Goal: Task Accomplishment & Management: Manage account settings

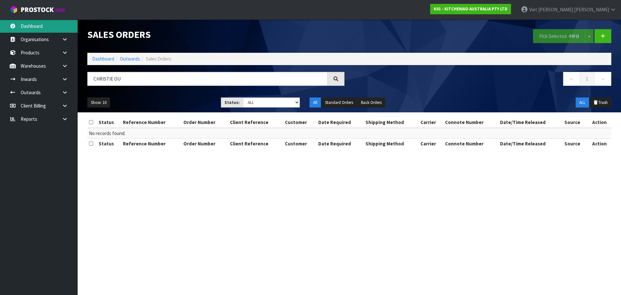
click at [49, 24] on link "Dashboard" at bounding box center [39, 25] width 78 height 13
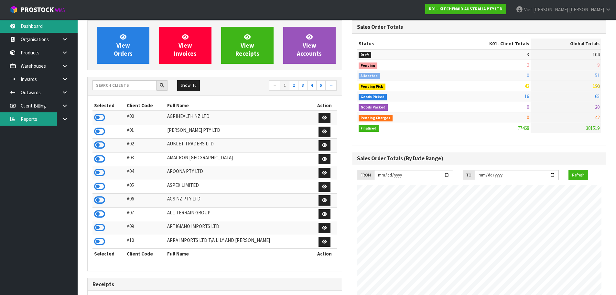
scroll to position [32, 0]
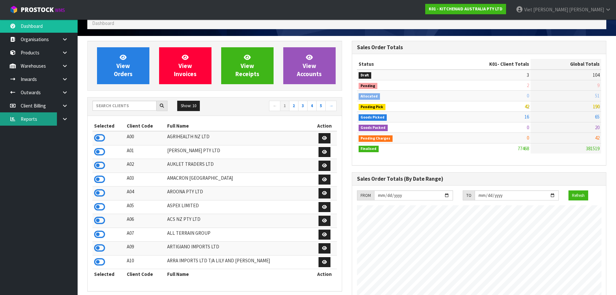
click at [57, 117] on link "Reports" at bounding box center [39, 118] width 78 height 13
click at [59, 117] on link at bounding box center [67, 118] width 21 height 13
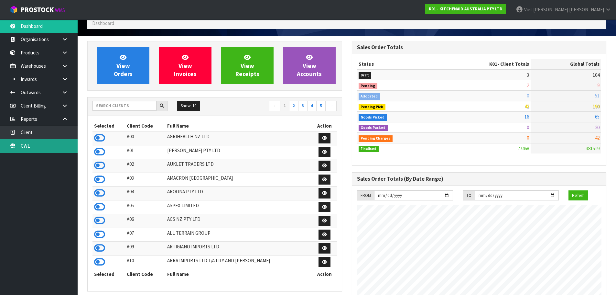
click at [39, 146] on link "CWL" at bounding box center [39, 145] width 78 height 13
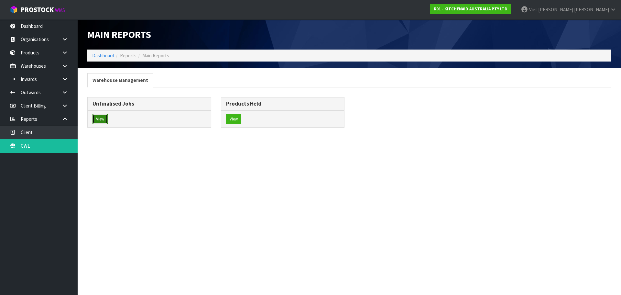
click at [102, 121] on button "View" at bounding box center [99, 119] width 15 height 10
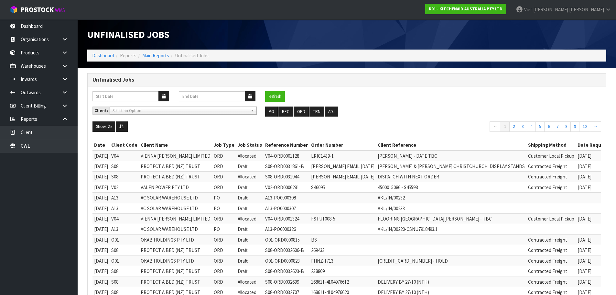
click at [187, 116] on div "Client: A00 - AGRIHEALTH NZ LTD A01 - AGAIN FASTER PTY LTD A02 - AUKLET TRADERS…" at bounding box center [347, 113] width 518 height 15
click at [190, 112] on span "Select an Option" at bounding box center [180, 111] width 135 height 8
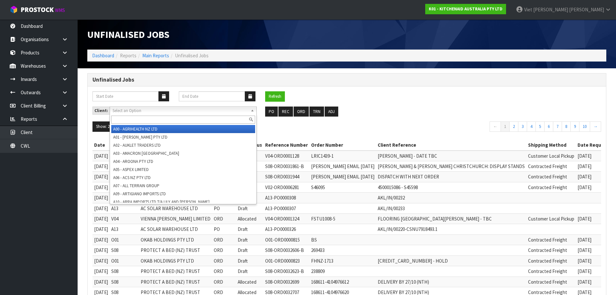
click at [190, 111] on span "Select an Option" at bounding box center [180, 111] width 135 height 8
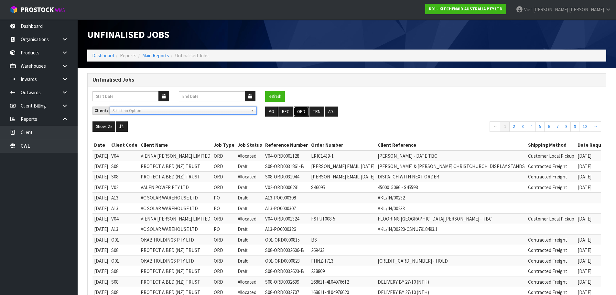
click at [303, 116] on button "ORD" at bounding box center [301, 111] width 15 height 10
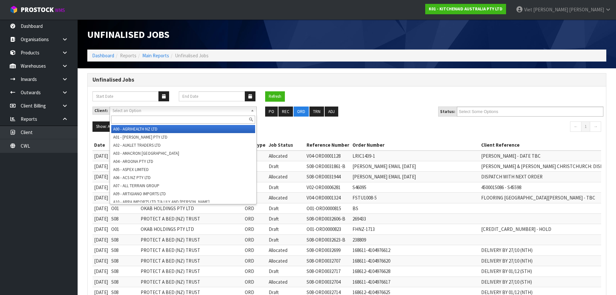
click at [201, 110] on span "Select an Option" at bounding box center [180, 111] width 135 height 8
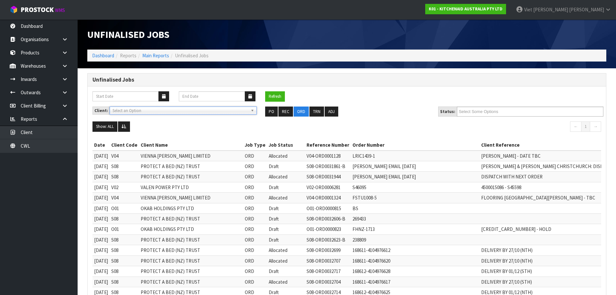
click at [201, 113] on span "Select an Option" at bounding box center [180, 111] width 135 height 8
click at [524, 116] on ul at bounding box center [530, 111] width 146 height 10
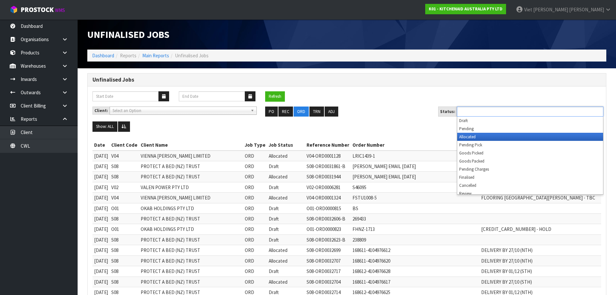
click at [517, 138] on li "Allocated" at bounding box center [530, 137] width 146 height 8
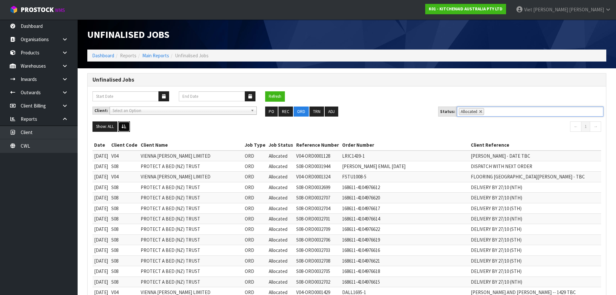
click at [126, 129] on button at bounding box center [124, 126] width 12 height 10
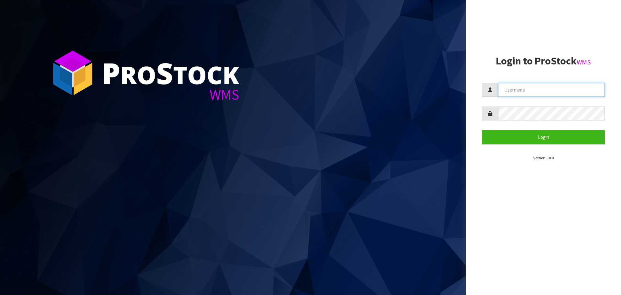
type input "[PERSON_NAME]"
click at [518, 128] on form "[PERSON_NAME] Login" at bounding box center [543, 113] width 123 height 61
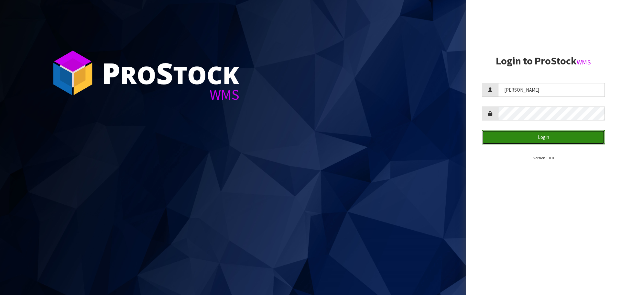
click at [512, 137] on button "Login" at bounding box center [543, 137] width 123 height 14
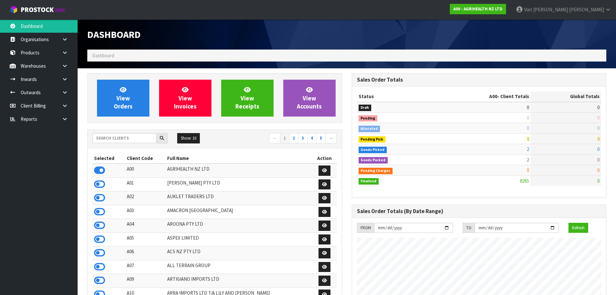
scroll to position [490, 264]
click at [143, 141] on input "text" at bounding box center [124, 138] width 64 height 10
click at [145, 138] on input "text" at bounding box center [124, 138] width 64 height 10
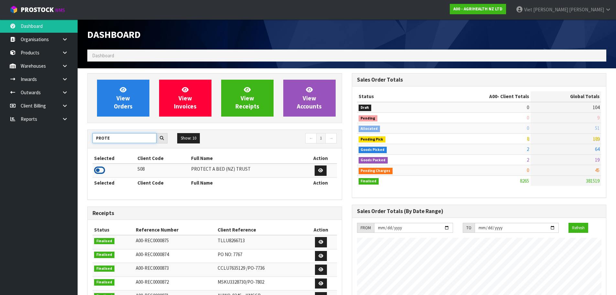
type input "PROTE"
click at [103, 168] on icon at bounding box center [99, 170] width 11 height 10
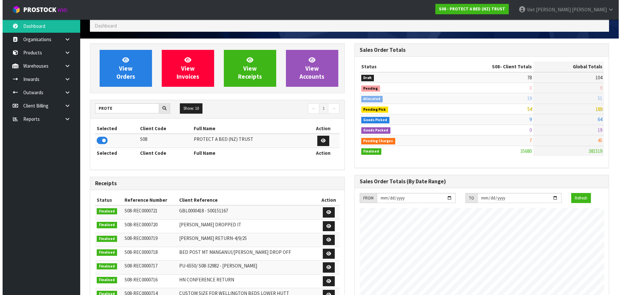
scroll to position [0, 0]
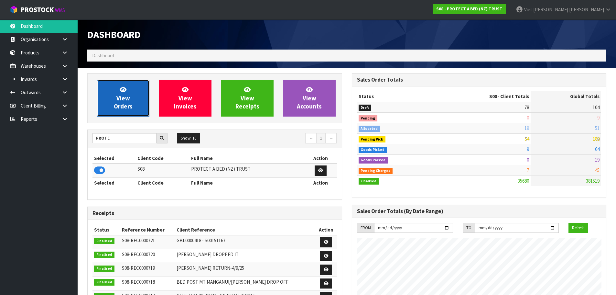
click at [114, 107] on span "View Orders" at bounding box center [123, 98] width 19 height 24
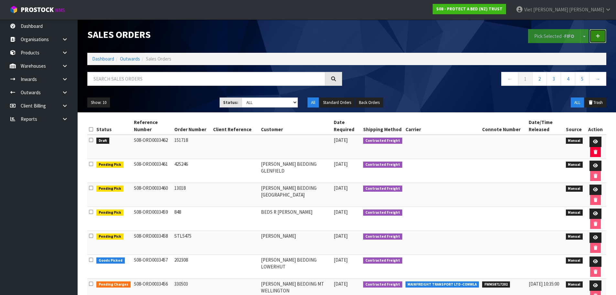
click at [600, 31] on link at bounding box center [598, 36] width 17 height 14
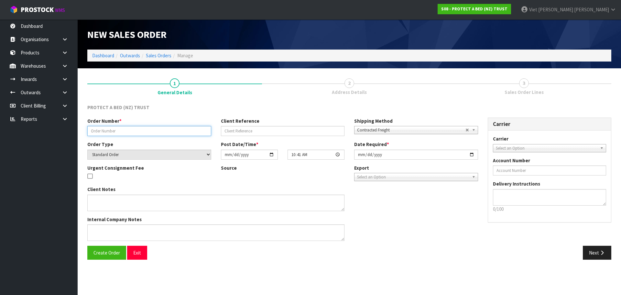
click at [150, 128] on input "text" at bounding box center [149, 131] width 124 height 10
click at [164, 128] on input "text" at bounding box center [149, 131] width 124 height 10
paste input "153336"
type input "153336"
click at [283, 99] on div "PROTECT A BED (NZ) TRUST Order Number * 153336 Client Reference Shipping Method…" at bounding box center [349, 181] width 524 height 165
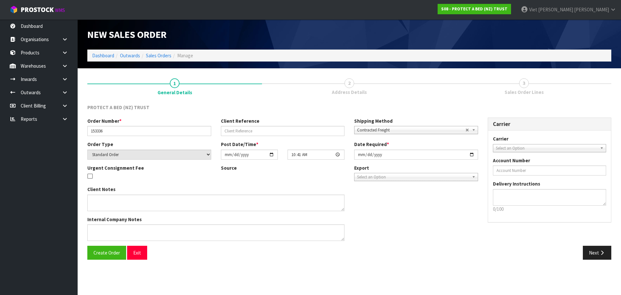
click at [495, 258] on div "Next" at bounding box center [482, 252] width 267 height 14
click at [455, 240] on div "Client Notes Internal Company Notes" at bounding box center [282, 216] width 400 height 60
click at [292, 279] on section "New Sales Order Dashboard Outwards Sales Orders Manage 1 General Details 2 Addr…" at bounding box center [310, 147] width 621 height 295
click at [427, 211] on div "Client Notes Internal Company Notes" at bounding box center [282, 216] width 400 height 60
click at [477, 271] on section "New Sales Order Dashboard Outwards Sales Orders Manage 1 General Details 2 Addr…" at bounding box center [310, 147] width 621 height 295
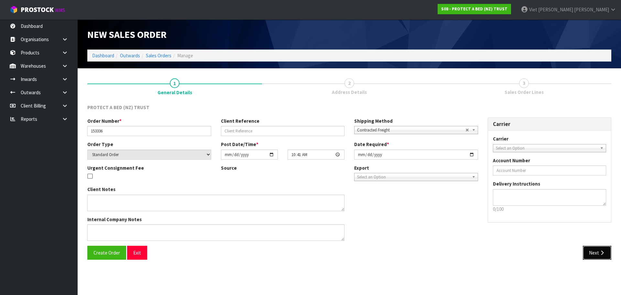
click at [593, 253] on button "Next" at bounding box center [597, 252] width 28 height 14
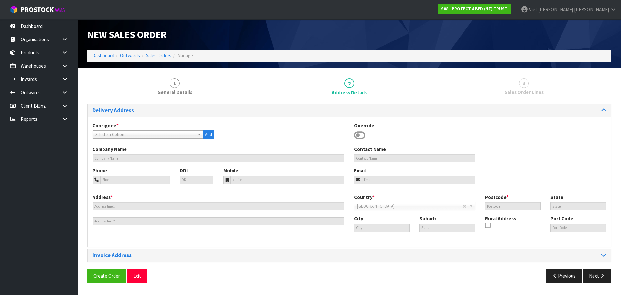
click at [151, 140] on div "Consignee * 000001.BAY MECHANICS - BAY MECHANICS 000001A - BRAKE & TRANSMISSION…" at bounding box center [349, 134] width 523 height 24
click at [152, 137] on span "Select an Option" at bounding box center [144, 135] width 99 height 8
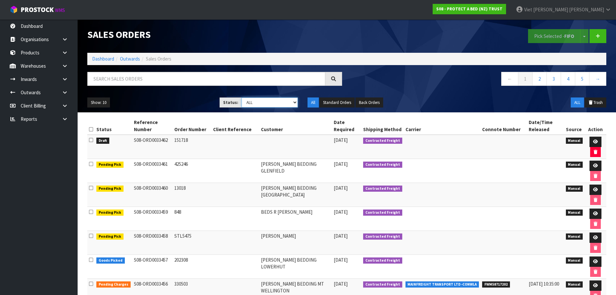
click at [291, 101] on select "Draft Pending Allocated Pending Pick Goods Picked Goods Packed Pending Charges …" at bounding box center [270, 102] width 56 height 10
select select "string:0"
click at [242, 97] on select "Draft Pending Allocated Pending Pick Goods Picked Goods Packed Pending Charges …" at bounding box center [270, 102] width 56 height 10
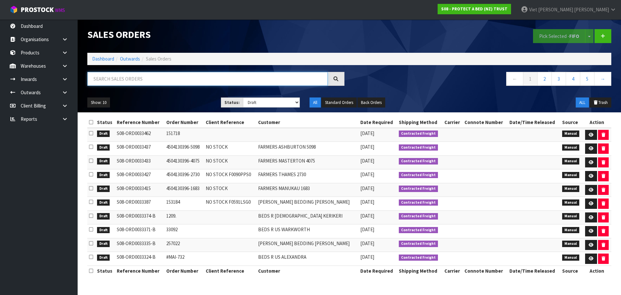
click at [174, 81] on input "text" at bounding box center [207, 79] width 240 height 14
paste input "153336"
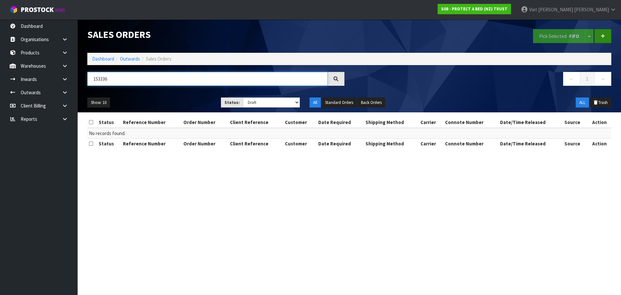
type input "153336"
click at [604, 36] on icon at bounding box center [603, 36] width 5 height 5
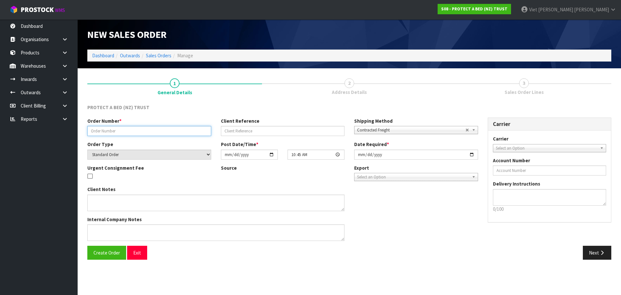
click at [157, 129] on input "text" at bounding box center [149, 131] width 124 height 10
paste input "153336"
type input "153336"
click at [412, 208] on div "Client Notes Internal Company Notes" at bounding box center [282, 216] width 400 height 60
click at [416, 225] on div "Client Notes Internal Company Notes" at bounding box center [282, 216] width 400 height 60
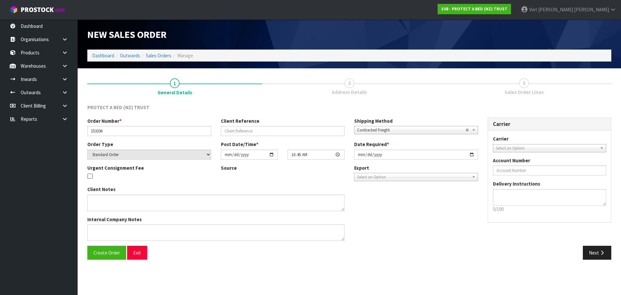
click at [411, 214] on div "Client Notes Internal Company Notes" at bounding box center [282, 216] width 400 height 60
click at [404, 241] on div "Client Notes Internal Company Notes" at bounding box center [282, 216] width 400 height 60
click at [105, 250] on span "Create Order" at bounding box center [106, 252] width 27 height 6
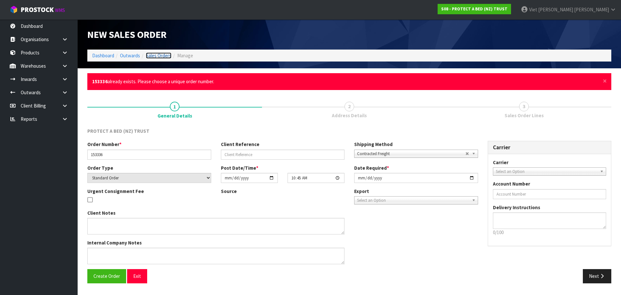
click at [160, 55] on link "Sales Orders" at bounding box center [159, 55] width 26 height 6
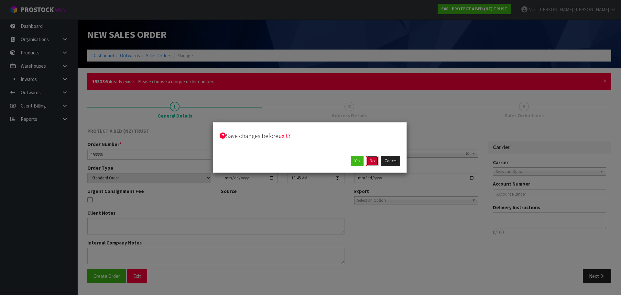
click at [374, 161] on button "No" at bounding box center [372, 161] width 12 height 10
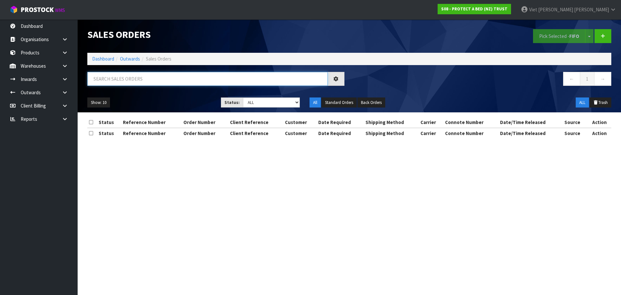
click at [223, 78] on input "text" at bounding box center [207, 79] width 240 height 14
paste input "153336"
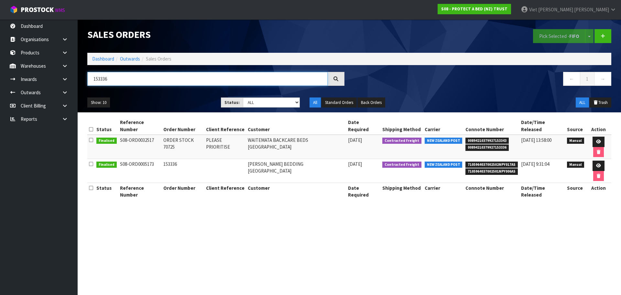
type input "153336"
click at [506, 211] on section "Sales Orders Pick Selected - FIFO Split button! FIFO - First In First Out FEFO …" at bounding box center [310, 147] width 621 height 295
click at [592, 160] on link at bounding box center [598, 165] width 12 height 10
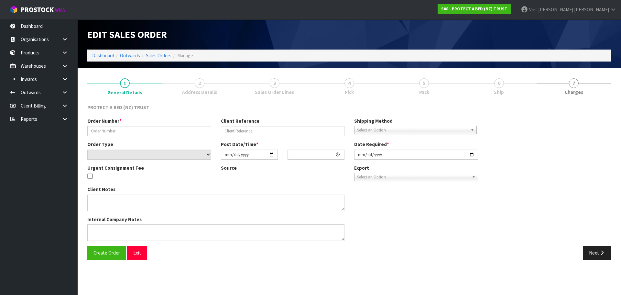
type input "153336"
select select "number:0"
type input "2020-07-23"
type input "00:00:00.000"
type input "2020-07-23"
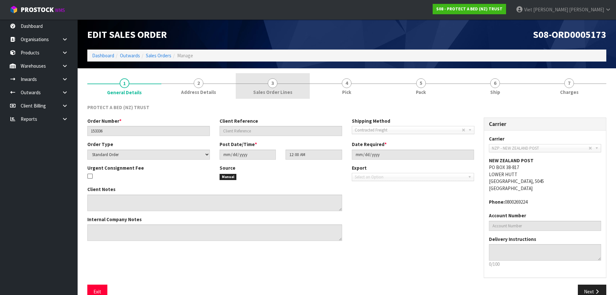
click at [237, 86] on link "3 Sales Order Lines" at bounding box center [273, 86] width 74 height 26
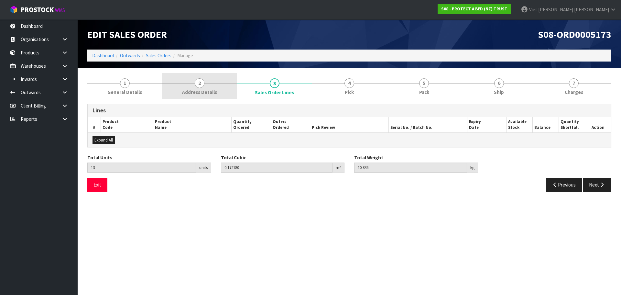
click at [184, 89] on span "Address Details" at bounding box center [199, 92] width 35 height 7
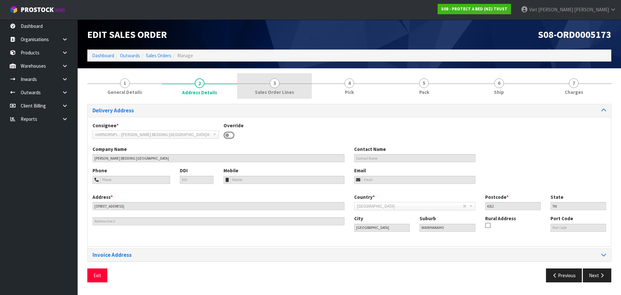
click at [264, 83] on link "3 Sales Order Lines" at bounding box center [274, 86] width 75 height 26
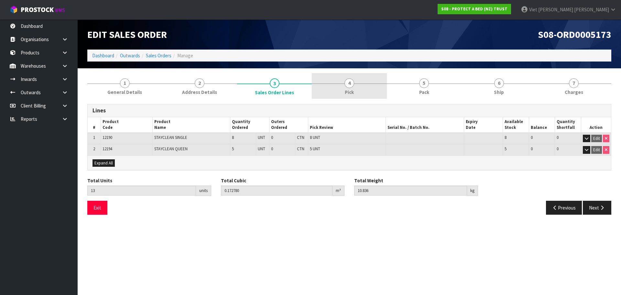
click at [317, 84] on link "4 Pick" at bounding box center [349, 86] width 75 height 26
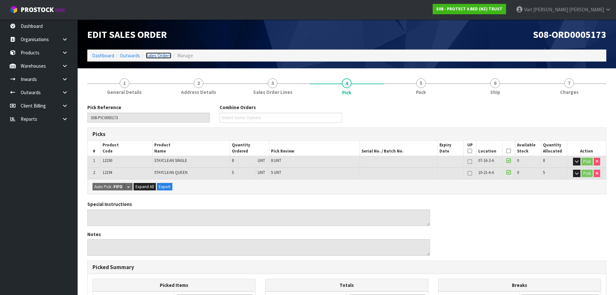
click at [156, 58] on link "Sales Orders" at bounding box center [159, 55] width 26 height 6
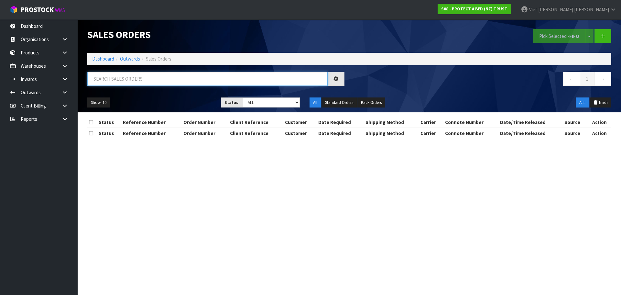
click at [204, 82] on input "text" at bounding box center [207, 79] width 240 height 14
click at [602, 41] on link at bounding box center [602, 36] width 17 height 14
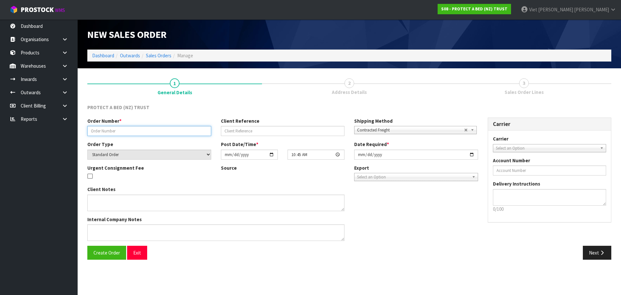
click at [127, 135] on input "text" at bounding box center [149, 131] width 124 height 10
click at [138, 127] on input "text" at bounding box center [149, 131] width 124 height 10
paste input "153336"
click at [158, 133] on input "153336" at bounding box center [149, 131] width 124 height 10
type input "153336."
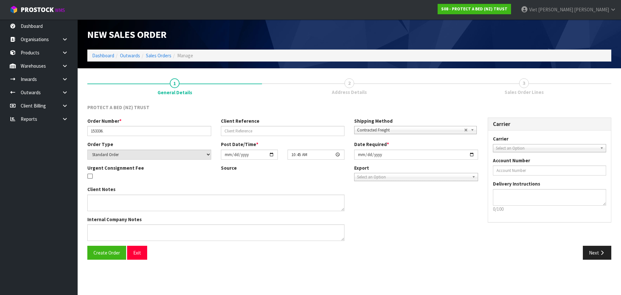
click at [436, 228] on div "Client Notes Internal Company Notes" at bounding box center [282, 216] width 400 height 60
click at [107, 256] on button "Create Order" at bounding box center [106, 252] width 39 height 14
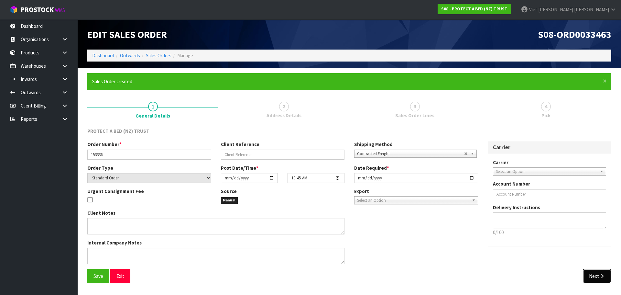
drag, startPoint x: 593, startPoint y: 272, endPoint x: 579, endPoint y: 265, distance: 15.8
click at [593, 272] on button "Next" at bounding box center [597, 276] width 28 height 14
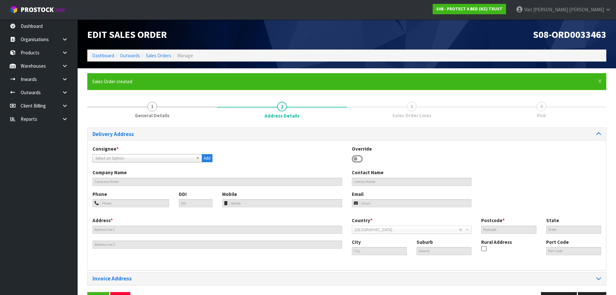
scroll to position [21, 0]
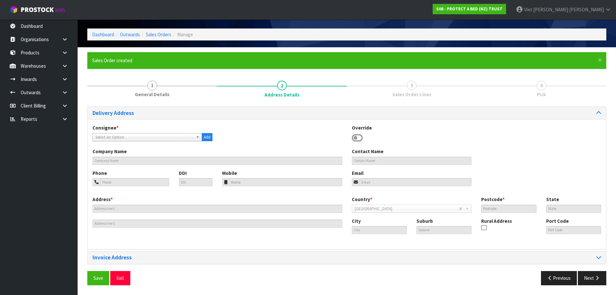
click at [128, 135] on span "Select an Option" at bounding box center [144, 137] width 98 height 8
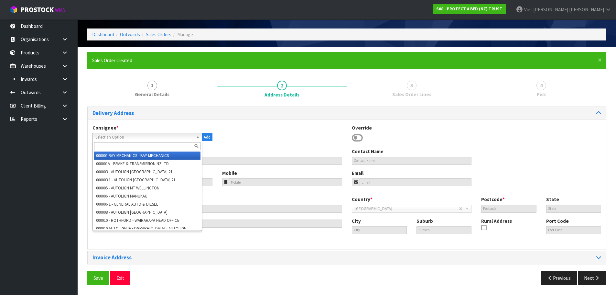
click at [131, 146] on input "text" at bounding box center [147, 146] width 106 height 8
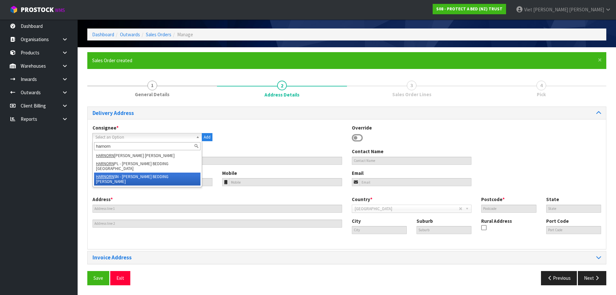
type input "harnorn"
click at [157, 177] on li "HARNORN SN - HARVEY NORMAN BEDDING NELSON" at bounding box center [147, 178] width 106 height 13
type input "[PERSON_NAME] BEDDING [PERSON_NAME]"
type input "69 ST VINCENT STREET"
type input "7010"
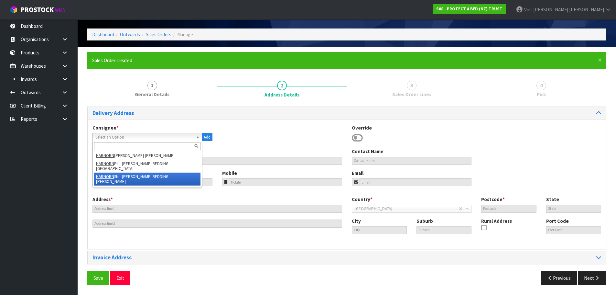
type input "NSN"
type input "NELSON"
type input "TOI TOI"
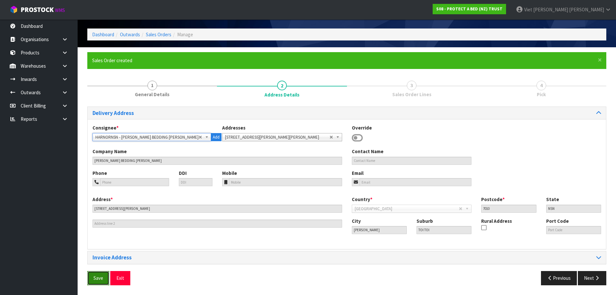
click at [100, 275] on span "Save" at bounding box center [98, 278] width 10 height 6
click at [318, 275] on div "Save Exit" at bounding box center [214, 278] width 265 height 14
click at [585, 278] on button "Next" at bounding box center [592, 278] width 28 height 14
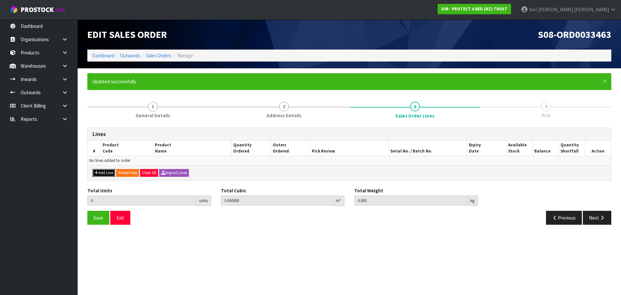
click at [105, 169] on button "Add Line" at bounding box center [103, 173] width 23 height 8
type input "0"
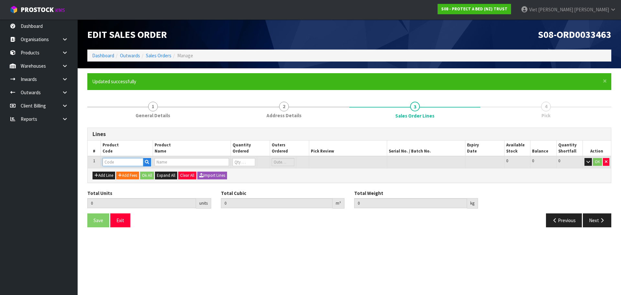
drag, startPoint x: 121, startPoint y: 161, endPoint x: 210, endPoint y: 183, distance: 92.2
click at [121, 161] on input "text" at bounding box center [123, 162] width 41 height 8
paste input "F0589QUE0"
type input "F0589QUE0"
type input "0.000000"
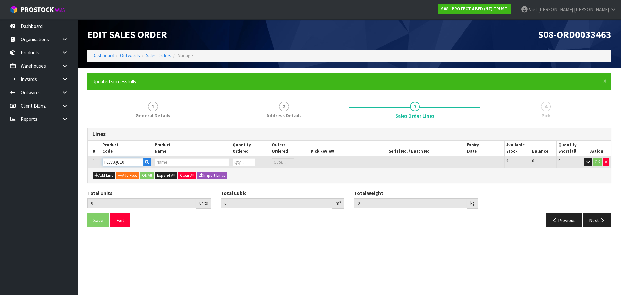
type input "0.000"
type input "COTTON CLOUD FRESCHE BXD MP QUE"
type input "0"
type input "F0589QUE0"
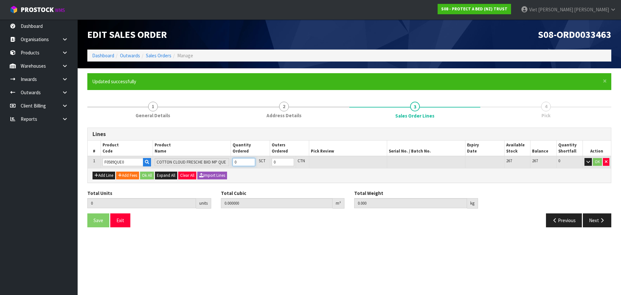
click at [243, 162] on input "0" at bounding box center [244, 162] width 23 height 8
type input "1"
type input "0.013456"
type input "1.55"
type input "1"
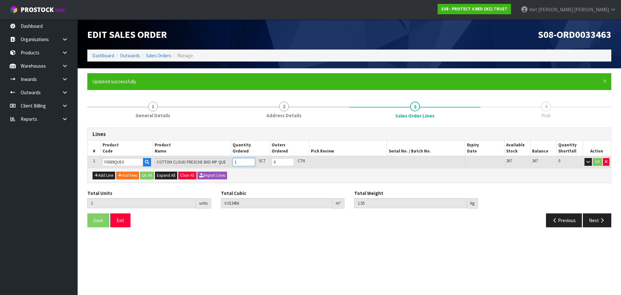
click at [251, 159] on input "1" at bounding box center [244, 162] width 23 height 8
type input "0"
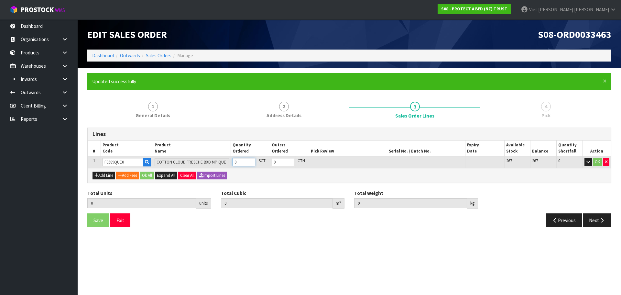
click at [251, 164] on input "0" at bounding box center [244, 162] width 23 height 8
type input "1"
type input "0.013456"
type input "1.55"
type input "1"
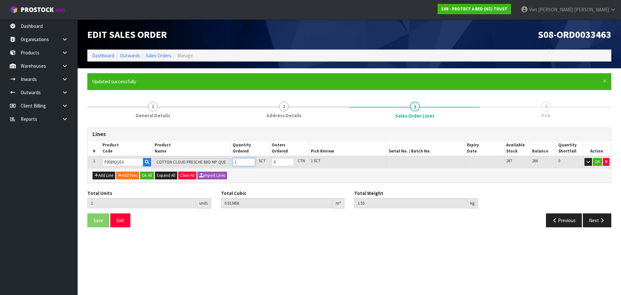
click at [250, 160] on input "1" at bounding box center [244, 162] width 23 height 8
type input "2"
type input "0.026912"
type input "3.1"
type input "2"
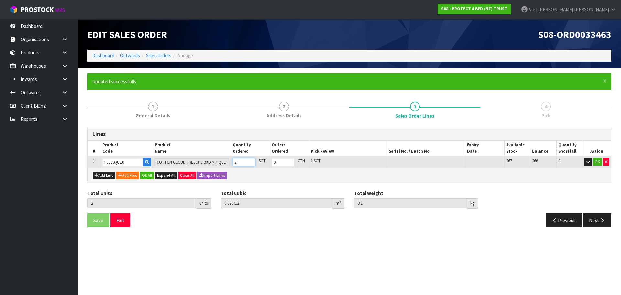
click at [250, 160] on input "2" at bounding box center [244, 162] width 23 height 8
type input "3"
type input "0.040368"
type input "4.65"
type input "3"
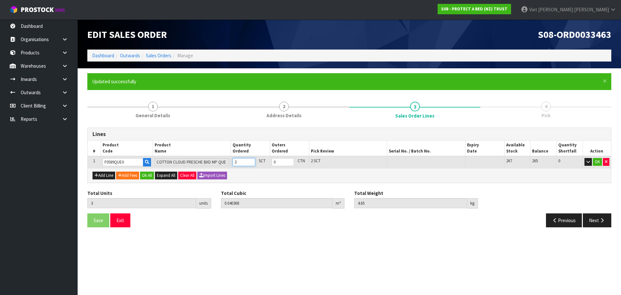
click at [250, 160] on input "3" at bounding box center [244, 162] width 23 height 8
type input "4"
type input "0.066198"
type input "6.7"
type input "4"
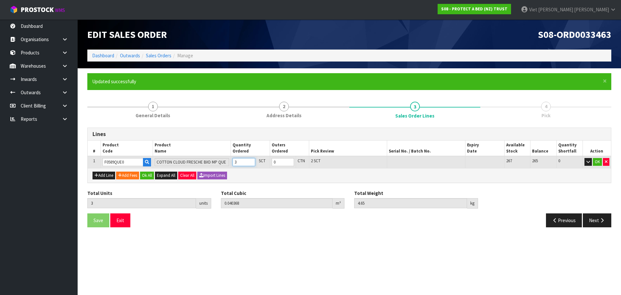
type input "1"
type input "4"
click at [251, 160] on input "4" at bounding box center [244, 162] width 23 height 8
type input "5"
type input "0.079654"
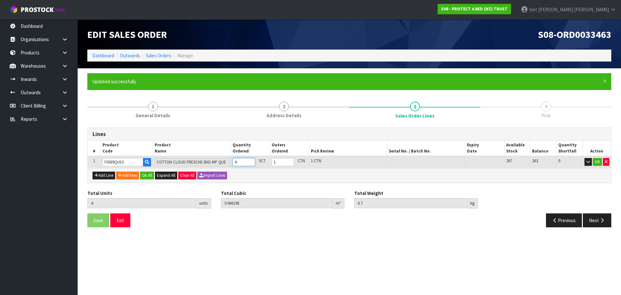
type input "8.25"
type input "5"
click at [251, 160] on input "5" at bounding box center [244, 162] width 23 height 8
type input "4"
type input "0.066198"
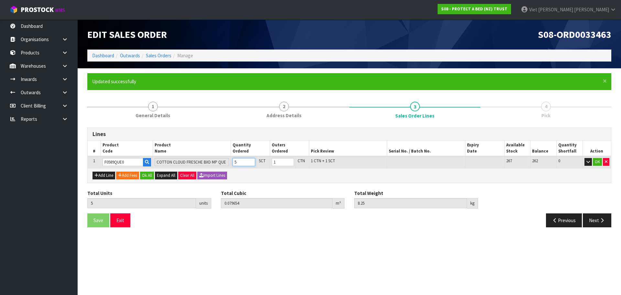
type input "6.7"
type input "4"
click at [251, 163] on input "4" at bounding box center [244, 162] width 23 height 8
type input "5"
type input "0.079654"
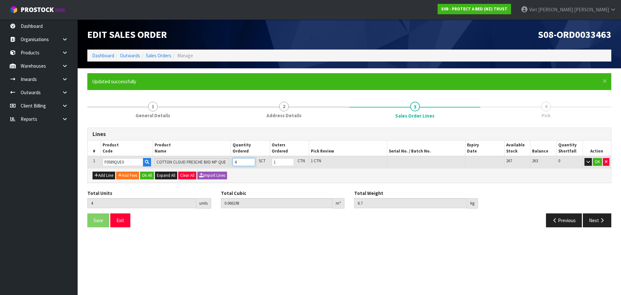
type input "8.25"
type input "5"
click at [251, 161] on input "5" at bounding box center [244, 162] width 23 height 8
click at [282, 159] on input "1" at bounding box center [283, 162] width 22 height 8
type input "8"
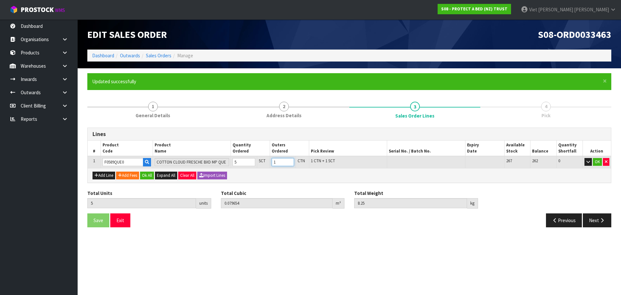
type input "0.132396"
type input "13.4"
type input "8"
type input "2"
click at [288, 161] on input "2" at bounding box center [283, 162] width 22 height 8
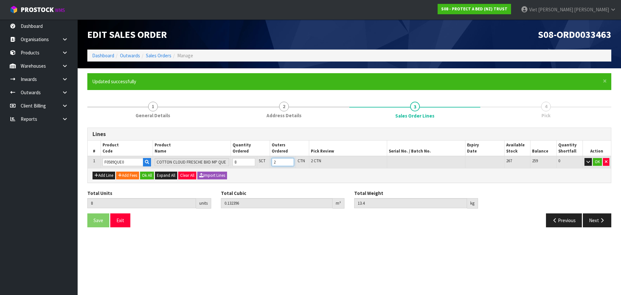
type input "12"
type input "0.198594"
type input "20.1"
type input "12"
type input "3"
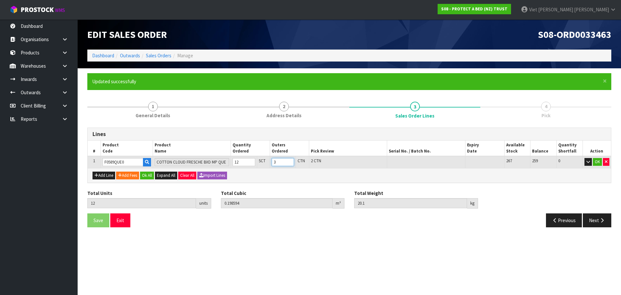
click at [289, 161] on input "3" at bounding box center [283, 162] width 22 height 8
type input "16"
type input "0.264792"
type input "26.8"
type input "16"
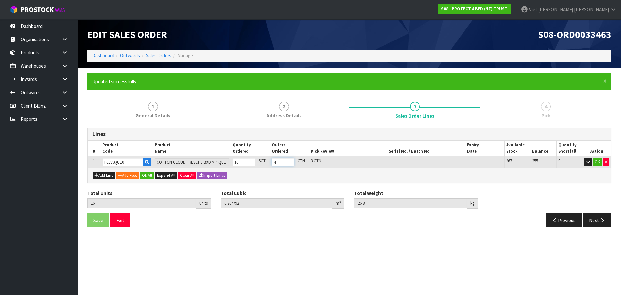
type input "4"
click at [289, 161] on input "4" at bounding box center [283, 162] width 22 height 8
type input "20"
type input "0.33099"
type input "33.5"
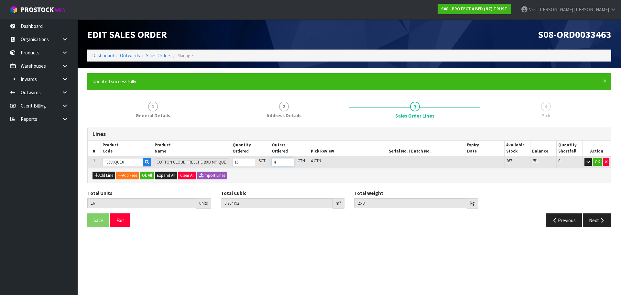
type input "20"
type input "5"
click at [289, 161] on input "5" at bounding box center [283, 162] width 22 height 8
type input "16"
type input "0.264792"
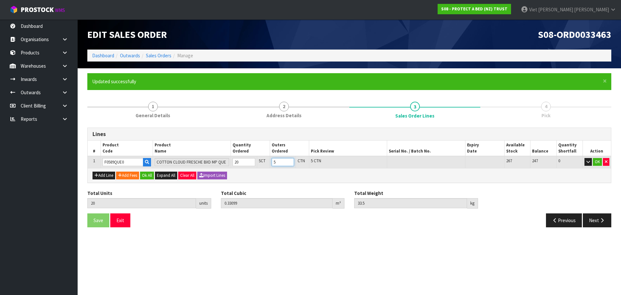
type input "26.8"
type input "16"
type input "4"
click at [290, 165] on input "4" at bounding box center [283, 162] width 22 height 8
type input "12"
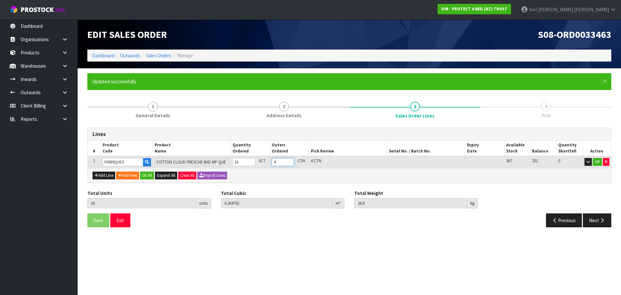
type input "0.198594"
type input "20.1"
type input "12"
type input "3"
click at [290, 165] on input "3" at bounding box center [283, 162] width 22 height 8
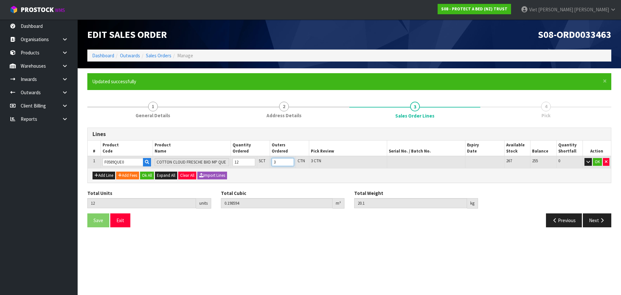
type input "8"
type input "0.132396"
type input "13.4"
type input "8"
type input "2"
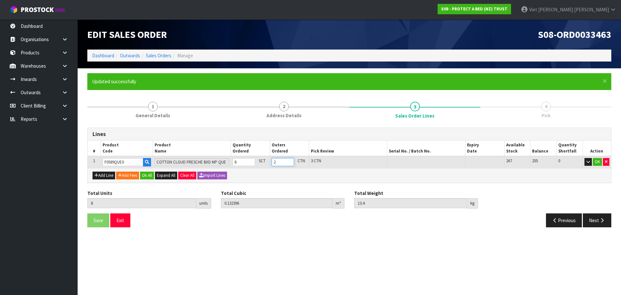
click at [290, 165] on input "2" at bounding box center [283, 162] width 22 height 8
type input "4"
type input "0.066198"
type input "6.7"
type input "4"
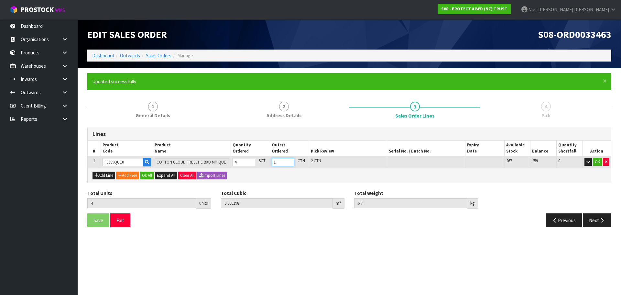
type input "1"
click at [290, 165] on input "1" at bounding box center [283, 162] width 22 height 8
type input "5"
type input "0.079654"
type input "8.25"
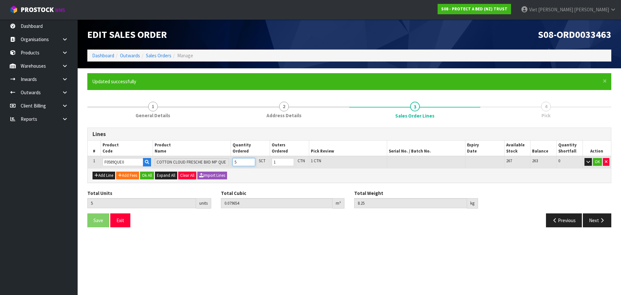
type input "5"
click at [250, 159] on input "5" at bounding box center [244, 162] width 23 height 8
click at [215, 226] on div "Save Exit" at bounding box center [215, 220] width 267 height 14
click at [148, 177] on button "Ok All" at bounding box center [147, 175] width 14 height 8
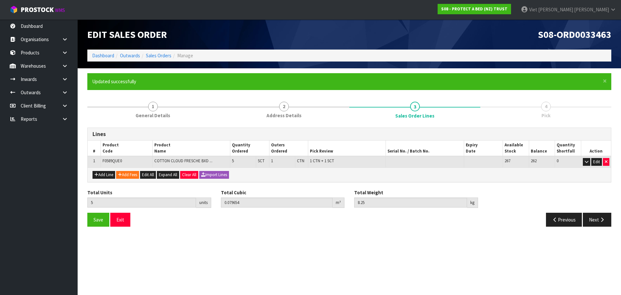
click at [301, 223] on div "Save Exit" at bounding box center [215, 219] width 267 height 14
click at [363, 243] on section "Edit Sales Order S08-ORD0033463 Dashboard Outwards Sales Orders Manage × Close …" at bounding box center [310, 147] width 621 height 295
click at [604, 222] on button "Next" at bounding box center [597, 219] width 28 height 14
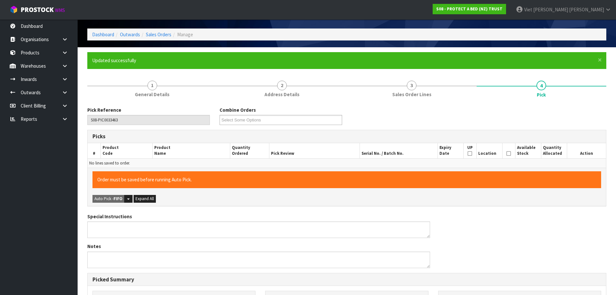
scroll to position [32, 0]
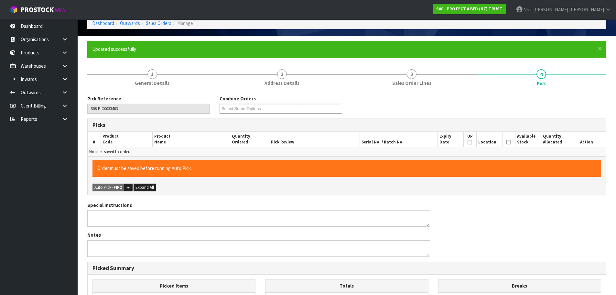
click at [483, 61] on form "× Close Updated successfully 1 General Details 2 Address Details 3 Sales Order …" at bounding box center [346, 238] width 519 height 394
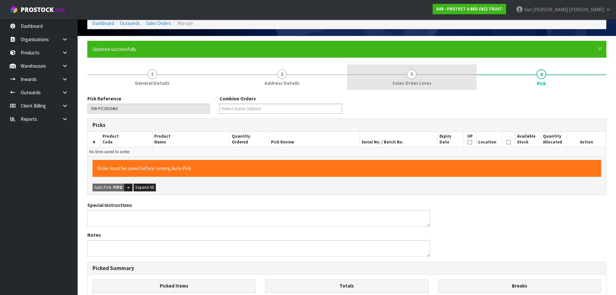
click at [446, 72] on link "3 Sales Order Lines" at bounding box center [412, 77] width 130 height 26
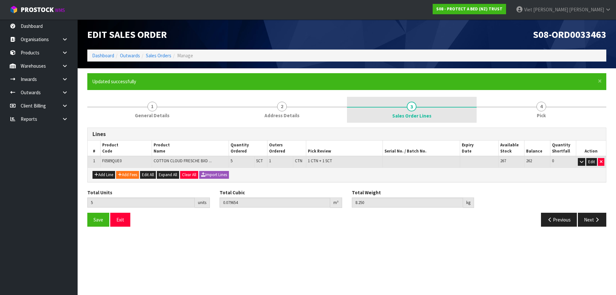
scroll to position [0, 0]
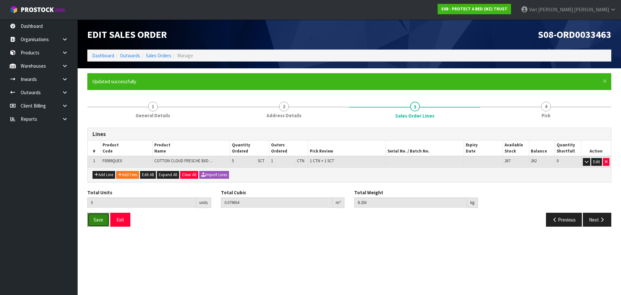
click at [104, 220] on button "Save" at bounding box center [98, 219] width 22 height 14
click at [595, 216] on button "Next" at bounding box center [597, 219] width 28 height 14
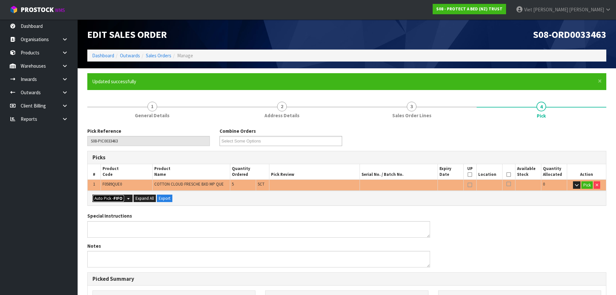
click at [113, 199] on button "Auto Pick - FIFO" at bounding box center [108, 198] width 32 height 8
type input "1"
type input "Sub-carton x 1"
type input "5"
type input "0.079654"
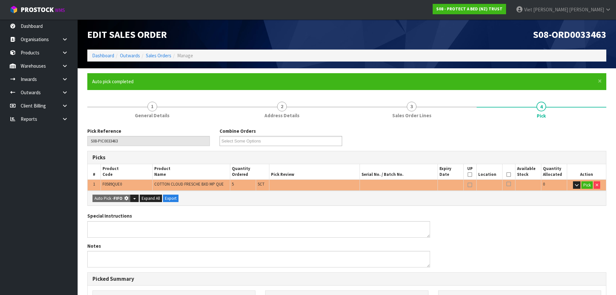
type input "8.250"
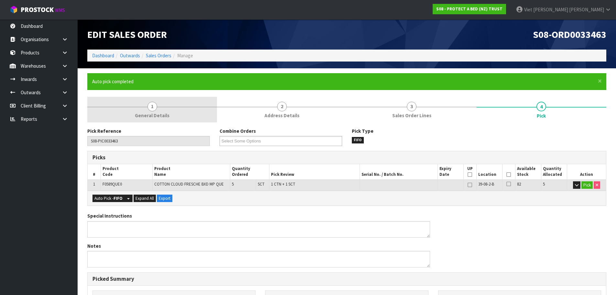
click at [171, 117] on link "1 General Details" at bounding box center [152, 110] width 130 height 26
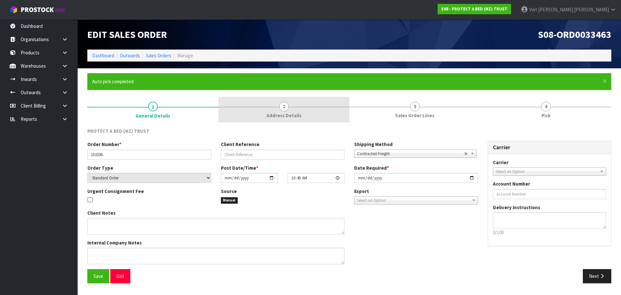
click at [277, 114] on span "Address Details" at bounding box center [283, 115] width 35 height 7
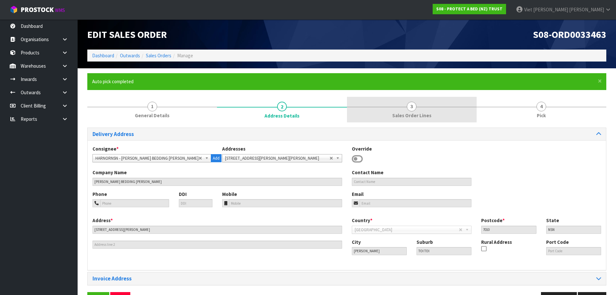
click at [415, 113] on span "Sales Order Lines" at bounding box center [411, 115] width 39 height 7
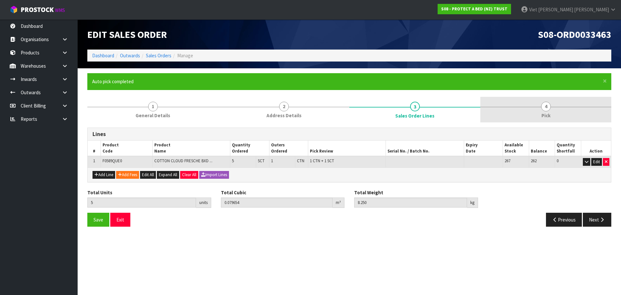
click at [510, 118] on link "4 Pick" at bounding box center [545, 110] width 131 height 26
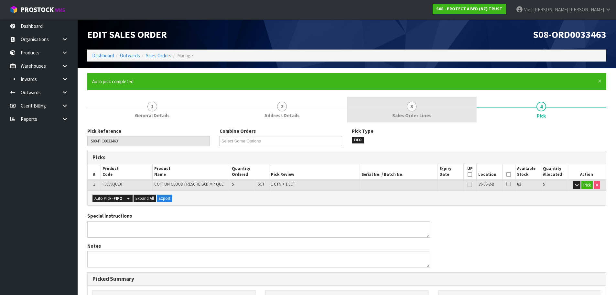
click at [432, 109] on link "3 Sales Order Lines" at bounding box center [412, 110] width 130 height 26
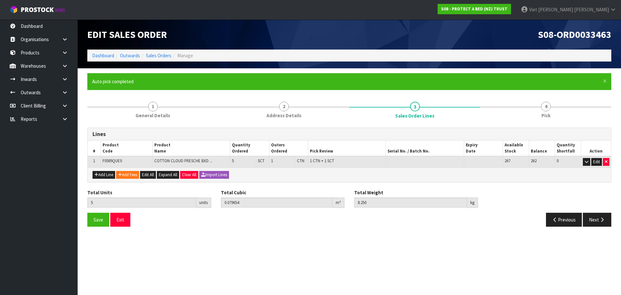
click at [535, 144] on th "Balance" at bounding box center [542, 148] width 26 height 16
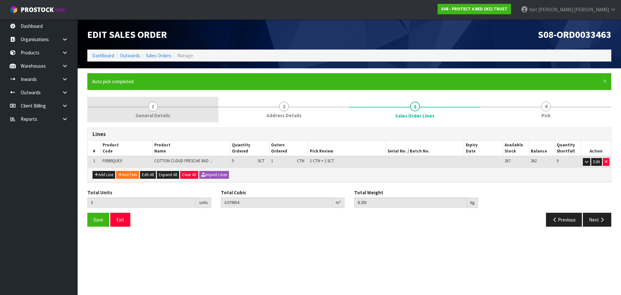
click at [178, 110] on link "1 General Details" at bounding box center [152, 110] width 131 height 26
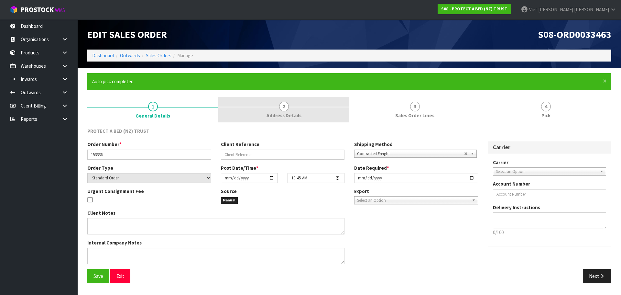
click at [309, 113] on link "2 Address Details" at bounding box center [283, 110] width 131 height 26
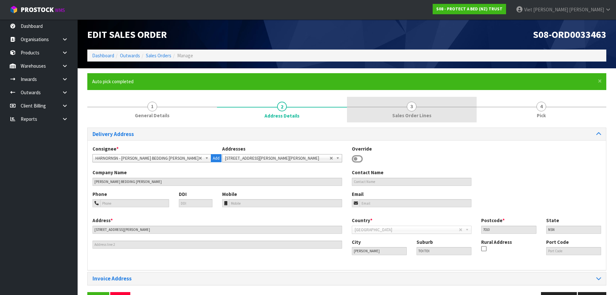
click at [438, 115] on link "3 Sales Order Lines" at bounding box center [412, 110] width 130 height 26
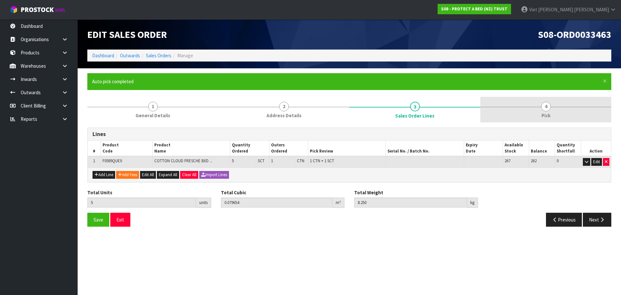
click at [533, 118] on link "4 Pick" at bounding box center [545, 110] width 131 height 26
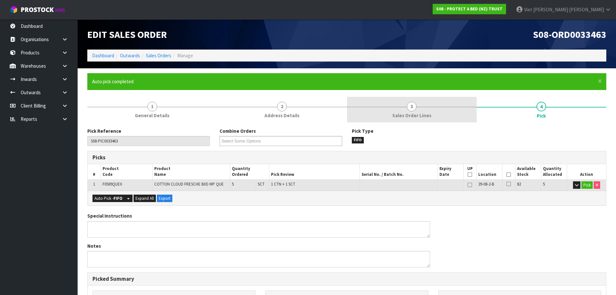
click at [403, 101] on link "3 Sales Order Lines" at bounding box center [412, 110] width 130 height 26
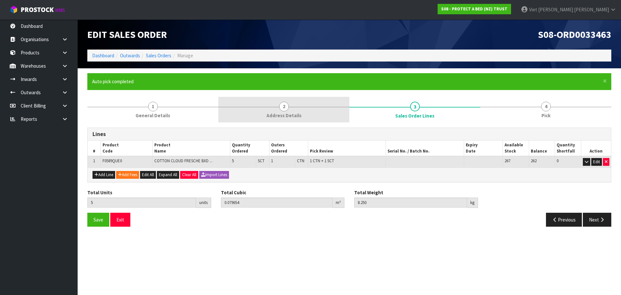
click at [308, 105] on link "2 Address Details" at bounding box center [283, 110] width 131 height 26
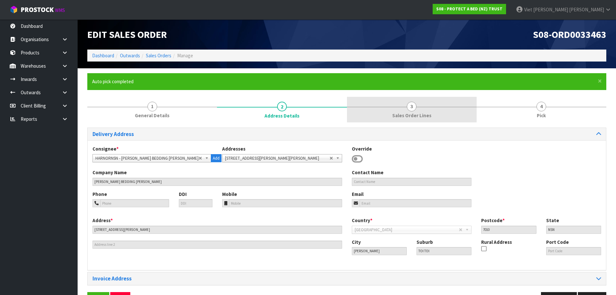
click at [393, 103] on link "3 Sales Order Lines" at bounding box center [412, 110] width 130 height 26
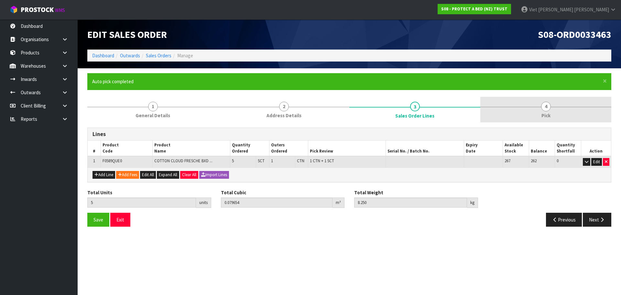
click at [516, 104] on link "4 Pick" at bounding box center [545, 110] width 131 height 26
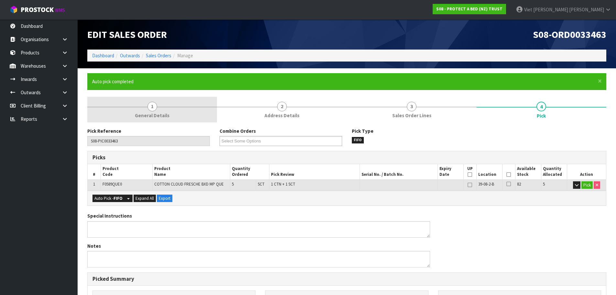
click at [197, 111] on link "1 General Details" at bounding box center [152, 110] width 130 height 26
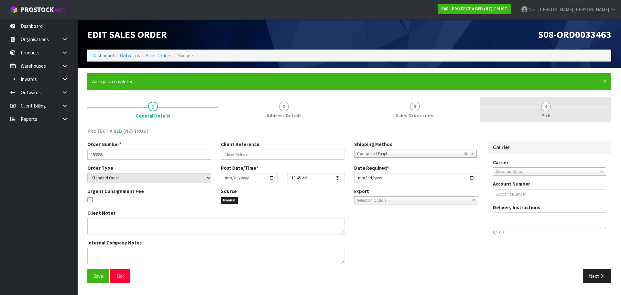
click at [550, 107] on span "4" at bounding box center [546, 107] width 10 height 10
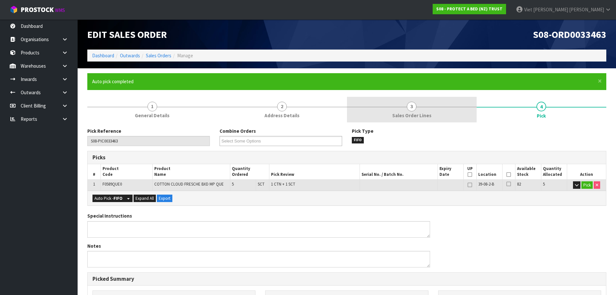
click at [442, 103] on link "3 Sales Order Lines" at bounding box center [412, 110] width 130 height 26
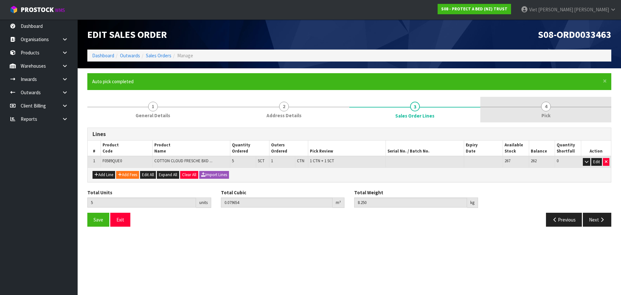
click at [489, 105] on link "4 Pick" at bounding box center [545, 110] width 131 height 26
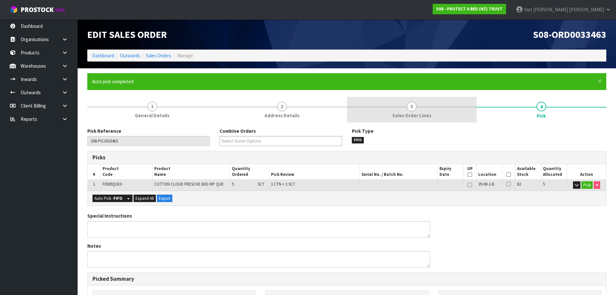
click at [385, 114] on link "3 Sales Order Lines" at bounding box center [412, 110] width 130 height 26
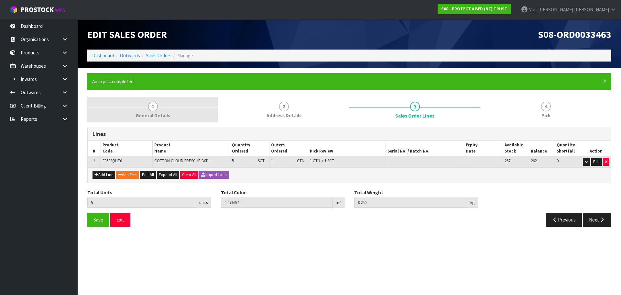
click at [297, 112] on span "Address Details" at bounding box center [283, 115] width 35 height 7
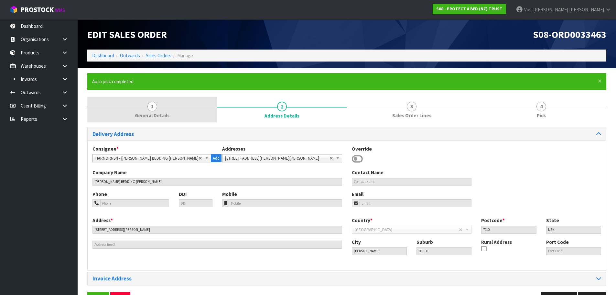
click at [197, 112] on link "1 General Details" at bounding box center [152, 110] width 130 height 26
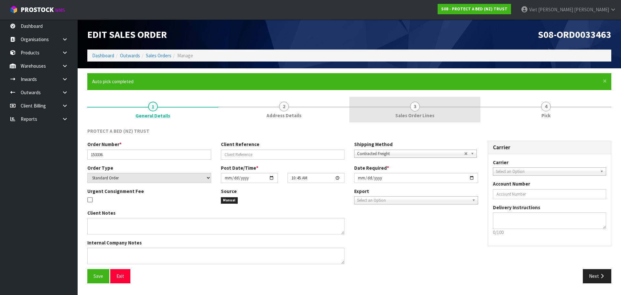
click at [451, 103] on link "3 Sales Order Lines" at bounding box center [414, 110] width 131 height 26
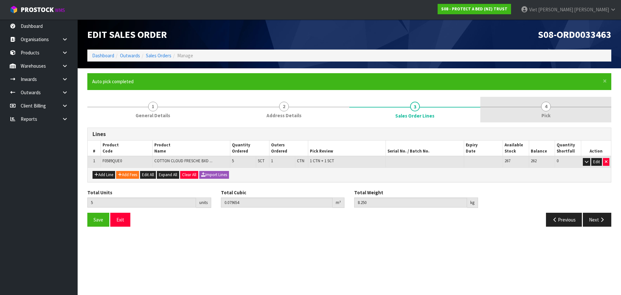
click at [564, 107] on link "4 Pick" at bounding box center [545, 110] width 131 height 26
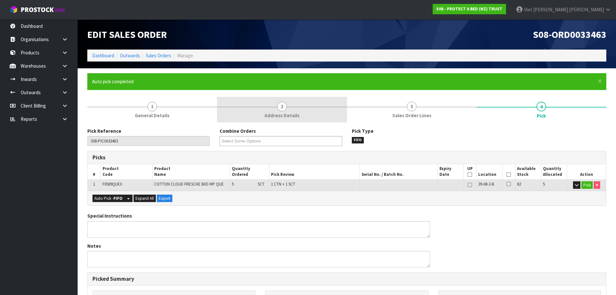
click at [283, 107] on span "2" at bounding box center [282, 107] width 10 height 10
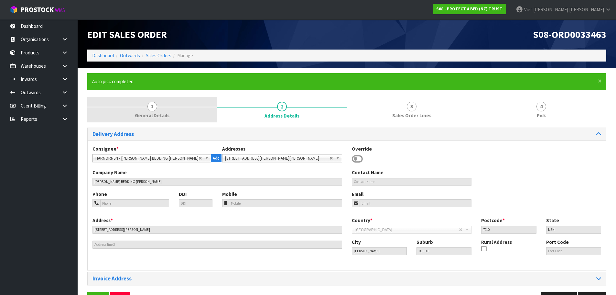
click at [127, 109] on link "1 General Details" at bounding box center [152, 110] width 130 height 26
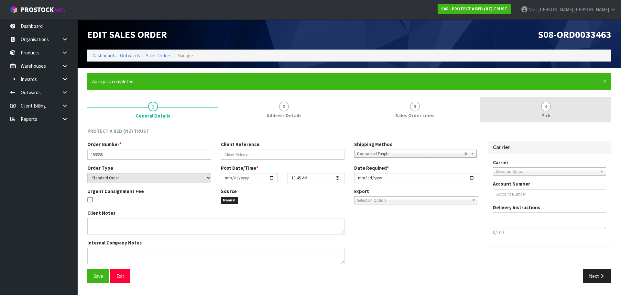
click at [551, 107] on link "4 Pick" at bounding box center [545, 110] width 131 height 26
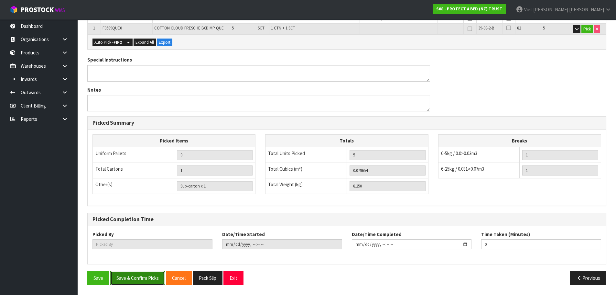
click at [144, 277] on button "Save & Confirm Picks" at bounding box center [137, 278] width 55 height 14
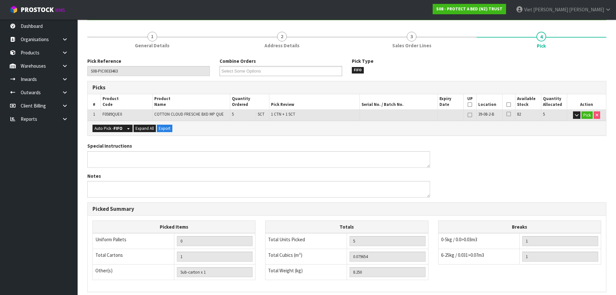
scroll to position [27, 0]
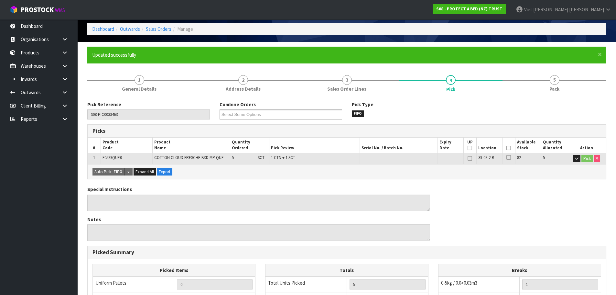
type input "Viet [PERSON_NAME]"
type input "2025-09-17T10:52:36"
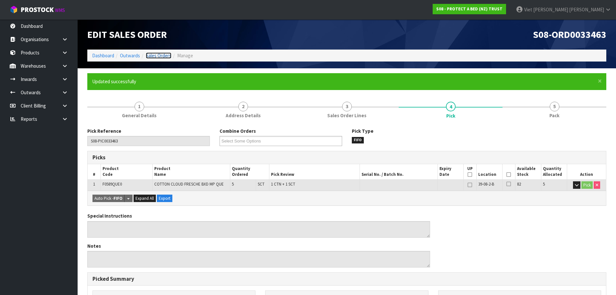
click at [168, 56] on link "Sales Orders" at bounding box center [159, 55] width 26 height 6
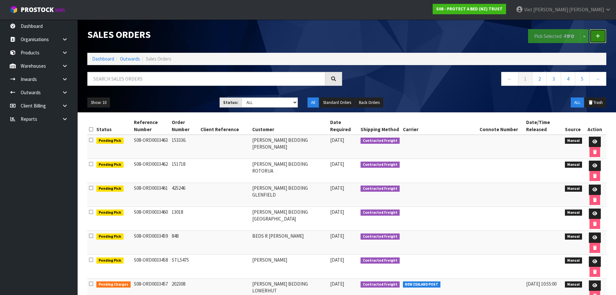
click at [601, 34] on link at bounding box center [598, 36] width 17 height 14
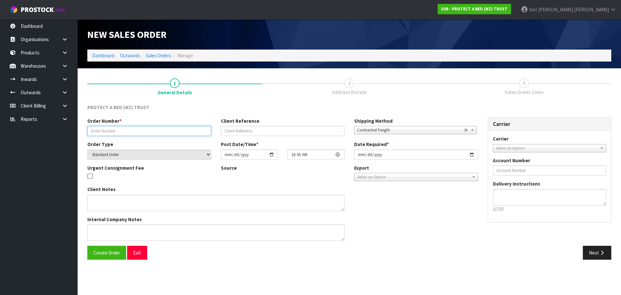
drag, startPoint x: 161, startPoint y: 131, endPoint x: 157, endPoint y: 132, distance: 4.7
click at [161, 131] on input "text" at bounding box center [149, 131] width 124 height 10
paste input "219907"
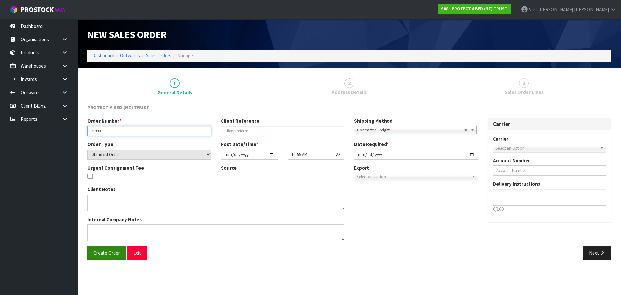
type input "219907"
click at [108, 250] on span "Create Order" at bounding box center [106, 252] width 27 height 6
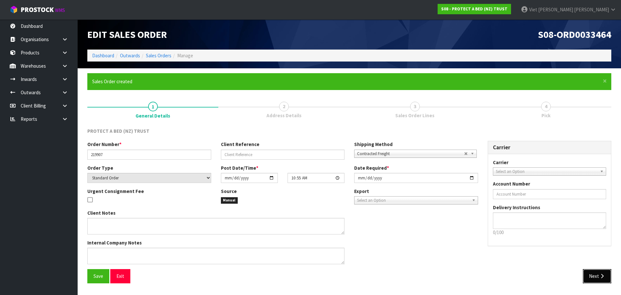
click at [599, 281] on button "Next" at bounding box center [597, 276] width 28 height 14
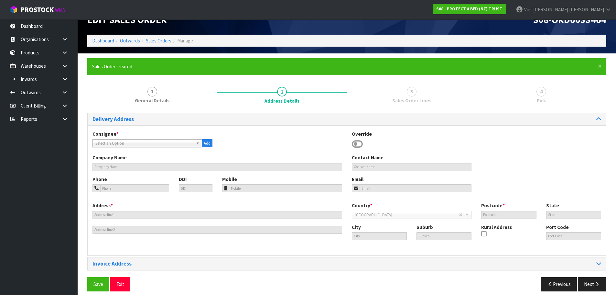
scroll to position [21, 0]
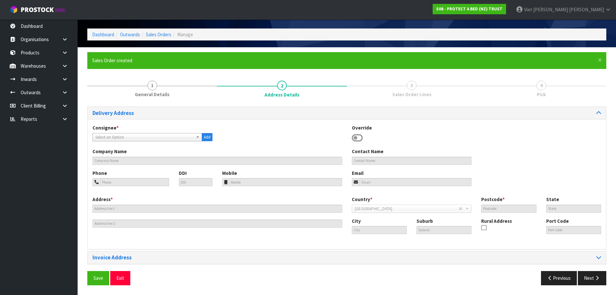
click at [171, 136] on span "Select an Option" at bounding box center [144, 137] width 98 height 8
click at [129, 129] on div "Consignee * 000001.BAY MECHANICS - BAY MECHANICS 000001A - BRAKE & TRANSMISSION…" at bounding box center [153, 132] width 130 height 17
click at [119, 137] on span "Select an Option" at bounding box center [144, 137] width 98 height 8
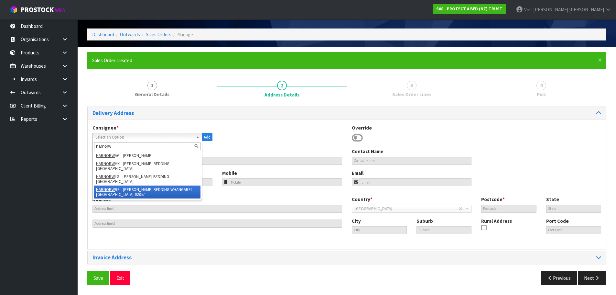
type input "harnorw"
click at [191, 185] on li "HARNORW RE - HARVEY NORMAN BEDDING WHANGAREI NZ-02857" at bounding box center [147, 191] width 106 height 13
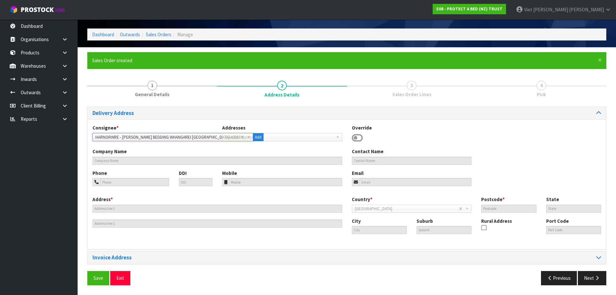
type input "[PERSON_NAME] BEDDING WHANGAREI [GEOGRAPHIC_DATA]-02857"
type input "5 GUMDIGGER PLACE"
type input "0110"
type input "NTL"
type input "WHANGAREI"
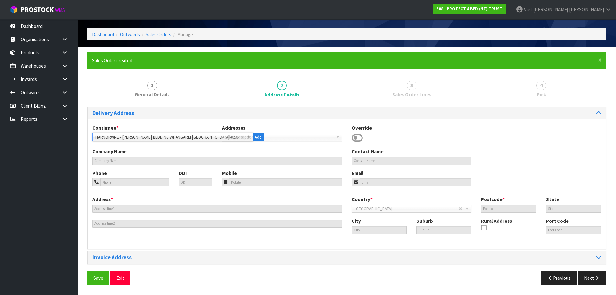
type input "RAUMANGA"
click at [103, 280] on span "Save" at bounding box center [98, 278] width 10 height 6
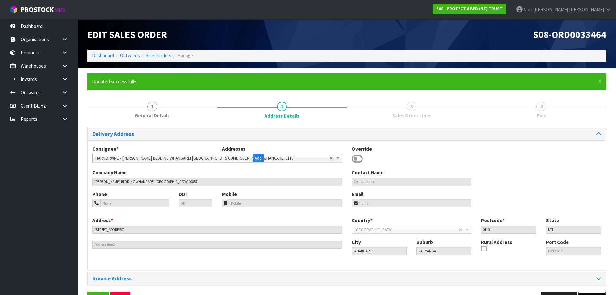
click at [588, 293] on button "Next" at bounding box center [592, 299] width 28 height 14
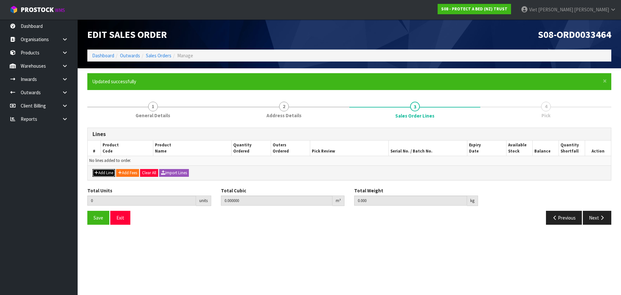
click at [111, 171] on button "Add Line" at bounding box center [103, 173] width 23 height 8
type input "0"
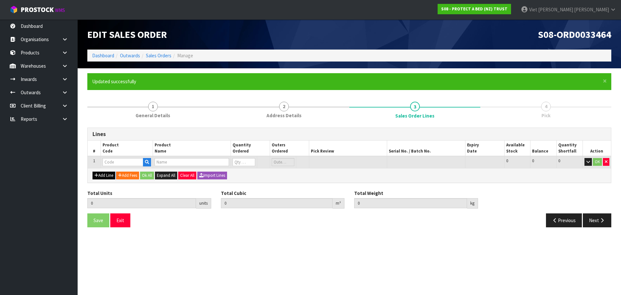
click at [111, 171] on div "Add Line Add Fees Ok All Expand All Clear All Import Lines" at bounding box center [349, 175] width 523 height 15
click at [111, 173] on button "Add Line" at bounding box center [103, 175] width 23 height 8
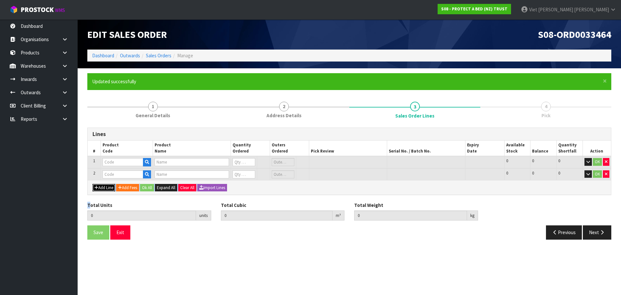
click at [92, 184] on button "Add Line" at bounding box center [103, 188] width 23 height 8
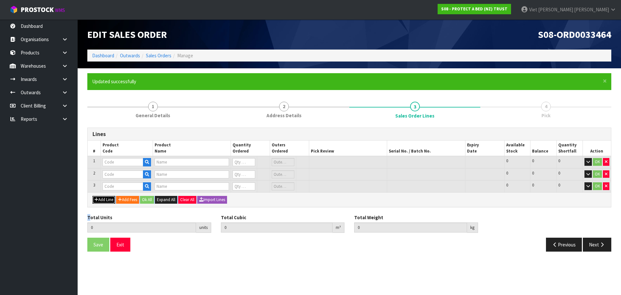
click at [92, 196] on button "Add Line" at bounding box center [103, 200] width 23 height 8
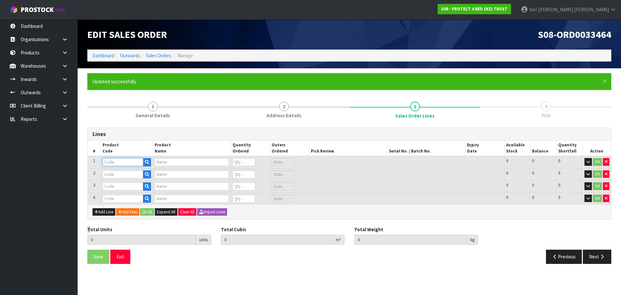
drag, startPoint x: 123, startPoint y: 161, endPoint x: 129, endPoint y: 160, distance: 6.2
click at [123, 161] on input "text" at bounding box center [123, 162] width 41 height 8
paste input "F0588KSG0"
type input "F0588KSG0"
type input "STAYCLEAN BXD MP KSGL"
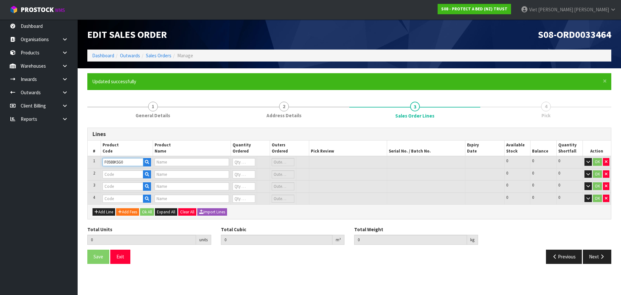
type input "0"
type input "F0588KSG0"
click at [244, 160] on input "0" at bounding box center [244, 162] width 23 height 8
type input "1"
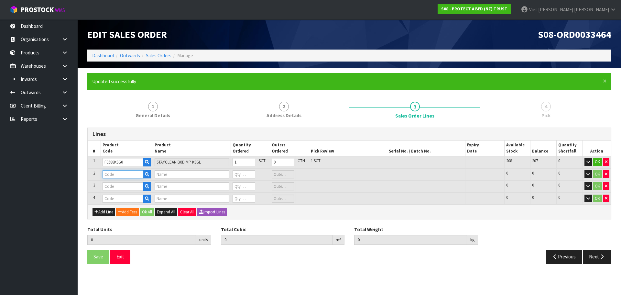
click at [121, 174] on input "text" at bounding box center [123, 174] width 41 height 8
click at [123, 174] on input "text" at bounding box center [123, 174] width 41 height 8
paste input "F0589QUE0"
type input "F0589QUE0"
type input "COTTON CLOUD FRESCHE BXD MP QUE"
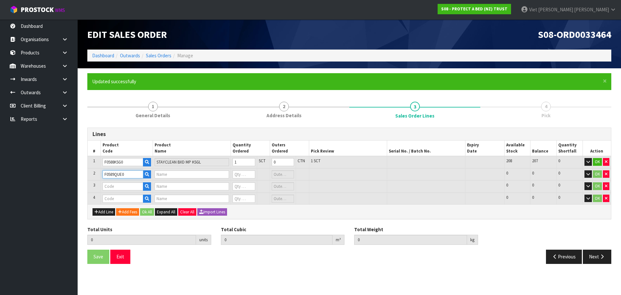
type input "0"
type input "F0589QUE0"
click at [252, 170] on input "0" at bounding box center [244, 174] width 23 height 8
click at [251, 172] on input "1" at bounding box center [244, 174] width 23 height 8
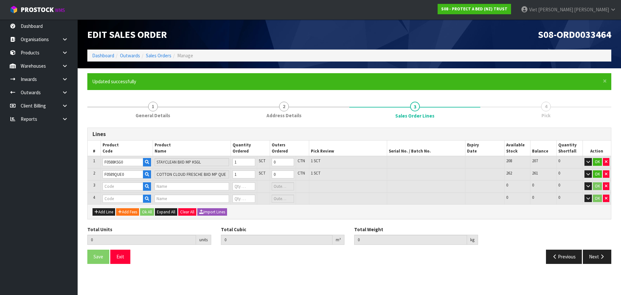
click at [357, 191] on td at bounding box center [348, 186] width 78 height 12
click at [251, 173] on input "2" at bounding box center [244, 174] width 23 height 8
click at [251, 173] on input "3" at bounding box center [244, 174] width 23 height 8
type input "4"
type input "1"
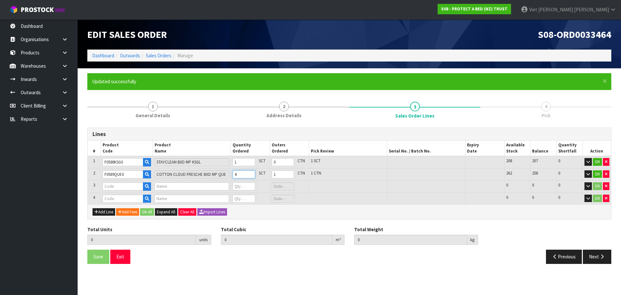
click at [251, 173] on input "4" at bounding box center [244, 174] width 23 height 8
click at [251, 173] on input "5" at bounding box center [244, 174] width 23 height 8
type input "6"
click at [251, 173] on input "6" at bounding box center [244, 174] width 23 height 8
click at [118, 187] on input "text" at bounding box center [123, 186] width 41 height 8
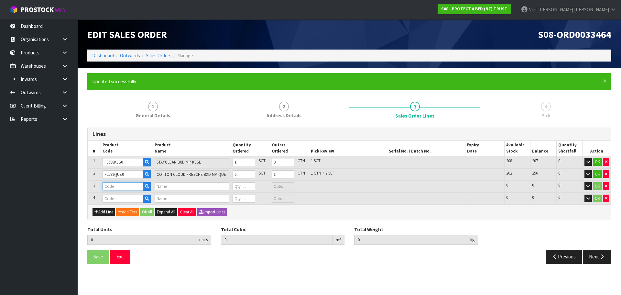
paste input "F0590QUE0"
type input "F0590QUE0"
type input "SUPREME FRESCHE BXD MP QUE"
type input "0"
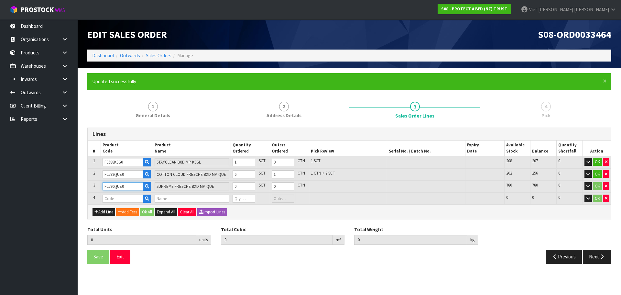
type input "F0590QUE0"
click at [245, 185] on input "0" at bounding box center [244, 186] width 23 height 8
type input "4"
type input "1"
type input "5"
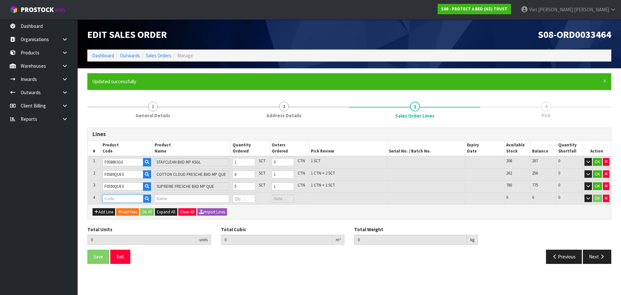
click at [129, 199] on input "text" at bounding box center [123, 198] width 41 height 8
click at [134, 198] on input "text" at bounding box center [123, 198] width 41 height 8
paste input "F0592KGN0"
type input "F0592KGN0"
type input "12"
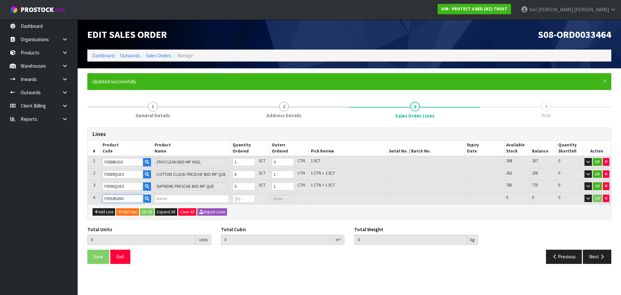
type input "0.183934"
type input "18.75"
type input "COOL LUXE FRESCHE BXD MP NZ KNG"
type input "0"
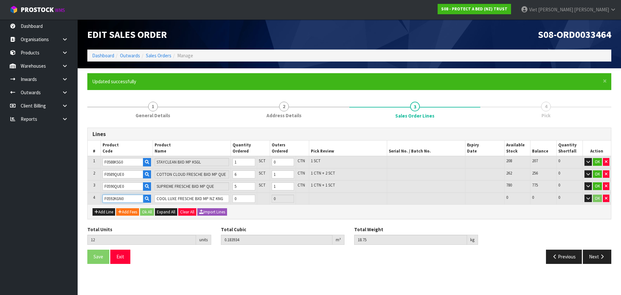
type input "F0592KGN0"
click at [236, 198] on input "0" at bounding box center [244, 198] width 23 height 8
type input "1"
type input "13"
type input "0.199072"
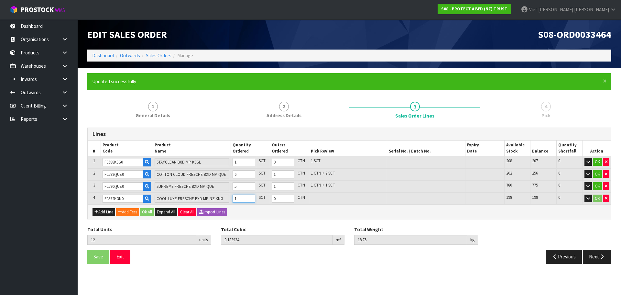
type input "20.55"
type input "2"
type input "14"
type input "0.21421"
type input "22.35"
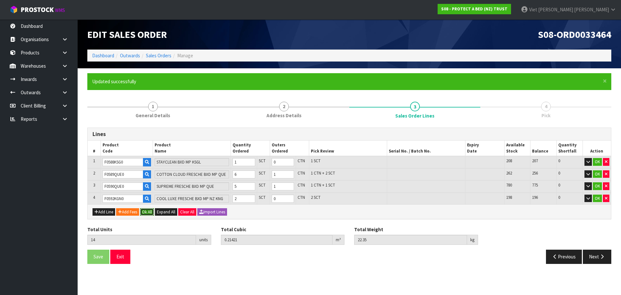
click at [148, 214] on button "Ok All" at bounding box center [147, 212] width 14 height 8
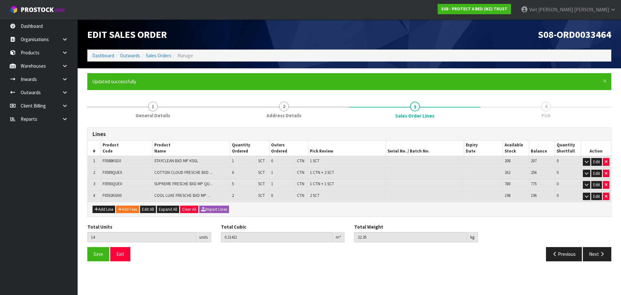
click at [362, 210] on div "Add Line Add Fees Edit All Expand All Clear All Import Lines" at bounding box center [349, 208] width 523 height 15
drag, startPoint x: 100, startPoint y: 254, endPoint x: 240, endPoint y: 234, distance: 141.4
click at [100, 254] on span "Save" at bounding box center [98, 254] width 10 height 6
click at [592, 255] on button "Next" at bounding box center [597, 254] width 28 height 14
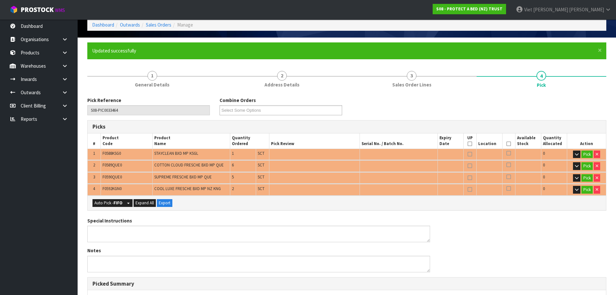
scroll to position [32, 0]
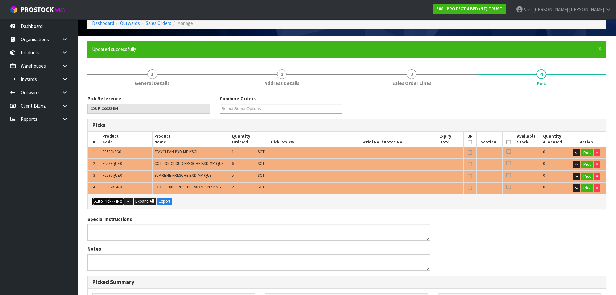
click at [118, 204] on button "Auto Pick - FIFO" at bounding box center [108, 201] width 32 height 8
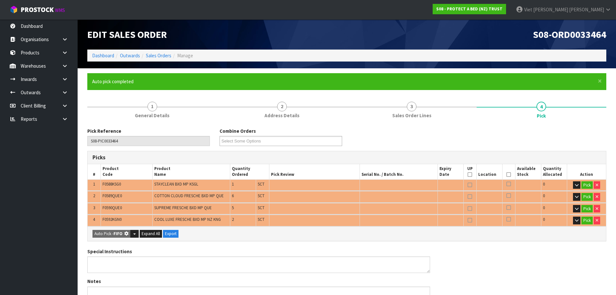
type input "2"
type input "Sub-carton x 6"
type input "14"
type input "0.214210"
type input "22.350"
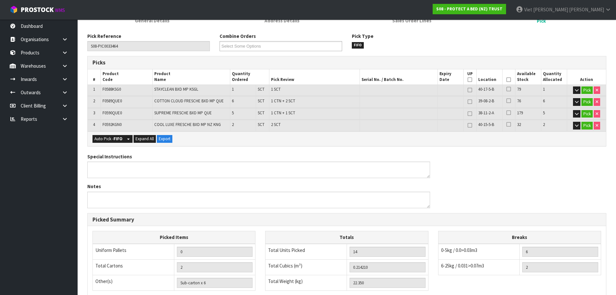
scroll to position [191, 0]
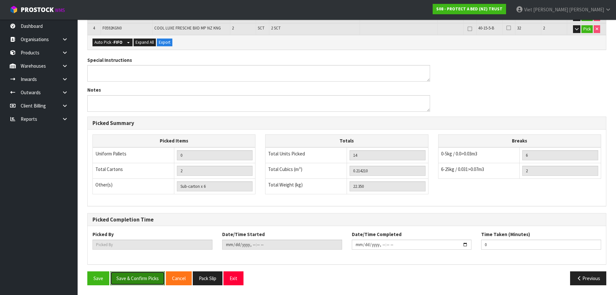
click at [147, 276] on button "Save & Confirm Picks" at bounding box center [137, 278] width 55 height 14
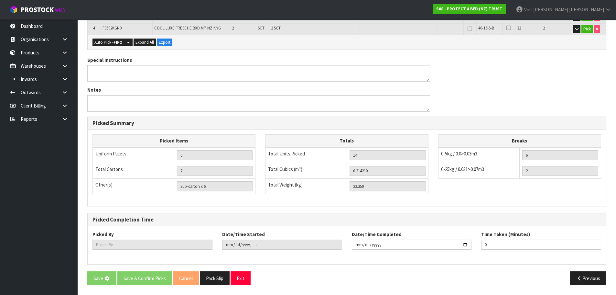
scroll to position [0, 0]
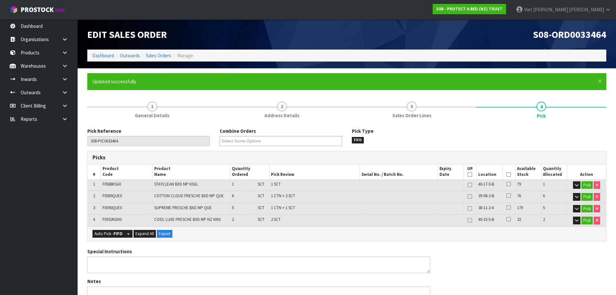
type input "Viet [PERSON_NAME]"
type input "2025-09-17T10:57:47"
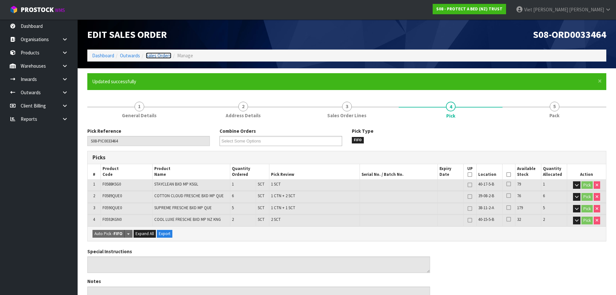
click at [159, 58] on link "Sales Orders" at bounding box center [159, 55] width 26 height 6
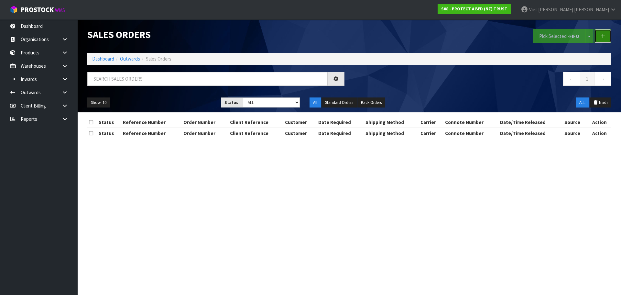
click at [602, 41] on link at bounding box center [602, 36] width 17 height 14
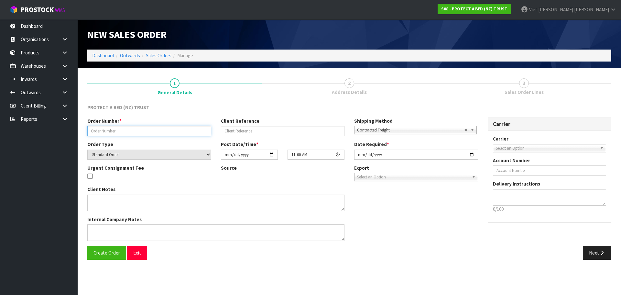
drag, startPoint x: 145, startPoint y: 133, endPoint x: 103, endPoint y: 137, distance: 41.9
click at [145, 133] on input "text" at bounding box center [149, 131] width 124 height 10
paste input "115041"
type input "115041"
drag, startPoint x: 438, startPoint y: 215, endPoint x: 425, endPoint y: 215, distance: 12.6
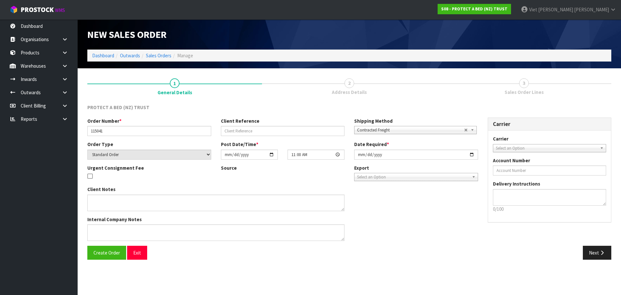
click at [438, 215] on div "Client Notes Internal Company Notes" at bounding box center [282, 216] width 400 height 60
click at [108, 255] on span "Create Order" at bounding box center [106, 252] width 27 height 6
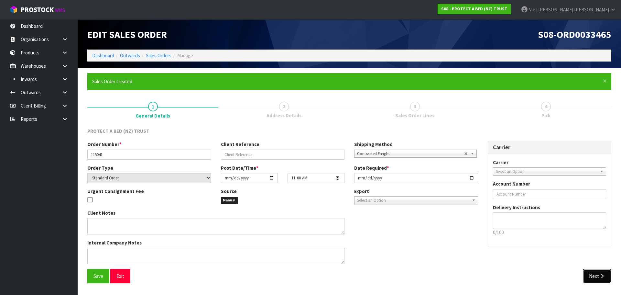
click at [590, 273] on button "Next" at bounding box center [597, 276] width 28 height 14
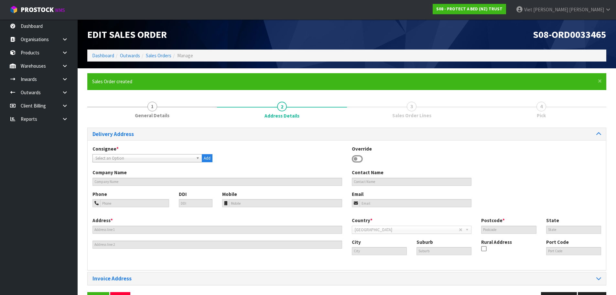
click at [148, 158] on span "Select an Option" at bounding box center [144, 158] width 98 height 8
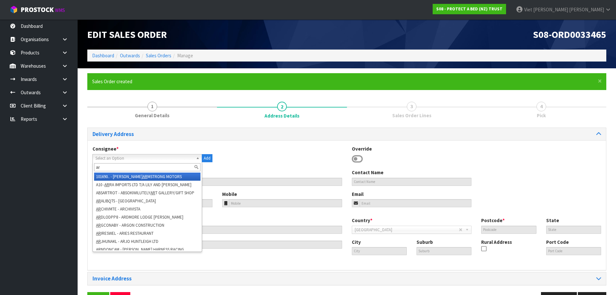
type input "a"
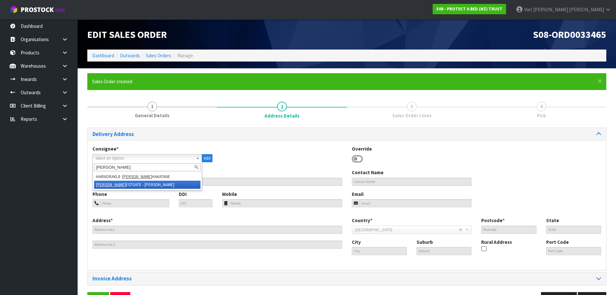
type input "[PERSON_NAME]"
click at [165, 186] on li "HARVEY NORMAN W ESTGATE - HARVEY NORMAN WESTGATE" at bounding box center [147, 184] width 106 height 8
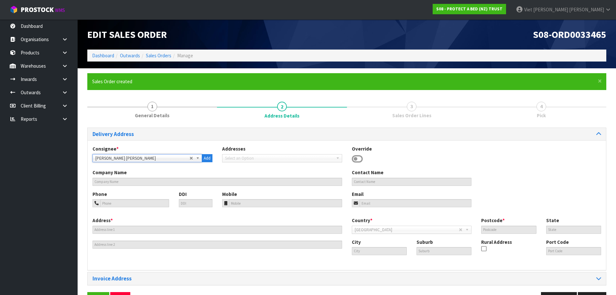
type input "HARVEY NORMAN WESTGATE"
type input "nysa.vandermolen@nz.harveynorman.com"
type input "63-65 MAKI STREET"
type input "0814"
type input "Auckland"
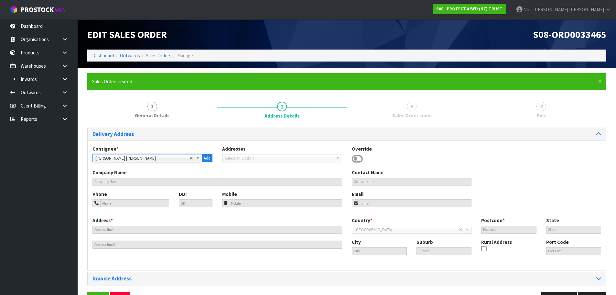
type input "WESTGATE"
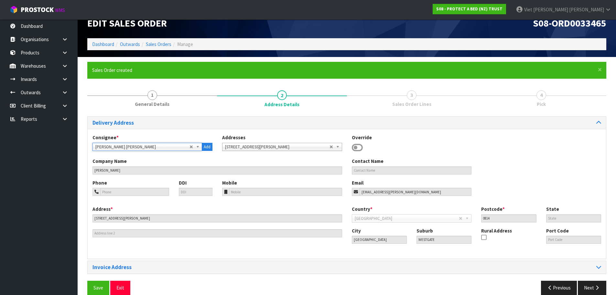
scroll to position [21, 0]
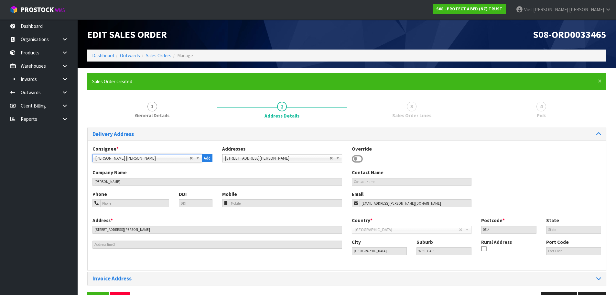
scroll to position [21, 0]
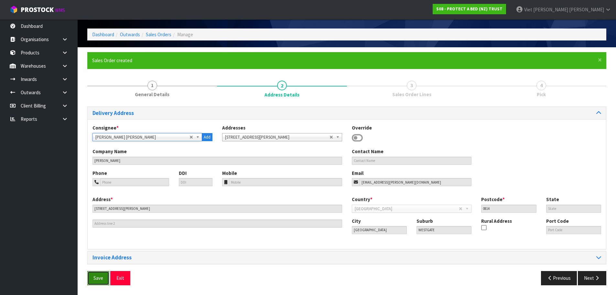
drag, startPoint x: 0, startPoint y: 0, endPoint x: 106, endPoint y: 278, distance: 297.5
click at [106, 278] on button "Save" at bounding box center [98, 278] width 22 height 14
click at [582, 279] on button "Next" at bounding box center [592, 278] width 28 height 14
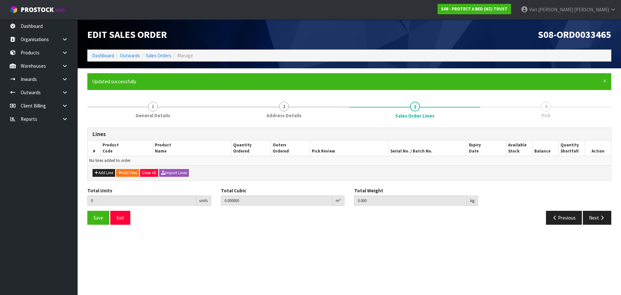
click at [269, 123] on div "Lines # Product Code Product Name Quantity Ordered Outers Ordered Pick Review S…" at bounding box center [349, 176] width 524 height 107
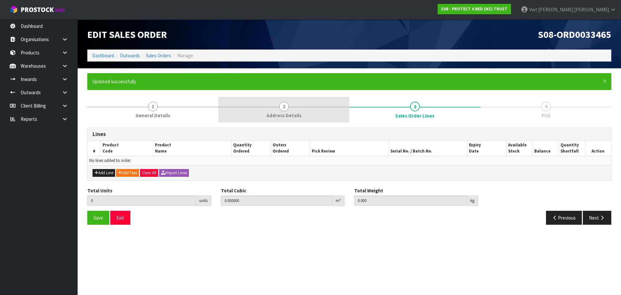
click at [296, 113] on span "Address Details" at bounding box center [283, 115] width 35 height 7
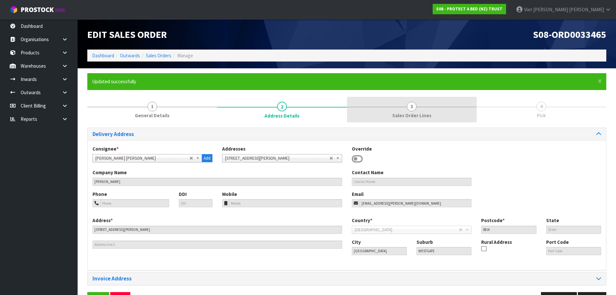
click at [392, 113] on link "3 Sales Order Lines" at bounding box center [412, 110] width 130 height 26
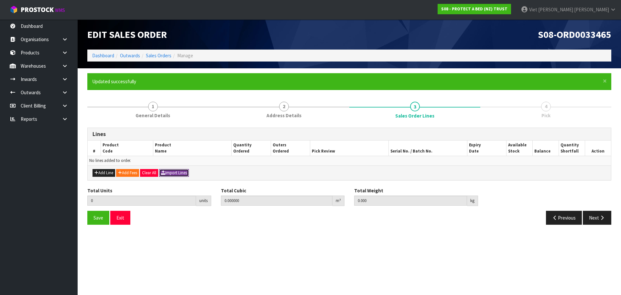
click at [182, 175] on button "Import Lines" at bounding box center [174, 173] width 30 height 8
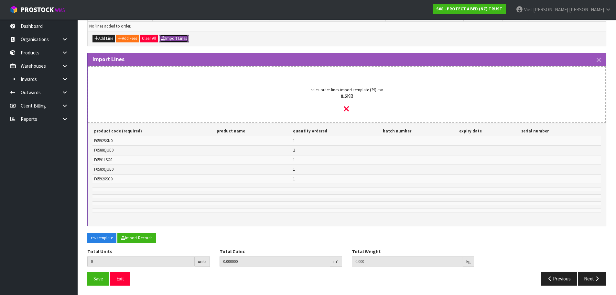
scroll to position [135, 0]
click at [150, 237] on button "Import Records" at bounding box center [136, 237] width 38 height 10
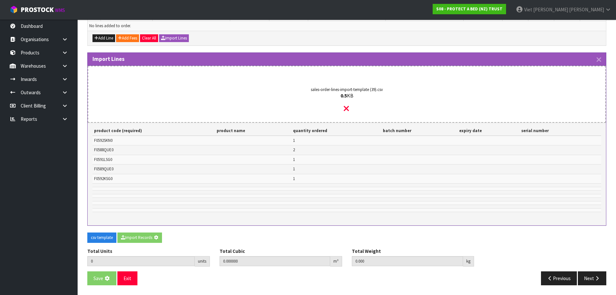
type input "6"
type input "0"
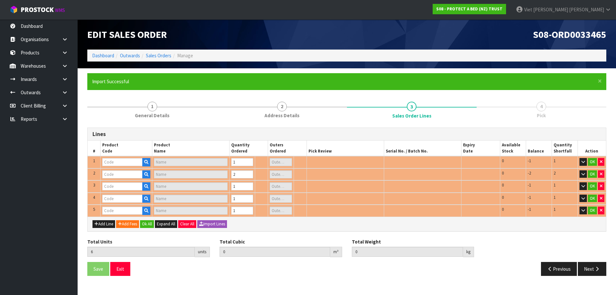
scroll to position [28, 0]
type input "F0592SKN0"
type input "COOL LUXE FRESCHE BXD MP SKG"
type input "0"
type input "F0591LSG0"
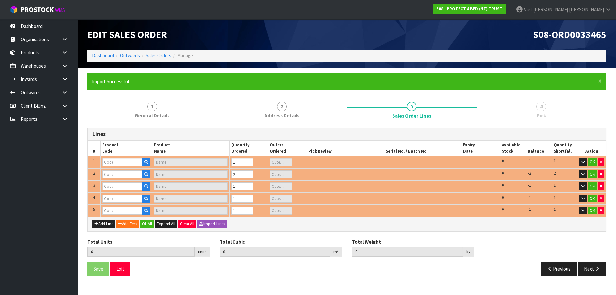
type input "NATURES LUXE FRESCHE BXD MP XL/SGL"
type input "0.06728"
type input "7.83"
type input "F0588QUE0"
type input "STAYCLEAN BXD MP QUE"
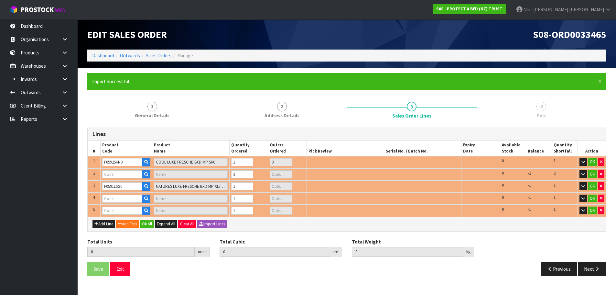
type input "0"
type input "F0589QUE0"
type input "COTTON CLOUD FRESCHE BXD MP QUE"
type input "0"
type input "F0592KSG0"
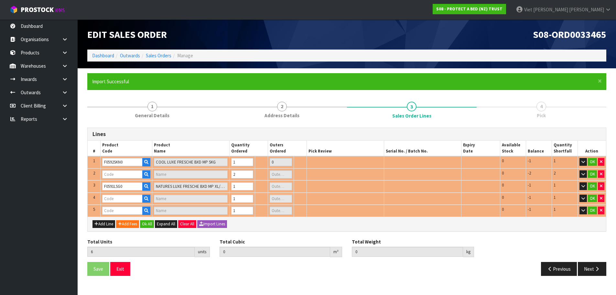
type input "COOL LUXE FRESCHE BXD MP KSGL"
type input "0"
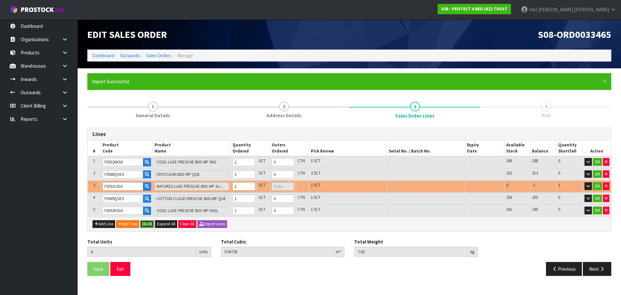
click at [146, 226] on button "Ok All" at bounding box center [147, 224] width 14 height 8
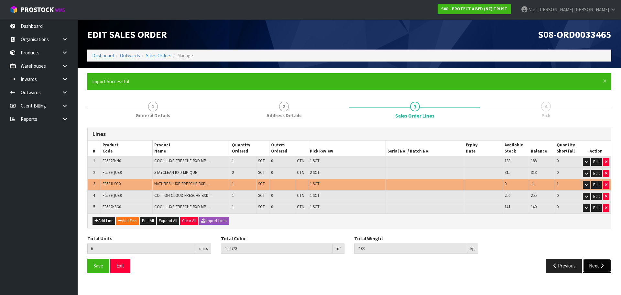
click at [592, 267] on button "Next" at bounding box center [597, 265] width 28 height 14
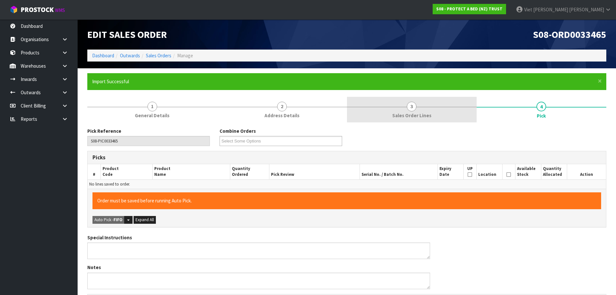
click at [388, 116] on link "3 Sales Order Lines" at bounding box center [412, 110] width 130 height 26
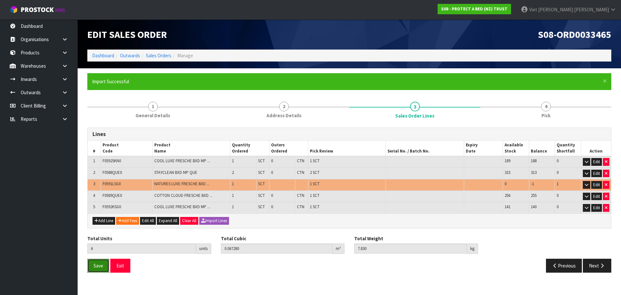
click at [103, 265] on button "Save" at bounding box center [98, 265] width 22 height 14
click at [608, 265] on button "Next" at bounding box center [597, 265] width 28 height 14
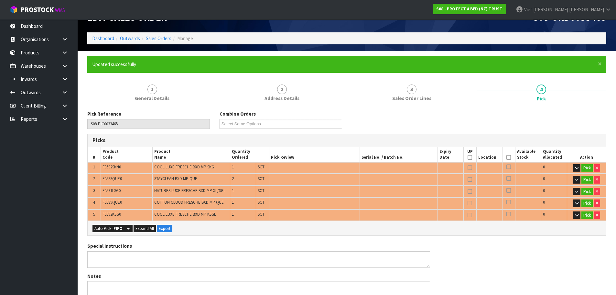
scroll to position [32, 0]
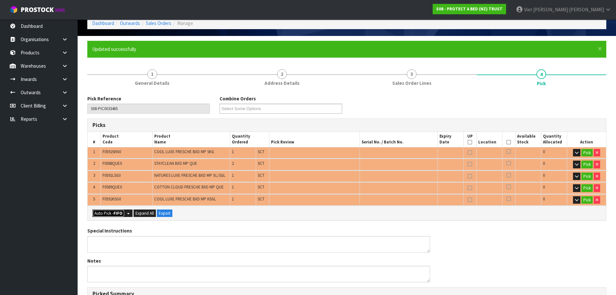
click at [115, 210] on strong "FIFO" at bounding box center [118, 212] width 9 height 5
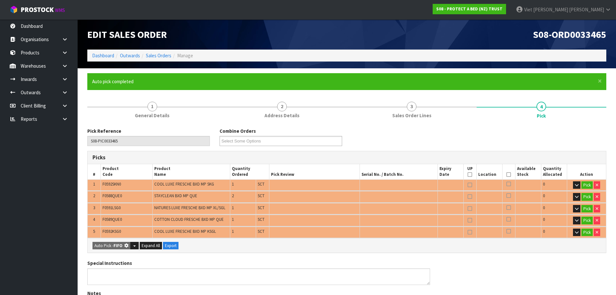
type input "Sub-carton x 5"
type input "5"
type input "0.058870"
type input "6.430"
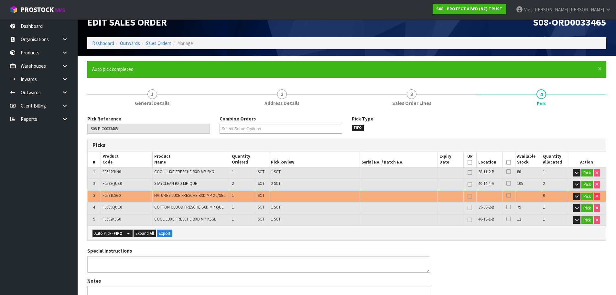
scroll to position [9, 0]
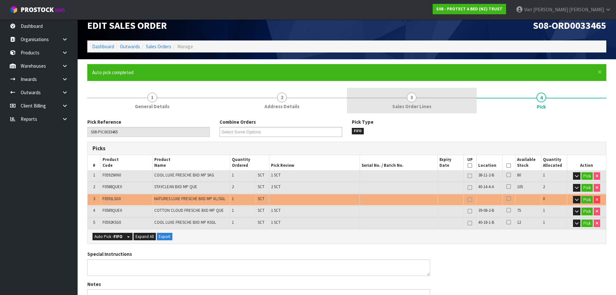
click at [405, 102] on link "3 Sales Order Lines" at bounding box center [412, 101] width 130 height 26
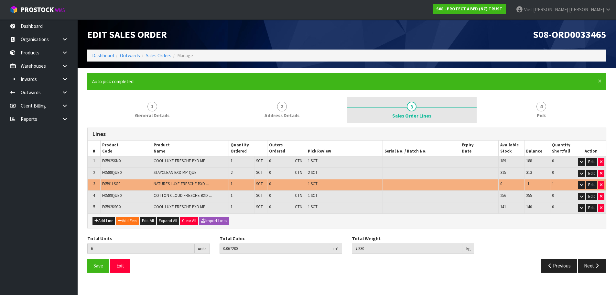
scroll to position [0, 0]
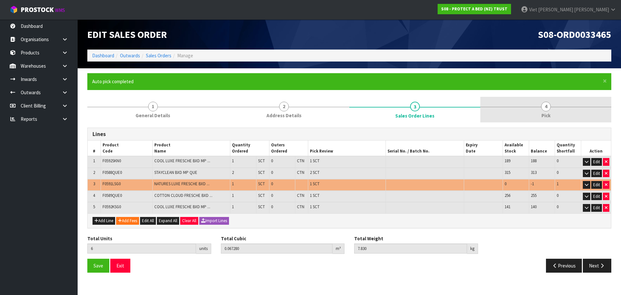
click at [535, 97] on link "4 Pick" at bounding box center [545, 110] width 131 height 26
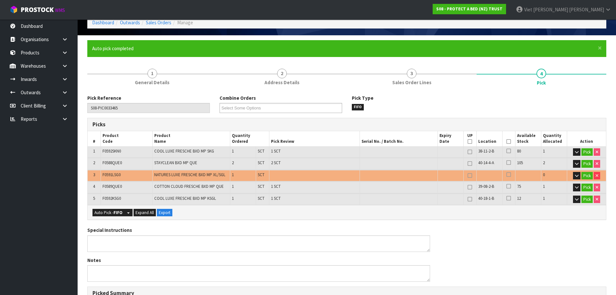
scroll to position [9, 0]
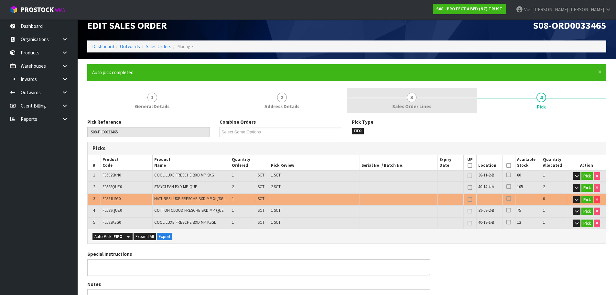
click at [439, 90] on link "3 Sales Order Lines" at bounding box center [412, 101] width 130 height 26
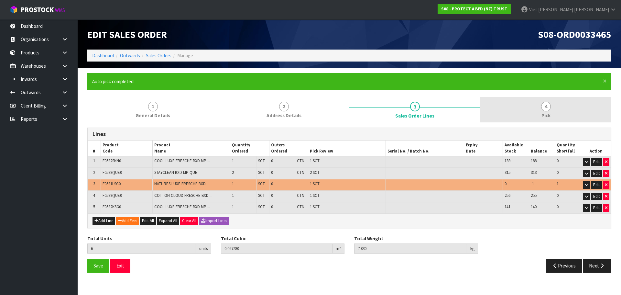
click at [496, 99] on link "4 Pick" at bounding box center [545, 110] width 131 height 26
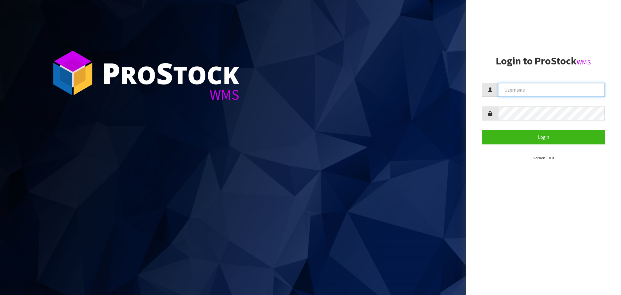
type input "[PERSON_NAME]"
click at [565, 122] on form "[PERSON_NAME] Login" at bounding box center [543, 113] width 123 height 61
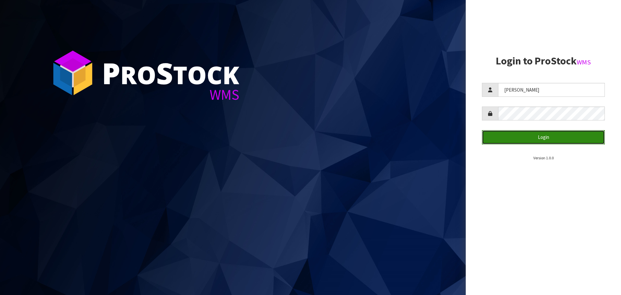
click at [556, 130] on button "Login" at bounding box center [543, 137] width 123 height 14
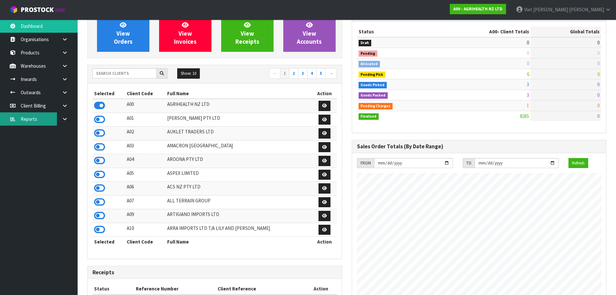
scroll to position [32, 0]
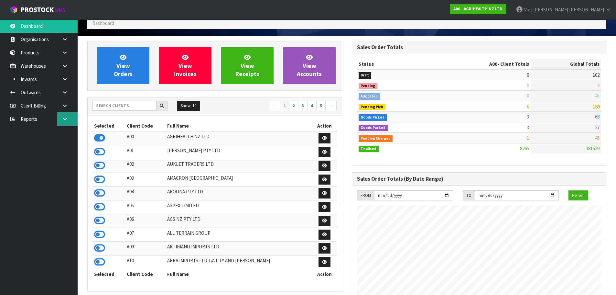
click at [60, 119] on link at bounding box center [67, 118] width 21 height 13
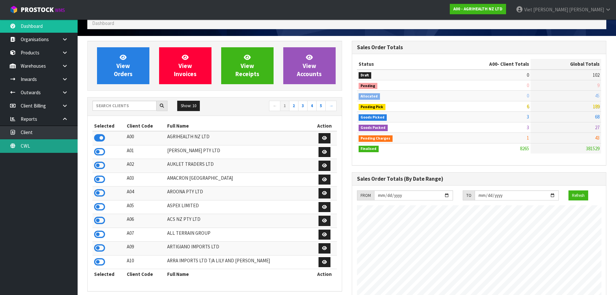
click at [59, 145] on link "CWL" at bounding box center [39, 145] width 78 height 13
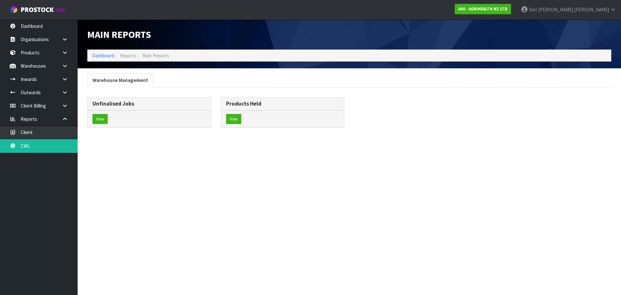
click at [111, 124] on div "View" at bounding box center [149, 118] width 123 height 17
click at [110, 120] on div "View" at bounding box center [149, 118] width 123 height 17
click at [107, 120] on button "View" at bounding box center [99, 119] width 15 height 10
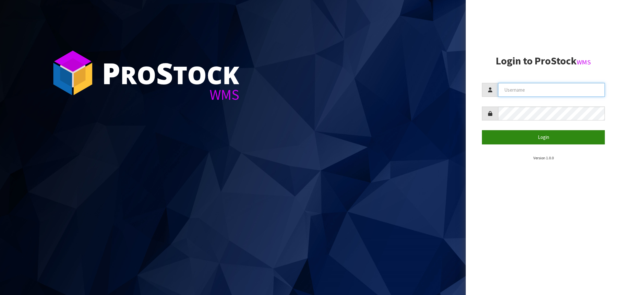
type input "[PERSON_NAME]"
click at [544, 141] on button "Login" at bounding box center [543, 137] width 123 height 14
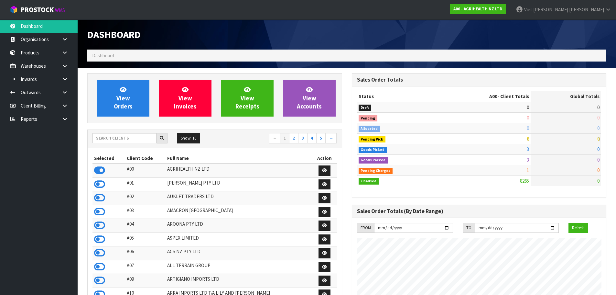
scroll to position [490, 264]
click at [139, 140] on input "text" at bounding box center [124, 138] width 64 height 10
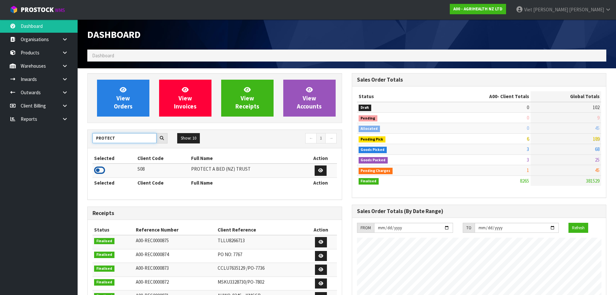
type input "PROTECT"
click at [99, 173] on icon at bounding box center [99, 170] width 11 height 10
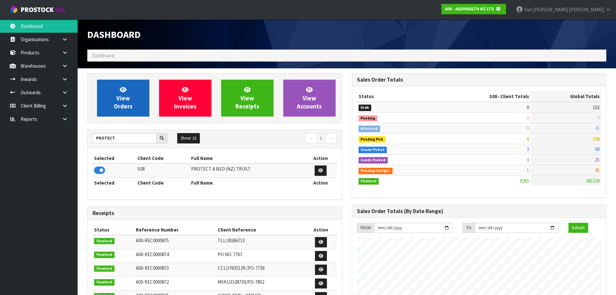
scroll to position [322980, 323118]
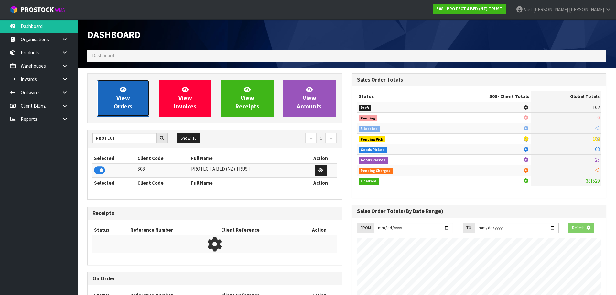
click at [133, 83] on link "View Orders" at bounding box center [123, 98] width 52 height 37
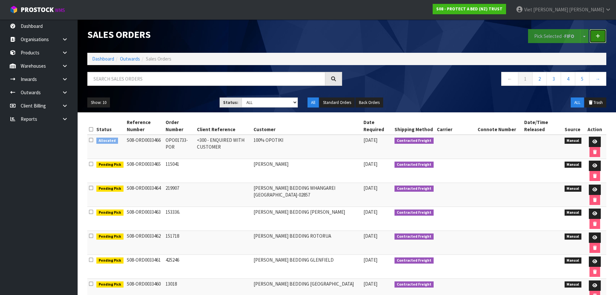
click at [600, 37] on link at bounding box center [598, 36] width 17 height 14
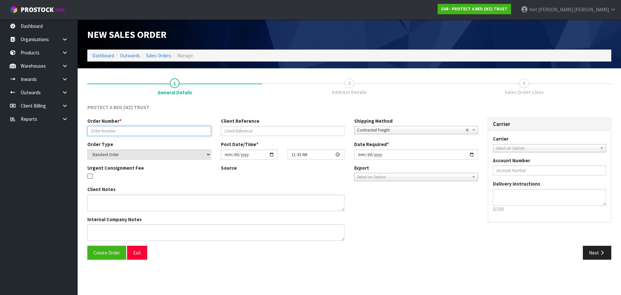
drag, startPoint x: 170, startPoint y: 135, endPoint x: 157, endPoint y: 247, distance: 113.6
click at [169, 135] on input "text" at bounding box center [149, 131] width 124 height 10
paste input "141675"
type input "141675"
click at [114, 256] on button "Create Order" at bounding box center [106, 252] width 39 height 14
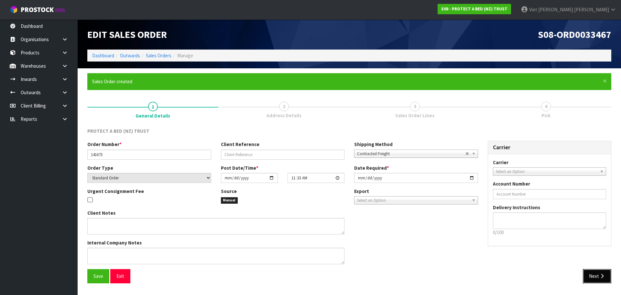
click at [593, 273] on button "Next" at bounding box center [597, 276] width 28 height 14
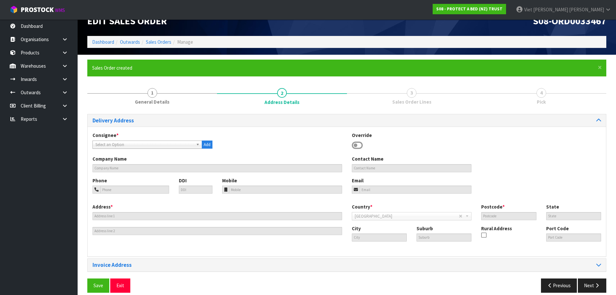
scroll to position [21, 0]
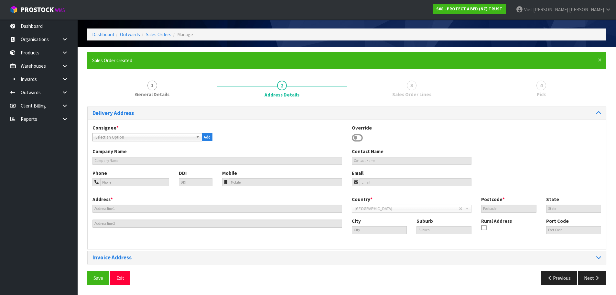
click at [157, 135] on span "Select an Option" at bounding box center [144, 137] width 98 height 8
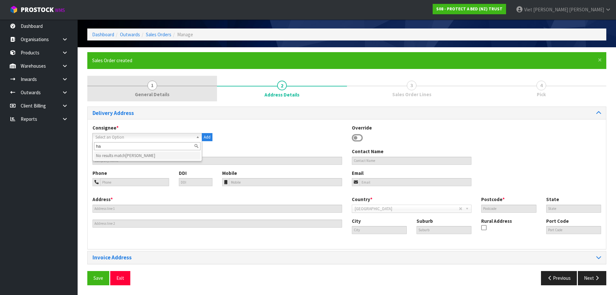
type input "h"
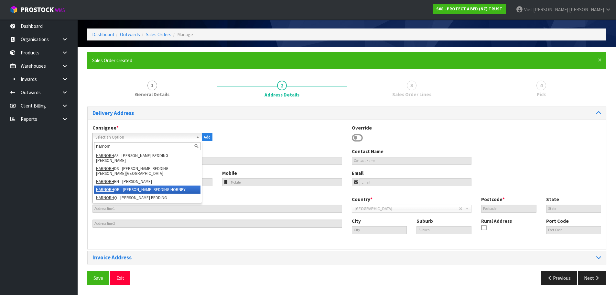
type input "harnorh"
click at [183, 185] on li "HARNORH OR - [PERSON_NAME] BEDDING HORNBY" at bounding box center [147, 189] width 106 height 8
type input "[PERSON_NAME] BEDDING HORNBY -WAREHOUSE"
type input "[PHONE_NUMBER]"
type input "[STREET_ADDRESS]"
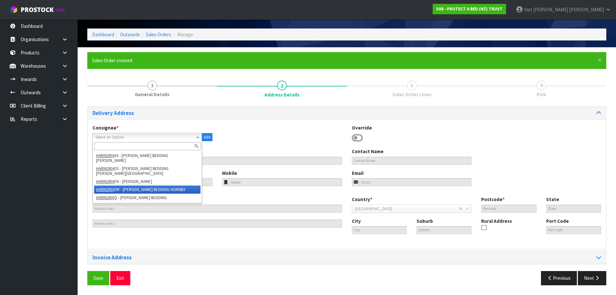
type input "[GEOGRAPHIC_DATA]"
type input "8042"
type input "CAN"
type input "[GEOGRAPHIC_DATA]"
type input "[PERSON_NAME]"
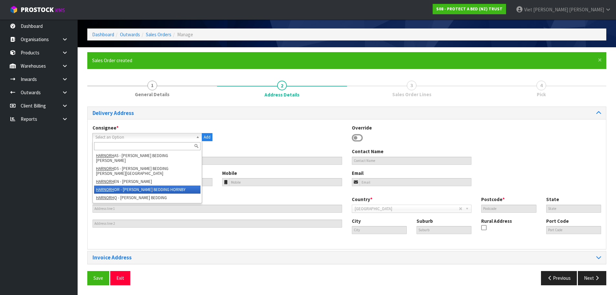
type input "NZCHC"
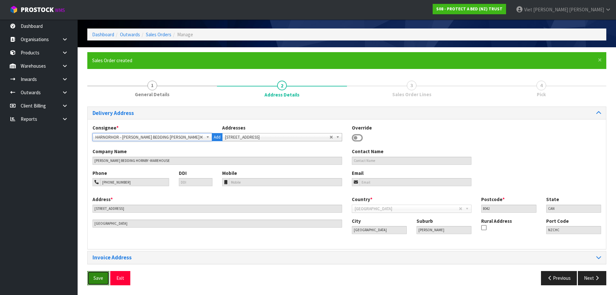
click at [99, 282] on button "Save" at bounding box center [98, 278] width 22 height 14
click at [590, 276] on button "Next" at bounding box center [592, 278] width 28 height 14
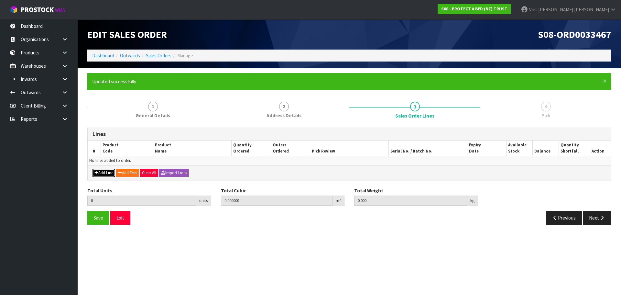
click at [95, 172] on icon "button" at bounding box center [96, 172] width 4 height 4
type input "0"
click at [92, 169] on button "Add Line" at bounding box center [103, 173] width 23 height 8
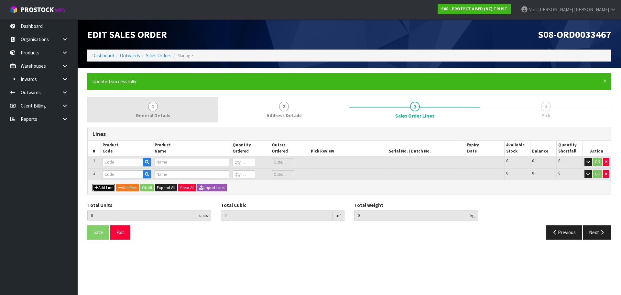
click at [92, 184] on button "Add Line" at bounding box center [103, 188] width 23 height 8
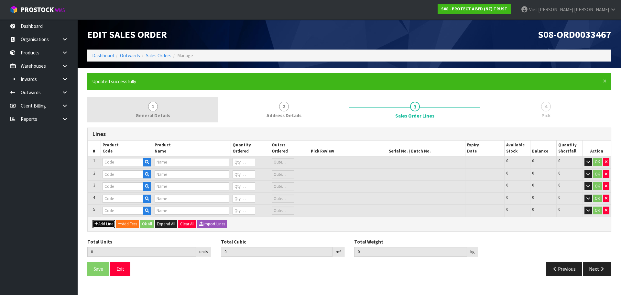
click at [92, 220] on button "Add Line" at bounding box center [103, 224] width 23 height 8
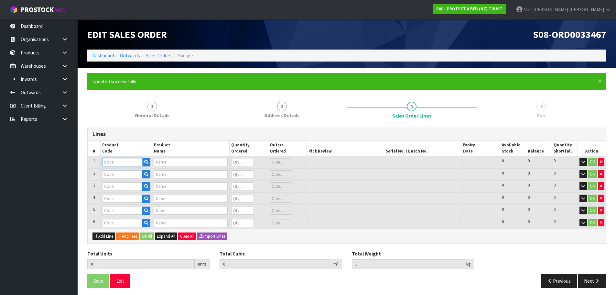
click at [127, 162] on input "text" at bounding box center [122, 162] width 40 height 8
paste input "F0588QUE0"
type input "F0588QUE0"
type input "STAYCLEAN BXD MP QUE"
type input "0"
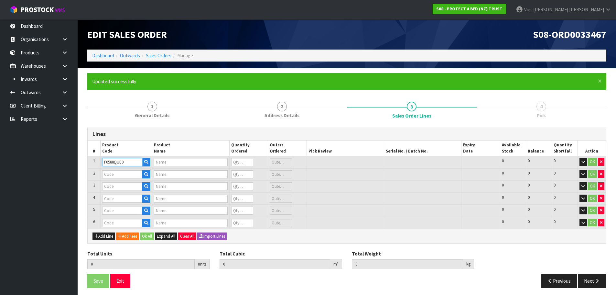
type input "0"
type input "F0588QUE0"
click at [125, 180] on td at bounding box center [126, 186] width 51 height 12
click at [126, 175] on input "text" at bounding box center [122, 174] width 40 height 8
paste input "F0590DBL0"
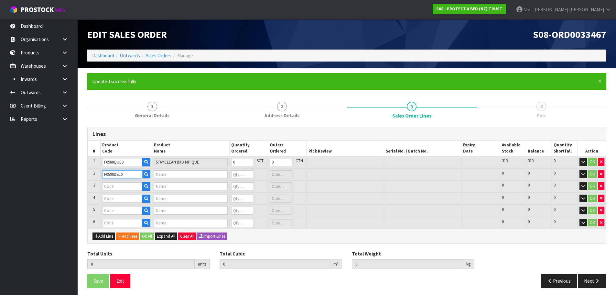
type input "F0590DBL0"
type input "SUPREME FRESCHE BXD MP DBL"
type input "0"
click at [123, 192] on td at bounding box center [126, 198] width 51 height 12
click at [123, 189] on input "text" at bounding box center [122, 186] width 40 height 8
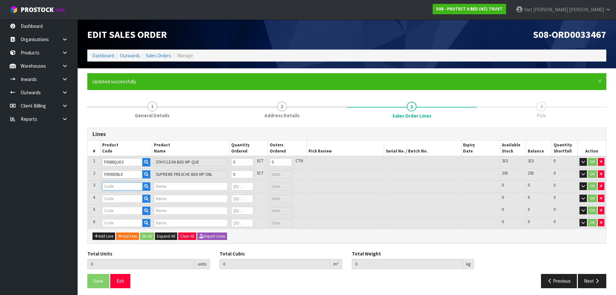
paste input "F0589KSG0"
type input "F0589KSG0"
type input "COTTON CLOUD FRESCHE BXD MP KSGL"
type input "0"
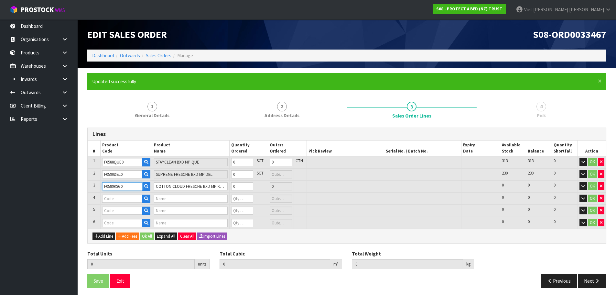
type input "F0589KSG0"
click at [117, 197] on input "text" at bounding box center [122, 198] width 40 height 8
paste input "F0590QUE0"
type input "F0590QUE0"
type input "SUPREME FRESCHE BXD MP QUE"
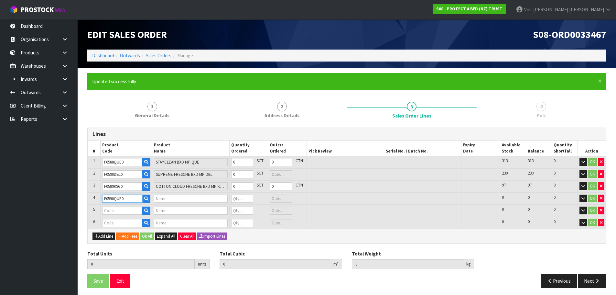
type input "0"
type input "F0590QUE0"
drag, startPoint x: 129, startPoint y: 212, endPoint x: 1, endPoint y: 217, distance: 128.2
click at [129, 212] on input "text" at bounding box center [122, 210] width 40 height 8
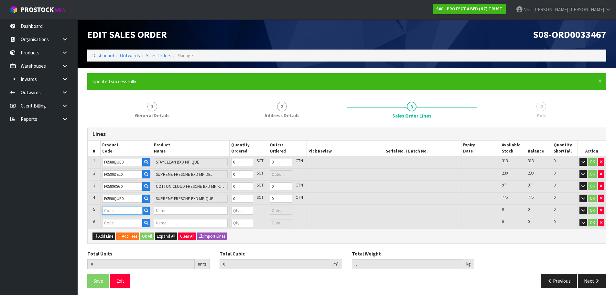
paste input "F0592KGN0"
type input "F0592KGN0"
click at [124, 211] on input "text" at bounding box center [122, 210] width 40 height 8
click at [122, 223] on input "text" at bounding box center [122, 223] width 40 height 8
paste input "F0591QUE0"
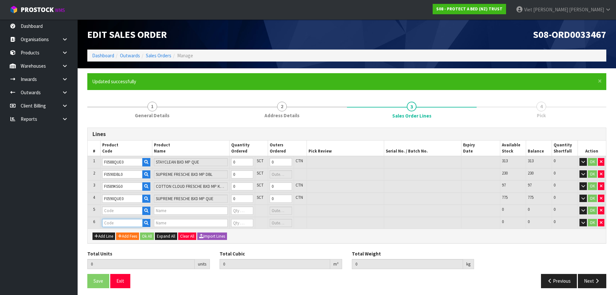
type input "F0591QUE0"
type input "NATURES LUXE FRESCHE BXD MP QUE"
type input "0"
type input "F0591QUE0"
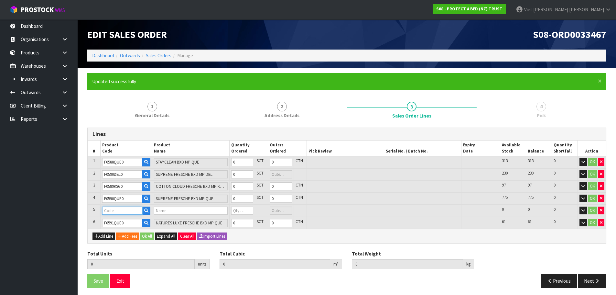
click at [132, 208] on input "text" at bounding box center [122, 210] width 40 height 8
paste input "F0592KGN0"
type input "F0592KGN0"
click at [397, 160] on td at bounding box center [423, 162] width 78 height 12
type input "0.000000"
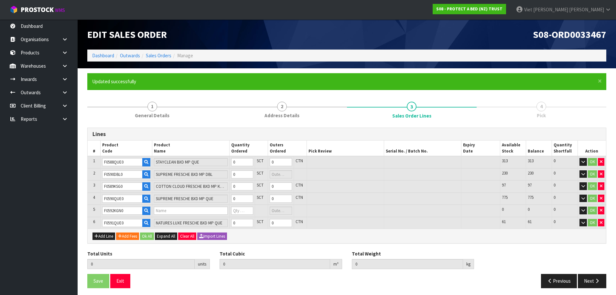
type input "0.000"
type input "COOL LUXE FRESCHE BXD MP NZ KNG"
type input "0"
click at [241, 161] on input "0" at bounding box center [242, 162] width 22 height 8
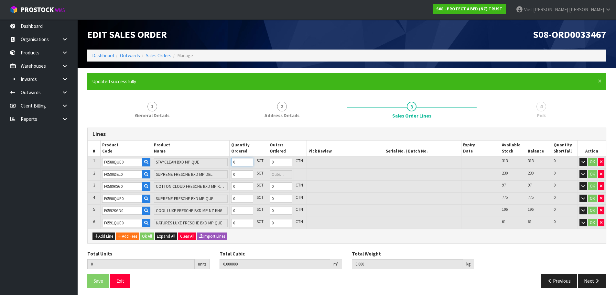
type input "1"
type input "0.00841"
type input "0.9"
type input "2"
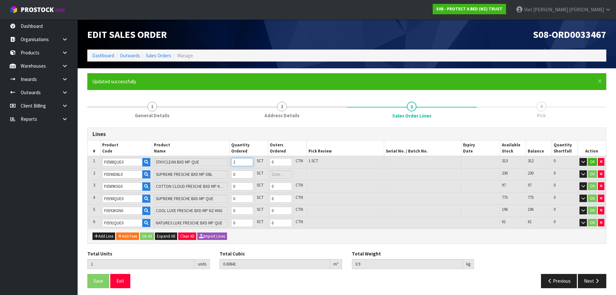
type input "2"
type input "0.01682"
type input "1.8"
click at [240, 174] on input "0" at bounding box center [242, 174] width 22 height 8
type input "1"
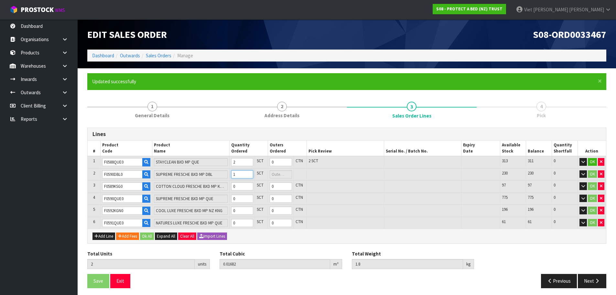
type input "3"
type input "0.02552"
type input "3.1"
click at [238, 186] on input "0" at bounding box center [242, 186] width 22 height 8
type input "1"
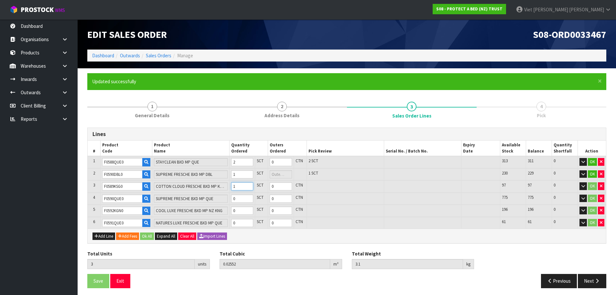
type input "4"
type input "0.03393"
type input "4.2"
click at [237, 200] on input "0" at bounding box center [242, 198] width 22 height 8
type input "1"
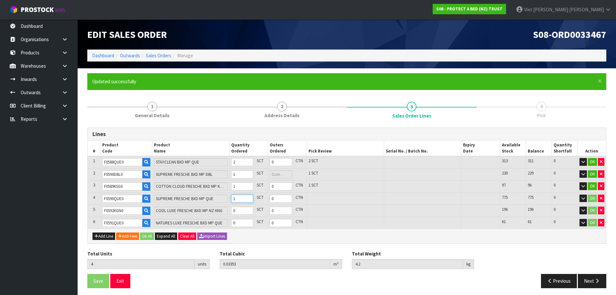
type input "5"
type input "0.04785"
type input "5.7"
type input "1"
type input "6"
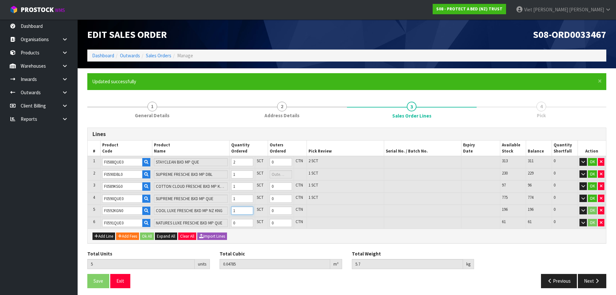
type input "0.062988"
type input "7.5"
click at [237, 211] on input "1" at bounding box center [242, 210] width 22 height 8
click at [243, 224] on input "0" at bounding box center [242, 223] width 22 height 8
type input "1"
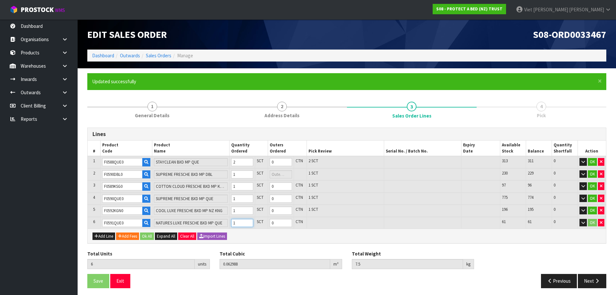
type input "7"
type input "0.07602"
type input "9.4"
type input "2"
type input "8"
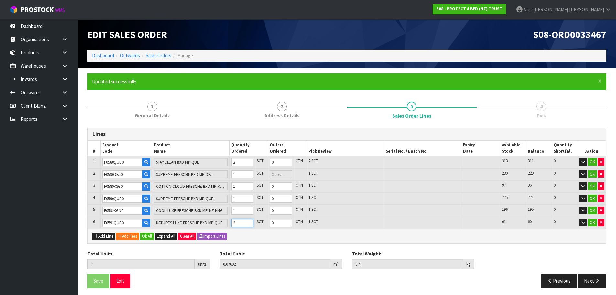
type input "0.089052"
type input "11.3"
click at [149, 233] on button "Ok All" at bounding box center [147, 236] width 14 height 8
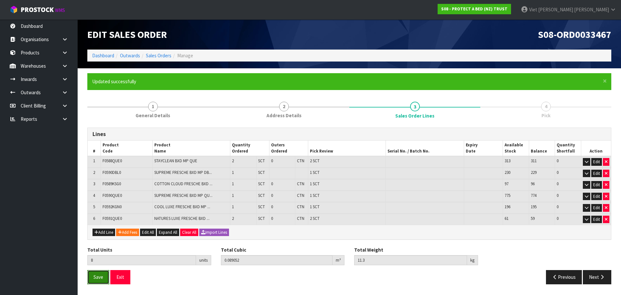
click at [100, 276] on span "Save" at bounding box center [98, 277] width 10 height 6
click at [595, 273] on button "Next" at bounding box center [597, 277] width 28 height 14
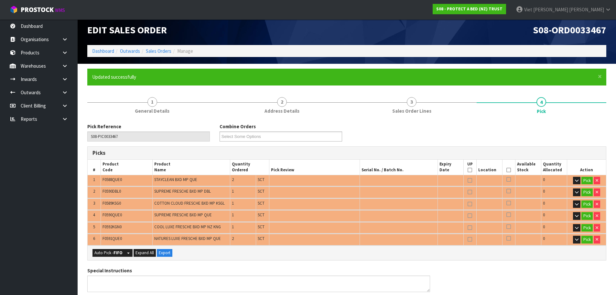
scroll to position [162, 0]
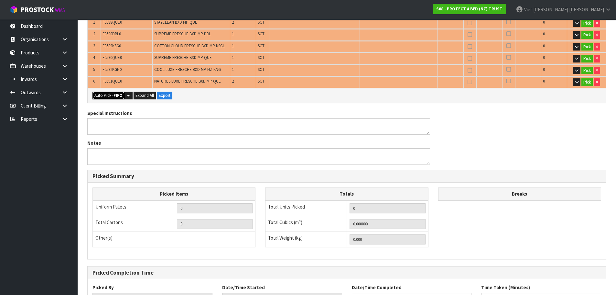
click at [116, 96] on strong "FIFO" at bounding box center [118, 94] width 9 height 5
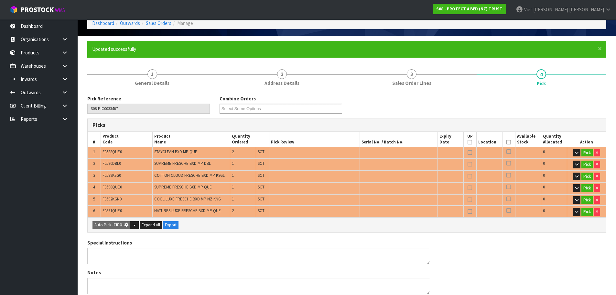
scroll to position [0, 0]
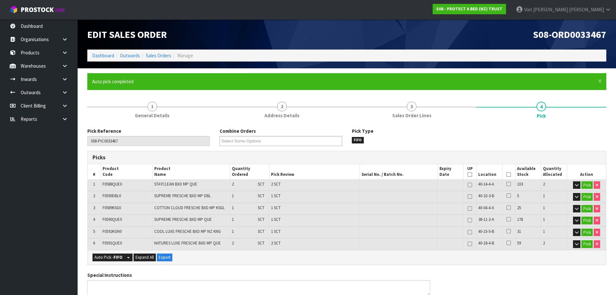
type input "Sub-carton x 8"
type input "8"
type input "0.089052"
type input "11.300"
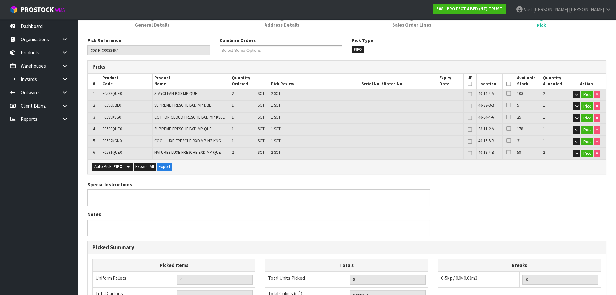
scroll to position [215, 0]
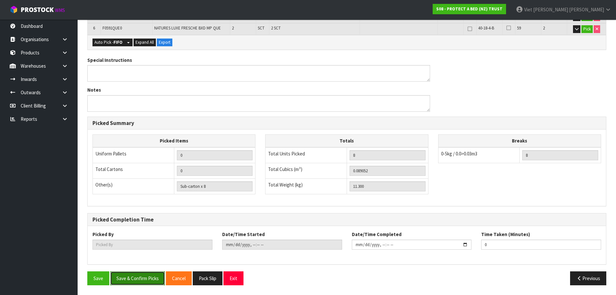
click at [137, 281] on button "Save & Confirm Picks" at bounding box center [137, 278] width 55 height 14
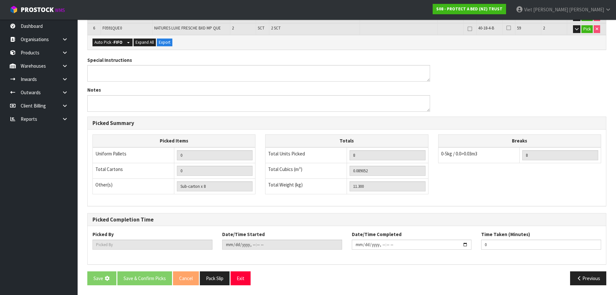
scroll to position [142, 0]
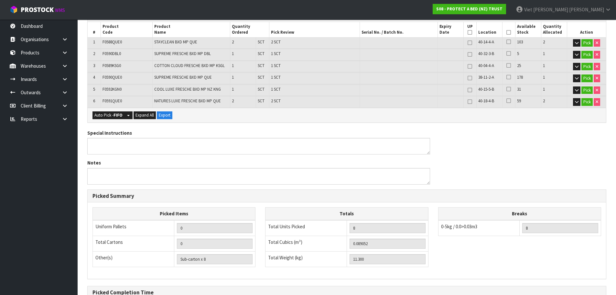
type input "Viet [PERSON_NAME]"
type input "[DATE]T11:35:08"
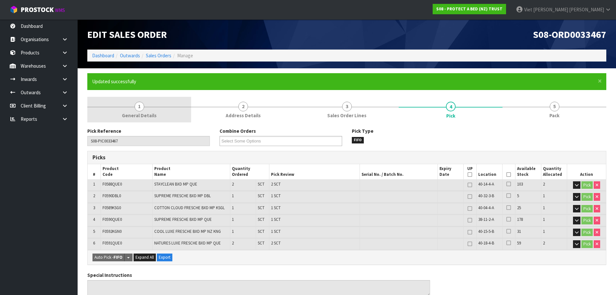
click at [142, 115] on span "General Details" at bounding box center [139, 115] width 35 height 7
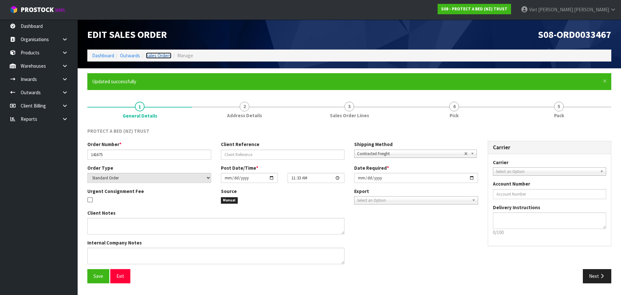
click at [168, 54] on link "Sales Orders" at bounding box center [159, 55] width 26 height 6
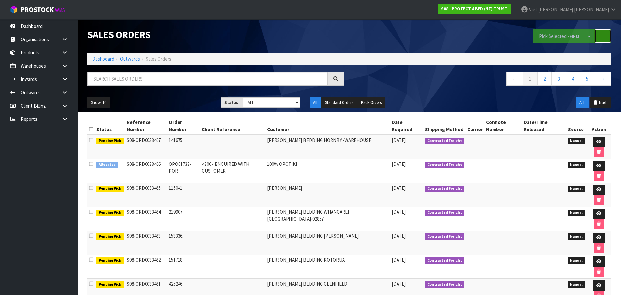
click at [602, 33] on link at bounding box center [602, 36] width 17 height 14
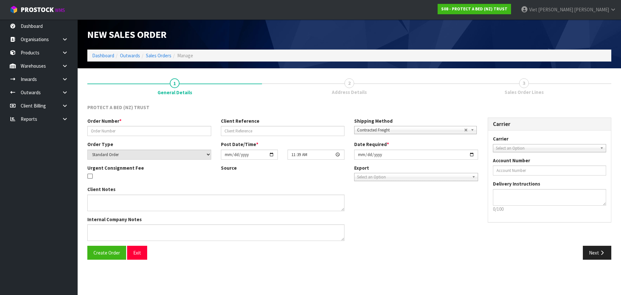
click at [124, 124] on div "Order Number *" at bounding box center [149, 126] width 134 height 18
click at [118, 129] on input "text" at bounding box center [149, 131] width 124 height 10
paste input "244910"
type input "244910"
click at [298, 249] on div "Create Order Exit" at bounding box center [215, 252] width 267 height 14
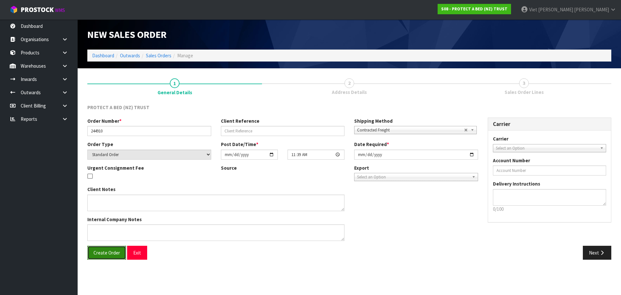
click at [98, 250] on span "Create Order" at bounding box center [106, 252] width 27 height 6
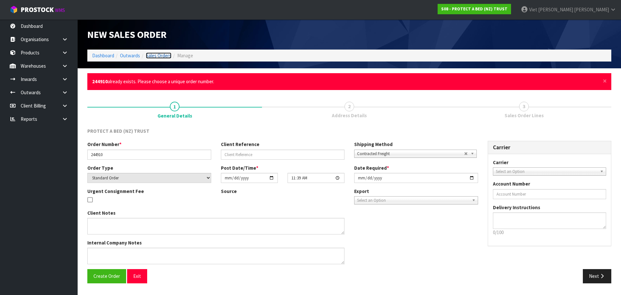
click at [158, 56] on link "Sales Orders" at bounding box center [159, 55] width 26 height 6
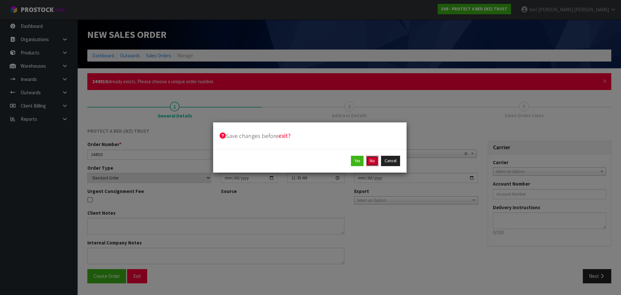
click at [378, 161] on button "No" at bounding box center [372, 161] width 12 height 10
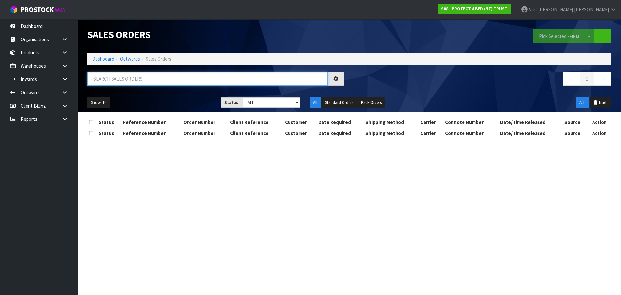
click at [157, 75] on input "text" at bounding box center [207, 79] width 240 height 14
paste input "244910"
type input "244910"
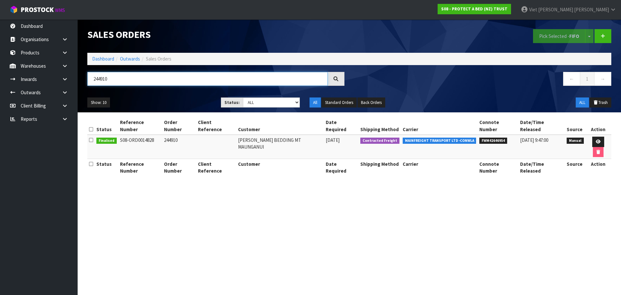
click at [222, 80] on input "244910" at bounding box center [207, 79] width 240 height 14
click at [601, 38] on link at bounding box center [602, 36] width 17 height 14
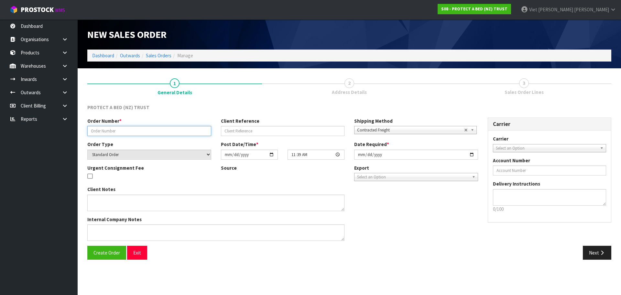
click at [116, 132] on input "text" at bounding box center [149, 131] width 124 height 10
paste input "244910"
type input "244910."
click at [113, 249] on button "Create Order" at bounding box center [106, 252] width 39 height 14
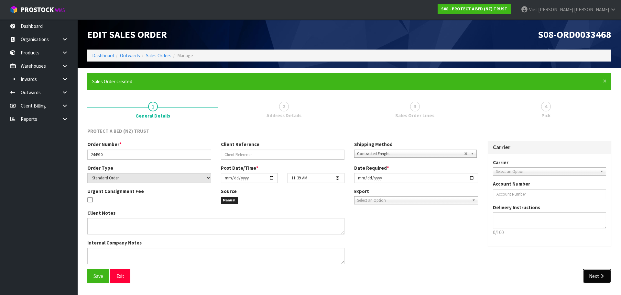
click at [594, 274] on button "Next" at bounding box center [597, 276] width 28 height 14
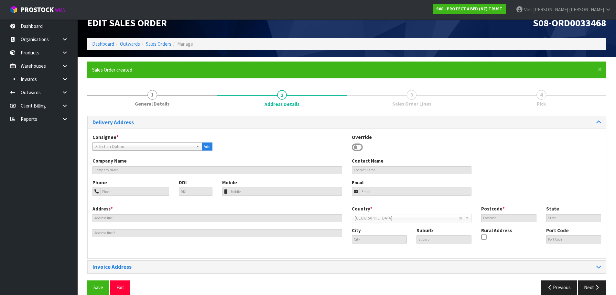
scroll to position [21, 0]
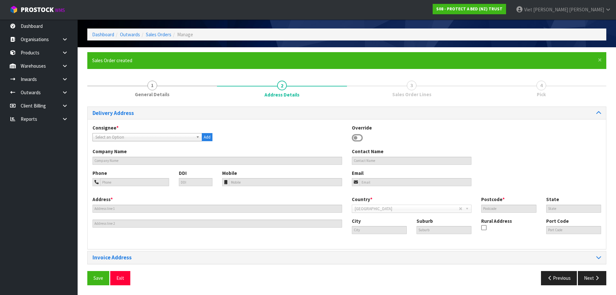
click at [113, 136] on span "Select an Option" at bounding box center [144, 137] width 98 height 8
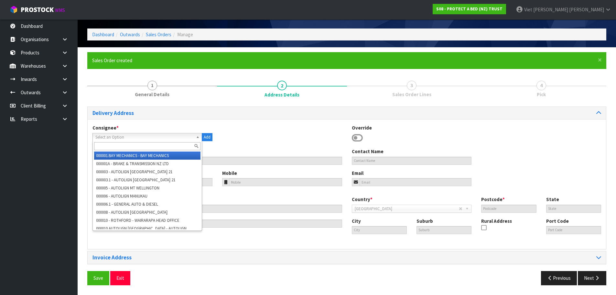
click at [141, 146] on input "text" at bounding box center [147, 146] width 106 height 8
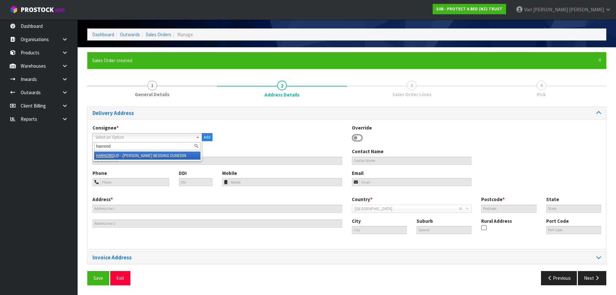
type input "harnord"
click at [149, 154] on li "[PERSON_NAME] BEDDING DUNEDIN" at bounding box center [147, 155] width 106 height 8
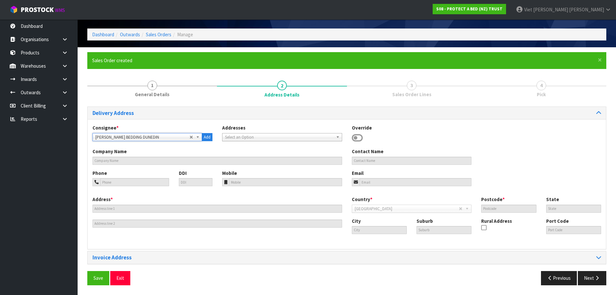
type input "[PERSON_NAME] BEDDING DUNEDIN"
type input "CNR MACLAGGAN & [PERSON_NAME] ST"
type input "9016"
type input "OTA"
type input "DUNEDIN"
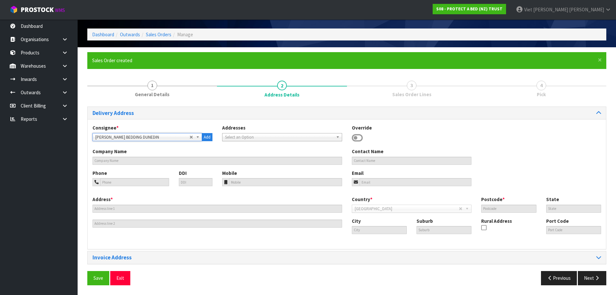
type input "DUNEDIN"
click at [98, 283] on button "Save" at bounding box center [98, 278] width 22 height 14
click at [591, 283] on button "Next" at bounding box center [592, 278] width 28 height 14
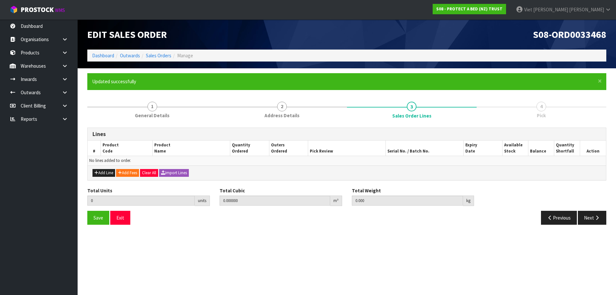
scroll to position [0, 0]
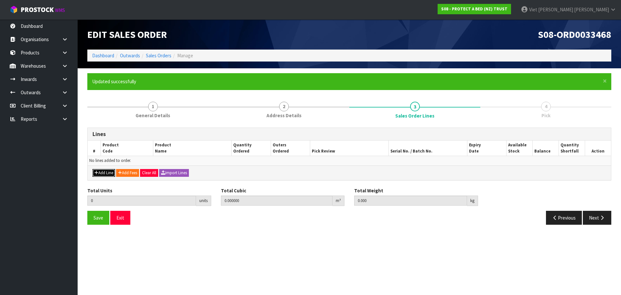
click at [100, 174] on button "Add Line" at bounding box center [103, 173] width 23 height 8
type input "0"
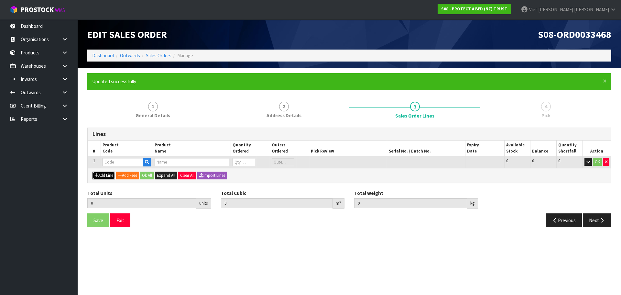
click at [92, 171] on button "Add Line" at bounding box center [103, 175] width 23 height 8
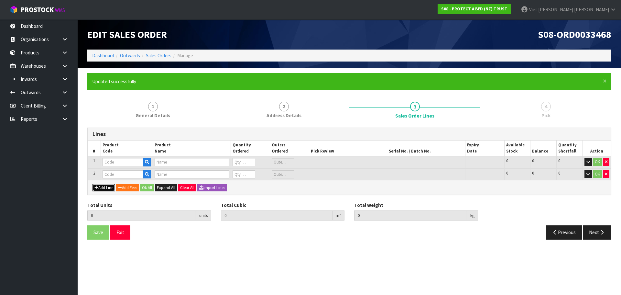
click at [92, 184] on button "Add Line" at bounding box center [103, 188] width 23 height 8
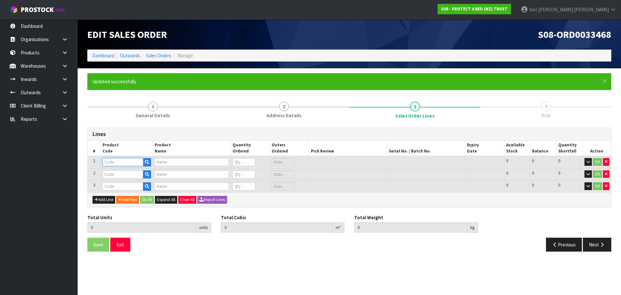
click at [129, 164] on input "text" at bounding box center [123, 162] width 41 height 8
paste input "F0589KSG0"
type input "F0589KSG0"
click at [120, 176] on input "text" at bounding box center [123, 174] width 41 height 8
type input "COTTON CLOUD FRESCHE BXD MP KSGL"
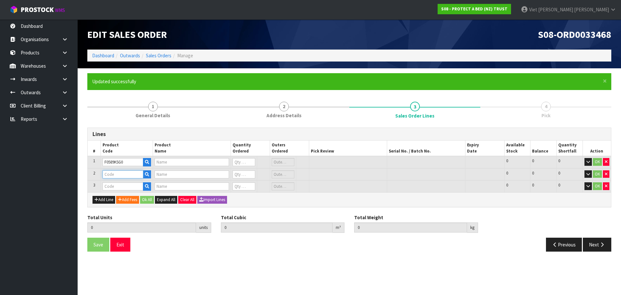
type input "0"
click at [130, 173] on input "text" at bounding box center [123, 174] width 41 height 8
paste input "F0589QUE0"
type input "F0589QUE0"
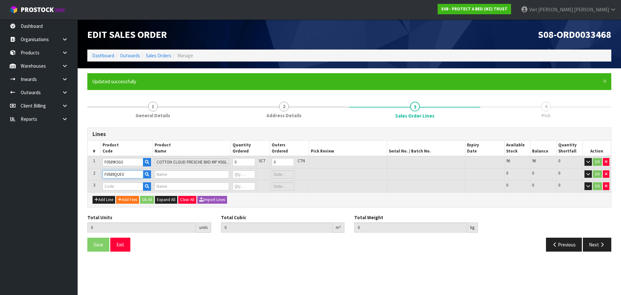
type input "COTTON CLOUD FRESCHE BXD MP QUE"
type input "0"
type input "F0589QUE0"
click at [103, 184] on input "text" at bounding box center [123, 186] width 41 height 8
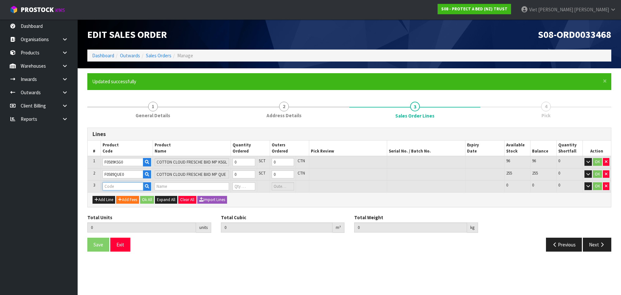
paste input "F0590QUE0"
type input "F0590QUE0"
type input "0.000000"
type input "0.000"
type input "SUPREME FRESCHE BXD MP QUE"
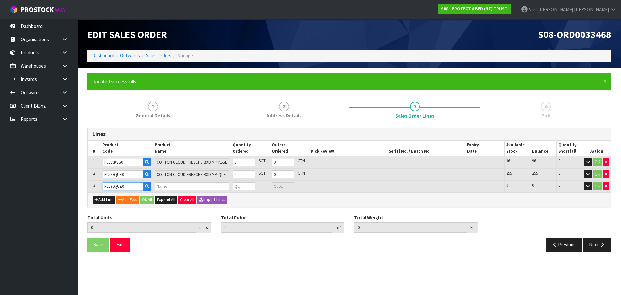
type input "0"
type input "F0590QUE0"
click at [239, 160] on input "0" at bounding box center [244, 162] width 23 height 8
type input "1"
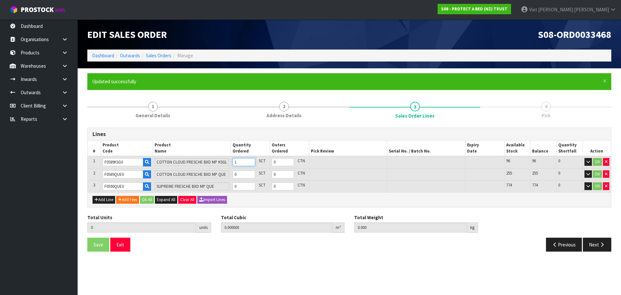
type input "1"
type input "0.00841"
type input "1.1"
type input "2"
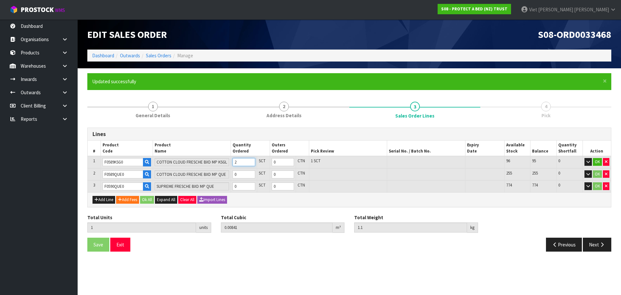
type input "0.01682"
type input "2.2"
click at [238, 172] on input "0" at bounding box center [244, 174] width 23 height 8
type input "1"
type input "3"
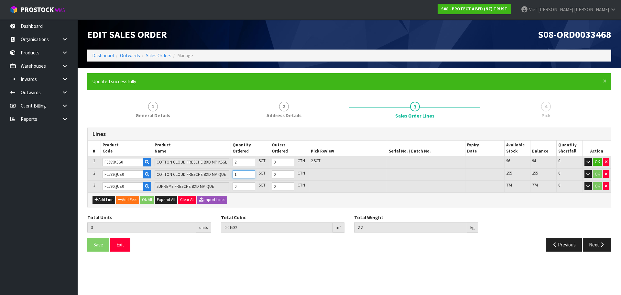
type input "0.030276"
type input "3.75"
type input "2"
type input "4"
type input "0.043732"
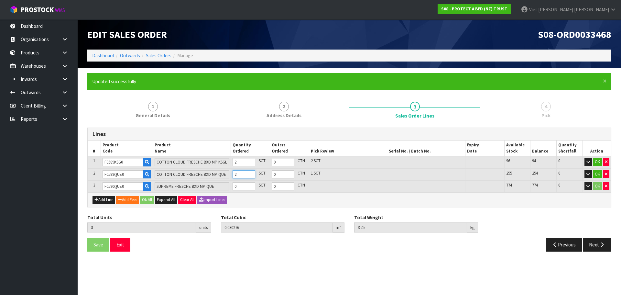
type input "5.3"
type input "3"
type input "5"
type input "0.057188"
type input "6.85"
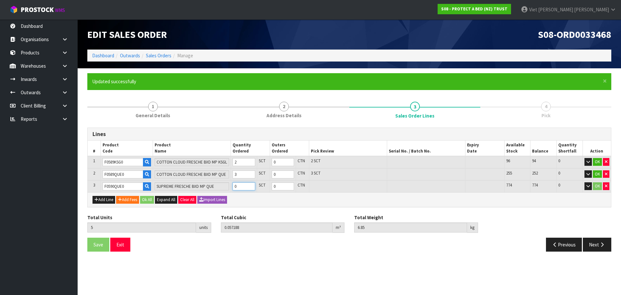
click at [241, 186] on input "0" at bounding box center [244, 186] width 23 height 8
type input "1"
type input "6"
type input "0.071108"
type input "8.35"
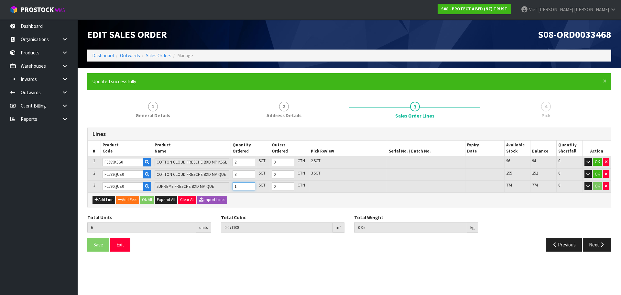
type input "2"
type input "7"
type input "0.085028"
type input "9.85"
type input "3"
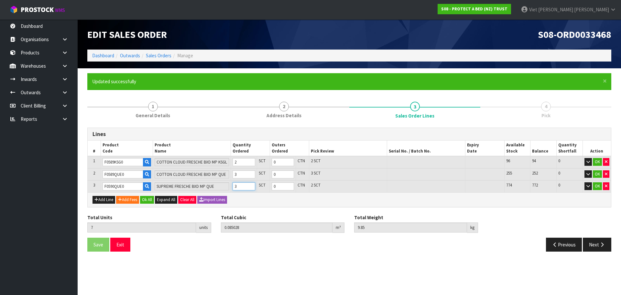
type input "8"
type input "0.098948"
type input "11.35"
click at [150, 202] on button "Ok All" at bounding box center [147, 200] width 14 height 8
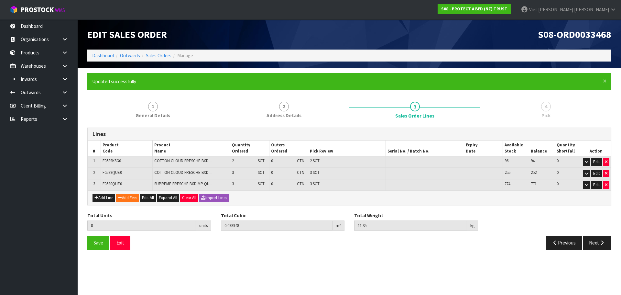
click at [330, 204] on div "Add Line Add Fees Edit All Expand All Clear All Import Lines" at bounding box center [349, 197] width 523 height 15
click at [98, 245] on span "Save" at bounding box center [98, 242] width 10 height 6
click at [596, 244] on button "Next" at bounding box center [597, 242] width 28 height 14
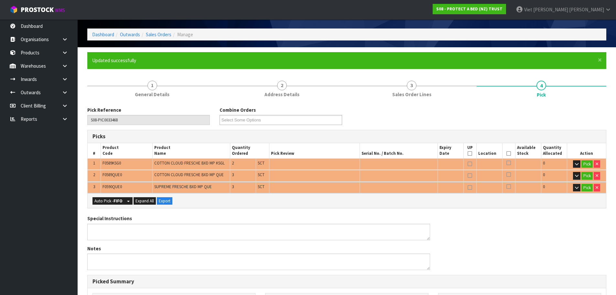
scroll to position [32, 0]
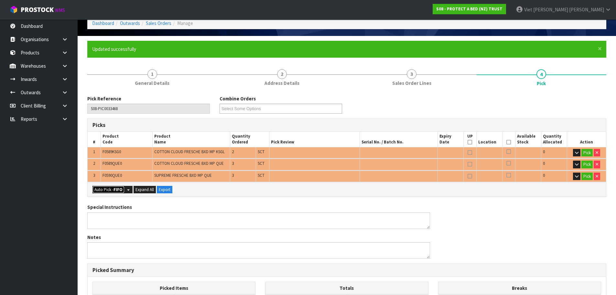
click at [113, 190] on button "Auto Pick - FIFO" at bounding box center [108, 190] width 32 height 8
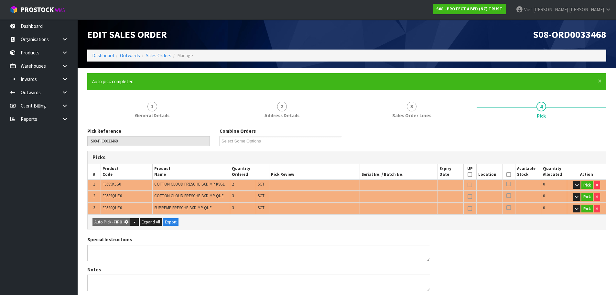
type input "Sub-carton x 8"
type input "8"
type input "0.098948"
type input "11.350"
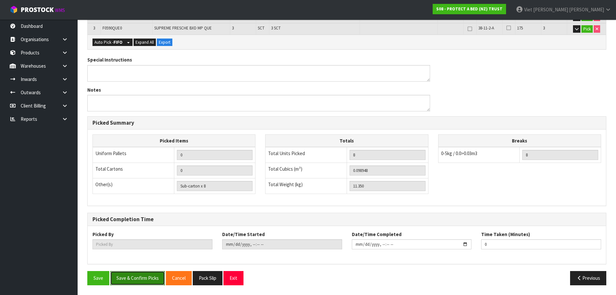
click at [138, 276] on button "Save & Confirm Picks" at bounding box center [137, 278] width 55 height 14
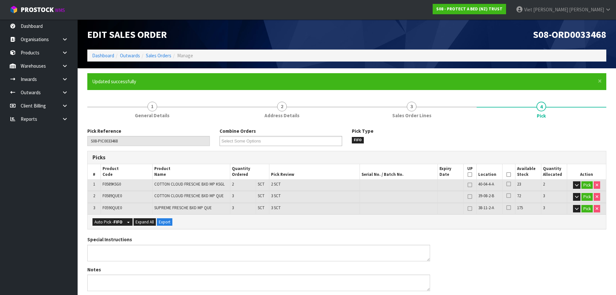
type input "Viet [PERSON_NAME]"
type input "[DATE]T11:40:22"
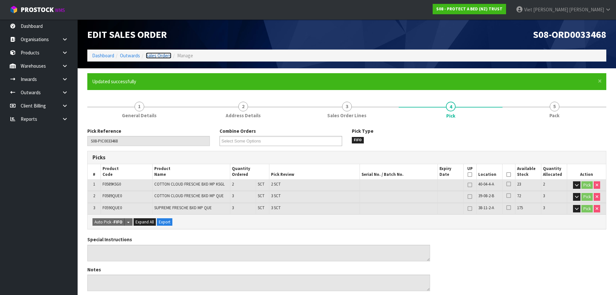
click at [161, 58] on link "Sales Orders" at bounding box center [159, 55] width 26 height 6
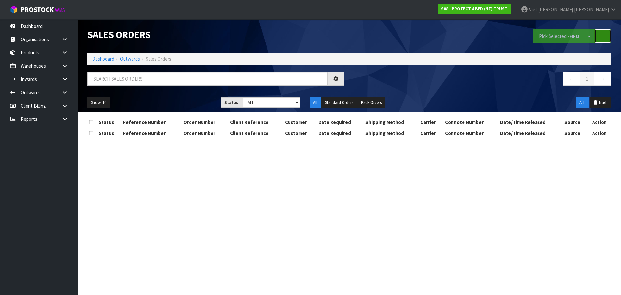
click at [603, 35] on icon at bounding box center [603, 36] width 5 height 5
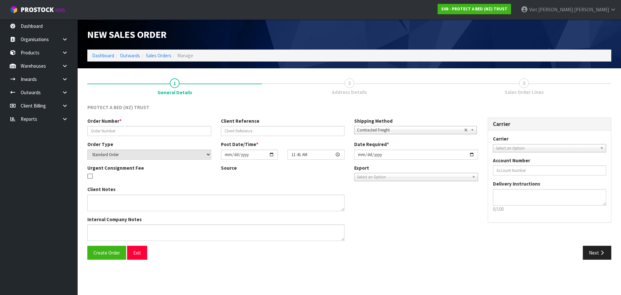
drag, startPoint x: 140, startPoint y: 125, endPoint x: 138, endPoint y: 131, distance: 5.5
click at [140, 125] on div "Order Number *" at bounding box center [149, 126] width 134 height 18
click at [137, 132] on input "text" at bounding box center [149, 131] width 124 height 10
paste input "425277"
type input "425277"
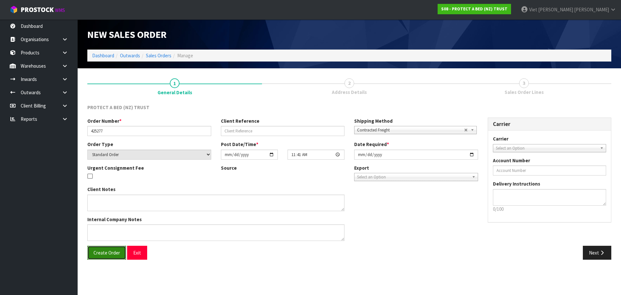
click at [107, 255] on span "Create Order" at bounding box center [106, 252] width 27 height 6
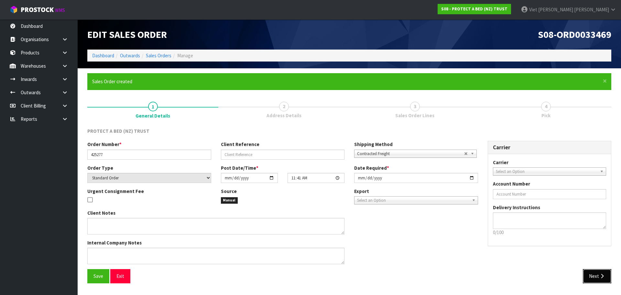
click at [592, 281] on button "Next" at bounding box center [597, 276] width 28 height 14
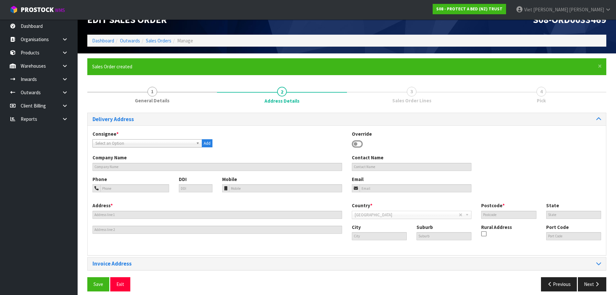
scroll to position [21, 0]
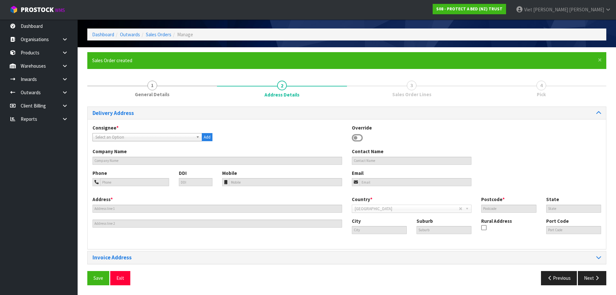
click at [146, 140] on span "Select an Option" at bounding box center [144, 137] width 98 height 8
type input "h"
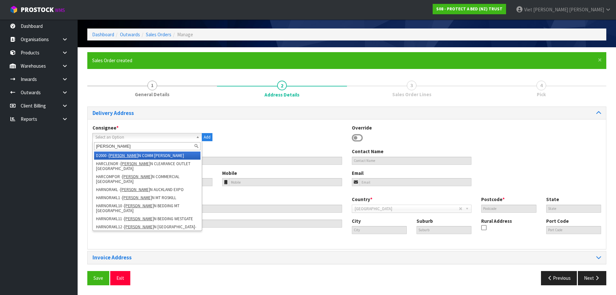
type input "[PERSON_NAME]"
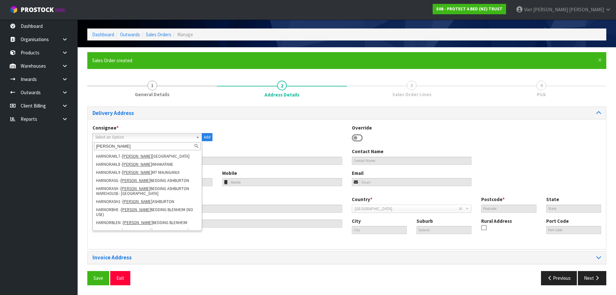
scroll to position [0, 0]
drag, startPoint x: 136, startPoint y: 146, endPoint x: 50, endPoint y: 163, distance: 87.8
click at [50, 163] on body "Toggle navigation ProStock WMS S08 - PROTECT A BED (NZ) TRUST Viet [PERSON_NAME…" at bounding box center [308, 126] width 616 height 295
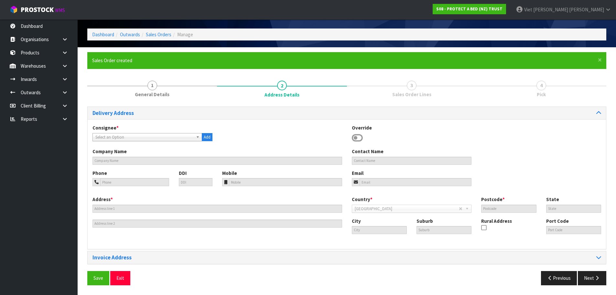
click at [156, 137] on span "Select an Option" at bounding box center [144, 137] width 98 height 8
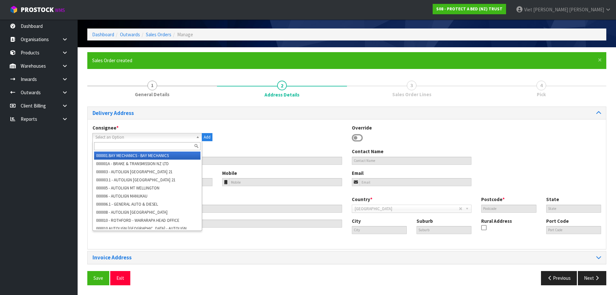
click at [147, 145] on input "text" at bounding box center [147, 146] width 106 height 8
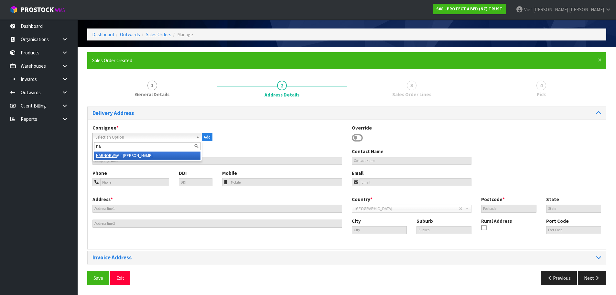
type input "h"
type input "w"
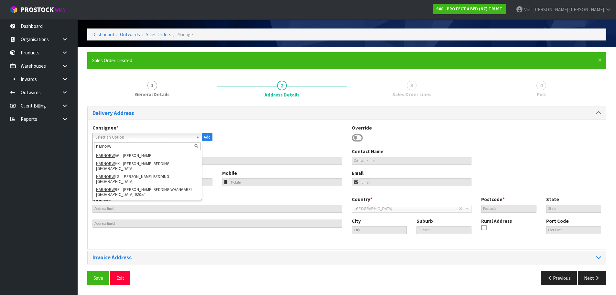
type input "harnorw"
click at [250, 121] on div "Consignee * 000001.BAY MECHANICS - BAY MECHANICS 000001A - BRAKE & TRANSMISSION…" at bounding box center [347, 184] width 518 height 130
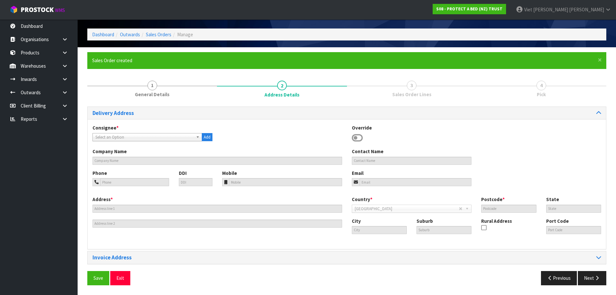
drag, startPoint x: 139, startPoint y: 138, endPoint x: 142, endPoint y: 135, distance: 4.4
click at [139, 138] on span "Select an Option" at bounding box center [144, 137] width 98 height 8
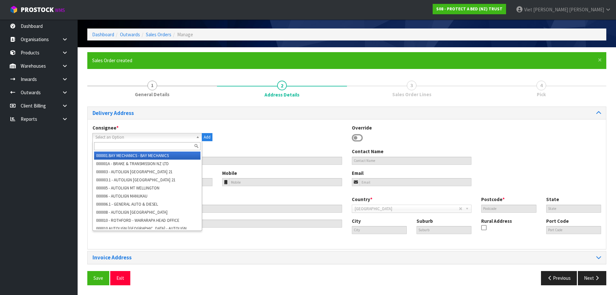
click at [134, 144] on input "text" at bounding box center [147, 146] width 106 height 8
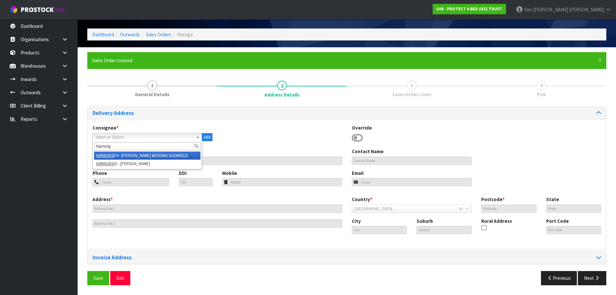
type input "harnorg"
click at [165, 157] on li "HARNORG F4 - [PERSON_NAME]" at bounding box center [147, 155] width 106 height 8
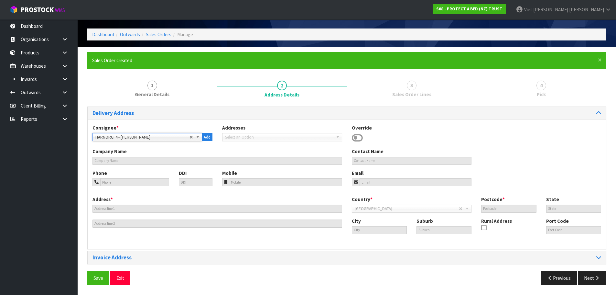
type input "[PERSON_NAME] BEDDING GLENFIELD"
type input "[STREET_ADDRESS]"
type input "0632"
type input "AUK"
type input "[GEOGRAPHIC_DATA]"
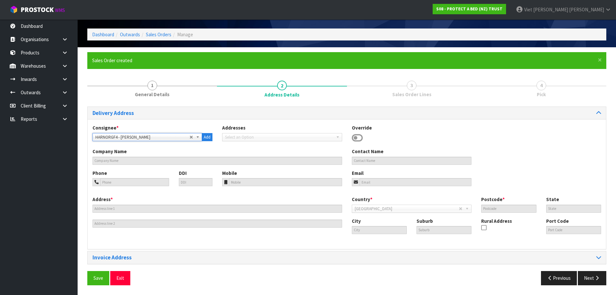
type input "[GEOGRAPHIC_DATA] / [GEOGRAPHIC_DATA]"
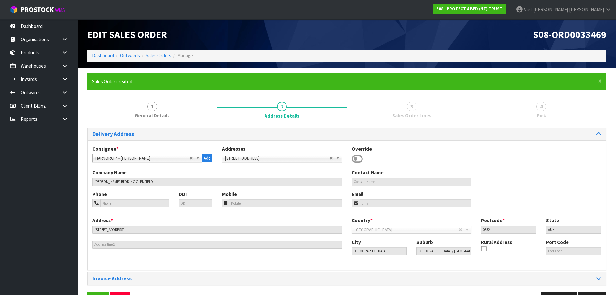
scroll to position [21, 0]
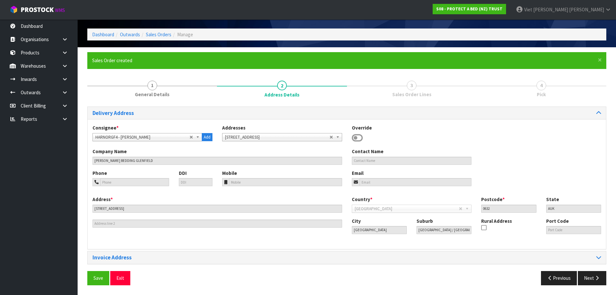
click at [230, 274] on div "Save Exit" at bounding box center [214, 278] width 265 height 14
click at [104, 280] on button "Save" at bounding box center [98, 278] width 22 height 14
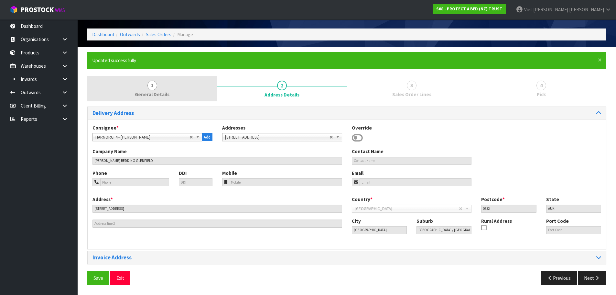
click at [177, 92] on link "1 General Details" at bounding box center [152, 89] width 130 height 26
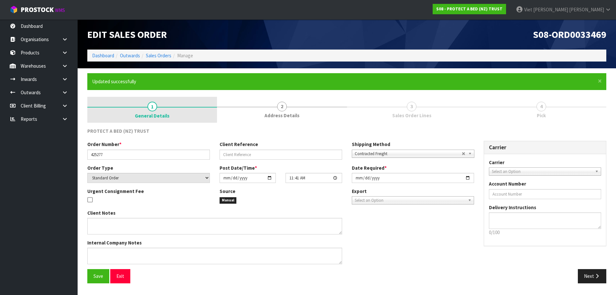
scroll to position [0, 0]
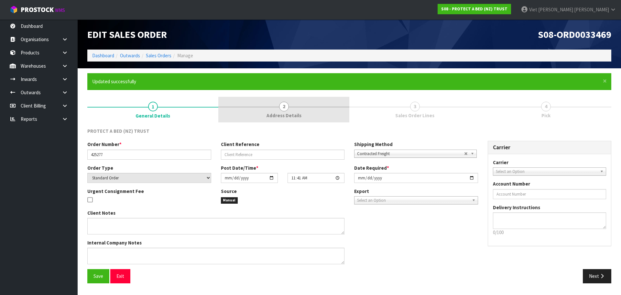
click at [281, 98] on link "2 Address Details" at bounding box center [283, 110] width 131 height 26
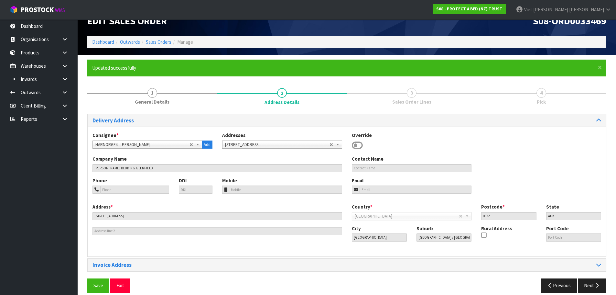
scroll to position [21, 0]
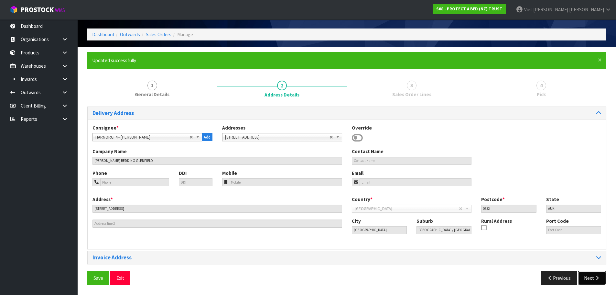
click at [593, 276] on button "Next" at bounding box center [592, 278] width 28 height 14
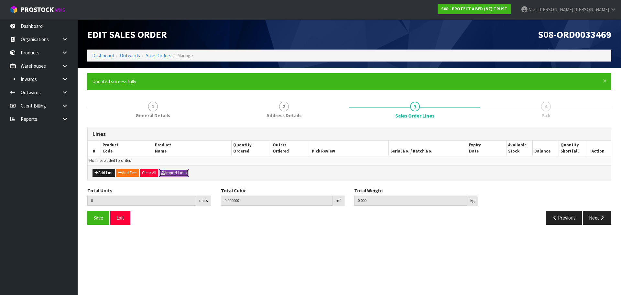
click at [189, 173] on button "Import Lines" at bounding box center [174, 173] width 30 height 8
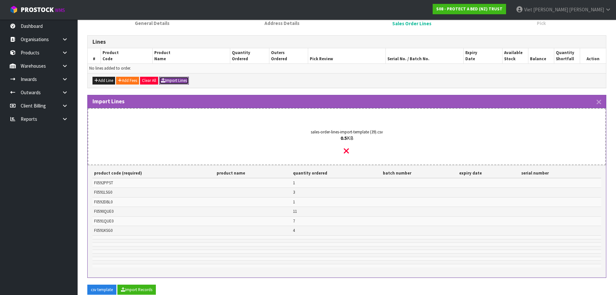
scroll to position [144, 0]
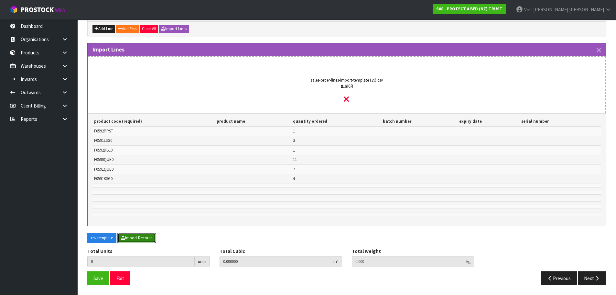
click at [144, 240] on button "Import Records" at bounding box center [136, 238] width 38 height 10
type input "27"
type input "0"
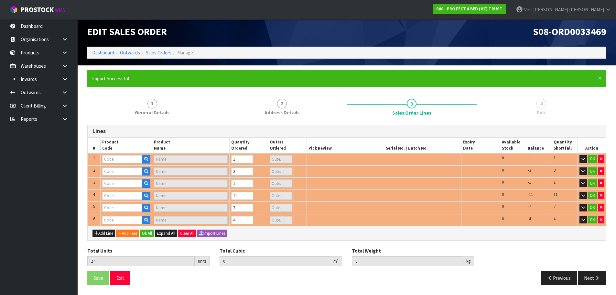
type input "F0590QUE0"
type input "SUPREME FRESCHE BXD MP QUE"
type input "2"
type input "F0591KSG0"
type input "NATURES LUXE FRESCHE BXD MP KSGL"
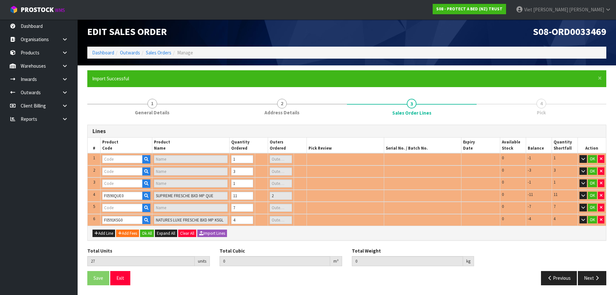
type input "F0592PPST"
type input "COOL LUXE FRESCHE BXD STD PP TWN PK"
type input "F0591LSG0"
type input "NATURES LUXE FRESCHE BXD MP XL/SGL"
type input "0.356522"
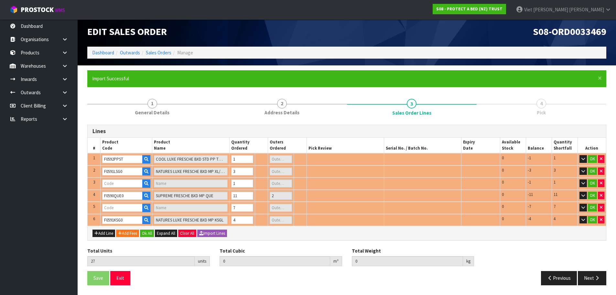
type input "43.05"
type input "F0592DBL0"
type input "COOL LUXE FRESCHE BXD MP DBL"
type input "0"
type input "F0591QUE0"
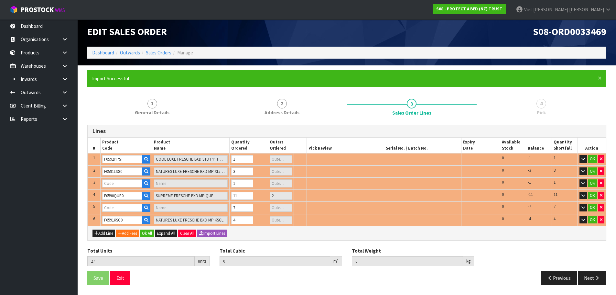
type input "NATURES LUXE FRESCHE BXD MP QUE"
type input "1"
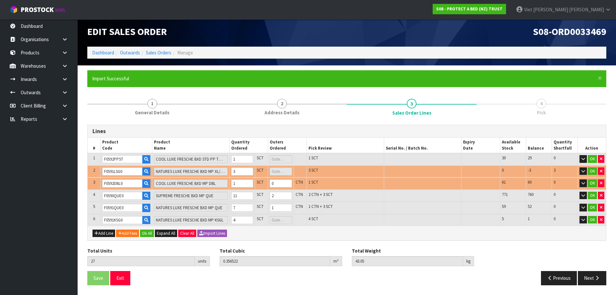
scroll to position [3, 0]
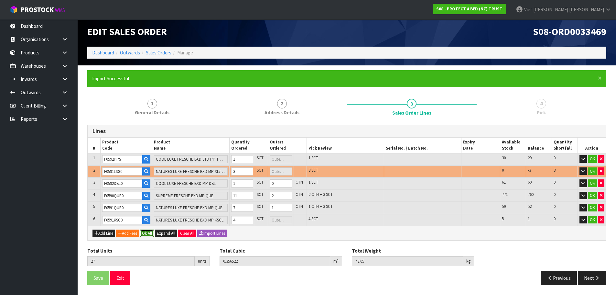
click at [154, 233] on button "Ok All" at bounding box center [147, 233] width 14 height 8
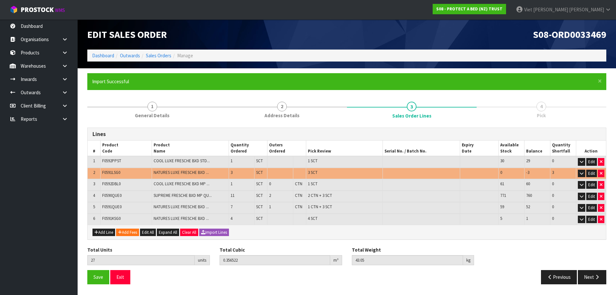
scroll to position [0, 0]
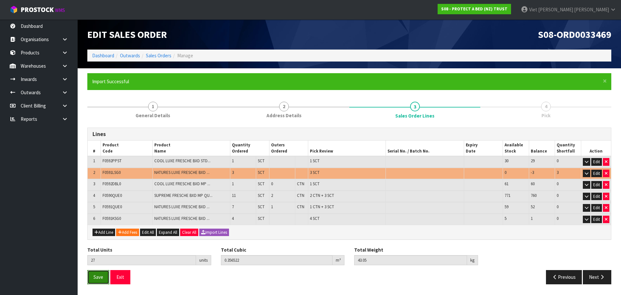
click at [98, 278] on span "Save" at bounding box center [98, 277] width 10 height 6
click at [603, 279] on button "Next" at bounding box center [597, 277] width 28 height 14
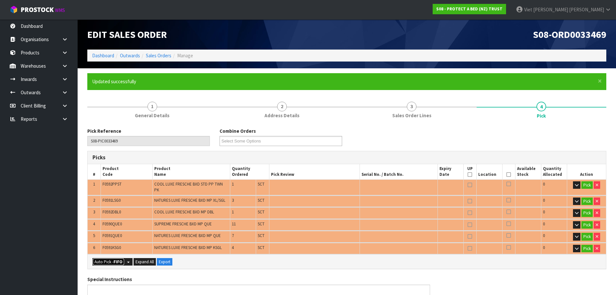
click at [121, 259] on strong "FIFO" at bounding box center [118, 261] width 9 height 5
type input "3"
type input "Sub-carton x 12"
type input "24"
type input "0.331292"
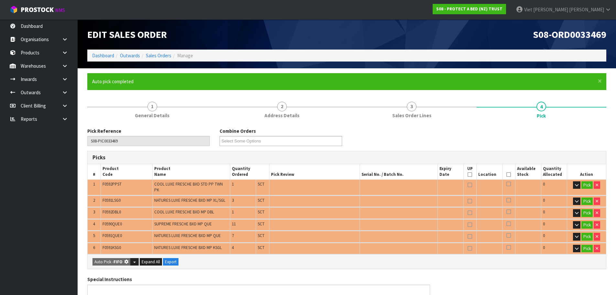
type input "38.850"
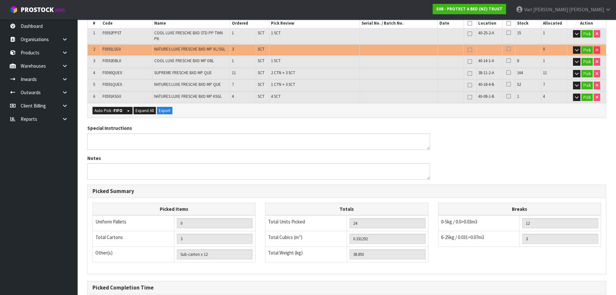
scroll to position [215, 0]
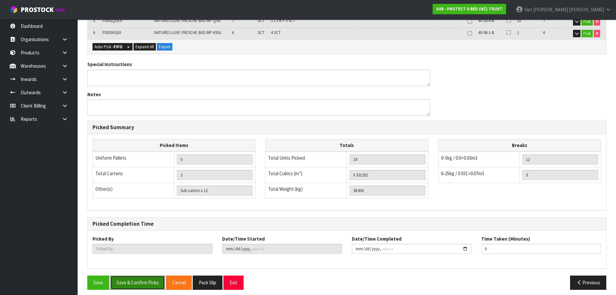
click at [148, 275] on button "Save & Confirm Picks" at bounding box center [137, 282] width 55 height 14
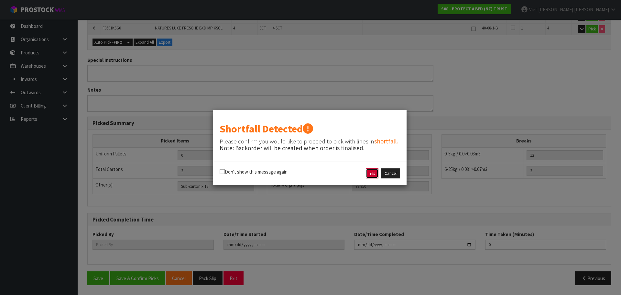
click at [374, 172] on button "Yes" at bounding box center [372, 173] width 13 height 10
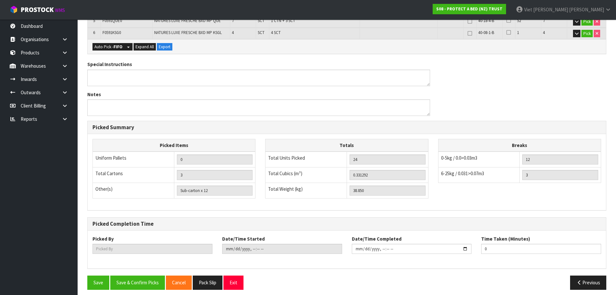
scroll to position [0, 0]
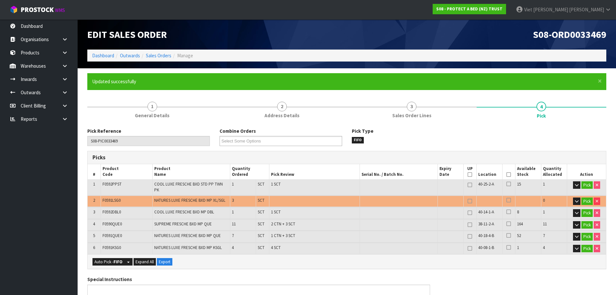
type input "Viet [PERSON_NAME]"
type input "2025-09-17T11:46:19"
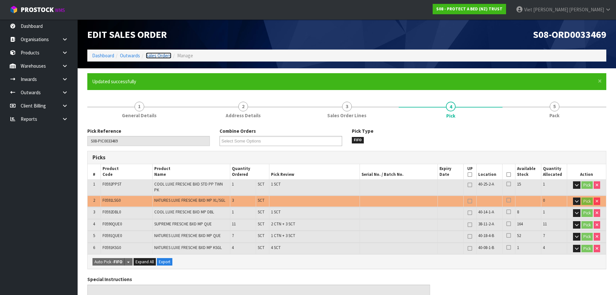
click at [166, 53] on link "Sales Orders" at bounding box center [159, 55] width 26 height 6
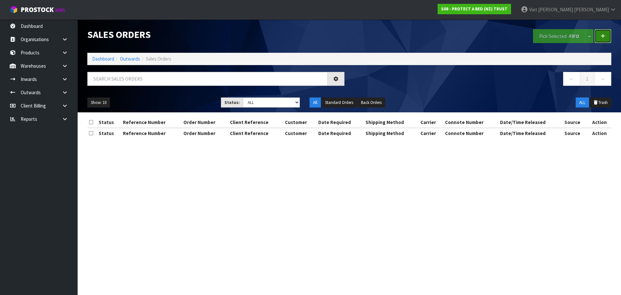
click at [607, 34] on link at bounding box center [602, 36] width 17 height 14
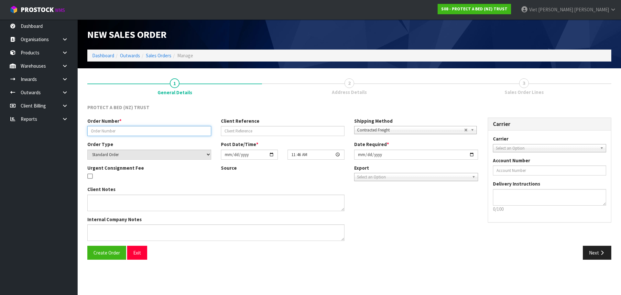
click at [132, 129] on input "text" at bounding box center [149, 131] width 124 height 10
paste input "382611"
type input "382611"
click at [102, 261] on div "Create Order Exit Next" at bounding box center [349, 254] width 534 height 19
click at [103, 258] on button "Create Order" at bounding box center [106, 252] width 39 height 14
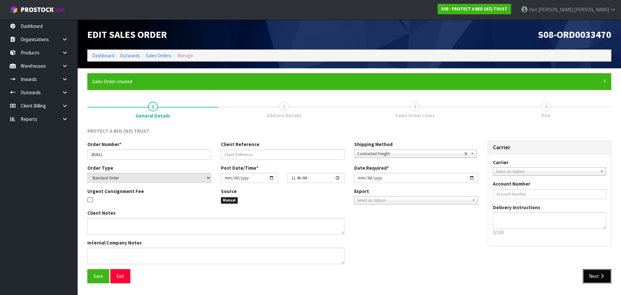
click at [585, 270] on button "Next" at bounding box center [597, 276] width 28 height 14
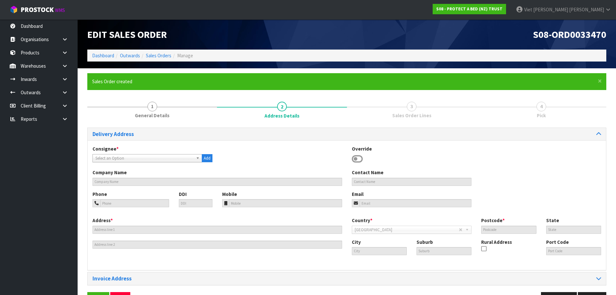
drag, startPoint x: 121, startPoint y: 157, endPoint x: 150, endPoint y: 124, distance: 43.8
click at [121, 157] on span "Select an Option" at bounding box center [144, 158] width 98 height 8
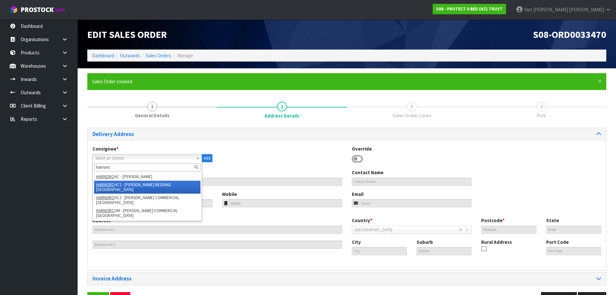
type input "harnorc"
click at [163, 190] on li "HARNORC HC1 - HARVEY NORMAN BEDDING CHRISTCHURCH" at bounding box center [147, 186] width 106 height 13
type input "HARVEY NORMAN BEDDING CHRISTCHURCH"
type input "88 MOWBRAY STREET"
type input "8023"
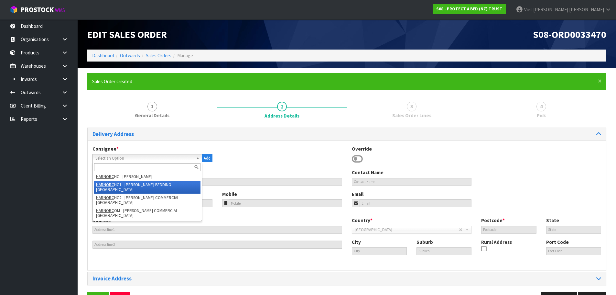
type input "[GEOGRAPHIC_DATA]"
type input "WALTHAM"
type input "NZCHC"
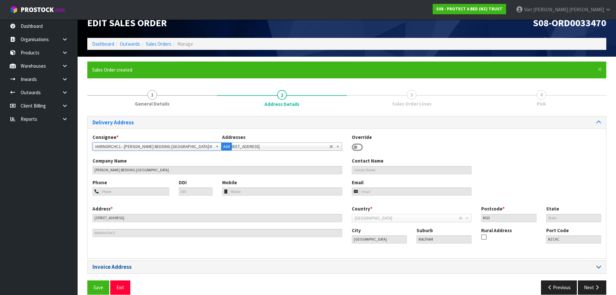
scroll to position [21, 0]
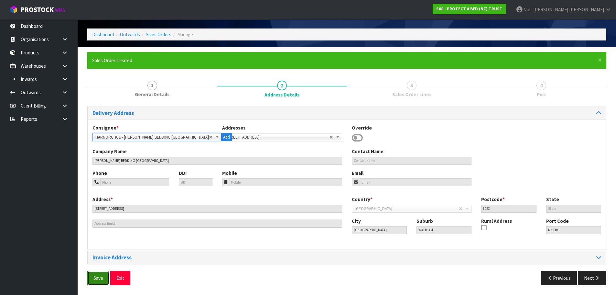
click at [103, 278] on button "Save" at bounding box center [98, 278] width 22 height 14
click at [606, 275] on button "Next" at bounding box center [592, 278] width 28 height 14
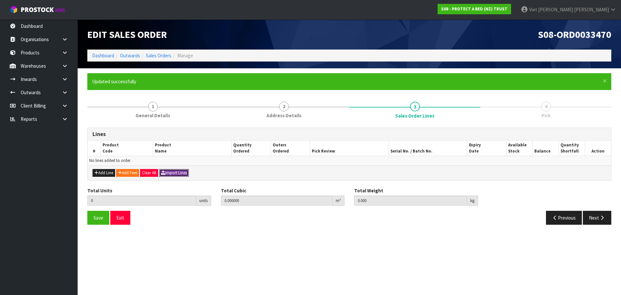
click at [185, 174] on button "Import Lines" at bounding box center [174, 173] width 30 height 8
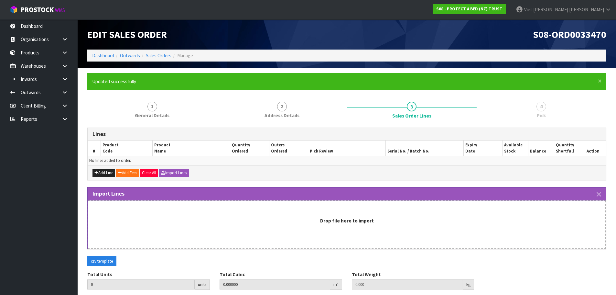
click at [373, 228] on div "Drop file here to import" at bounding box center [347, 224] width 518 height 49
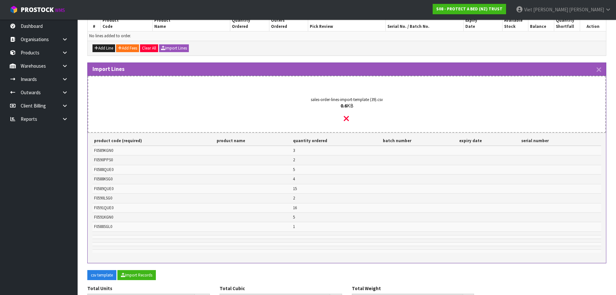
scroll to position [162, 0]
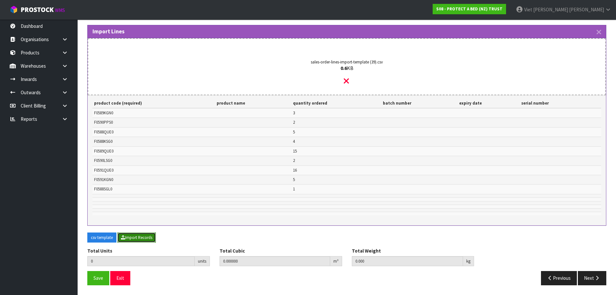
click at [139, 236] on button "Import Records" at bounding box center [136, 237] width 38 height 10
type input "53"
type input "0"
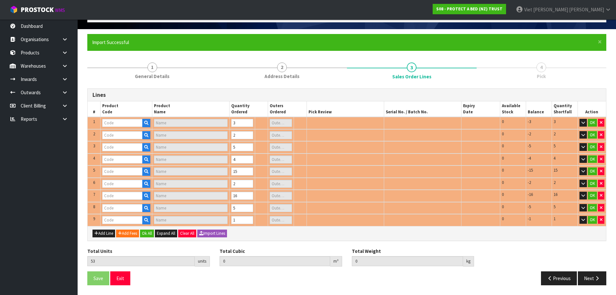
scroll to position [39, 0]
type input "F0588KSG0"
type input "STAYCLEAN BXD MP KSGL"
type input "0"
type input "F0591QUE0"
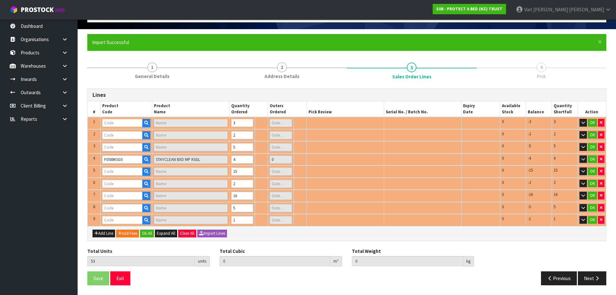
type input "NATURES LUXE FRESCHE BXD MP QUE"
type input "4"
type input "F0591KGN0"
type input "NATURES LUXE FRESCHE BXD MP NZ KNG"
type input "1"
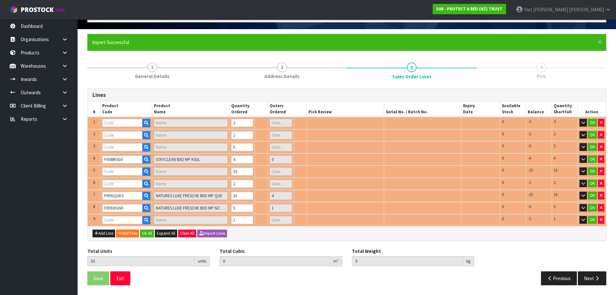
type input "F0589KGN0"
type input "COTTON CLOUD FRESCHE BXD MP NZ KNG"
type input "0"
type input "F0590PPS0"
type input "SUPREME FRESCHE BXD STD PP EA"
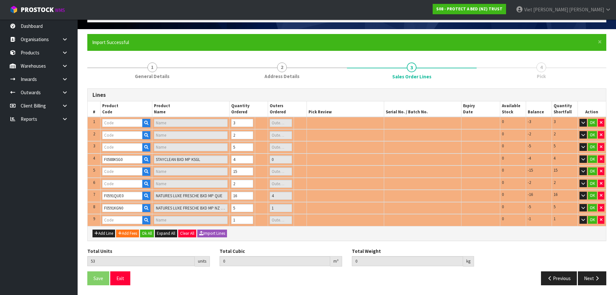
type input "F0588QUE0"
type input "STAYCLEAN BXD MP QUE"
type input "0"
type input "F0590LSG0"
type input "SUPREME FRESCHE BXD MP XL/SGL"
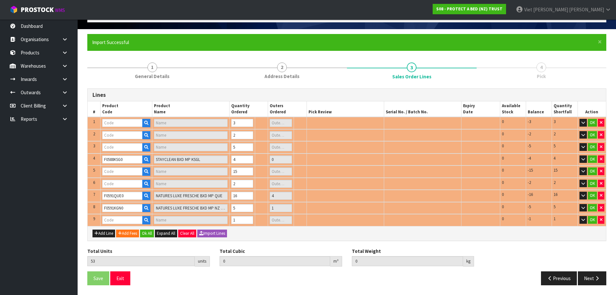
type input "0"
type input "F0588SGL0"
type input "STAYCLEAN BXD MP SGL"
type input "0"
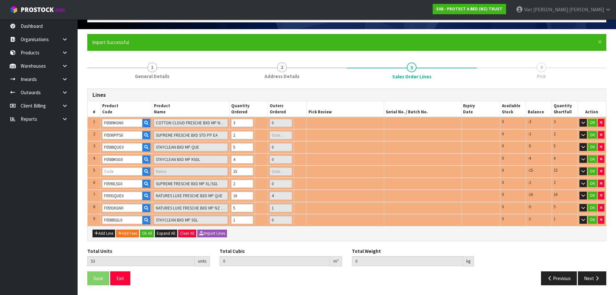
type input "0.781352"
type input "82.25"
type input "F0589QUE0"
type input "COTTON CLOUD FRESCHE BXD MP QUE"
type input "3"
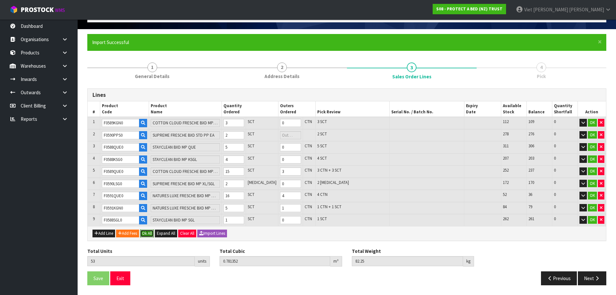
click at [153, 235] on button "Ok All" at bounding box center [147, 233] width 14 height 8
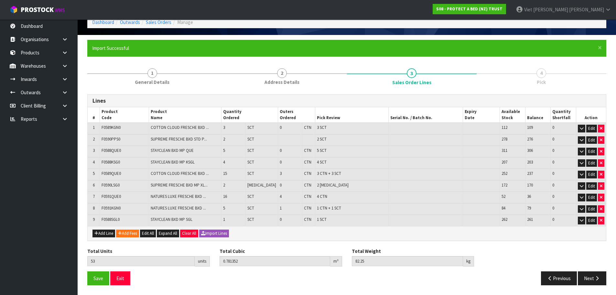
scroll to position [33, 0]
click at [100, 280] on span "Save" at bounding box center [98, 278] width 10 height 6
click at [592, 276] on button "Next" at bounding box center [592, 278] width 28 height 14
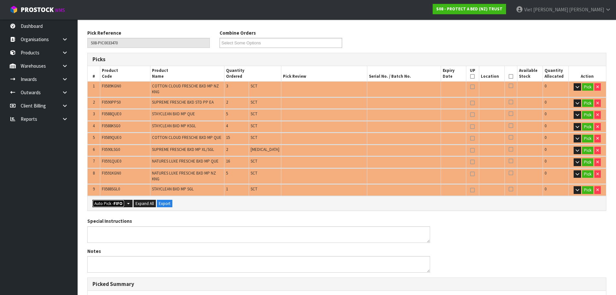
click at [117, 200] on strong "FIFO" at bounding box center [118, 202] width 9 height 5
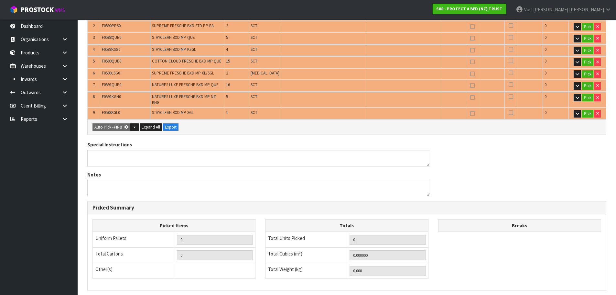
type input "8"
type input "Piece x 2"
type input "Sub-carton x 19"
type input "53"
type input "0.781352"
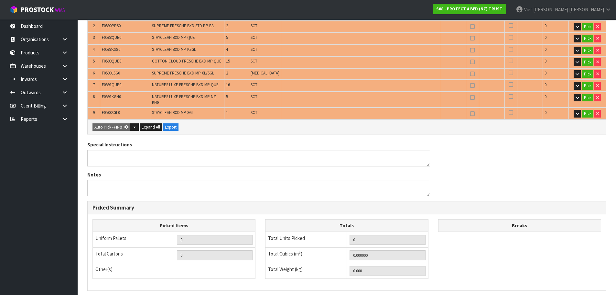
type input "82.250"
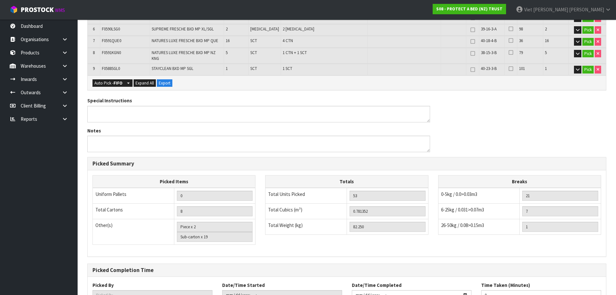
scroll to position [260, 0]
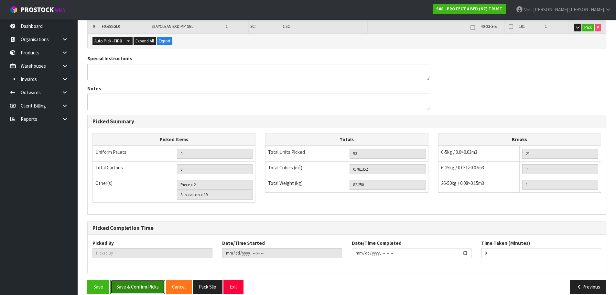
click at [133, 279] on button "Save & Confirm Picks" at bounding box center [137, 286] width 55 height 14
type input "Viet [PERSON_NAME]"
type input "2025-09-17T11:50:18"
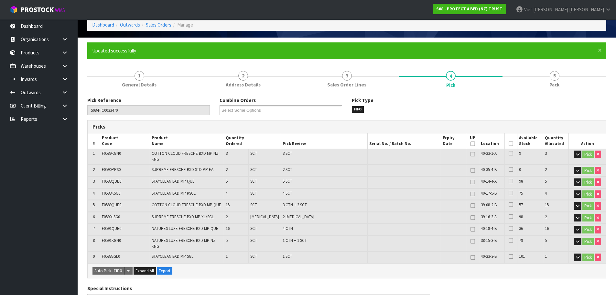
scroll to position [32, 0]
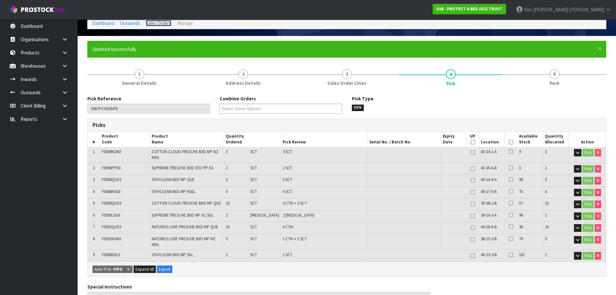
click at [152, 24] on link "Sales Orders" at bounding box center [159, 23] width 26 height 6
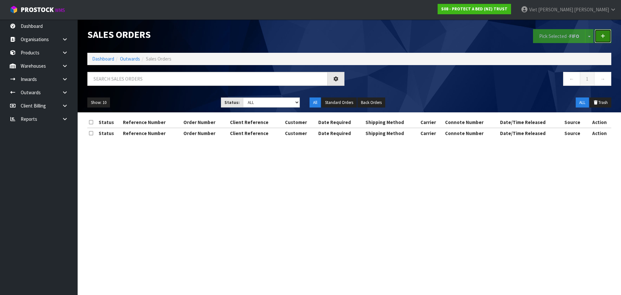
click at [601, 32] on link at bounding box center [602, 36] width 17 height 14
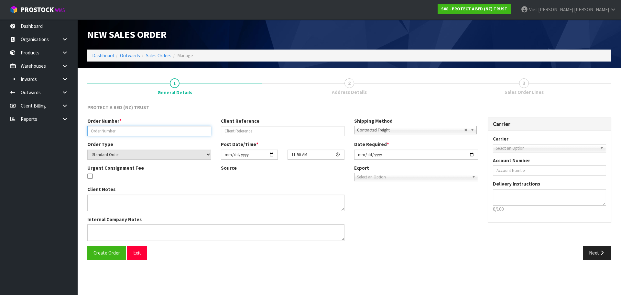
click at [143, 133] on input "text" at bounding box center [149, 131] width 124 height 10
paste input "7373"
type input "7373"
click at [103, 247] on button "Create Order" at bounding box center [106, 252] width 39 height 14
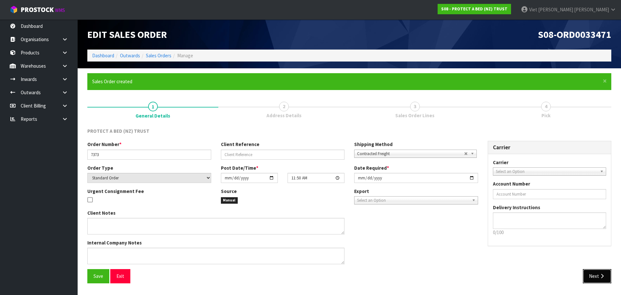
click at [600, 272] on button "Next" at bounding box center [597, 276] width 28 height 14
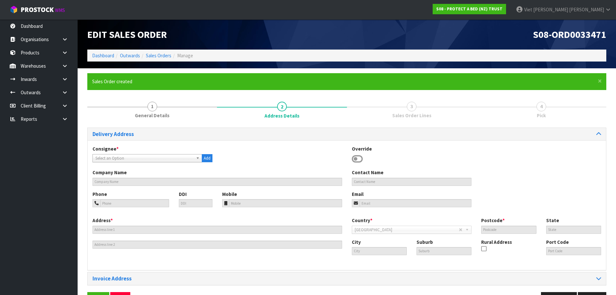
click at [136, 159] on span "Select an Option" at bounding box center [144, 158] width 98 height 8
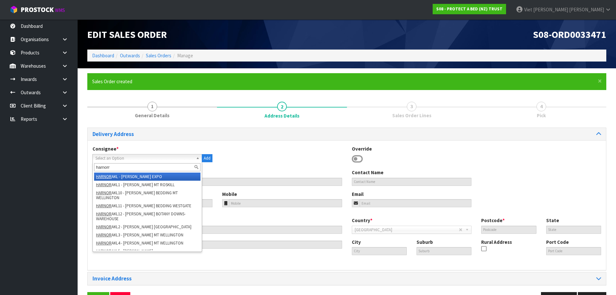
type input "harnorra"
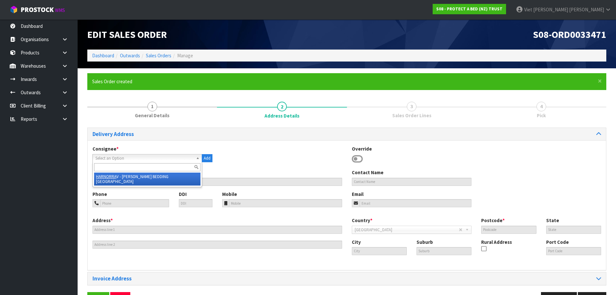
type input "HARVEY NORMAN BEDDING RAVENSWOOD"
type input "7 GARLICK STREET,"
type input "7610"
type input "WOODEND"
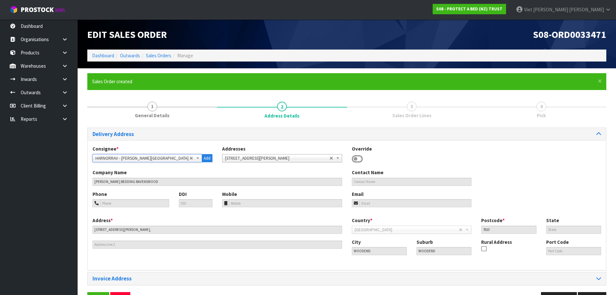
scroll to position [21, 0]
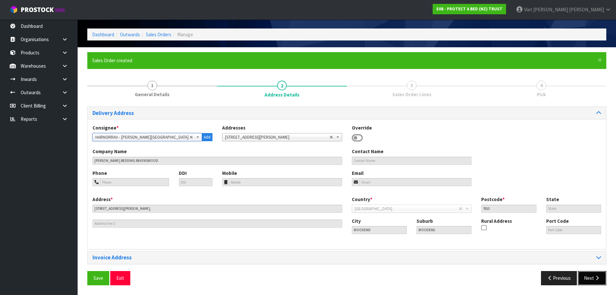
click at [595, 277] on icon "button" at bounding box center [597, 277] width 6 height 5
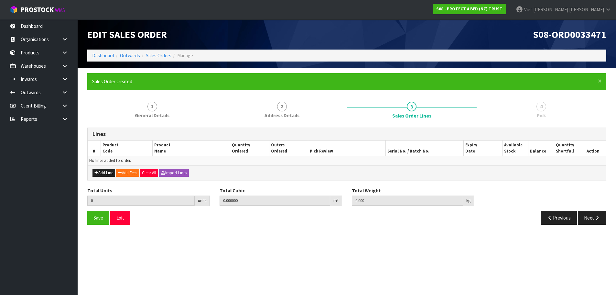
scroll to position [0, 0]
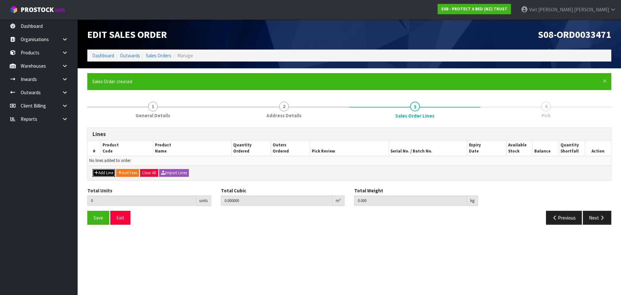
click at [98, 175] on button "Add Line" at bounding box center [103, 173] width 23 height 8
type input "0"
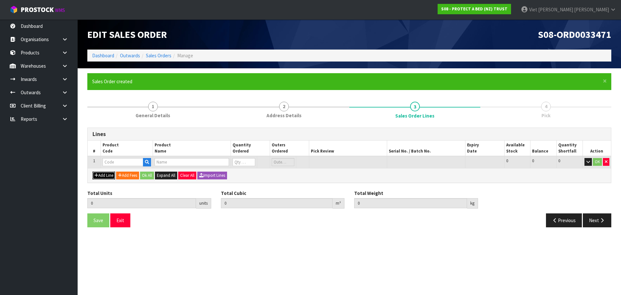
click at [92, 171] on button "Add Line" at bounding box center [103, 175] width 23 height 8
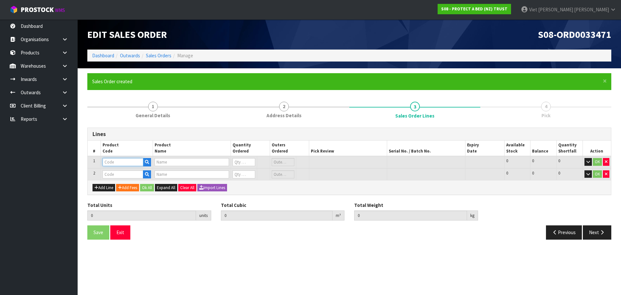
click at [109, 160] on input "text" at bounding box center [123, 162] width 41 height 8
paste input "F0591QUE0"
type input "F0591QUE0"
type input "NATURES LUXE FRESCHE BXD MP QUE"
type input "0"
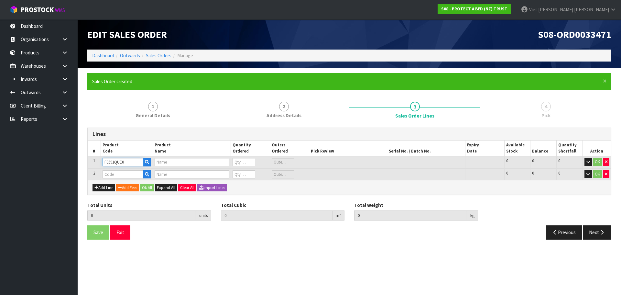
type input "0"
type input "F0591QUE0"
click at [113, 173] on input "text" at bounding box center [123, 174] width 41 height 8
paste input "F0591KSG0"
type input "F0591KSG0"
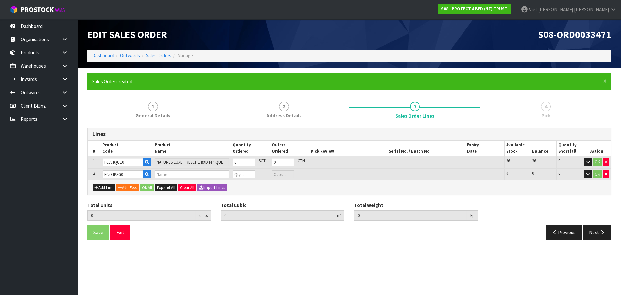
type input "0.000000"
type input "0.000"
type input "NATURES LUXE FRESCHE BXD MP KSGL"
type input "0"
click at [241, 157] on td "0" at bounding box center [244, 162] width 26 height 12
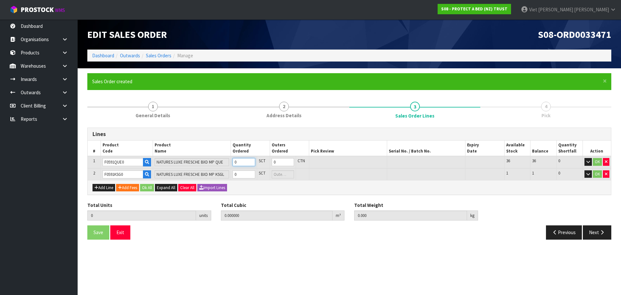
click at [241, 163] on input "0" at bounding box center [244, 162] width 23 height 8
type input "1"
type input "0.013032"
type input "1.9"
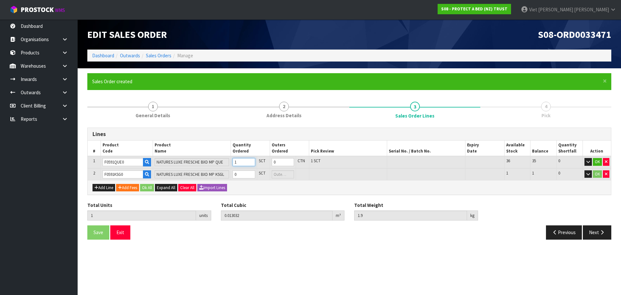
type input "2"
type input "0.026064"
type input "3.8"
click at [239, 174] on input "0" at bounding box center [244, 174] width 23 height 8
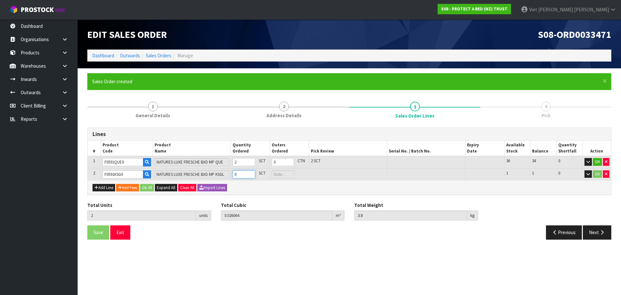
type input "1"
type input "3"
type input "0.034474"
type input "5.25"
click at [150, 188] on button "Ok All" at bounding box center [147, 188] width 14 height 8
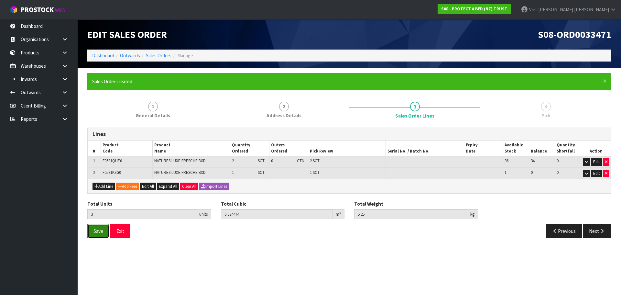
click at [99, 234] on button "Save" at bounding box center [98, 231] width 22 height 14
click at [312, 130] on div "Lines" at bounding box center [349, 134] width 523 height 13
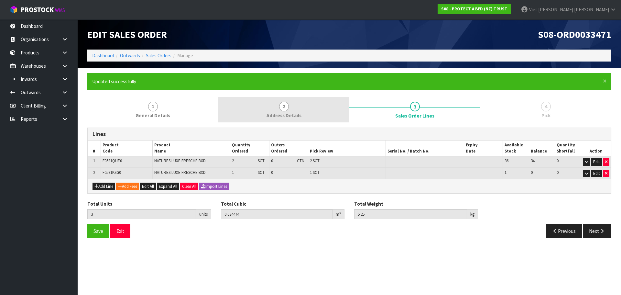
click at [306, 116] on link "2 Address Details" at bounding box center [283, 110] width 131 height 26
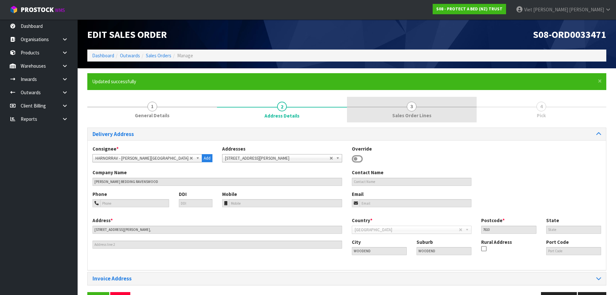
click at [400, 113] on span "Sales Order Lines" at bounding box center [411, 115] width 39 height 7
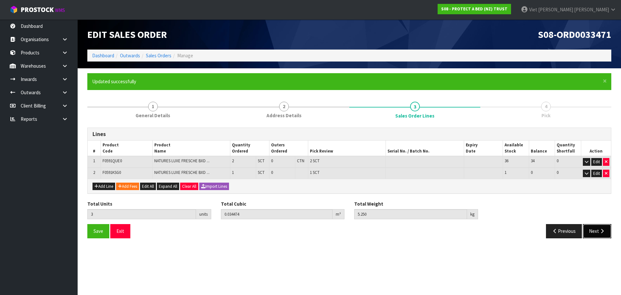
click at [591, 233] on button "Next" at bounding box center [597, 231] width 28 height 14
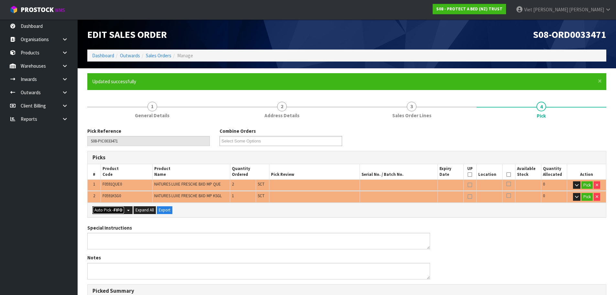
click at [113, 212] on button "Auto Pick - FIFO" at bounding box center [108, 210] width 32 height 8
type input "Sub-carton x 3"
type input "3"
type input "0.034474"
type input "5.250"
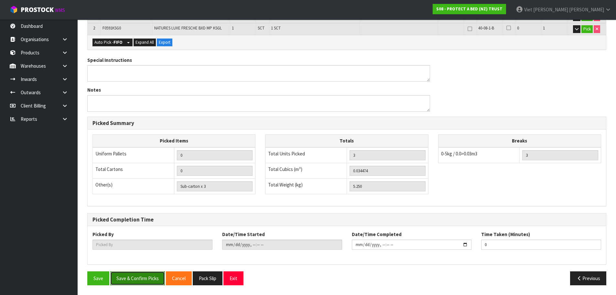
click at [135, 278] on button "Save & Confirm Picks" at bounding box center [137, 278] width 55 height 14
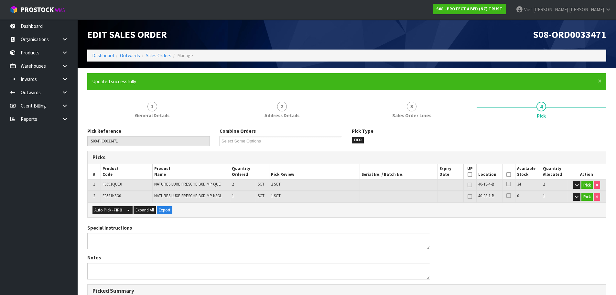
type input "Viet [PERSON_NAME]"
type input "2025-09-17T11:51:30"
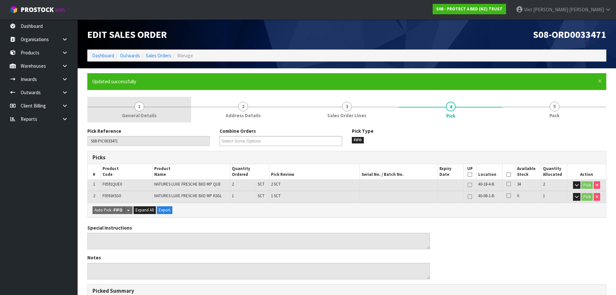
click at [131, 112] on link "1 General Details" at bounding box center [139, 110] width 104 height 26
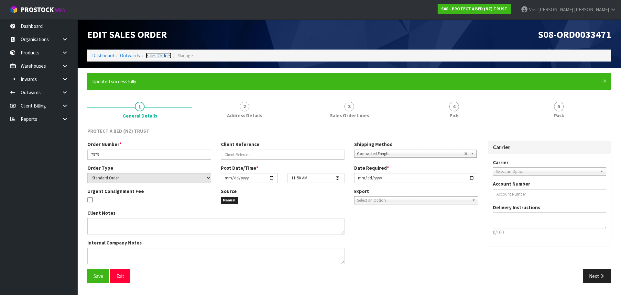
click at [156, 55] on link "Sales Orders" at bounding box center [159, 55] width 26 height 6
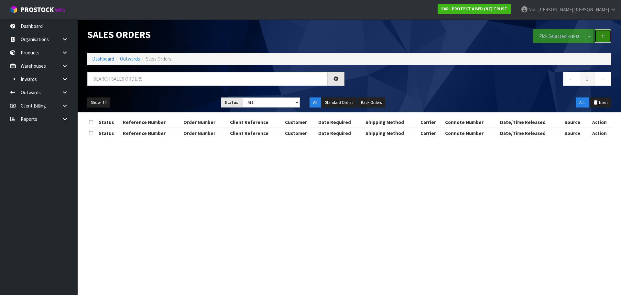
click at [604, 40] on link at bounding box center [602, 36] width 17 height 14
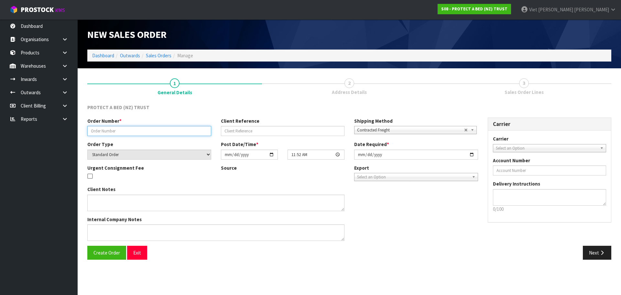
click at [135, 126] on input "text" at bounding box center [149, 131] width 124 height 10
paste input "7874"
type input "7874"
click at [113, 259] on button "Create Order" at bounding box center [106, 252] width 39 height 14
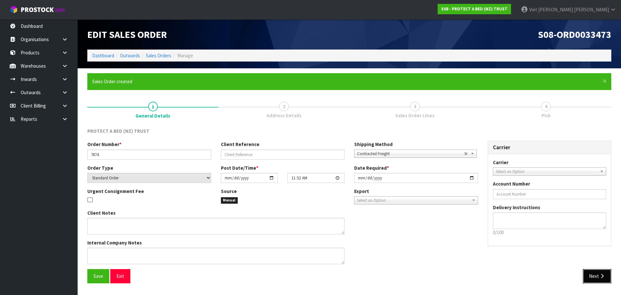
click at [597, 271] on button "Next" at bounding box center [597, 276] width 28 height 14
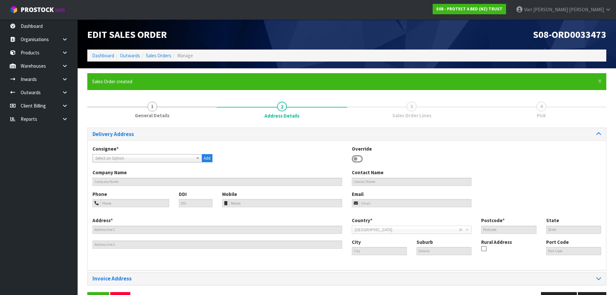
click at [141, 157] on span "Select an Option" at bounding box center [144, 158] width 98 height 8
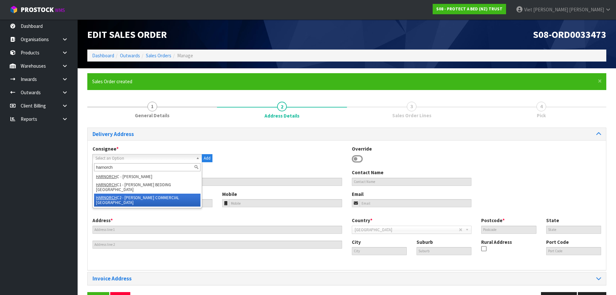
type input "harnorch"
click at [162, 202] on li "HARNORCH C2 - HARVEY NORMAN COMMERCIAL CHRISTCHURCH" at bounding box center [147, 199] width 106 height 13
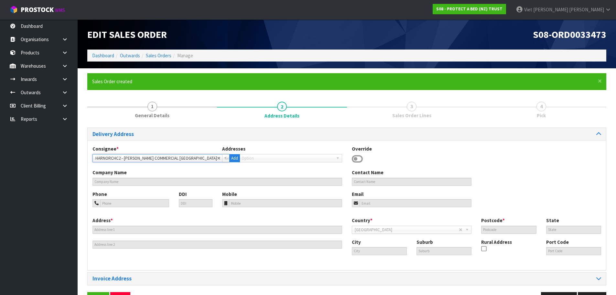
type input "HARVEY NORMAN COMMERCIAL CHRISTCHURCH"
type input "41 LESLIE HILLS DRIVE"
type input "8011"
type input "Christchurch"
type input "RICCARTON"
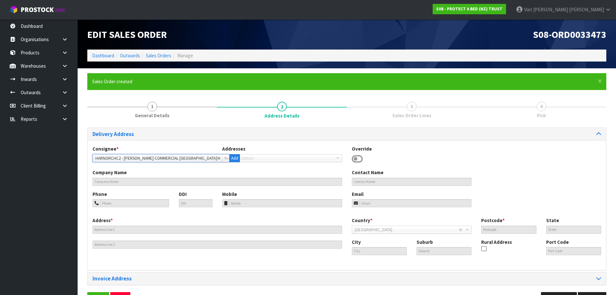
type input "NZCHC"
click at [147, 158] on span "HARNORCHC2 - [PERSON_NAME] COMMERCIAL [GEOGRAPHIC_DATA]" at bounding box center [156, 158] width 122 height 8
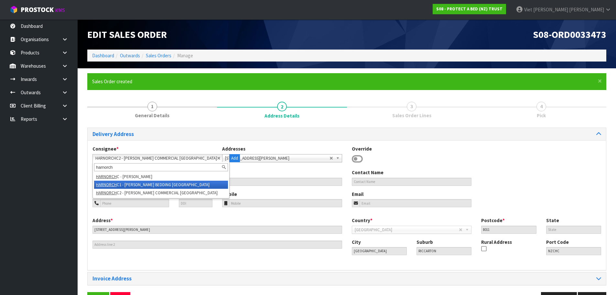
type input "harnorch"
click at [178, 186] on li "HARNORCH C1 - HARVEY NORMAN BEDDING CHRISTCHURCH" at bounding box center [161, 184] width 134 height 8
type input "HARVEY NORMAN BEDDING CHRISTCHURCH"
type input "88 MOWBRAY STREET"
type input "8023"
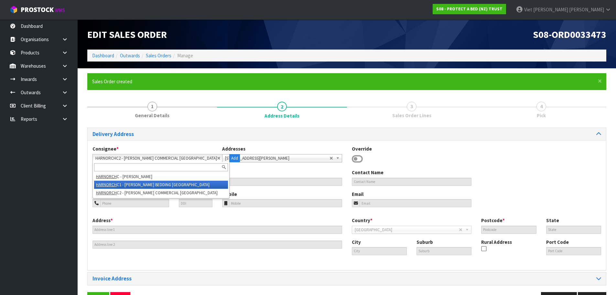
type input "CHRISTCHURCH"
type input "WALTHAM"
type input "NZCHC"
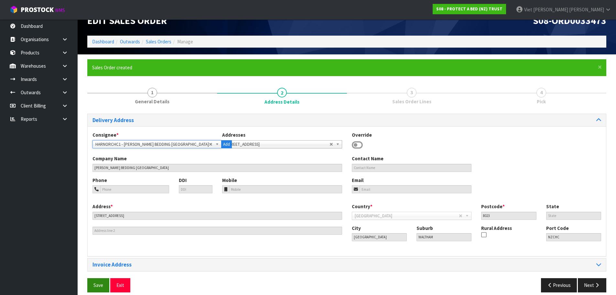
scroll to position [21, 0]
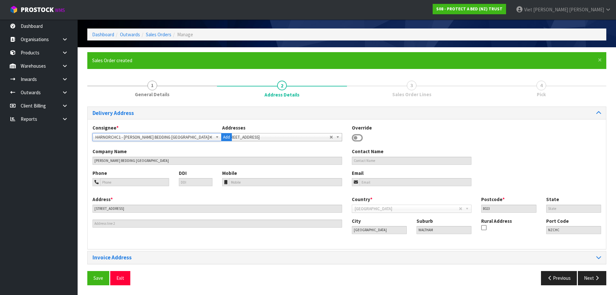
click at [86, 280] on div "Save Exit" at bounding box center [214, 278] width 265 height 14
drag, startPoint x: 94, startPoint y: 278, endPoint x: 131, endPoint y: 260, distance: 40.9
click at [94, 278] on span "Save" at bounding box center [98, 278] width 10 height 6
click at [590, 282] on button "Next" at bounding box center [592, 278] width 28 height 14
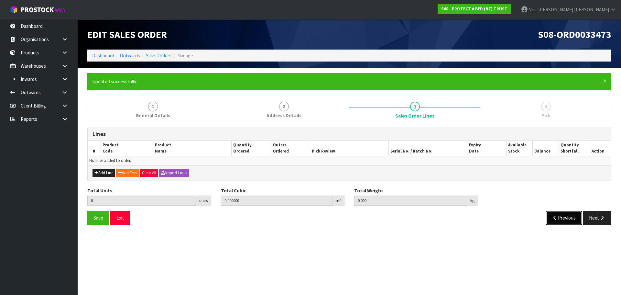
click at [567, 224] on button "Previous" at bounding box center [564, 218] width 36 height 14
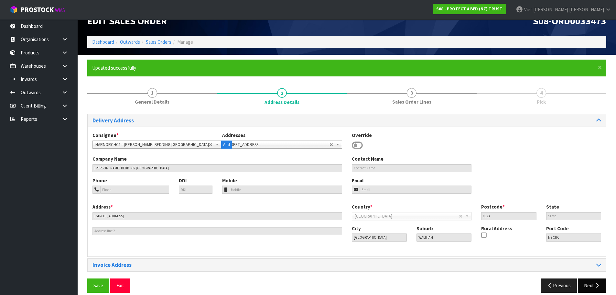
scroll to position [21, 0]
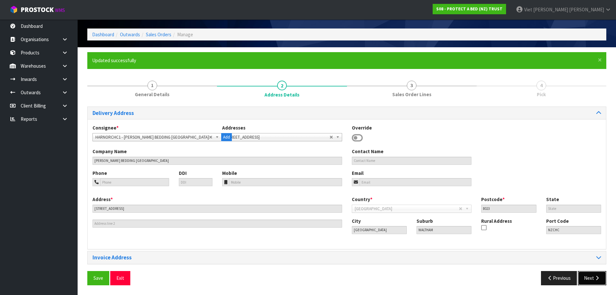
click at [589, 277] on button "Next" at bounding box center [592, 278] width 28 height 14
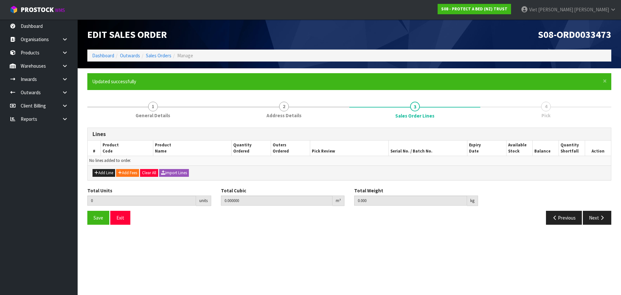
click at [111, 166] on div "Add Line Add Fees Clear All Import Lines" at bounding box center [349, 172] width 523 height 15
click at [104, 175] on button "Add Line" at bounding box center [103, 173] width 23 height 8
type input "0"
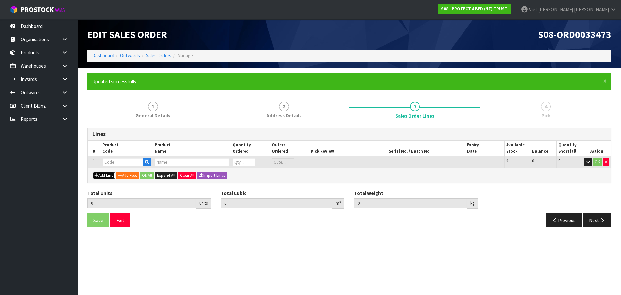
click at [104, 175] on button "Add Line" at bounding box center [103, 175] width 23 height 8
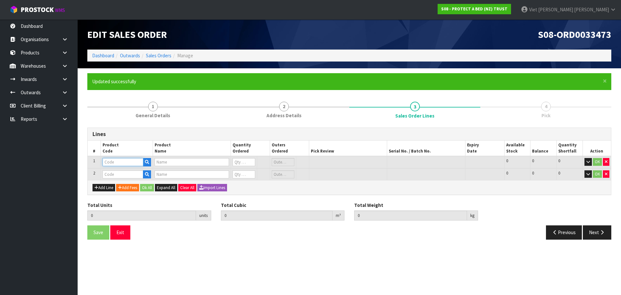
click at [117, 163] on input "text" at bounding box center [123, 162] width 41 height 8
paste input "F0590KGN0"
type input "F0590KGN0"
type input "SUPREME FRESCHE BXD MP NZ KNG"
type input "0"
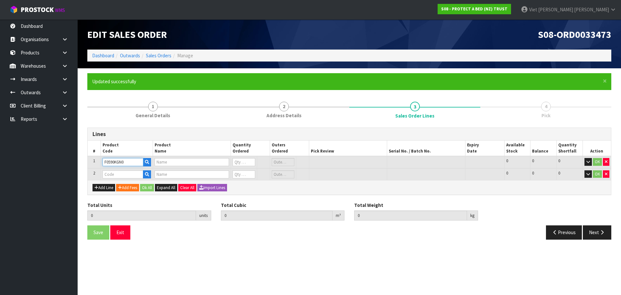
type input "0"
type input "F0590KGN0"
click at [133, 172] on input "text" at bounding box center [123, 174] width 41 height 8
paste input "F0590QUE0"
type input "F0590QUE0"
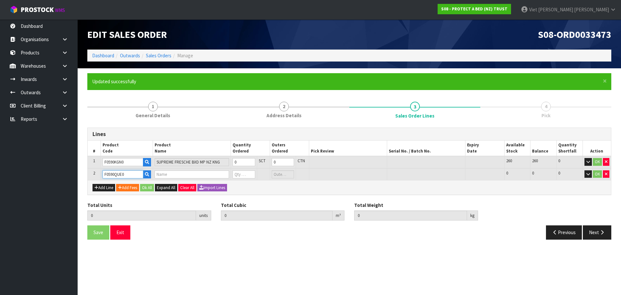
type input "0.000000"
type input "0.000"
type input "SUPREME FRESCHE BXD MP QUE"
type input "0"
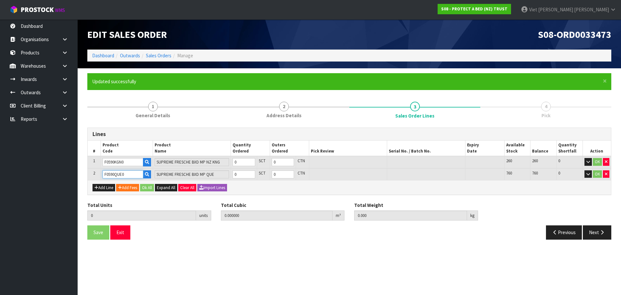
type input "F0590QUE0"
click at [240, 161] on input "0" at bounding box center [244, 162] width 23 height 8
type input "1"
type input "0.013456"
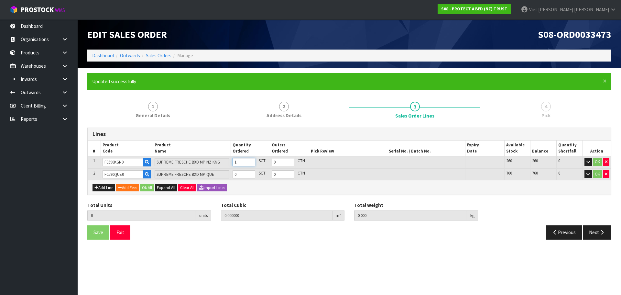
type input "1.6"
click at [243, 172] on input "0" at bounding box center [244, 174] width 23 height 8
type input "1"
type input "2"
type input "0.027376"
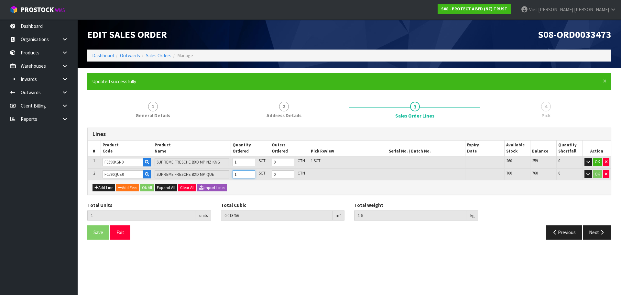
type input "3.1"
click at [241, 162] on input "1" at bounding box center [244, 162] width 23 height 8
type input "2"
type input "3"
type input "0.040832"
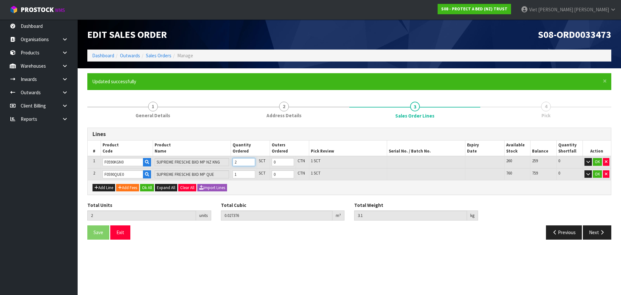
type input "4.7"
type input "3"
type input "4"
type input "0.054288"
type input "6.3"
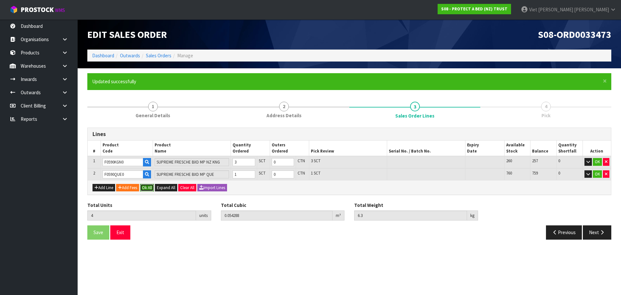
click at [150, 187] on button "Ok All" at bounding box center [147, 188] width 14 height 8
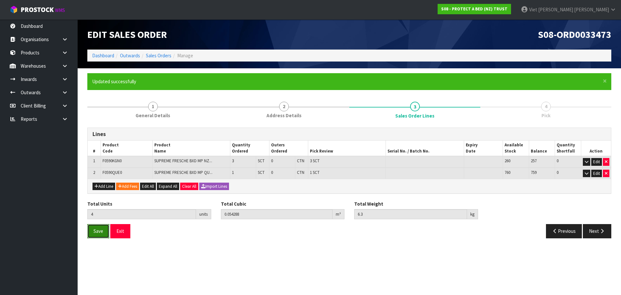
click at [97, 232] on span "Save" at bounding box center [98, 231] width 10 height 6
click at [283, 253] on section "Edit Sales Order S08-ORD0033473 Dashboard Outwards Sales Orders Manage × Close …" at bounding box center [310, 147] width 621 height 295
click at [599, 234] on button "Next" at bounding box center [597, 231] width 28 height 14
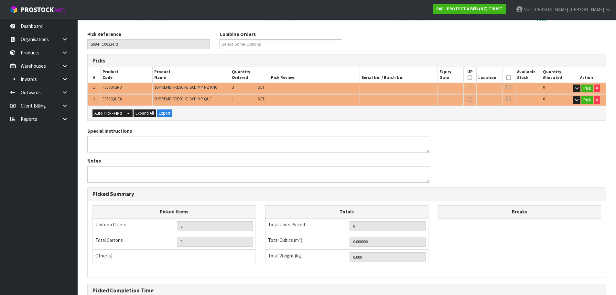
scroll to position [97, 0]
click at [115, 115] on strong "FIFO" at bounding box center [118, 112] width 9 height 5
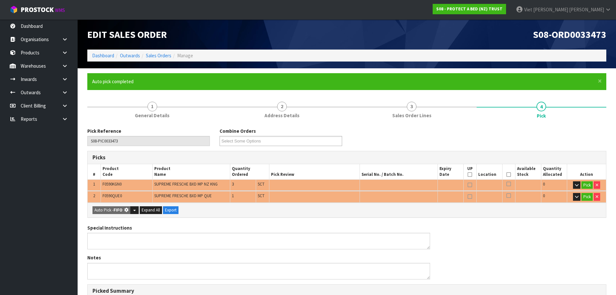
type input "Sub-carton x 4"
type input "4"
type input "0.054288"
type input "6.300"
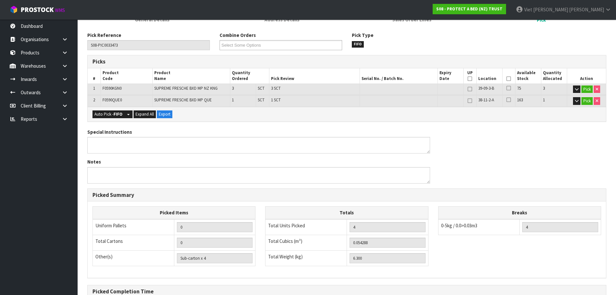
scroll to position [168, 0]
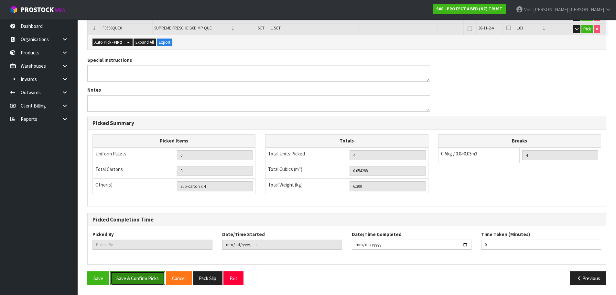
click at [158, 273] on button "Save & Confirm Picks" at bounding box center [137, 278] width 55 height 14
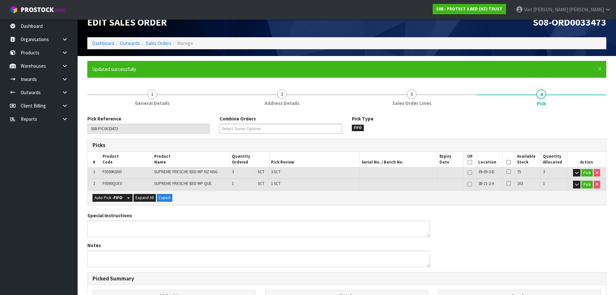
scroll to position [0, 0]
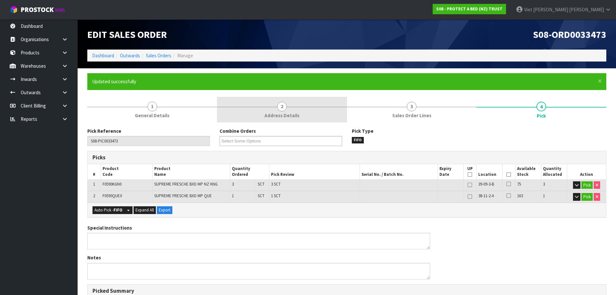
type input "Viet Hoang Tran"
type input "2025-09-17T11:53:08"
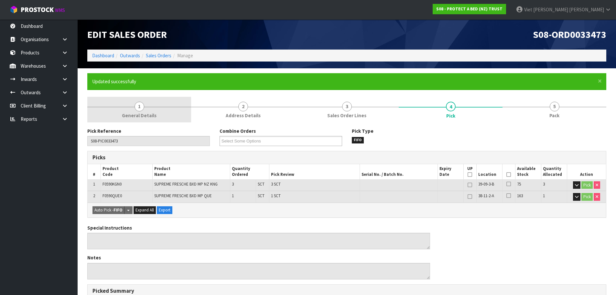
click at [165, 115] on link "1 General Details" at bounding box center [139, 110] width 104 height 26
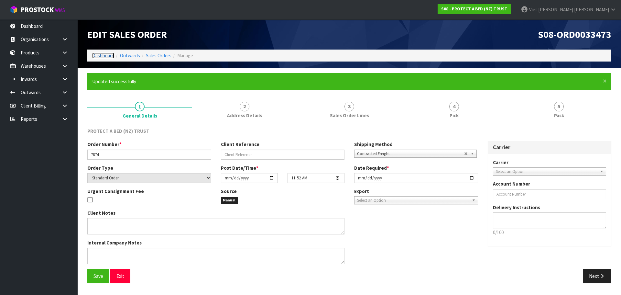
click at [101, 57] on link "Dashboard" at bounding box center [103, 55] width 22 height 6
click at [49, 29] on link "Dashboard" at bounding box center [39, 25] width 78 height 13
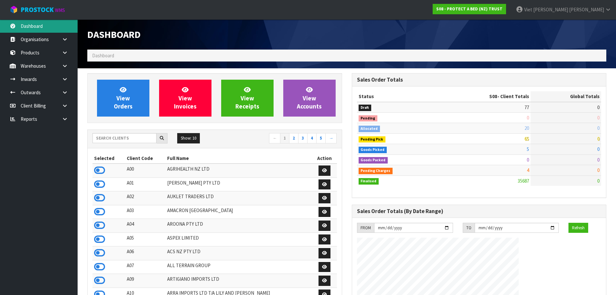
scroll to position [490, 264]
click at [120, 132] on div "Show: 10 5 10 25 50 ← 1 2 3 4 5 →" at bounding box center [215, 139] width 254 height 18
click at [119, 134] on input "text" at bounding box center [124, 138] width 64 height 10
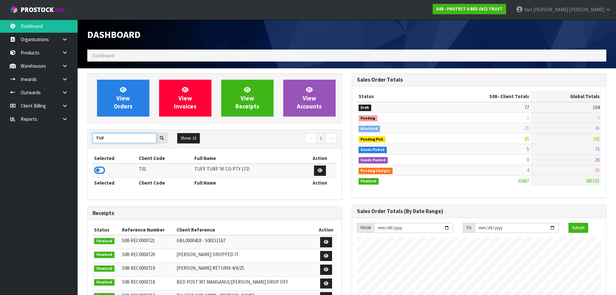
type input "TUF"
click at [108, 171] on td at bounding box center [114, 170] width 45 height 14
click at [103, 170] on icon at bounding box center [99, 170] width 11 height 10
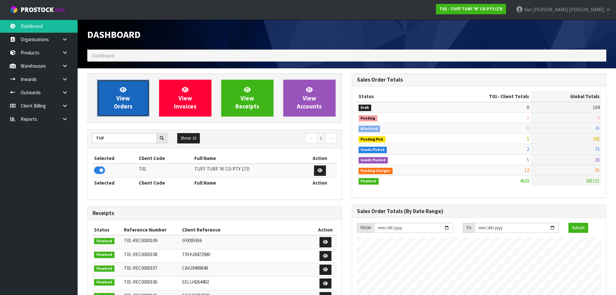
click at [123, 96] on span "View Orders" at bounding box center [123, 98] width 19 height 24
click at [133, 93] on link "View Orders" at bounding box center [123, 98] width 52 height 37
click at [135, 90] on link "View Orders" at bounding box center [123, 98] width 52 height 37
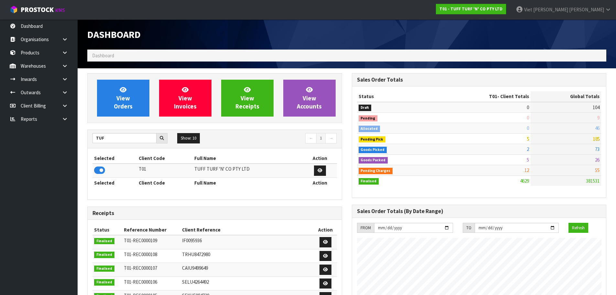
click at [179, 60] on ol "Dashboard" at bounding box center [346, 55] width 519 height 12
click at [130, 89] on link "View Orders" at bounding box center [123, 98] width 52 height 37
click at [48, 27] on link "Dashboard" at bounding box center [39, 25] width 78 height 13
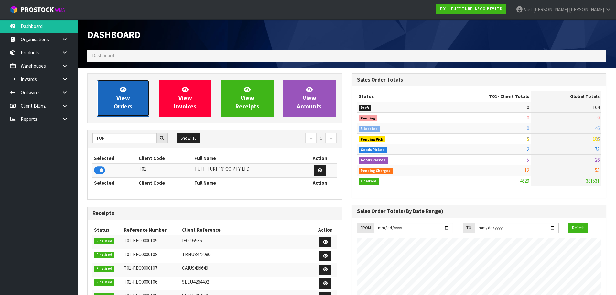
click at [125, 90] on icon at bounding box center [123, 89] width 7 height 6
drag, startPoint x: 137, startPoint y: 96, endPoint x: 155, endPoint y: 39, distance: 60.2
click at [136, 96] on link "View Orders" at bounding box center [123, 98] width 52 height 37
click at [141, 93] on link "View Orders" at bounding box center [123, 98] width 52 height 37
click at [117, 108] on span "View Orders" at bounding box center [123, 98] width 19 height 24
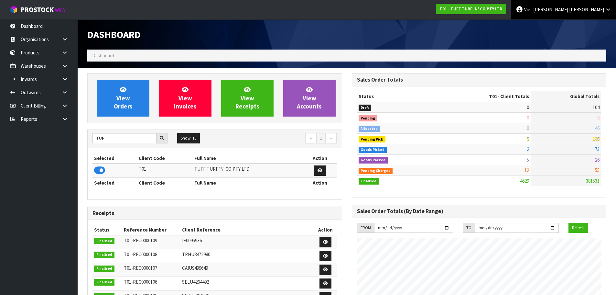
click at [603, 15] on link "Viet Hoang Tran" at bounding box center [563, 9] width 105 height 19
click at [583, 23] on link "Logout" at bounding box center [590, 25] width 51 height 9
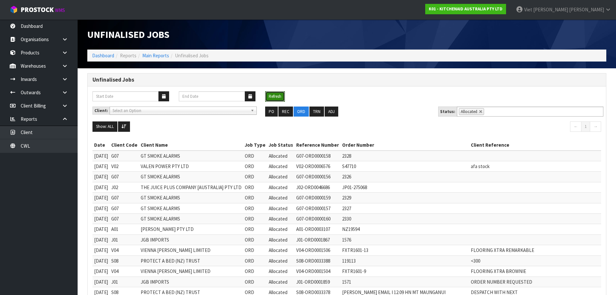
click at [272, 93] on button "Refresh" at bounding box center [275, 96] width 20 height 10
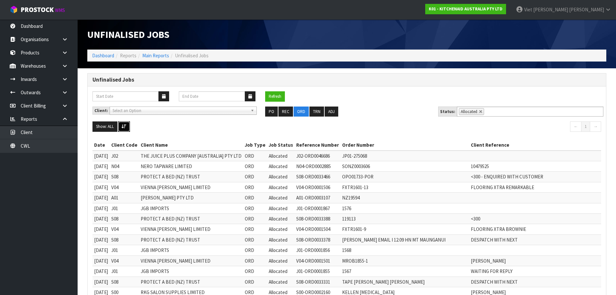
click at [127, 129] on button at bounding box center [124, 126] width 12 height 10
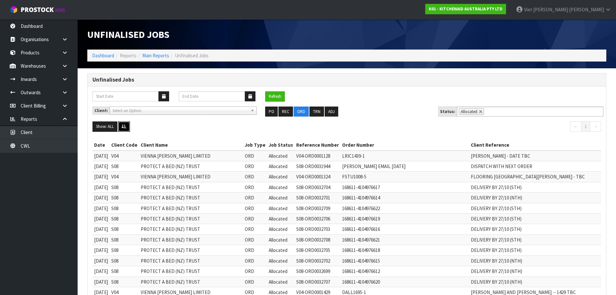
click at [127, 129] on button at bounding box center [124, 126] width 12 height 10
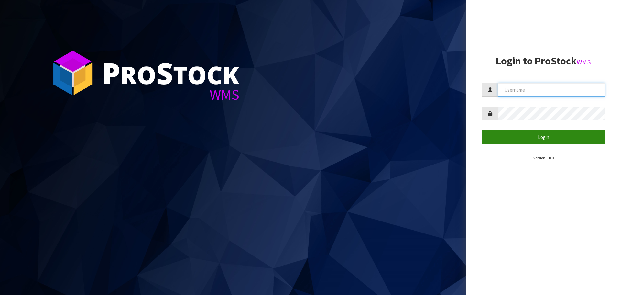
type input "[PERSON_NAME]"
click at [518, 132] on button "Login" at bounding box center [543, 137] width 123 height 14
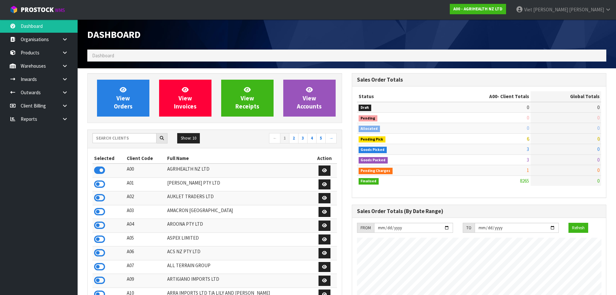
scroll to position [490, 264]
click at [130, 134] on input "text" at bounding box center [124, 138] width 64 height 10
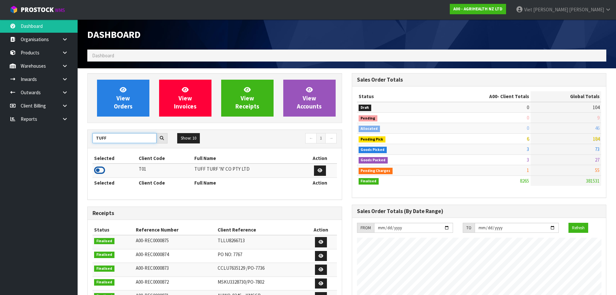
type input "TUFF"
click at [100, 169] on icon at bounding box center [99, 170] width 11 height 10
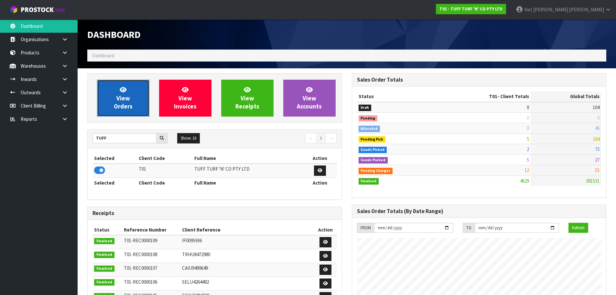
click at [124, 93] on link "View Orders" at bounding box center [123, 98] width 52 height 37
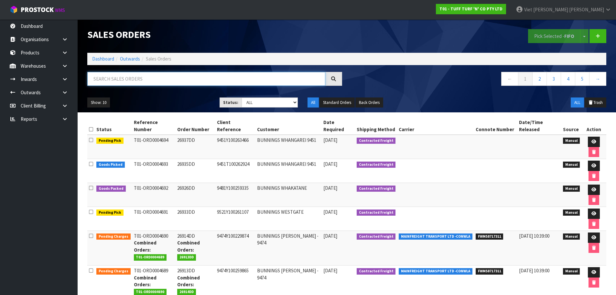
click at [190, 81] on input "text" at bounding box center [206, 79] width 238 height 14
paste input "26878DD"
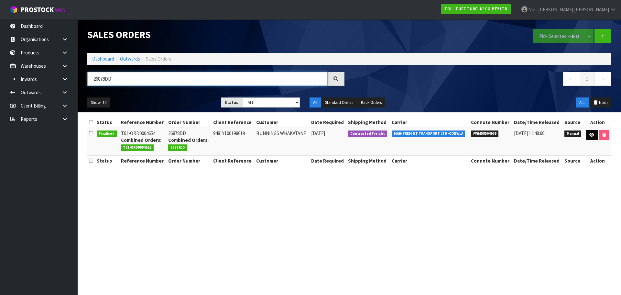
type input "26878DD"
click at [586, 134] on link at bounding box center [592, 135] width 12 height 10
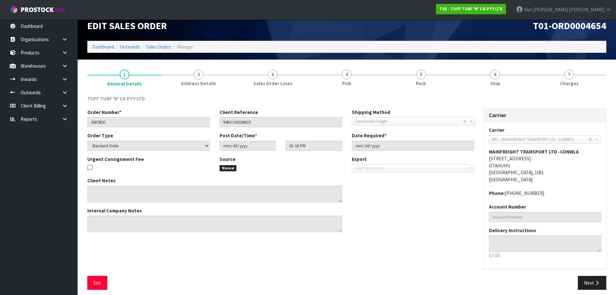
scroll to position [13, 0]
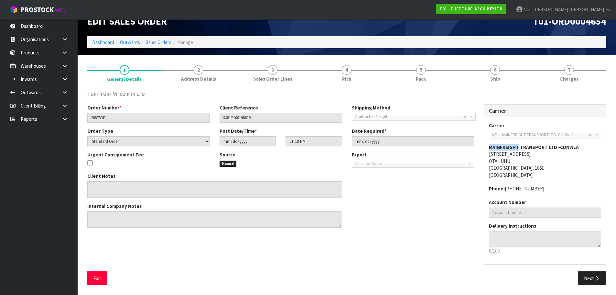
drag, startPoint x: 489, startPoint y: 147, endPoint x: 519, endPoint y: 147, distance: 29.8
click at [519, 147] on strong "MAINFREIGHT TRANSPORT LTD -CONWLA" at bounding box center [534, 147] width 90 height 6
click at [376, 218] on div "Client Notes Internal Company Notes" at bounding box center [280, 202] width 396 height 60
drag, startPoint x: 115, startPoint y: 120, endPoint x: 81, endPoint y: 122, distance: 34.3
click at [81, 122] on section "1 General Details 2 Address Details 3 Sales Order Lines 4 Pick 5 Pack 6 Ship 7 …" at bounding box center [347, 175] width 538 height 240
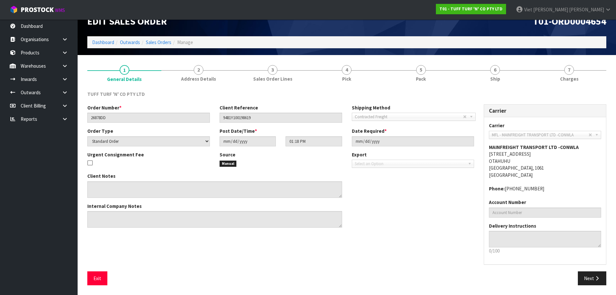
click at [266, 104] on div "Client Reference 9481Y100198619" at bounding box center [281, 113] width 132 height 18
click at [197, 80] on span "Address Details" at bounding box center [198, 78] width 35 height 7
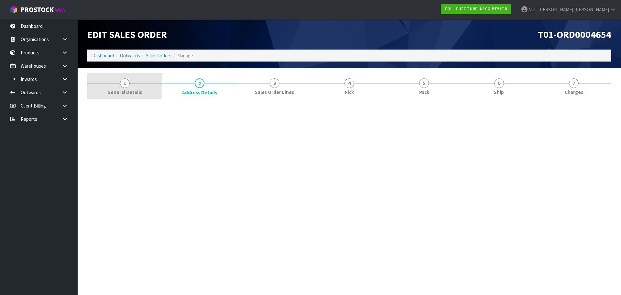
click at [122, 78] on link "1 General Details" at bounding box center [124, 86] width 75 height 26
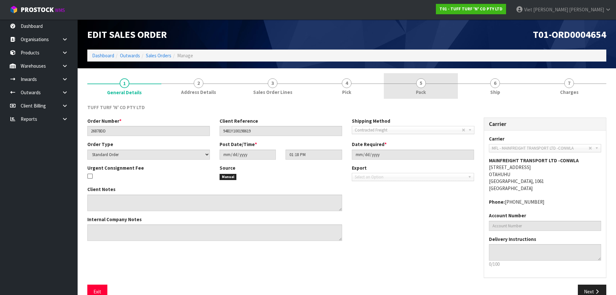
click at [395, 85] on link "5 Pack" at bounding box center [421, 86] width 74 height 26
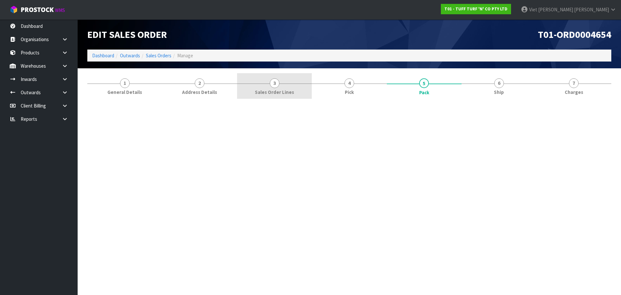
click at [299, 86] on link "3 Sales Order Lines" at bounding box center [274, 86] width 75 height 26
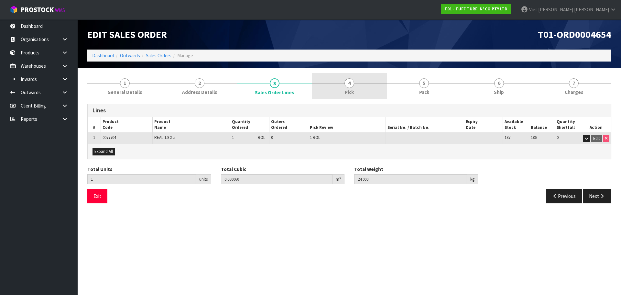
click at [366, 80] on link "4 Pick" at bounding box center [349, 86] width 75 height 26
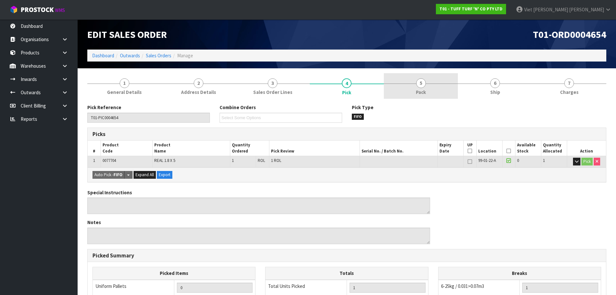
click at [411, 74] on link "5 Pack" at bounding box center [421, 86] width 74 height 26
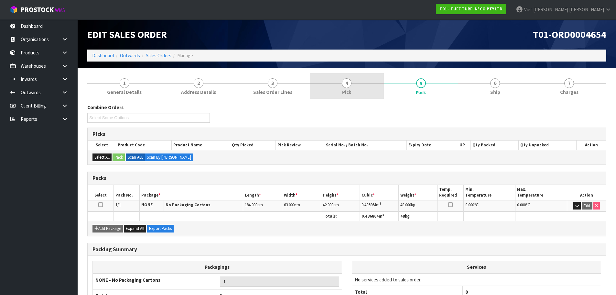
click at [358, 77] on link "4 Pick" at bounding box center [347, 86] width 74 height 26
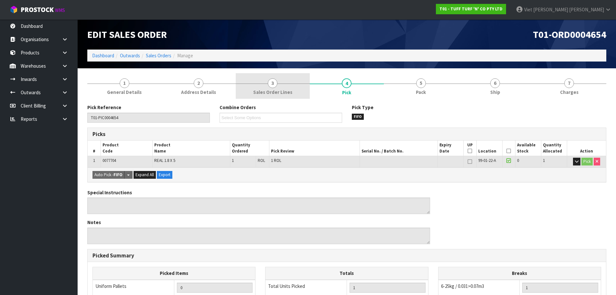
click at [264, 81] on link "3 Sales Order Lines" at bounding box center [273, 86] width 74 height 26
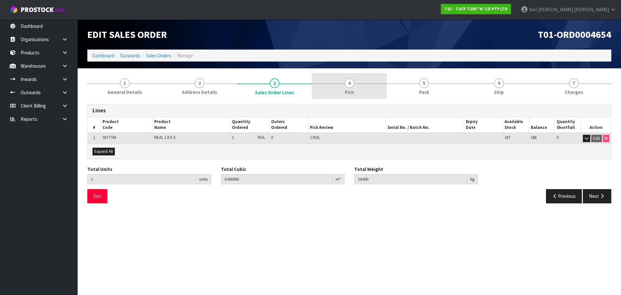
click at [349, 78] on span "4" at bounding box center [349, 83] width 10 height 10
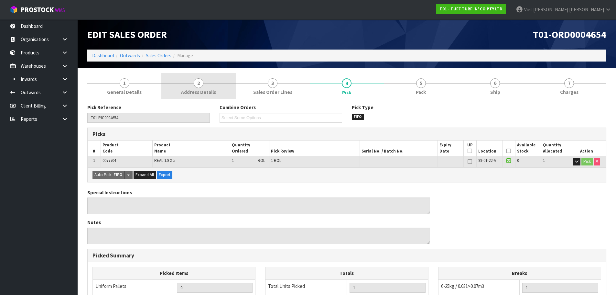
click at [211, 83] on link "2 Address Details" at bounding box center [198, 86] width 74 height 26
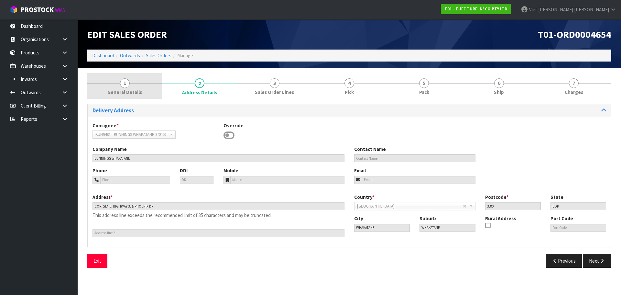
click at [124, 85] on span "1" at bounding box center [125, 83] width 10 height 10
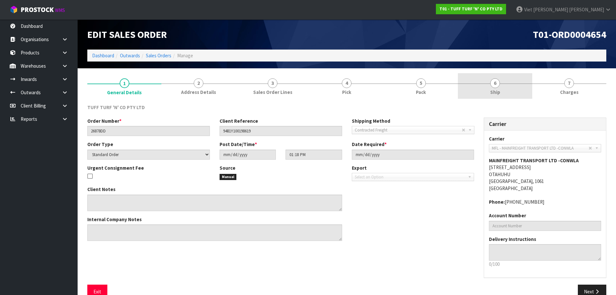
click at [490, 85] on link "6 Ship" at bounding box center [495, 86] width 74 height 26
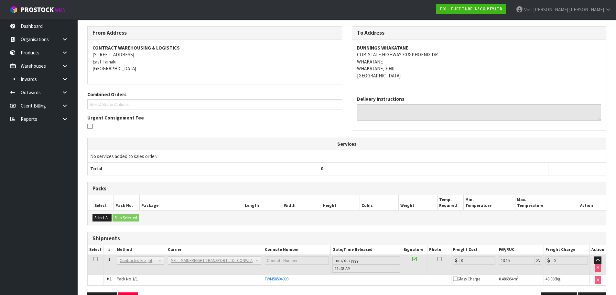
scroll to position [99, 0]
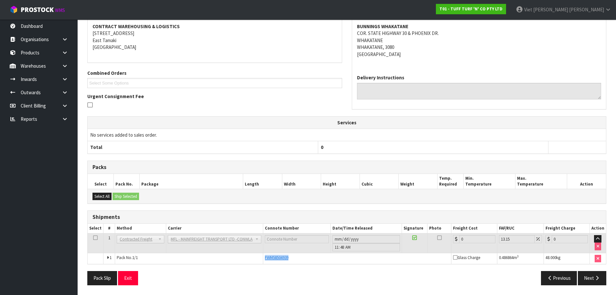
drag, startPoint x: 304, startPoint y: 258, endPoint x: 259, endPoint y: 260, distance: 45.0
click at [259, 260] on tr "1 Pack No. 1/1 FWM58504939 Glass Charge 0.486864 m 3 48.000 kg" at bounding box center [347, 258] width 518 height 11
copy tr "FWM58504939"
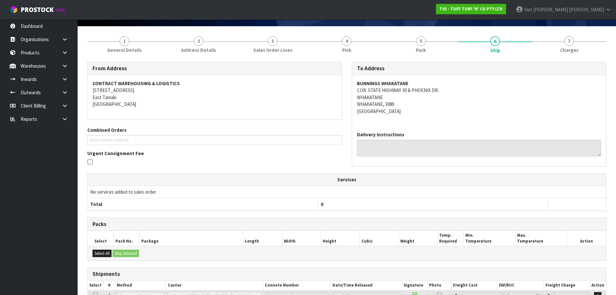
scroll to position [0, 0]
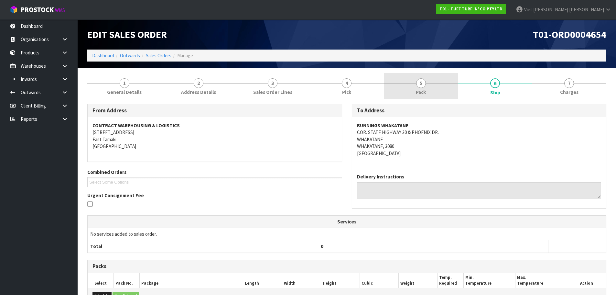
click at [393, 89] on link "5 Pack" at bounding box center [421, 86] width 74 height 26
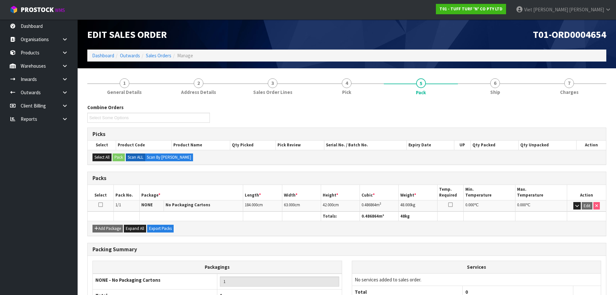
click at [523, 104] on div "Combine Orders T01-ORD0004677 T01-ORD0004678 T01-ORD0004679 T01-ORD0004680 T01-…" at bounding box center [346, 115] width 529 height 23
click at [496, 87] on span "6" at bounding box center [495, 83] width 10 height 10
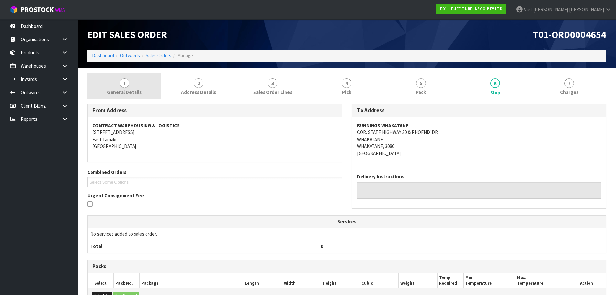
click at [136, 80] on link "1 General Details" at bounding box center [124, 86] width 74 height 26
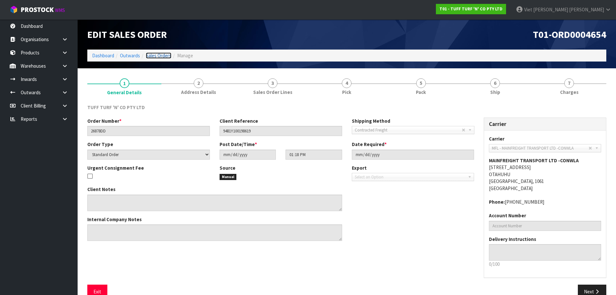
click at [158, 54] on link "Sales Orders" at bounding box center [159, 55] width 26 height 6
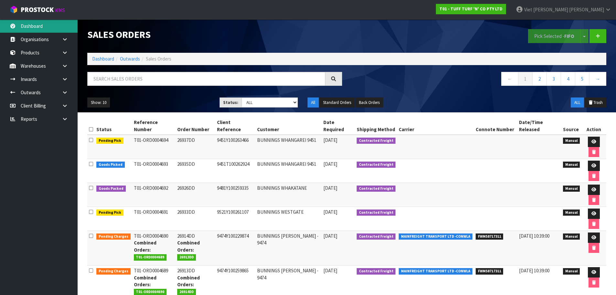
click at [49, 22] on link "Dashboard" at bounding box center [39, 25] width 78 height 13
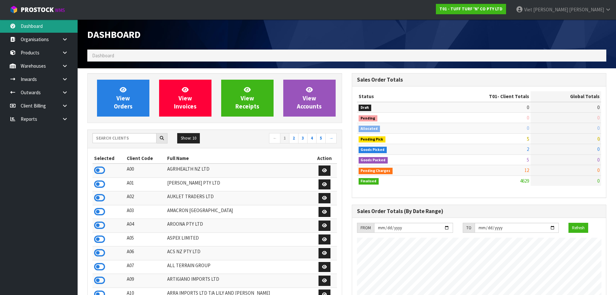
scroll to position [490, 264]
click at [139, 138] on input "text" at bounding box center [124, 138] width 64 height 10
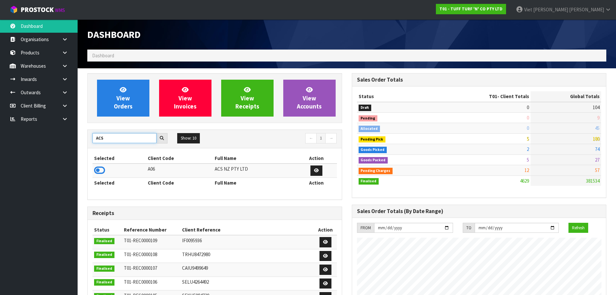
type input "ACS"
click at [98, 169] on icon at bounding box center [99, 170] width 11 height 10
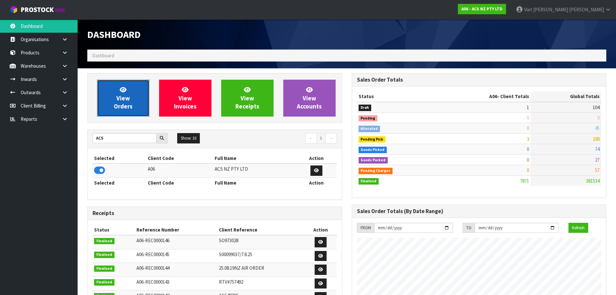
click at [121, 97] on span "View Orders" at bounding box center [123, 98] width 19 height 24
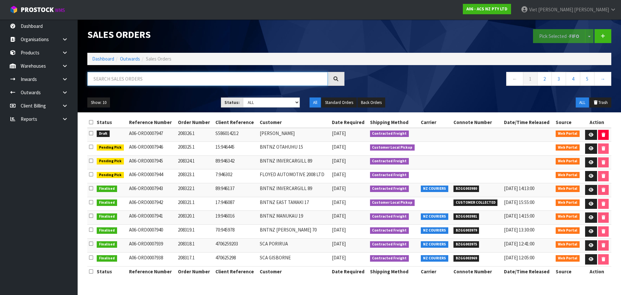
click at [262, 77] on input "text" at bounding box center [207, 79] width 240 height 14
click at [601, 35] on icon at bounding box center [603, 36] width 5 height 5
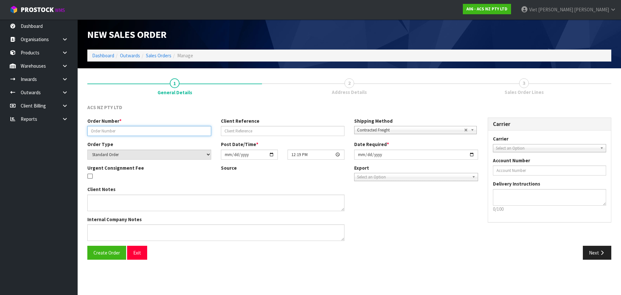
click at [129, 134] on input "text" at bounding box center [149, 131] width 124 height 10
drag, startPoint x: 128, startPoint y: 130, endPoint x: 9, endPoint y: 75, distance: 130.4
click at [128, 130] on input "text" at bounding box center [149, 131] width 124 height 10
click at [468, 154] on input "[DATE]" at bounding box center [416, 154] width 124 height 10
click at [476, 153] on input "[DATE]" at bounding box center [416, 154] width 124 height 10
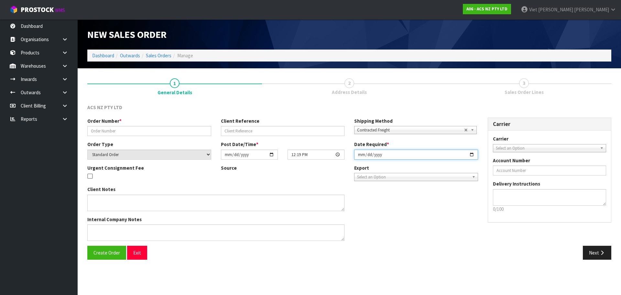
click at [473, 154] on input "[DATE]" at bounding box center [416, 154] width 124 height 10
type input "2025-09-18"
click at [159, 56] on link "Sales Orders" at bounding box center [159, 55] width 26 height 6
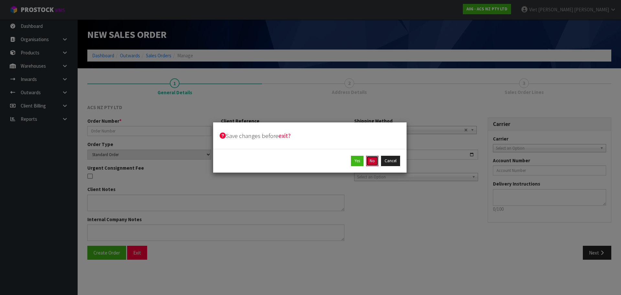
click at [374, 165] on button "No" at bounding box center [372, 161] width 12 height 10
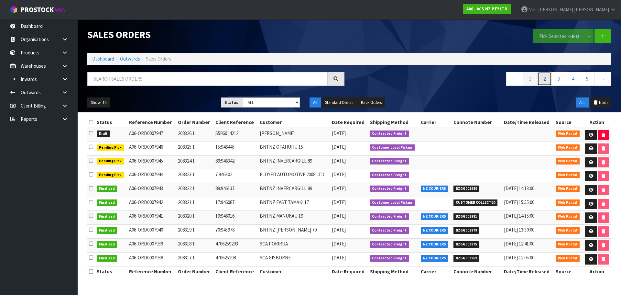
click at [544, 78] on link "2" at bounding box center [544, 79] width 15 height 14
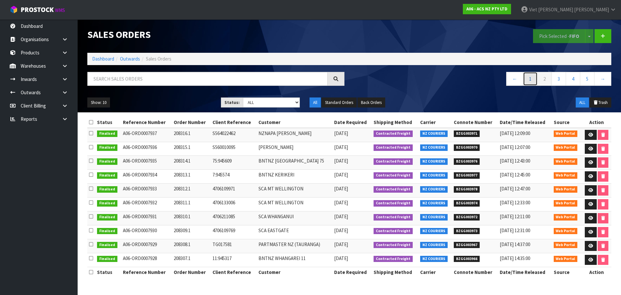
click at [532, 81] on link "1" at bounding box center [530, 79] width 15 height 14
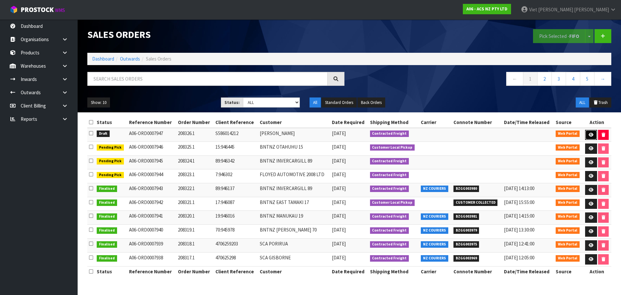
click at [589, 133] on icon at bounding box center [591, 135] width 5 height 4
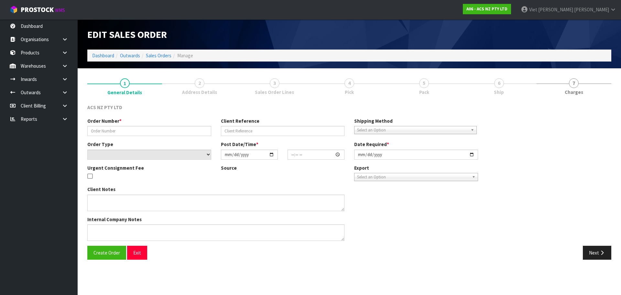
type input "208326.1"
type input "S586014212"
select select "number:0"
type input "[DATE]"
type input "12:12:00.000"
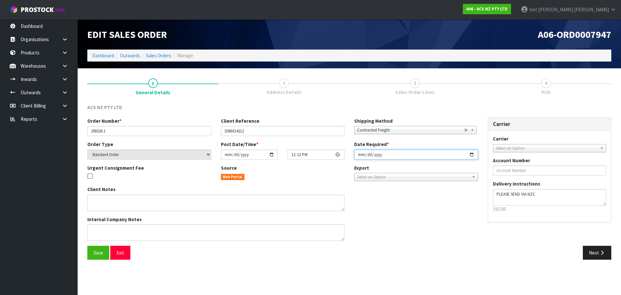
click at [471, 155] on input "[DATE]" at bounding box center [416, 154] width 124 height 10
type input "2025-09-18"
click at [540, 236] on div "Order Number * 208326.1 Client Reference S586014212 Shipping Method Client Loca…" at bounding box center [349, 181] width 534 height 128
click at [99, 257] on button "Save" at bounding box center [98, 252] width 22 height 14
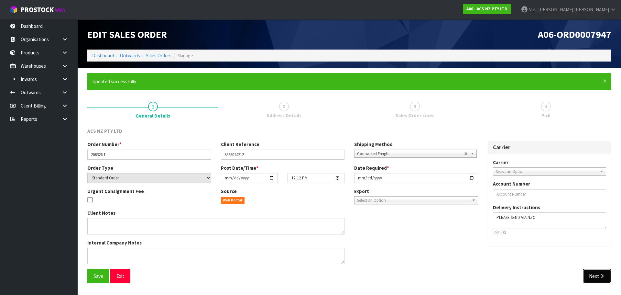
click at [597, 273] on button "Next" at bounding box center [597, 276] width 28 height 14
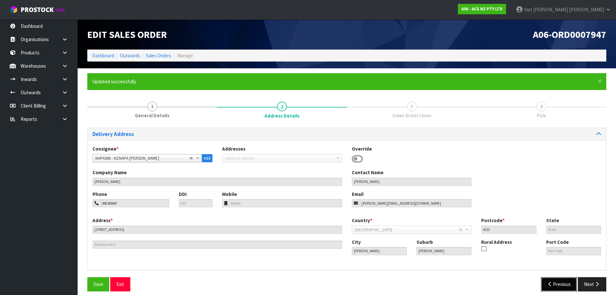
click at [567, 284] on button "Previous" at bounding box center [559, 284] width 36 height 14
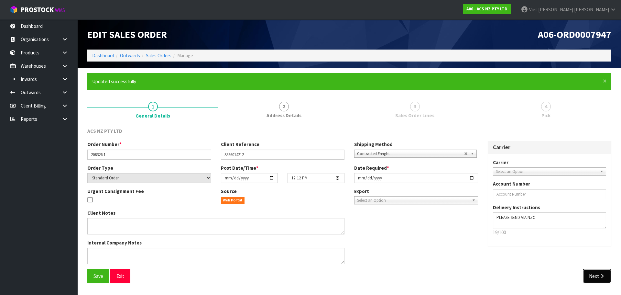
click at [589, 277] on button "Next" at bounding box center [597, 276] width 28 height 14
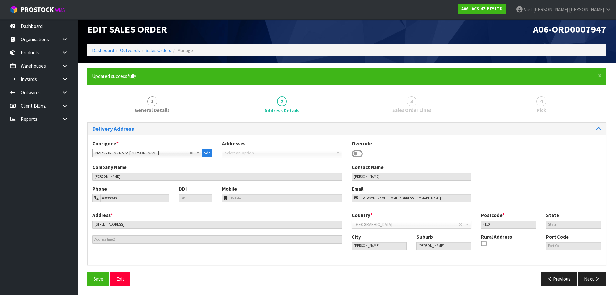
scroll to position [6, 0]
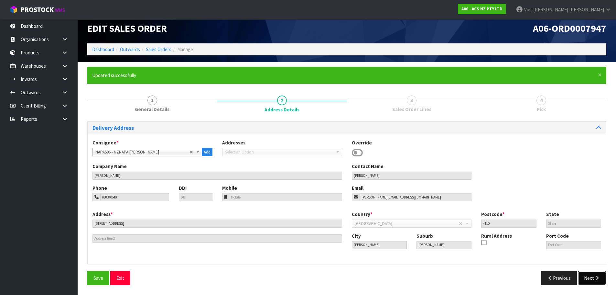
click at [588, 281] on button "Next" at bounding box center [592, 278] width 28 height 14
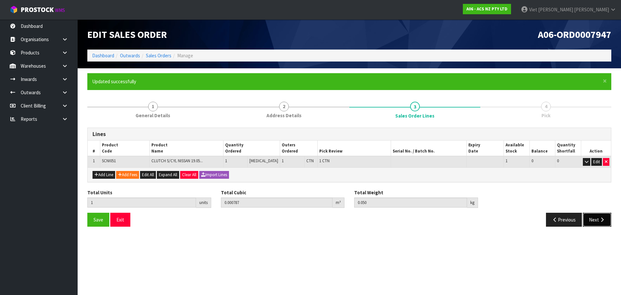
click at [590, 223] on button "Next" at bounding box center [597, 219] width 28 height 14
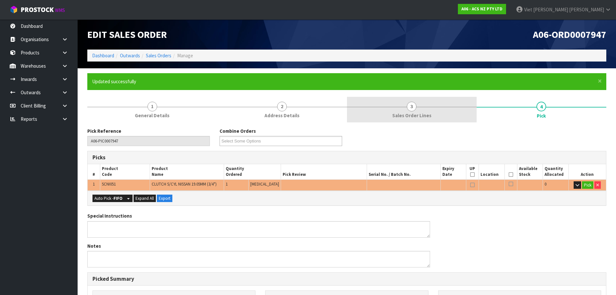
click at [430, 114] on span "Sales Order Lines" at bounding box center [411, 115] width 39 height 7
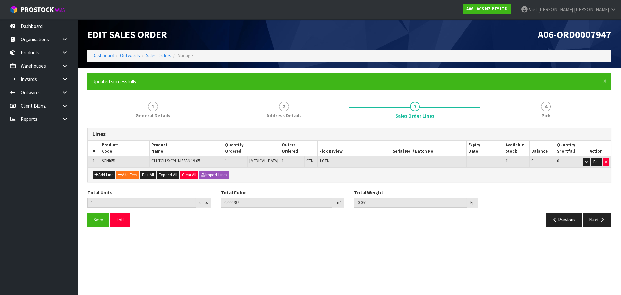
click at [581, 122] on li "4 Pick" at bounding box center [545, 110] width 131 height 26
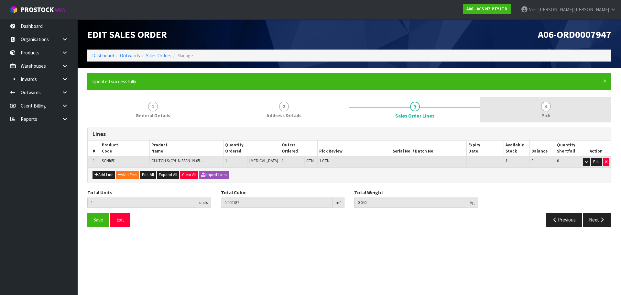
click at [543, 114] on span "Pick" at bounding box center [545, 115] width 9 height 7
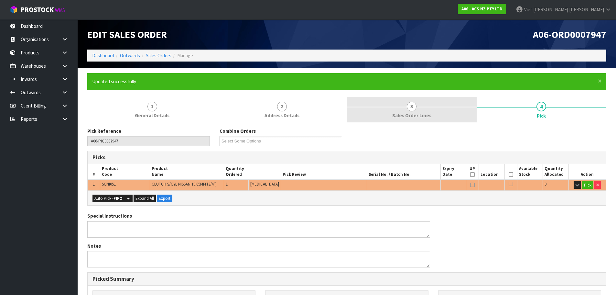
click at [470, 110] on link "3 Sales Order Lines" at bounding box center [412, 110] width 130 height 26
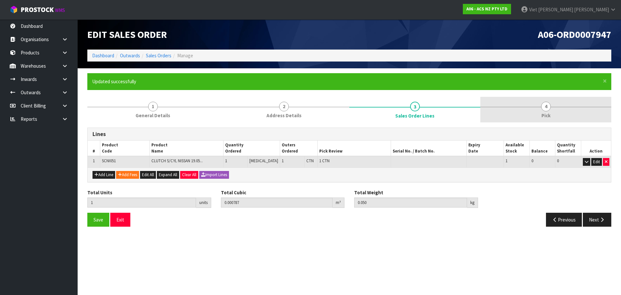
click at [548, 103] on span "4" at bounding box center [546, 107] width 10 height 10
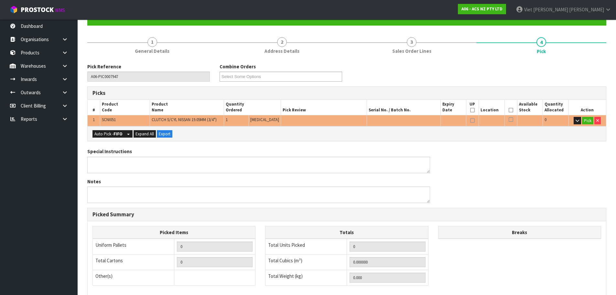
scroll to position [65, 0]
click at [117, 136] on strong "FIFO" at bounding box center [118, 133] width 9 height 5
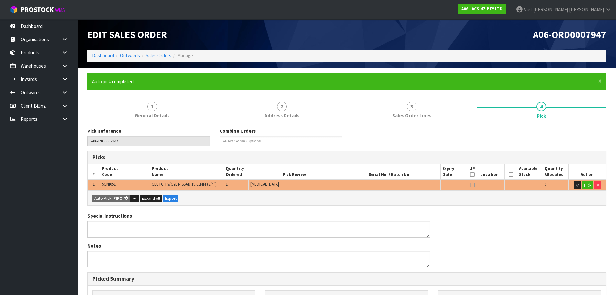
type input "1"
type input "0.000787"
type input "0.050"
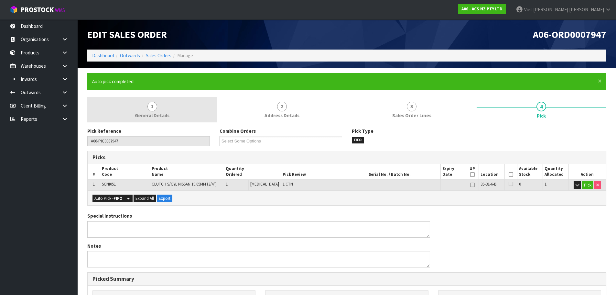
click at [181, 114] on link "1 General Details" at bounding box center [152, 110] width 130 height 26
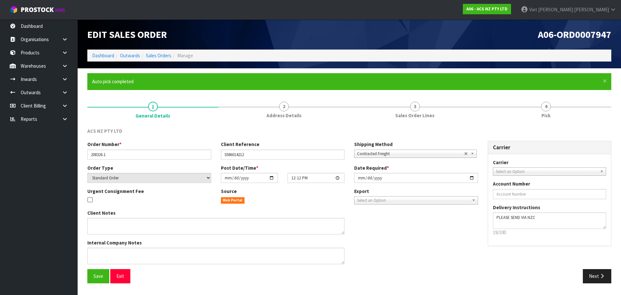
click at [533, 168] on span "Select an Option" at bounding box center [547, 172] width 102 height 8
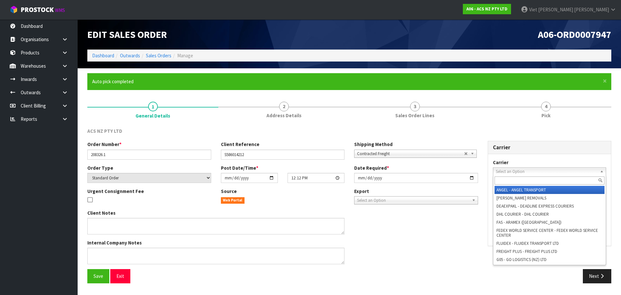
click at [533, 168] on span "Select an Option" at bounding box center [547, 172] width 102 height 8
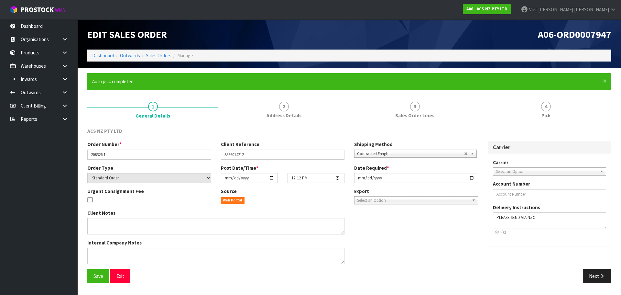
click at [533, 170] on span "Select an Option" at bounding box center [547, 172] width 102 height 8
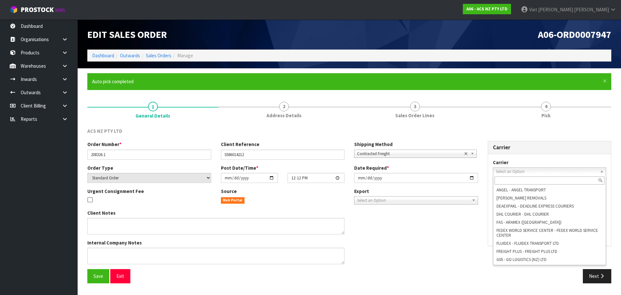
click at [523, 180] on input "text" at bounding box center [549, 180] width 110 height 8
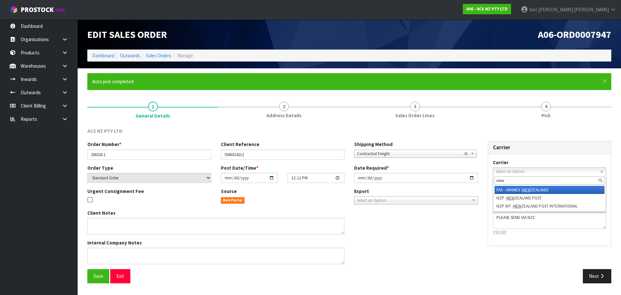
type input "new"
click at [418, 158] on div "Order Number * 208326.1 Client Reference S586014212 Shipping Method Client Loca…" at bounding box center [282, 152] width 400 height 23
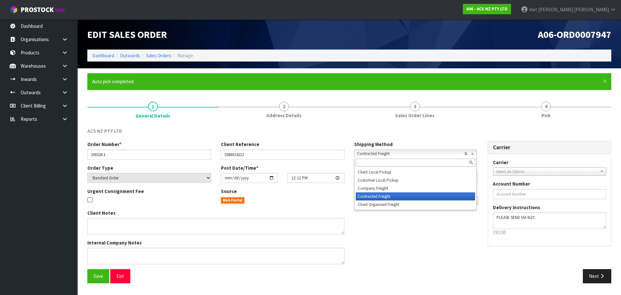
click at [423, 156] on span "Contracted Freight" at bounding box center [410, 154] width 107 height 8
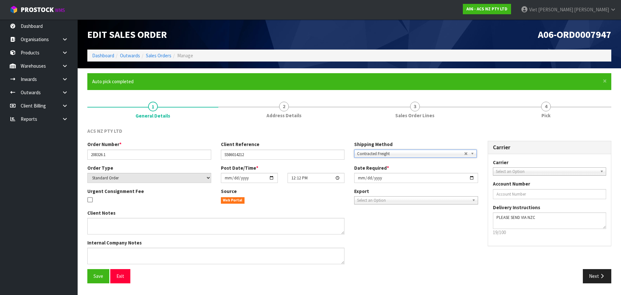
click at [419, 153] on span "Contracted Freight" at bounding box center [410, 154] width 107 height 8
click at [525, 170] on span "Select an Option" at bounding box center [547, 172] width 102 height 8
type input "nzc"
click at [529, 190] on li "NZC OURETM - NZ COURIERS" at bounding box center [549, 190] width 110 height 8
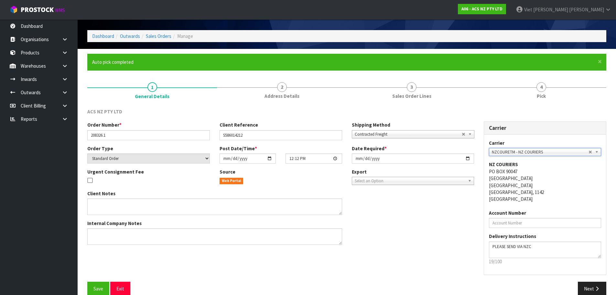
scroll to position [30, 0]
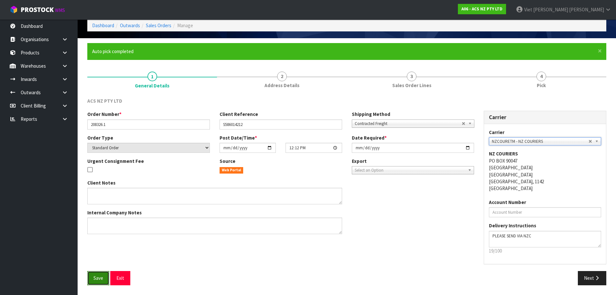
click at [101, 280] on span "Save" at bounding box center [98, 278] width 10 height 6
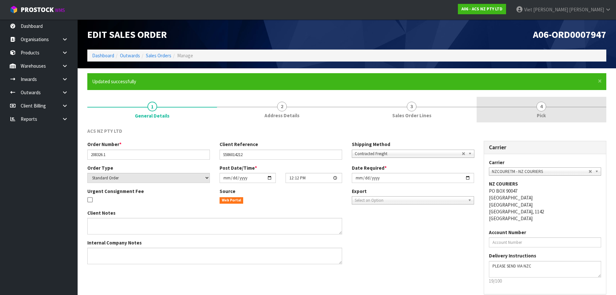
click at [519, 115] on link "4 Pick" at bounding box center [542, 110] width 130 height 26
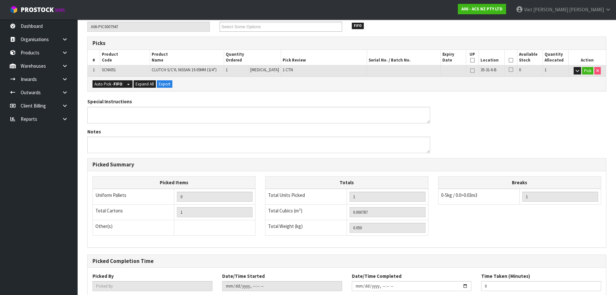
scroll to position [156, 0]
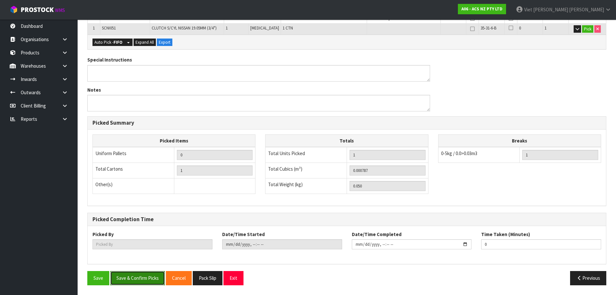
click at [143, 279] on button "Save & Confirm Picks" at bounding box center [137, 278] width 55 height 14
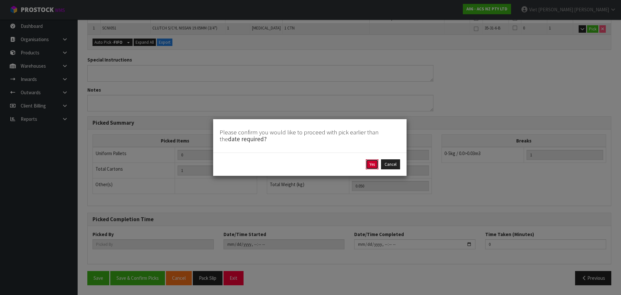
click at [371, 166] on button "Yes" at bounding box center [372, 164] width 13 height 10
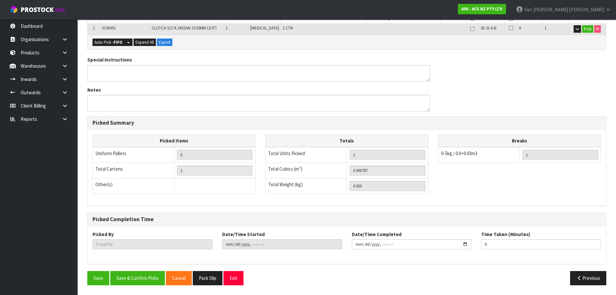
type input "Viet Hoang Tran"
type input "2025-09-17T12:22:42"
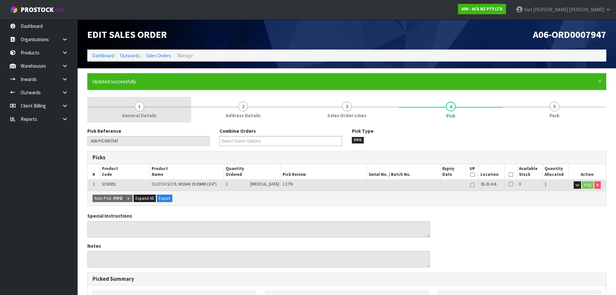
click at [159, 100] on link "1 General Details" at bounding box center [139, 110] width 104 height 26
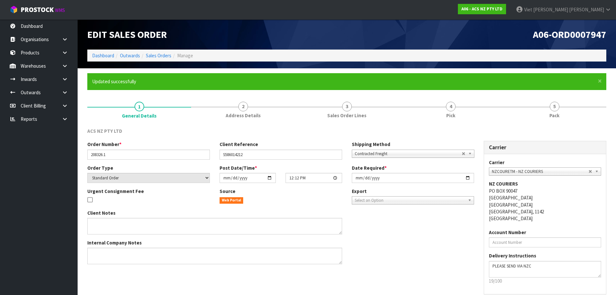
click at [489, 95] on form "× Close Updated successfully 1 General Details 2 Address Details 3 Sales Order …" at bounding box center [346, 196] width 519 height 246
click at [480, 105] on link "4 Pick" at bounding box center [451, 110] width 104 height 26
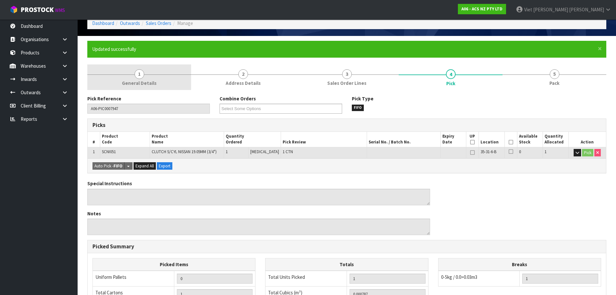
click at [169, 73] on link "1 General Details" at bounding box center [139, 77] width 104 height 26
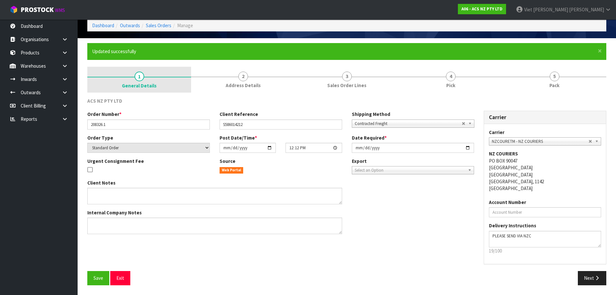
scroll to position [30, 0]
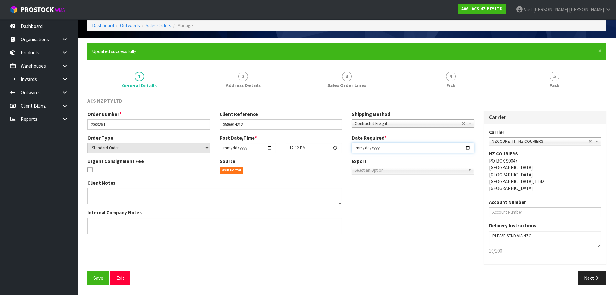
click at [466, 150] on input "2025-09-18" at bounding box center [413, 148] width 123 height 10
click at [468, 148] on input "2025-09-18" at bounding box center [413, 148] width 123 height 10
type input "[DATE]"
click at [103, 276] on span "Save" at bounding box center [98, 278] width 10 height 6
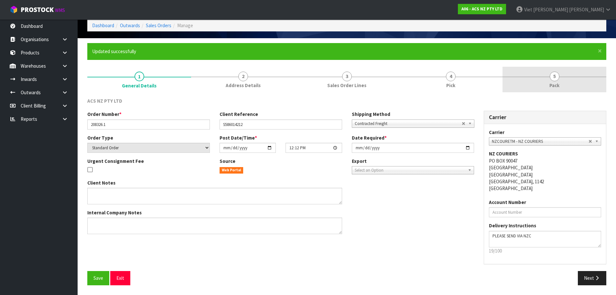
click at [555, 69] on link "5 Pack" at bounding box center [555, 80] width 104 height 26
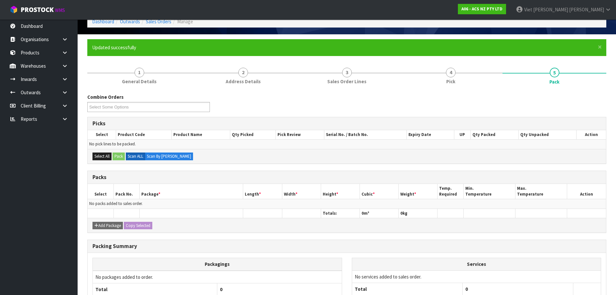
scroll to position [0, 0]
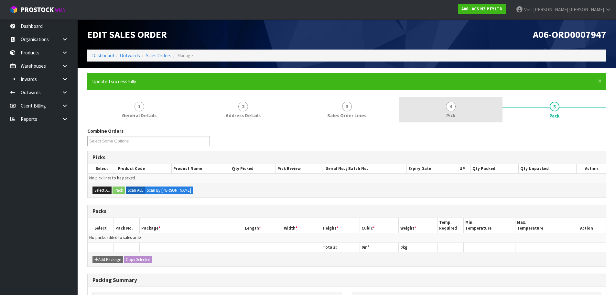
click at [447, 103] on span "4" at bounding box center [451, 107] width 10 height 10
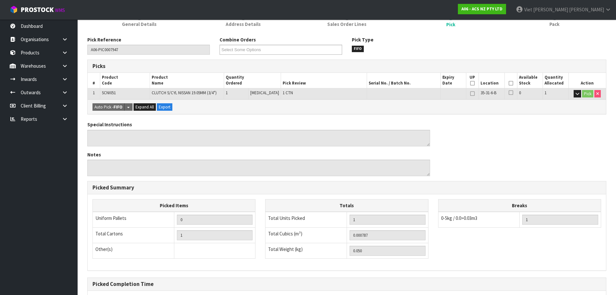
scroll to position [156, 0]
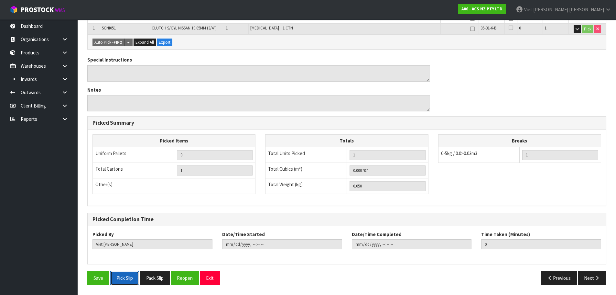
click at [129, 279] on button "Pick Slip" at bounding box center [124, 278] width 29 height 14
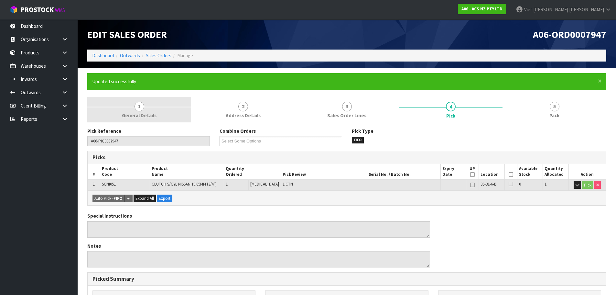
click at [138, 109] on span "1" at bounding box center [140, 107] width 10 height 10
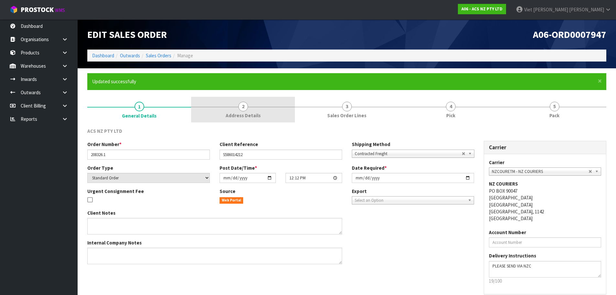
click at [244, 107] on span "2" at bounding box center [243, 107] width 10 height 10
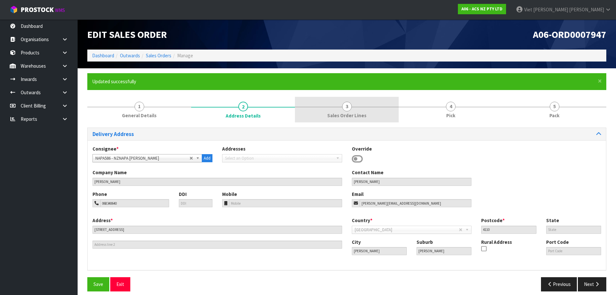
click at [326, 109] on link "3 Sales Order Lines" at bounding box center [347, 110] width 104 height 26
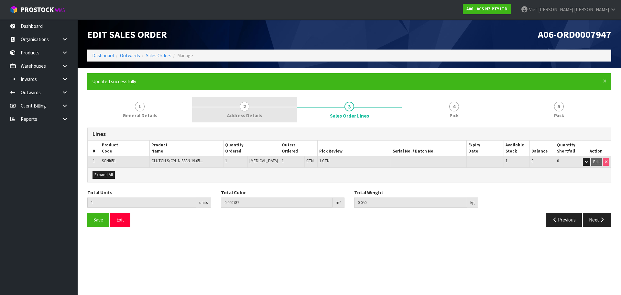
click at [235, 119] on link "2 Address Details" at bounding box center [244, 110] width 105 height 26
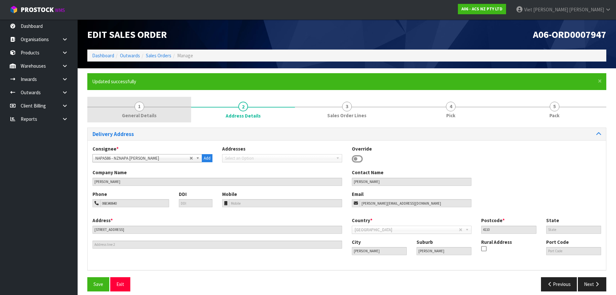
click at [144, 113] on span "General Details" at bounding box center [139, 115] width 35 height 7
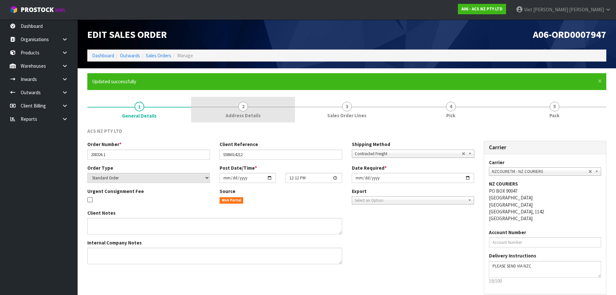
click at [209, 114] on link "2 Address Details" at bounding box center [243, 110] width 104 height 26
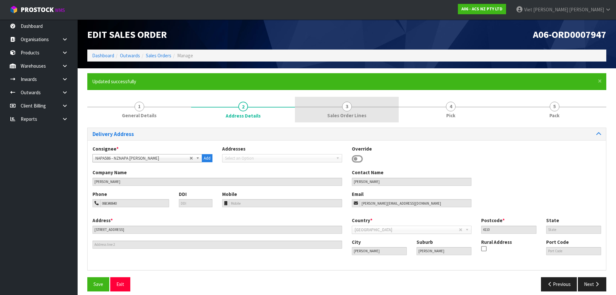
click at [349, 111] on span "3" at bounding box center [347, 107] width 10 height 10
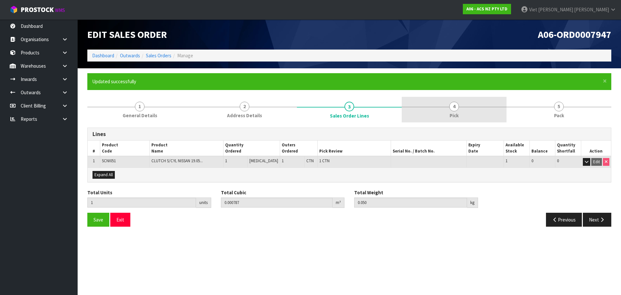
click at [470, 102] on link "4 Pick" at bounding box center [454, 110] width 105 height 26
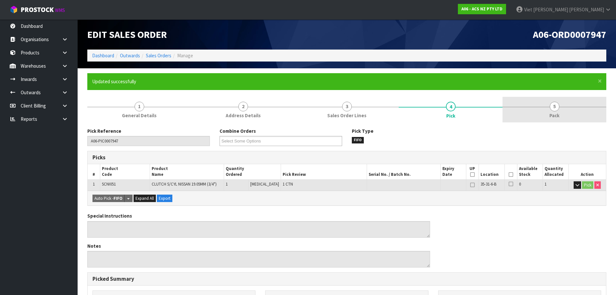
click at [554, 98] on link "5 Pack" at bounding box center [555, 110] width 104 height 26
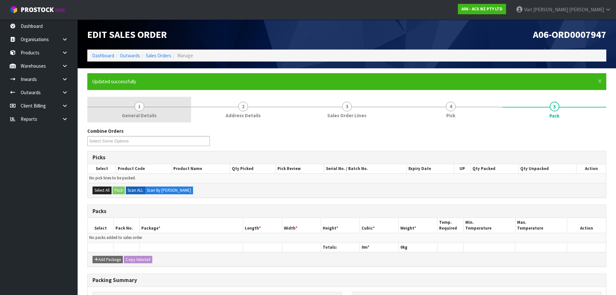
click at [94, 119] on link "1 General Details" at bounding box center [139, 110] width 104 height 26
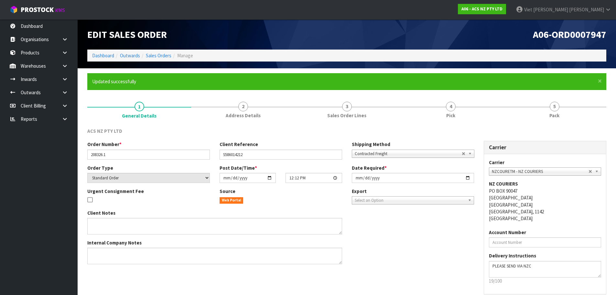
click at [176, 56] on li "Manage" at bounding box center [182, 55] width 22 height 7
click at [165, 57] on link "Sales Orders" at bounding box center [159, 55] width 26 height 6
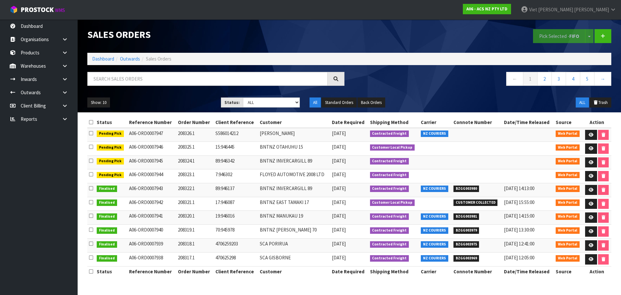
click at [418, 87] on nav "← 1 2 3 4 5 →" at bounding box center [482, 80] width 257 height 16
click at [41, 24] on link "Dashboard" at bounding box center [39, 25] width 78 height 13
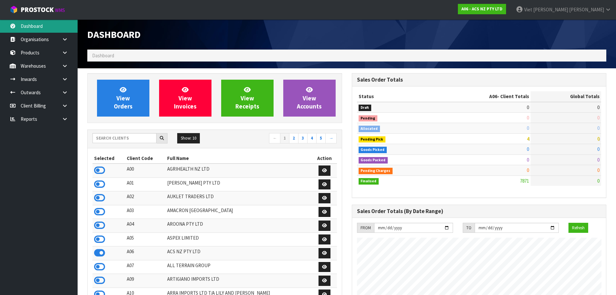
scroll to position [490, 264]
click at [70, 116] on link at bounding box center [67, 118] width 21 height 13
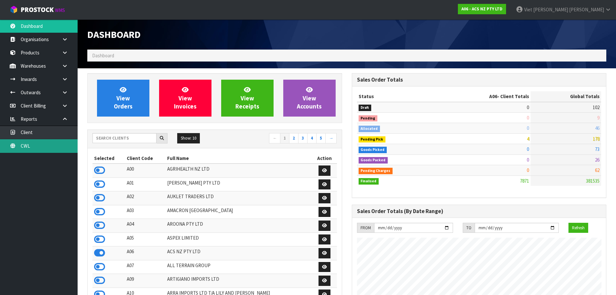
click at [38, 150] on link "CWL" at bounding box center [39, 145] width 78 height 13
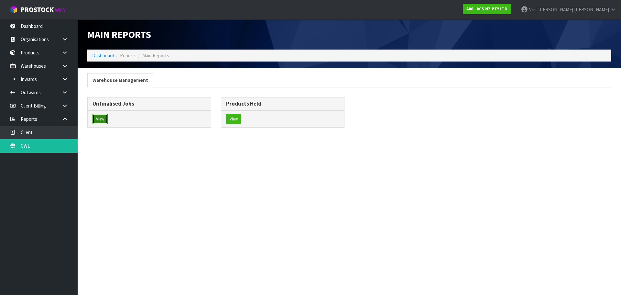
click at [95, 121] on button "View" at bounding box center [99, 119] width 15 height 10
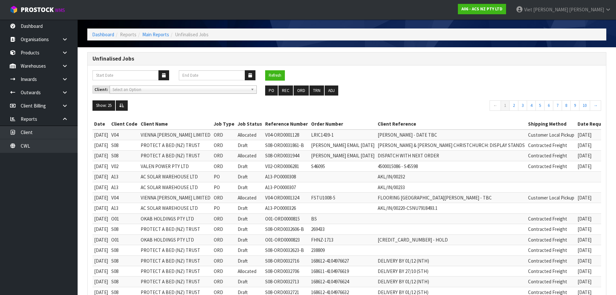
scroll to position [32, 0]
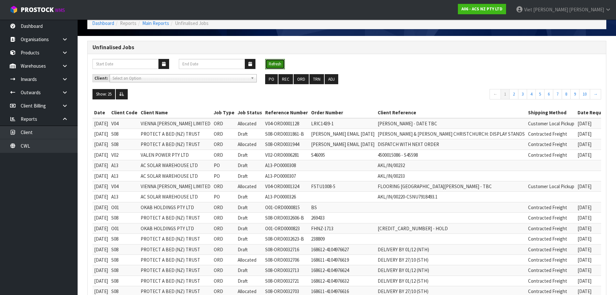
click at [280, 59] on button "Refresh" at bounding box center [275, 64] width 20 height 10
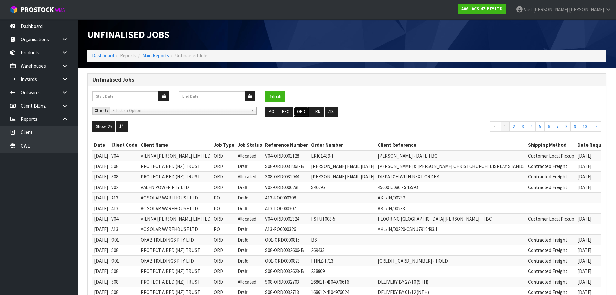
click at [304, 113] on button "ORD" at bounding box center [301, 111] width 15 height 10
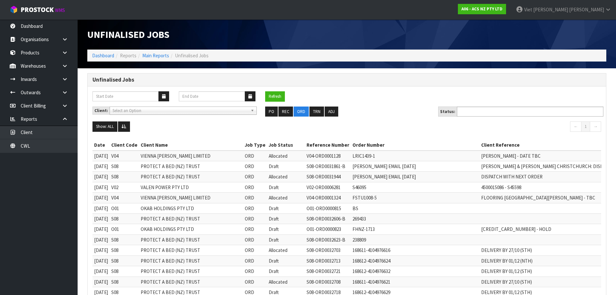
click at [516, 107] on ul at bounding box center [530, 111] width 146 height 10
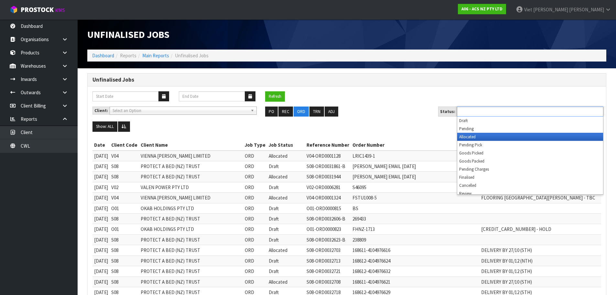
click at [499, 139] on li "Allocated" at bounding box center [530, 137] width 146 height 8
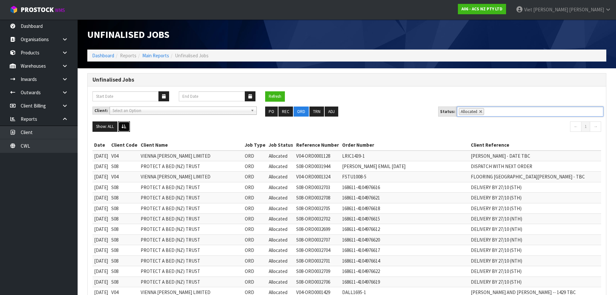
click at [130, 131] on button at bounding box center [124, 126] width 12 height 10
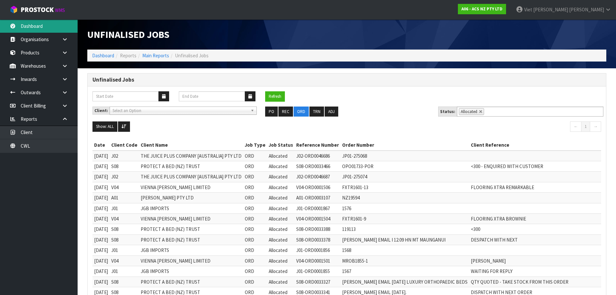
click at [40, 21] on link "Dashboard" at bounding box center [39, 25] width 78 height 13
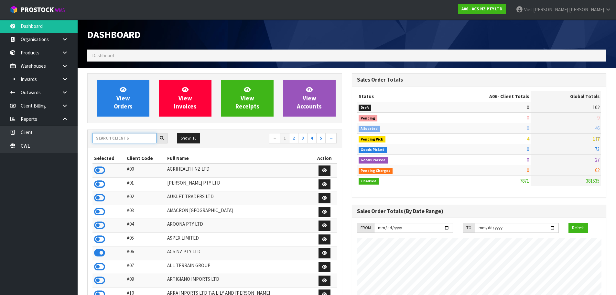
click at [146, 143] on input "text" at bounding box center [124, 138] width 64 height 10
click at [119, 137] on input "text" at bounding box center [124, 138] width 64 height 10
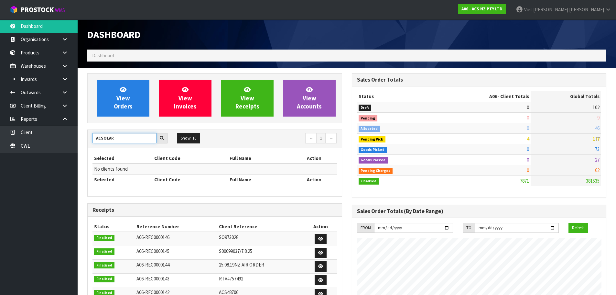
click at [120, 138] on input "ACSOLAR" at bounding box center [124, 138] width 64 height 10
click at [141, 133] on div "ACSO Show: 10 5 10 25 50 ← 1 →" at bounding box center [215, 139] width 254 height 18
drag, startPoint x: 132, startPoint y: 137, endPoint x: 72, endPoint y: 141, distance: 60.3
click at [72, 141] on body "Toggle navigation ProStock WMS A06 - ACS NZ PTY LTD Viet Hoang Tran Logout Dash…" at bounding box center [308, 147] width 616 height 295
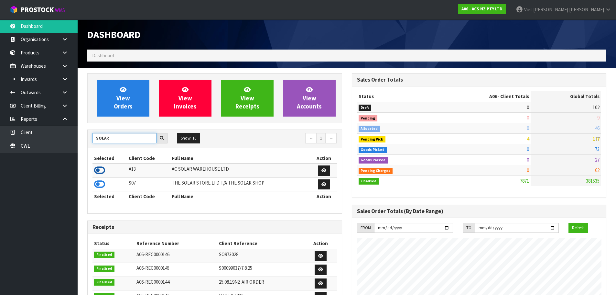
type input "SOLAR"
click at [98, 169] on icon at bounding box center [99, 170] width 11 height 10
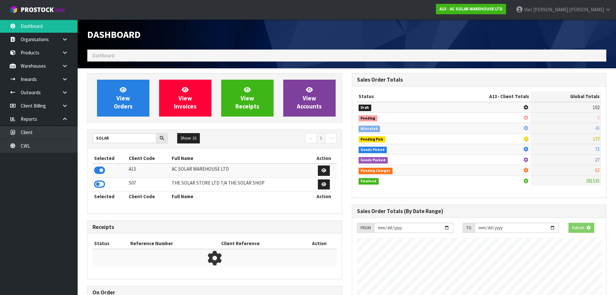
scroll to position [504, 264]
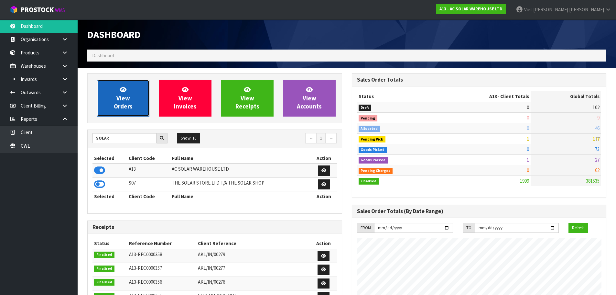
click at [128, 102] on link "View Orders" at bounding box center [123, 98] width 52 height 37
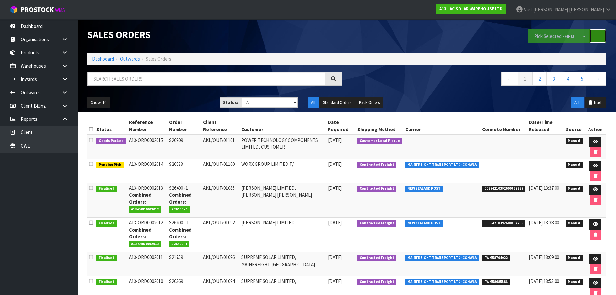
click at [597, 38] on link at bounding box center [598, 36] width 17 height 14
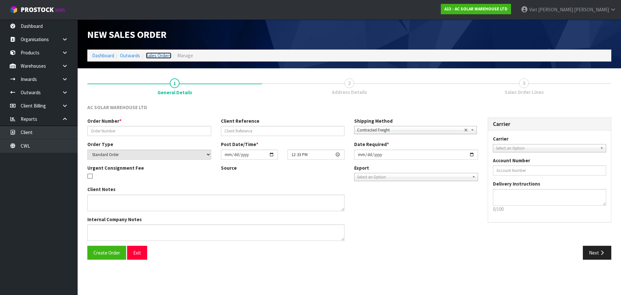
click at [168, 54] on link "Sales Orders" at bounding box center [159, 55] width 26 height 6
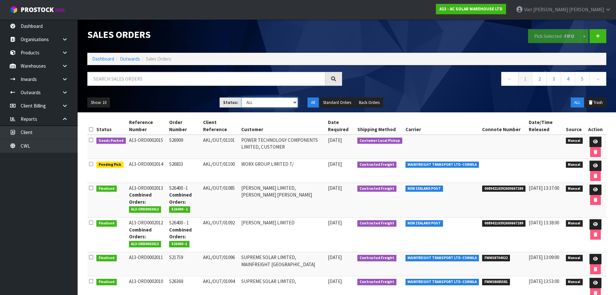
click at [289, 103] on select "Draft Pending Allocated Pending Pick Goods Picked Goods Packed Pending Charges …" at bounding box center [270, 102] width 56 height 10
click at [402, 86] on nav "← 1 2 3 4 5 →" at bounding box center [479, 80] width 255 height 16
click at [600, 42] on link at bounding box center [598, 36] width 17 height 14
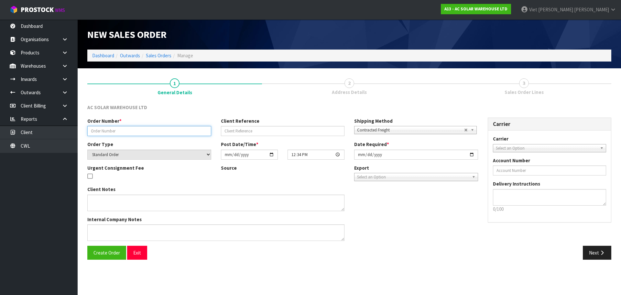
click at [141, 129] on input "text" at bounding box center [149, 131] width 124 height 10
paste input "S26916"
type input "S26916"
click at [240, 267] on section "1 General Details 2 Address Details 3 Sales Order Lines AC SOLAR WAREHOUSE LTD …" at bounding box center [349, 168] width 543 height 201
click at [109, 253] on span "Create Order" at bounding box center [106, 252] width 27 height 6
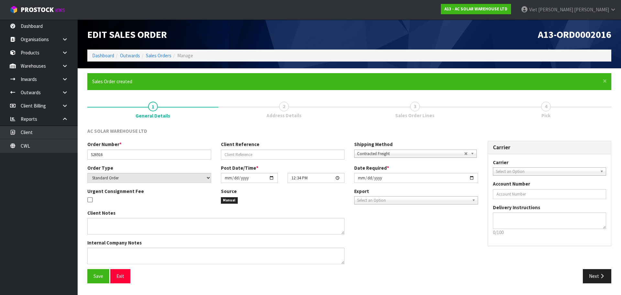
click at [467, 171] on div "Date Required * 2025-09-17" at bounding box center [416, 173] width 134 height 18
click at [470, 179] on input "[DATE]" at bounding box center [416, 178] width 124 height 10
type input "2025-09-18"
click at [99, 275] on span "Save" at bounding box center [98, 276] width 10 height 6
click at [590, 272] on button "Next" at bounding box center [597, 276] width 28 height 14
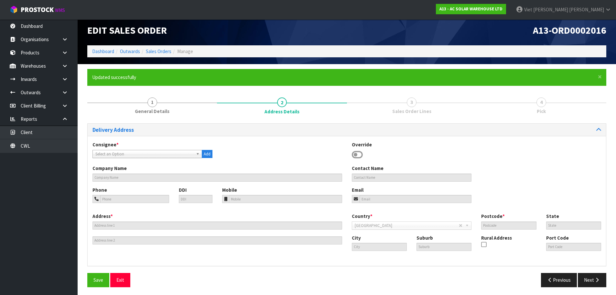
scroll to position [6, 0]
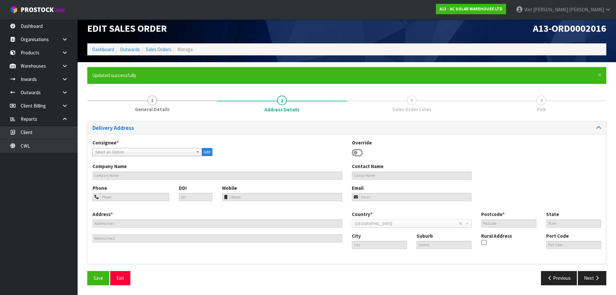
click at [154, 151] on span "Select an Option" at bounding box center [144, 152] width 98 height 8
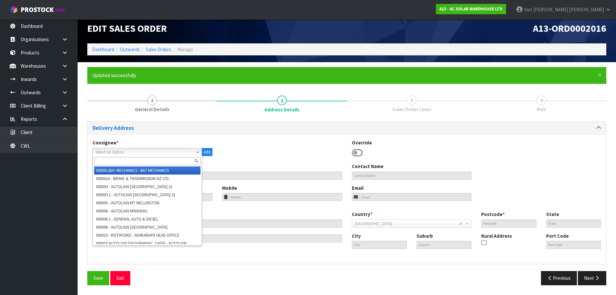
click at [146, 164] on input "text" at bounding box center [147, 161] width 106 height 8
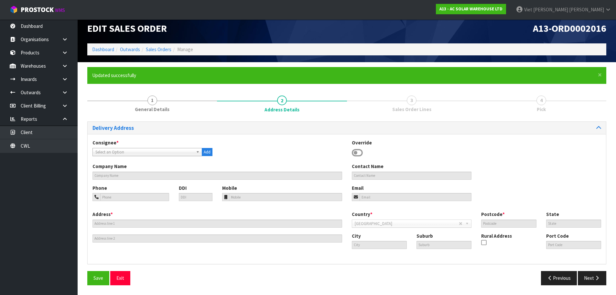
drag, startPoint x: 128, startPoint y: 154, endPoint x: 126, endPoint y: 163, distance: 9.6
click at [128, 154] on span "Select an Option" at bounding box center [144, 152] width 98 height 8
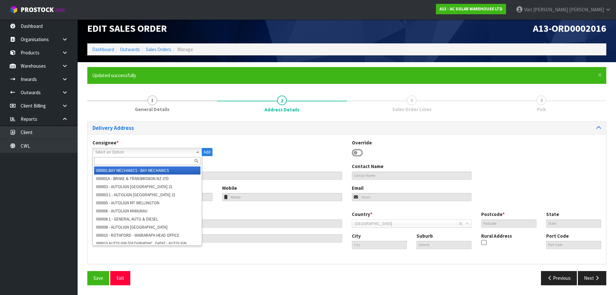
click at [125, 164] on input "text" at bounding box center [147, 161] width 106 height 8
paste input "Off Grid"
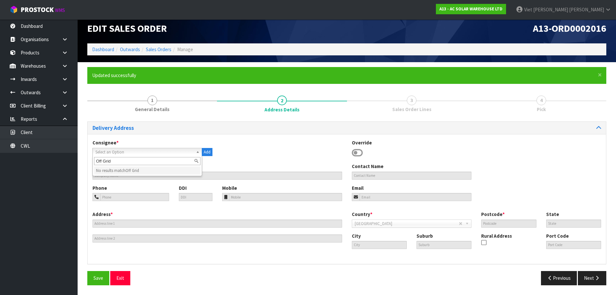
drag, startPoint x: 121, startPoint y: 165, endPoint x: 95, endPoint y: 168, distance: 26.4
click at [95, 168] on div "Off Grid No results match Off Grid" at bounding box center [147, 166] width 110 height 20
type input "o"
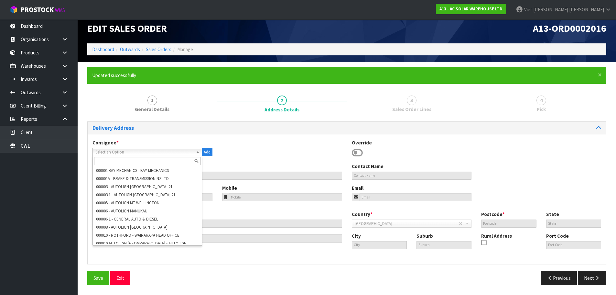
click at [310, 154] on div "Consignee * 000001.BAY MECHANICS - BAY MECHANICS 000001A - BRAKE & TRANSMISSION…" at bounding box center [347, 151] width 518 height 24
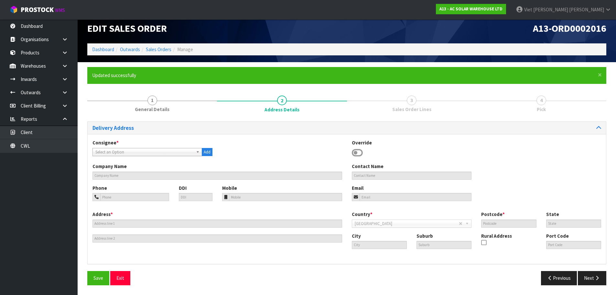
click at [353, 150] on icon at bounding box center [357, 153] width 11 height 10
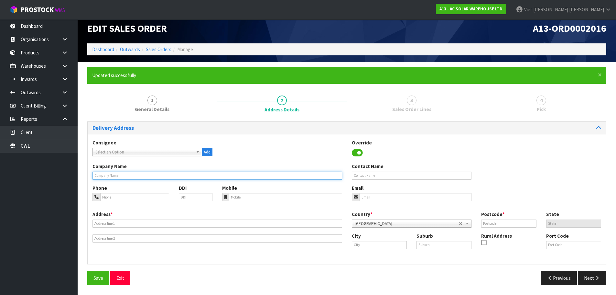
drag, startPoint x: 137, startPoint y: 179, endPoint x: 133, endPoint y: 179, distance: 3.7
click at [137, 179] on input "text" at bounding box center [217, 175] width 250 height 8
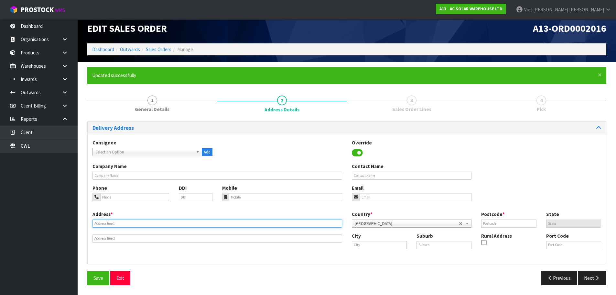
click at [125, 222] on input "text" at bounding box center [217, 223] width 250 height 8
paste input "OFF GRID ELECTRICAL LIMITED, MAIN DELIVERY"
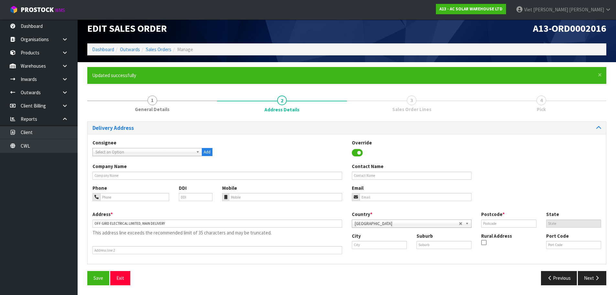
click at [191, 228] on div "Address * OFF GRID ELECTRICAL LIMITED, MAIN DELIVERY This address line exceeds …" at bounding box center [217, 232] width 259 height 43
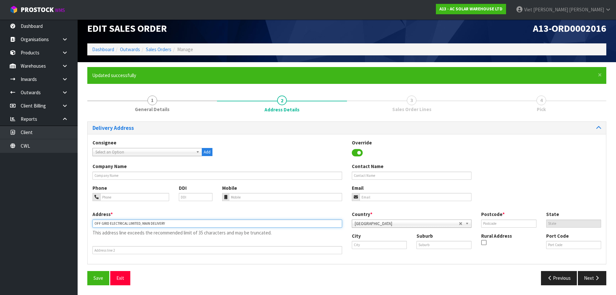
drag, startPoint x: 181, startPoint y: 223, endPoint x: 141, endPoint y: 228, distance: 40.0
click at [141, 228] on div "Address * OFF GRID ELECTRICAL LIMITED, MAIN DELIVERY This address line exceeds …" at bounding box center [217, 232] width 259 height 43
type input "OFF GRID ELECTRICAL LIMITED,"
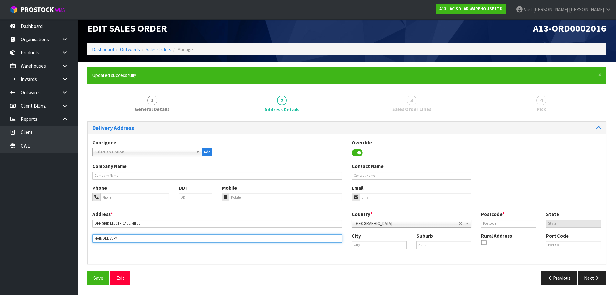
type input "MAIN DELIVERY"
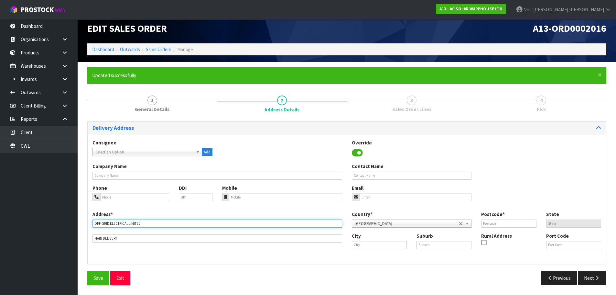
click at [149, 222] on input "OFF GRID ELECTRICAL LIMITED," at bounding box center [217, 223] width 250 height 8
drag, startPoint x: 146, startPoint y: 225, endPoint x: 140, endPoint y: 228, distance: 7.5
click at [140, 228] on div "Address * OFF GRID ELECTRICAL LIMITED, This address line exceeds the recommende…" at bounding box center [217, 227] width 259 height 32
type input "OFF GRID ELECTRICAL LIMITED"
drag, startPoint x: 161, startPoint y: 225, endPoint x: 88, endPoint y: 227, distance: 73.1
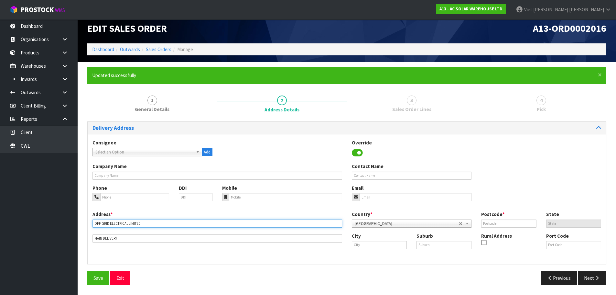
click at [88, 227] on div "Address * OFF GRID ELECTRICAL LIMITED This address line exceeds the recommended…" at bounding box center [217, 227] width 259 height 32
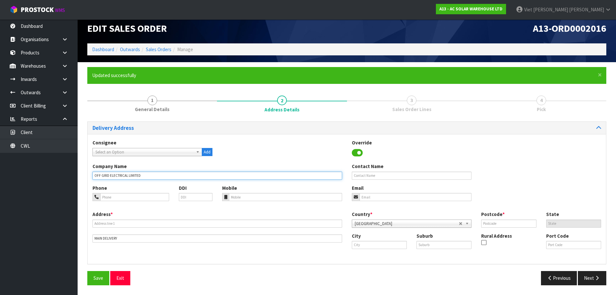
type input "OFF GRID ELECTRICAL LIMITED"
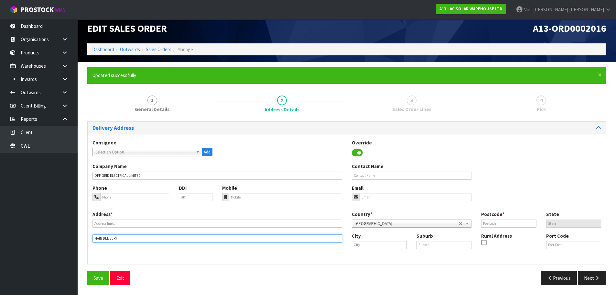
drag, startPoint x: 125, startPoint y: 240, endPoint x: 79, endPoint y: 240, distance: 46.6
click at [79, 240] on section "× Close Updated successfully 1 General Details 2 Address Details 3 Sales Order …" at bounding box center [347, 178] width 538 height 232
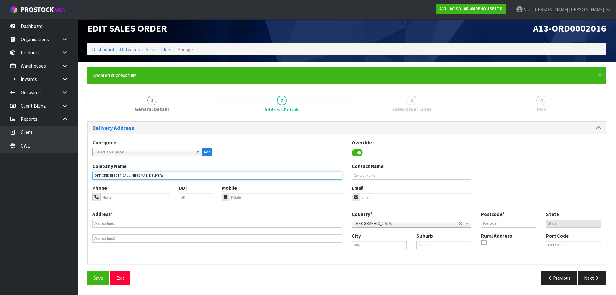
click at [141, 178] on input "OFF GRID ELECTRICAL LIMITEDMAIN DELIVERY" at bounding box center [217, 175] width 250 height 8
click at [139, 177] on input "OFF GRID ELECTRICAL LIMITEDMAIN DELIVERY" at bounding box center [217, 175] width 250 height 8
click at [139, 176] on input "OFF GRID ELECTRICAL LIMITEDMAIN DELIVERY" at bounding box center [217, 175] width 250 height 8
click at [140, 176] on input "OFF GRID ELECTRICAL LIMITEDMAIN DELIVERY" at bounding box center [217, 175] width 250 height 8
type input "OFF GRID ELECTRICAL LIMITED, MAIN DELIVERY"
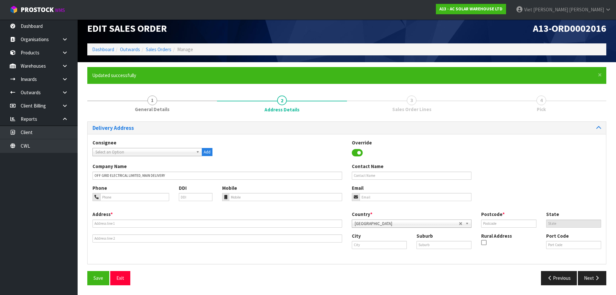
click at [220, 274] on div "Save Exit" at bounding box center [214, 278] width 265 height 14
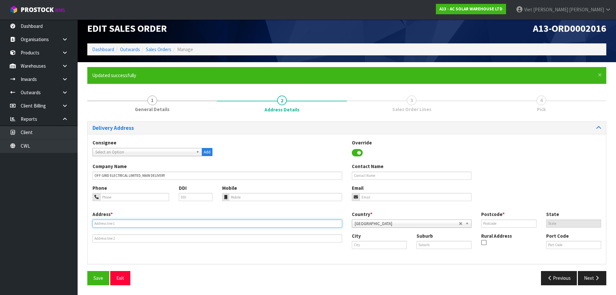
drag, startPoint x: 142, startPoint y: 223, endPoint x: 33, endPoint y: 233, distance: 109.1
click at [142, 223] on input "text" at bounding box center [217, 223] width 250 height 8
paste input "27 MIRO STREET"
type input "27 MIRO STREET"
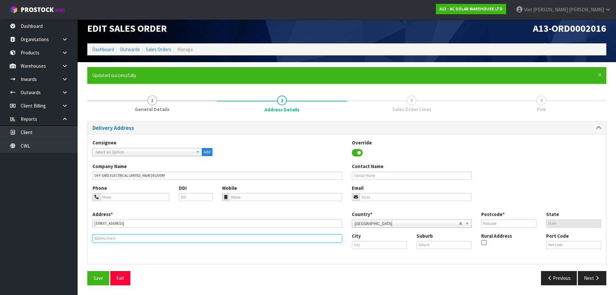
drag, startPoint x: 140, startPoint y: 237, endPoint x: 19, endPoint y: 216, distance: 123.4
click at [140, 237] on input "text" at bounding box center [217, 238] width 250 height 8
paste input "TAUHARA"
type input "TAUHARA"
click at [373, 242] on input "text" at bounding box center [379, 245] width 55 height 8
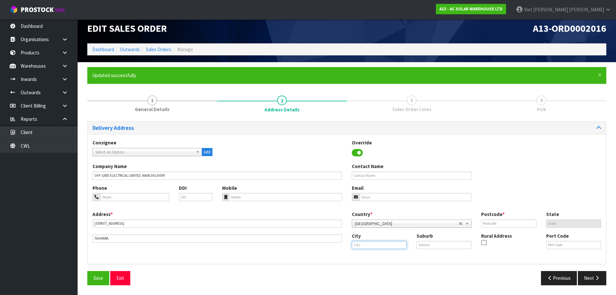
paste input "Taupo 3378"
drag, startPoint x: 386, startPoint y: 245, endPoint x: 363, endPoint y: 247, distance: 22.7
click at [363, 247] on input "Taupo 3378" at bounding box center [379, 245] width 55 height 8
type input "Taupo 3378"
drag, startPoint x: 519, startPoint y: 225, endPoint x: 511, endPoint y: 228, distance: 8.5
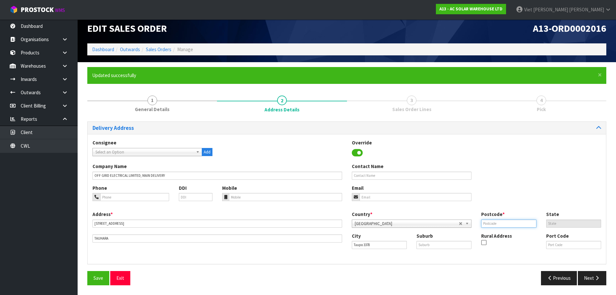
click at [519, 225] on input "text" at bounding box center [508, 223] width 55 height 8
paste input "3378"
type input "3378"
drag, startPoint x: 392, startPoint y: 245, endPoint x: 364, endPoint y: 248, distance: 28.2
click at [364, 248] on input "Taupo 3378" at bounding box center [379, 245] width 55 height 8
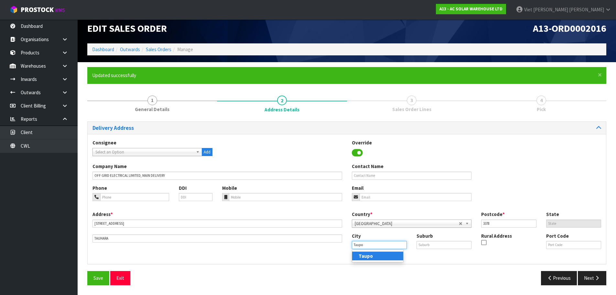
type input "Taupo"
click at [377, 256] on link "Taupo" at bounding box center [377, 255] width 51 height 9
click at [424, 267] on div "Delivery Address Consignee 000001.BAY MECHANICS - BAY MECHANICS 000001A - BRAKE…" at bounding box center [346, 205] width 519 height 168
click at [505, 223] on input "3378" at bounding box center [508, 223] width 55 height 8
click at [94, 280] on span "Save" at bounding box center [98, 278] width 10 height 6
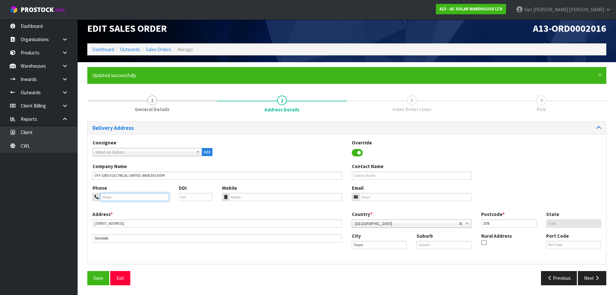
drag, startPoint x: 116, startPoint y: 200, endPoint x: 122, endPoint y: 199, distance: 5.5
click at [116, 200] on input "tel" at bounding box center [134, 197] width 69 height 8
paste input "092222262"
type input "092222262"
click at [89, 275] on button "Save" at bounding box center [98, 278] width 22 height 14
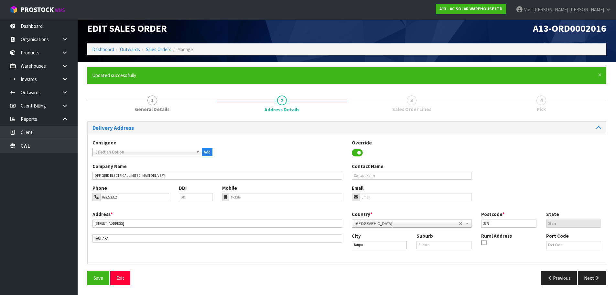
scroll to position [0, 0]
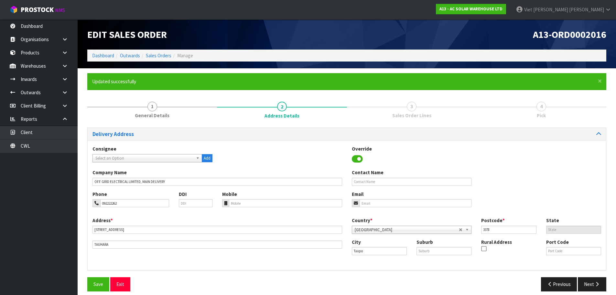
click at [238, 271] on div "Delivery Address Consignee 000001.BAY MECHANICS - BAY MECHANICS 000001A - BRAKE…" at bounding box center [346, 211] width 519 height 168
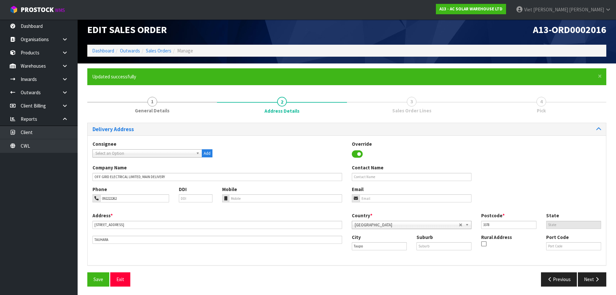
scroll to position [6, 0]
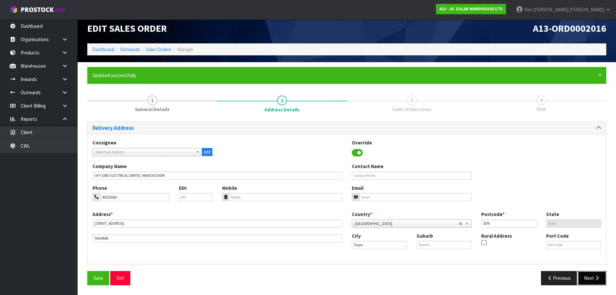
click at [591, 277] on button "Next" at bounding box center [592, 278] width 28 height 14
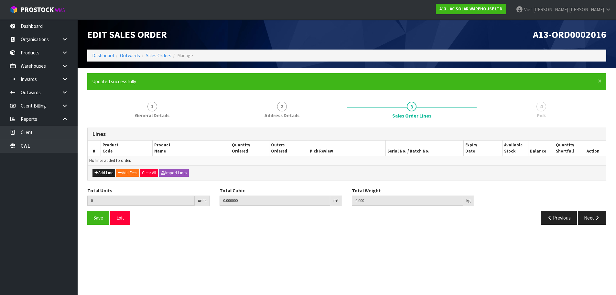
scroll to position [0, 0]
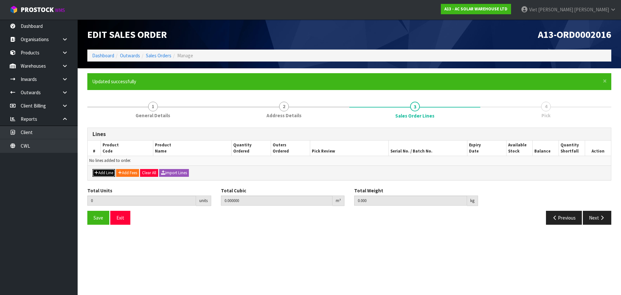
click at [98, 175] on button "Add Line" at bounding box center [103, 173] width 23 height 8
type input "0"
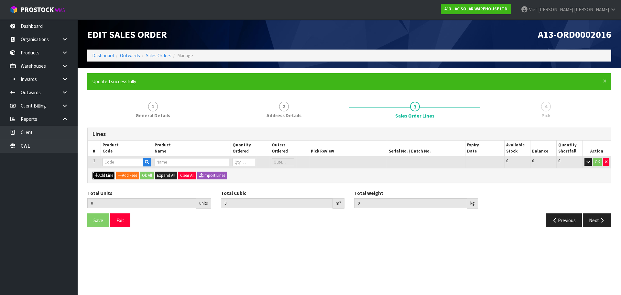
click at [100, 175] on button "Add Line" at bounding box center [103, 175] width 23 height 8
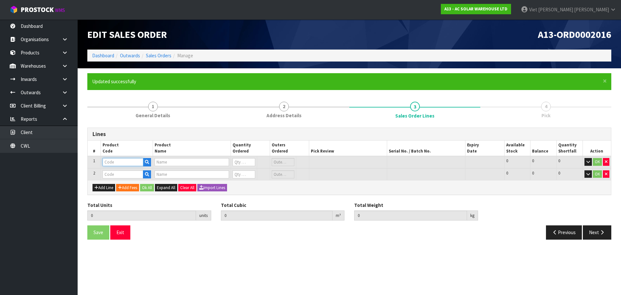
click at [116, 159] on input "text" at bounding box center [123, 162] width 41 height 8
drag, startPoint x: 128, startPoint y: 162, endPoint x: 7, endPoint y: 187, distance: 123.4
click at [128, 162] on input "text" at bounding box center [123, 162] width 41 height 8
paste input "4862"
type input "4862"
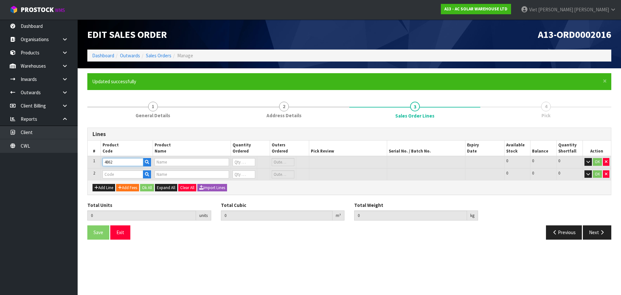
type input "HYUNDAI 455W N-TYPE HJT ALL BLACK HIT-H455LE-FB(ZB)"
type input "0"
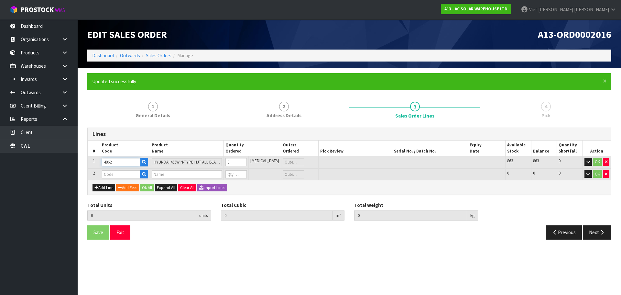
type input "4862"
click at [124, 169] on td at bounding box center [125, 174] width 50 height 12
click at [120, 173] on input "text" at bounding box center [121, 174] width 38 height 8
paste input "3151"
type input "3151"
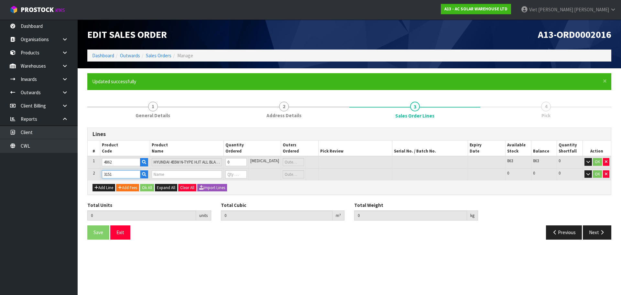
type input "0.000000"
type input "0.000"
type input "SH8.0RS - SUNGROW 8KW SINGLE PHASE HYBRID STORAGE INVERTER - SUITS SUNGROW BATT…"
type input "0"
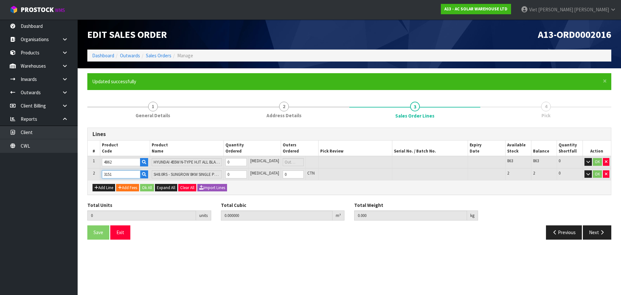
type input "3151"
click at [244, 175] on input "0" at bounding box center [235, 174] width 21 height 8
type input "1"
type input "0.13608"
type input "37.15"
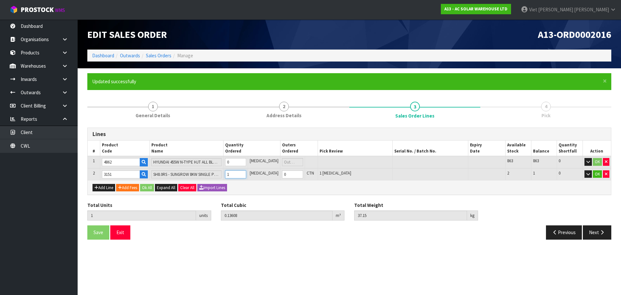
type input "1"
click at [242, 162] on input "0" at bounding box center [235, 162] width 21 height 8
drag, startPoint x: 242, startPoint y: 162, endPoint x: 230, endPoint y: 166, distance: 12.5
click at [230, 166] on tr "1 4862 HYUNDAI 455W N-TYPE HJT ALL BLACK HIT-H455LE-FB(ZB) 0 PCE 863 863 0 OK" at bounding box center [349, 162] width 523 height 12
type input "3"
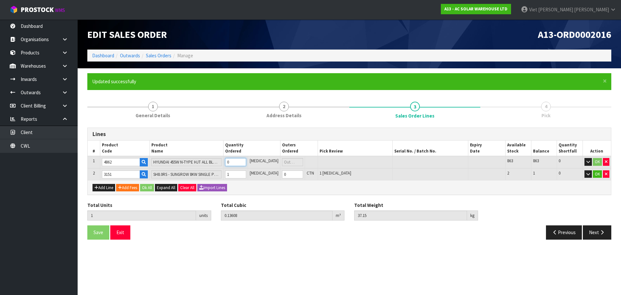
type input "0.256464"
type input "83.372"
type input "2"
type input "23"
type input "1.460304"
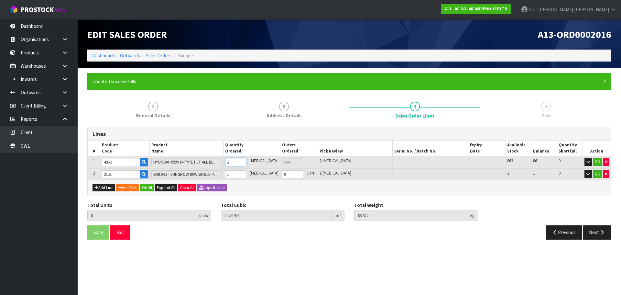
type input "545.592"
type input "22"
click at [148, 188] on button "Ok All" at bounding box center [147, 188] width 14 height 8
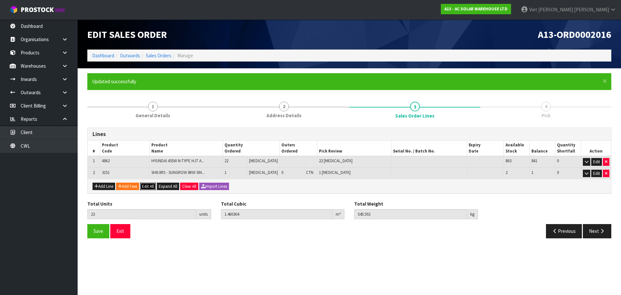
click at [145, 185] on button "Edit All" at bounding box center [148, 186] width 16 height 8
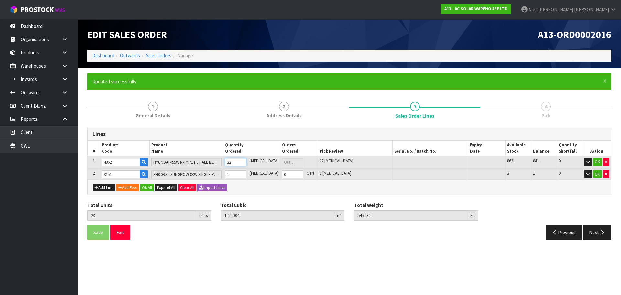
drag, startPoint x: 244, startPoint y: 164, endPoint x: 235, endPoint y: 166, distance: 8.9
click at [235, 166] on input "22" at bounding box center [235, 162] width 21 height 8
type input "3"
type input "0.256464"
type input "83.372"
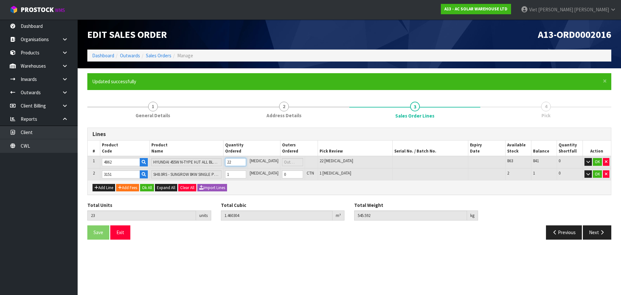
type input "2"
type input "27"
type input "1.701072"
type input "638.036"
type input "26"
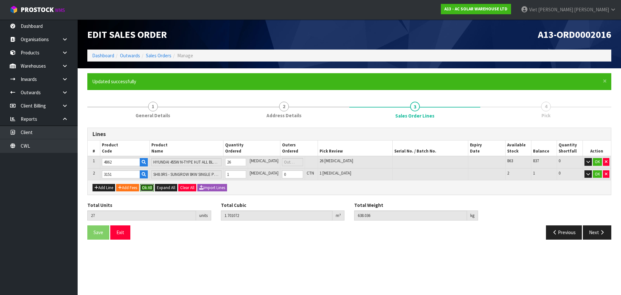
click at [149, 188] on button "Ok All" at bounding box center [147, 188] width 14 height 8
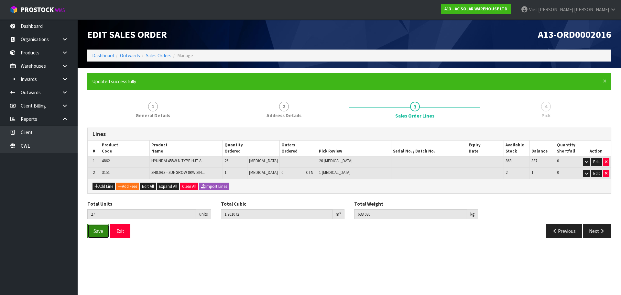
click at [101, 233] on span "Save" at bounding box center [98, 231] width 10 height 6
click at [588, 230] on button "Next" at bounding box center [597, 231] width 28 height 14
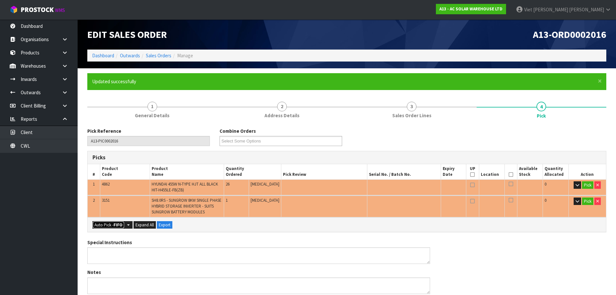
click at [114, 225] on button "Auto Pick - FIFO" at bounding box center [108, 225] width 32 height 8
type input "Piece x 27"
type input "27"
type input "1.701072"
type input "638.036"
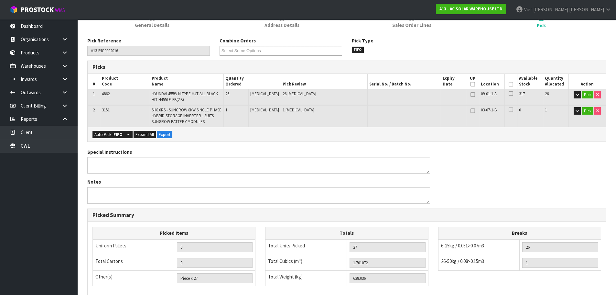
scroll to position [182, 0]
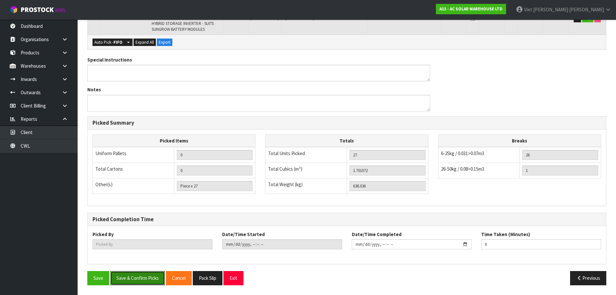
drag, startPoint x: 130, startPoint y: 283, endPoint x: 190, endPoint y: 124, distance: 170.4
click at [190, 124] on div "Pick Reference A13-PIC0002016 Combine Orders A13-ORD0002014 A13-ORD0002015 Sele…" at bounding box center [346, 117] width 519 height 345
click at [203, 115] on div "Special Instructions Notes" at bounding box center [258, 86] width 352 height 60
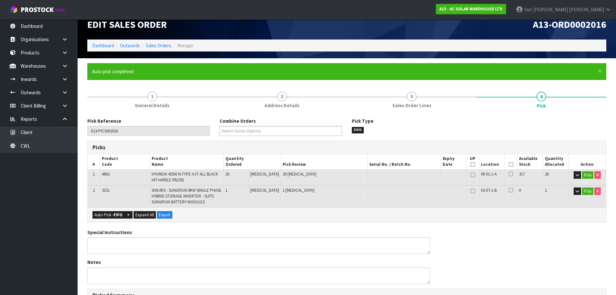
scroll to position [0, 0]
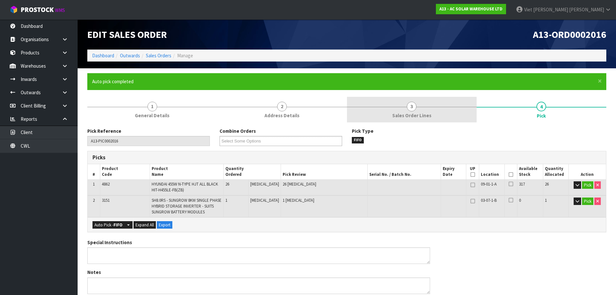
click at [409, 98] on link "3 Sales Order Lines" at bounding box center [412, 110] width 130 height 26
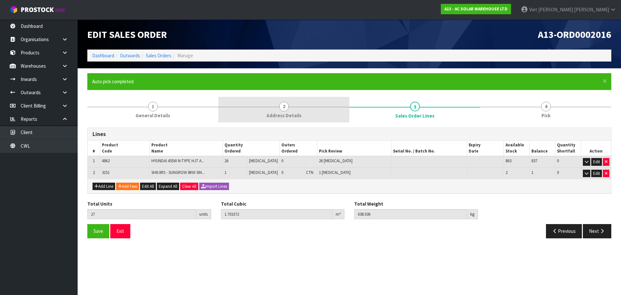
click at [287, 117] on span "Address Details" at bounding box center [283, 115] width 35 height 7
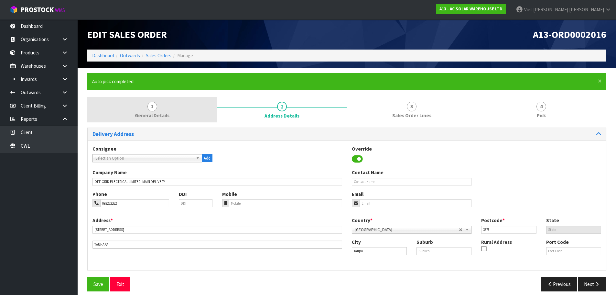
click at [164, 108] on link "1 General Details" at bounding box center [152, 110] width 130 height 26
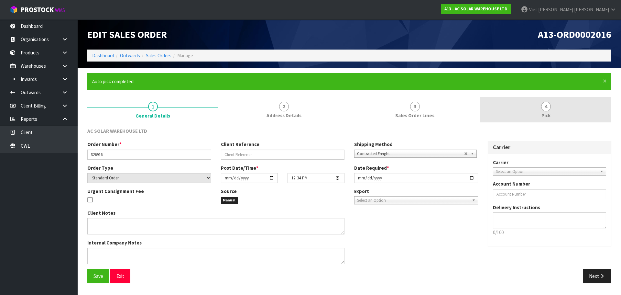
click at [550, 111] on link "4 Pick" at bounding box center [545, 110] width 131 height 26
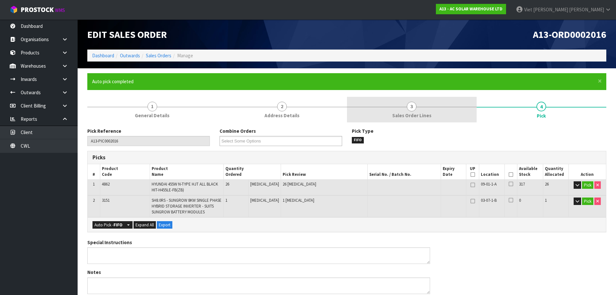
click at [413, 113] on span "Sales Order Lines" at bounding box center [411, 115] width 39 height 7
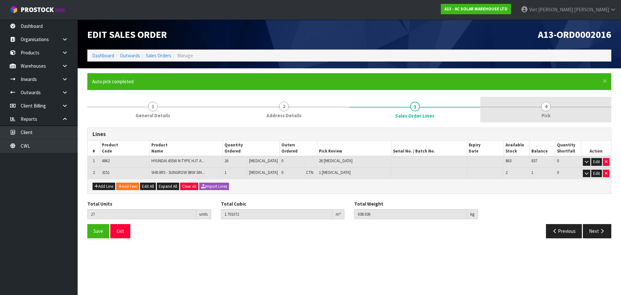
click at [516, 110] on link "4 Pick" at bounding box center [545, 110] width 131 height 26
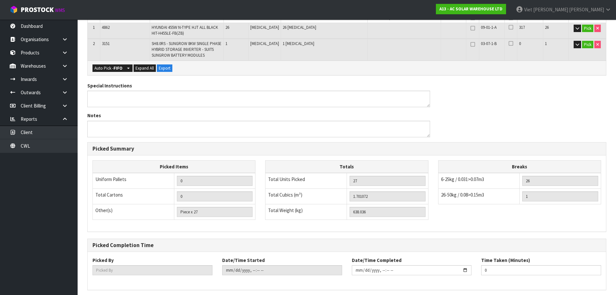
scroll to position [182, 0]
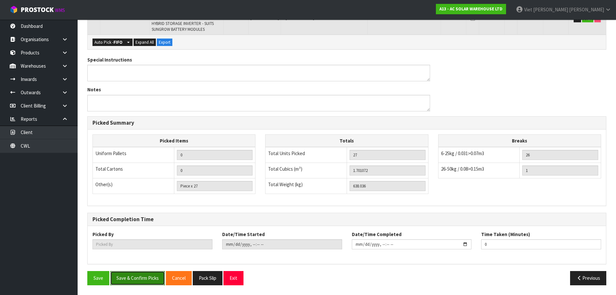
click at [131, 280] on button "Save & Confirm Picks" at bounding box center [137, 278] width 55 height 14
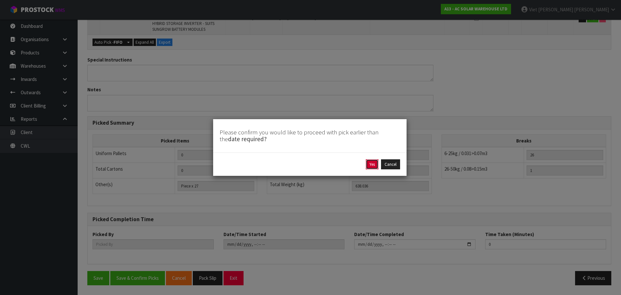
click at [371, 166] on button "Yes" at bounding box center [372, 164] width 13 height 10
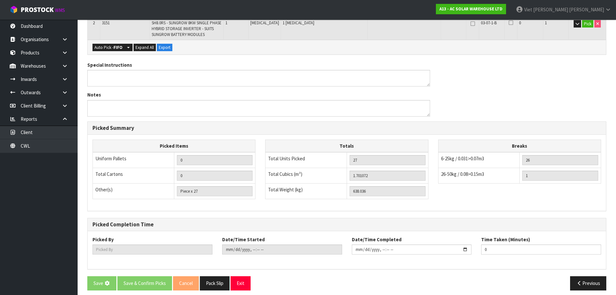
scroll to position [0, 0]
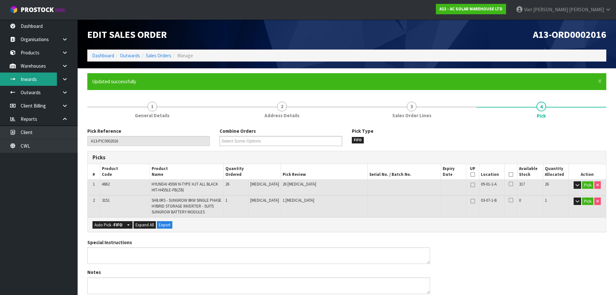
type input "Viet Hoang Tran"
type input "2025-09-17T12:37:19"
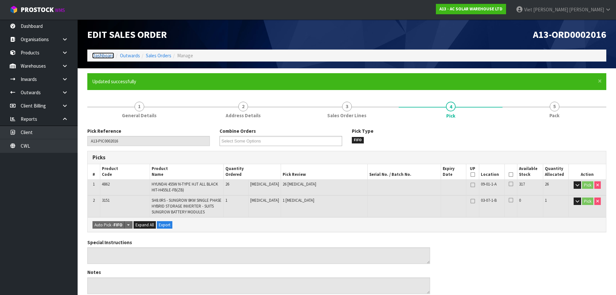
click at [100, 55] on link "Dashboard" at bounding box center [103, 55] width 22 height 6
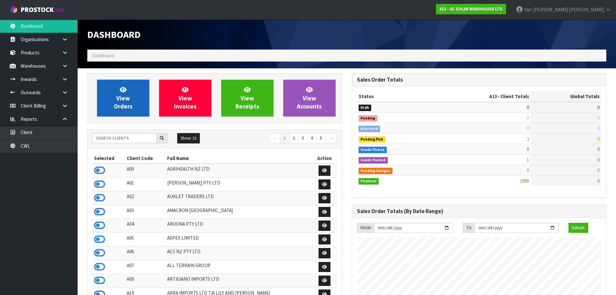
scroll to position [511, 264]
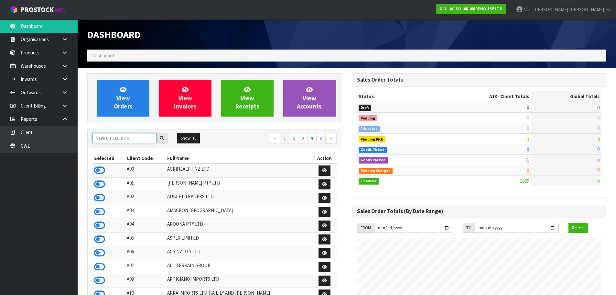
click at [109, 135] on input "text" at bounding box center [124, 138] width 64 height 10
click at [124, 137] on input "text" at bounding box center [124, 138] width 64 height 10
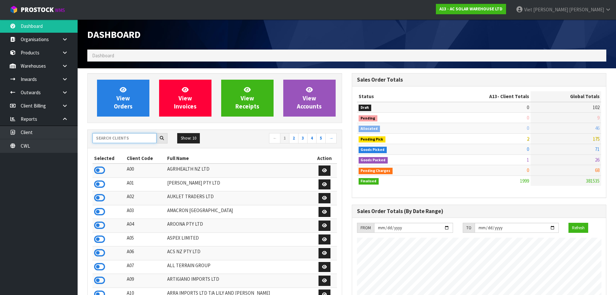
click at [124, 137] on input "text" at bounding box center [124, 138] width 64 height 10
drag, startPoint x: 124, startPoint y: 137, endPoint x: 131, endPoint y: 136, distance: 6.6
click at [127, 137] on input "text" at bounding box center [124, 138] width 64 height 10
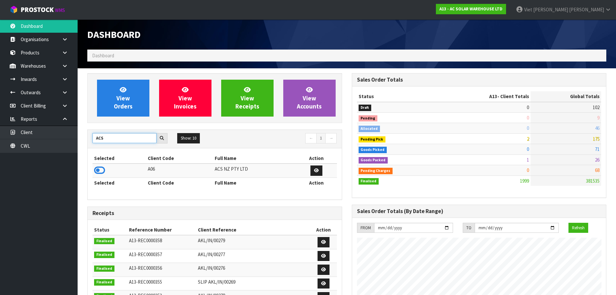
drag, startPoint x: 109, startPoint y: 145, endPoint x: 52, endPoint y: 155, distance: 58.1
click at [52, 155] on body "Toggle navigation ProStock WMS A13 - AC SOLAR WAREHOUSE LTD Viet Hoang Tran Log…" at bounding box center [308, 147] width 616 height 295
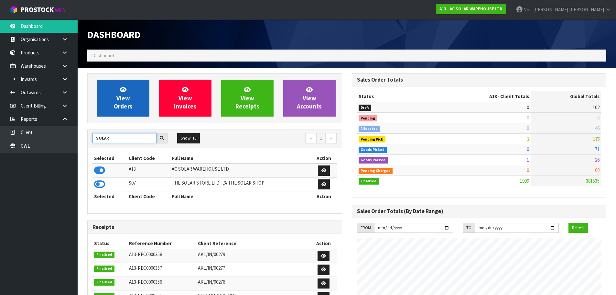
type input "SOLAR"
click at [106, 97] on link "View Orders" at bounding box center [123, 98] width 52 height 37
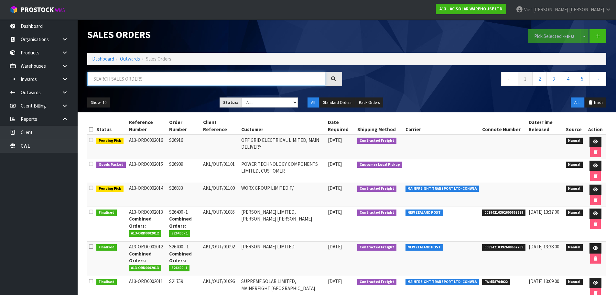
click at [154, 72] on input "text" at bounding box center [206, 79] width 238 height 14
click at [268, 88] on div at bounding box center [214, 81] width 265 height 19
click at [271, 81] on input "text" at bounding box center [206, 79] width 238 height 14
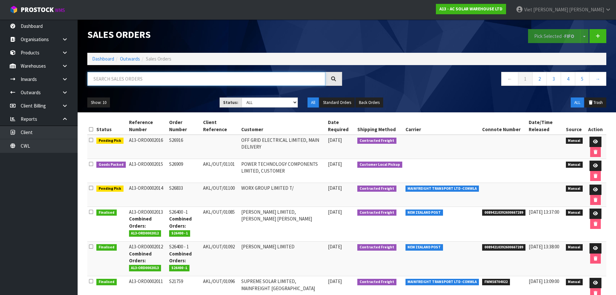
click at [271, 81] on input "text" at bounding box center [206, 79] width 238 height 14
click at [208, 83] on input "text" at bounding box center [206, 79] width 238 height 14
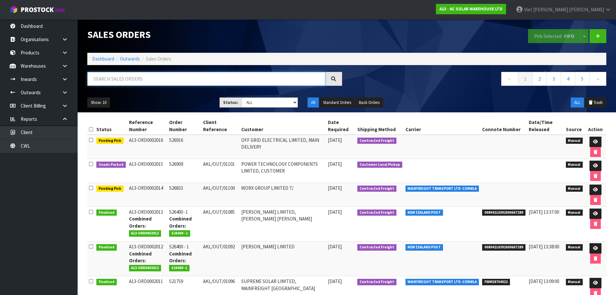
click at [208, 83] on input "text" at bounding box center [206, 79] width 238 height 14
click at [595, 141] on icon at bounding box center [595, 141] width 5 height 4
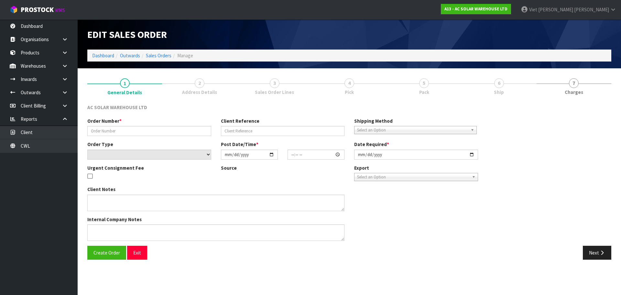
type input "S26916"
select select "number:0"
type input "[DATE]"
type input "12:34:00.000"
type input "2025-09-18"
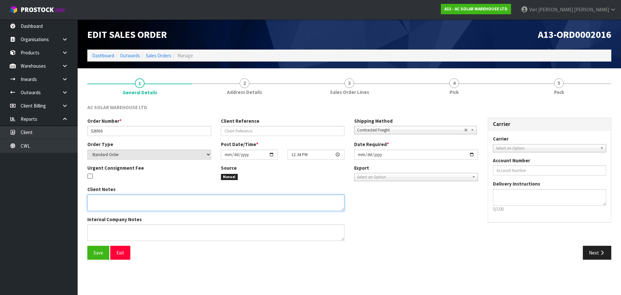
click at [160, 207] on textarea at bounding box center [215, 202] width 257 height 16
paste textarea "SEND WITH MAINSTREAM"
type textarea "SEND WITH MAINSTREAM"
click at [98, 254] on span "Save" at bounding box center [98, 252] width 10 height 6
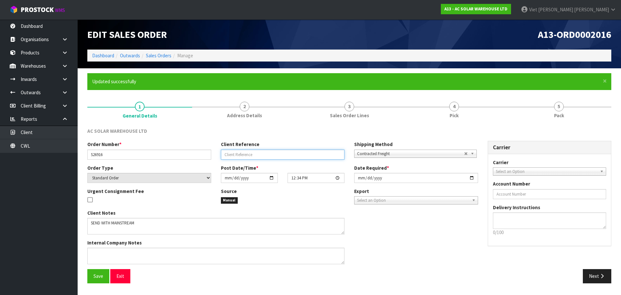
click at [254, 155] on input "text" at bounding box center [283, 154] width 124 height 10
paste input "AKL/OUT/01102"
type input "AKL/OUT/01102"
click at [99, 276] on span "Save" at bounding box center [98, 276] width 10 height 6
click at [92, 275] on button "Save" at bounding box center [98, 276] width 22 height 14
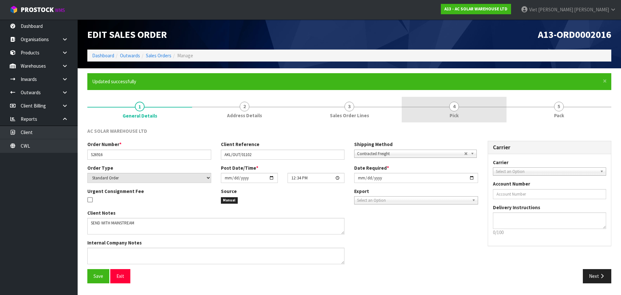
click at [490, 119] on link "4 Pick" at bounding box center [454, 110] width 105 height 26
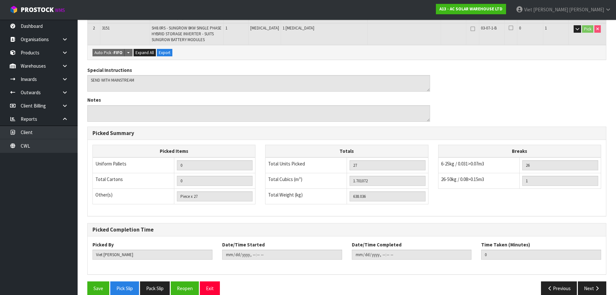
scroll to position [182, 0]
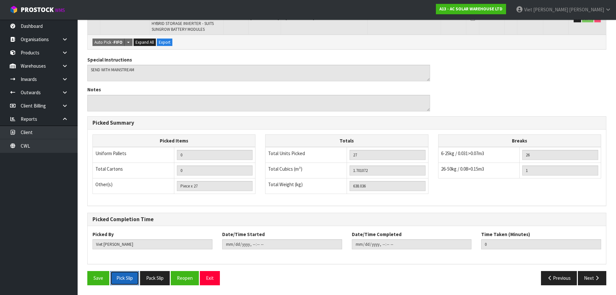
click at [129, 282] on button "Pick Slip" at bounding box center [124, 278] width 29 height 14
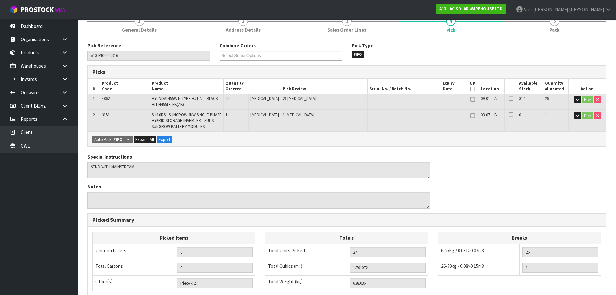
scroll to position [0, 0]
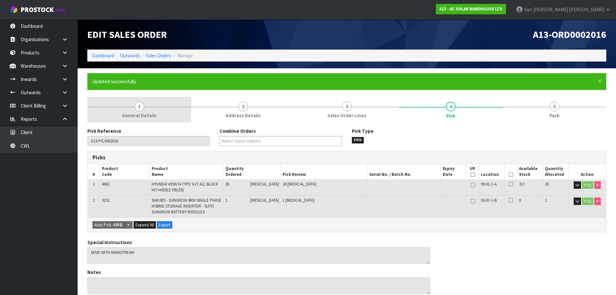
click at [164, 108] on link "1 General Details" at bounding box center [139, 110] width 104 height 26
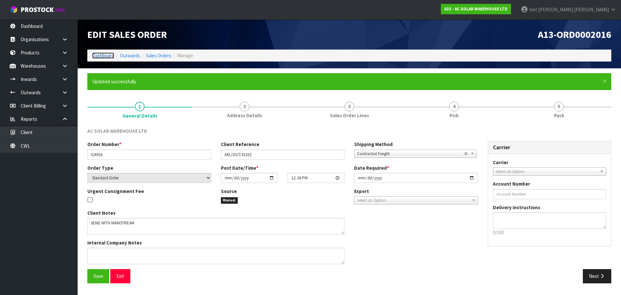
click at [110, 57] on link "Dashboard" at bounding box center [103, 55] width 22 height 6
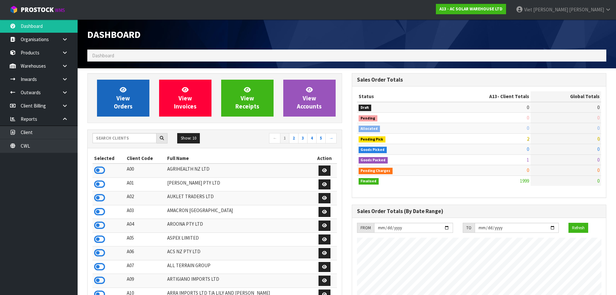
scroll to position [504, 264]
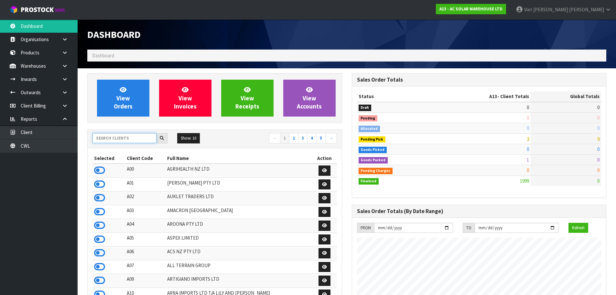
click at [110, 136] on input "text" at bounding box center [124, 138] width 64 height 10
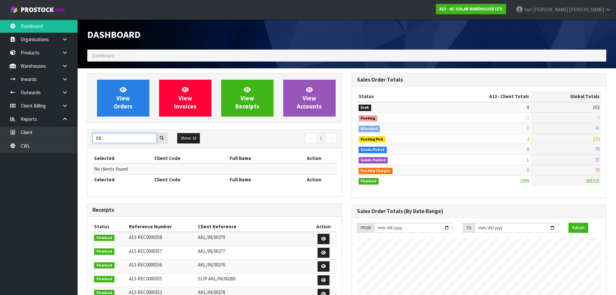
type input "C"
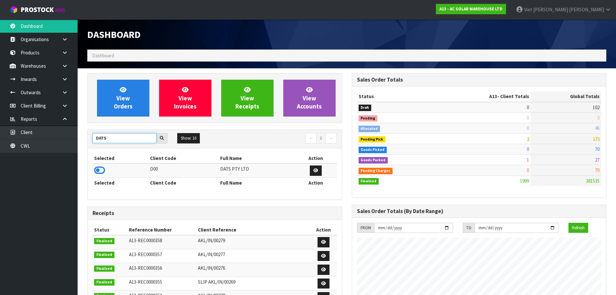
type input "DATS"
click at [114, 168] on td at bounding box center [120, 170] width 56 height 14
click at [94, 175] on td at bounding box center [120, 170] width 56 height 14
click at [96, 174] on icon at bounding box center [99, 170] width 11 height 10
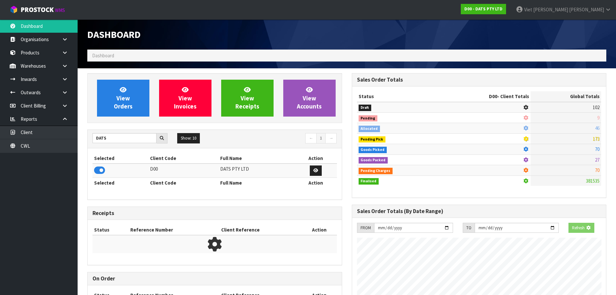
scroll to position [403, 264]
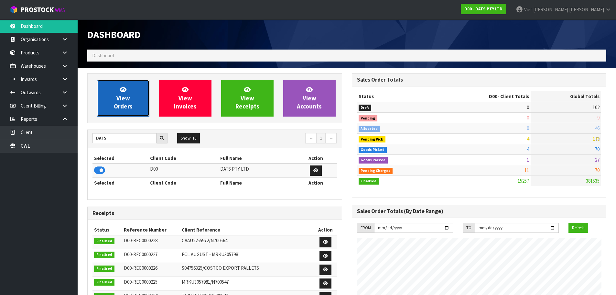
click at [142, 90] on link "View Orders" at bounding box center [123, 98] width 52 height 37
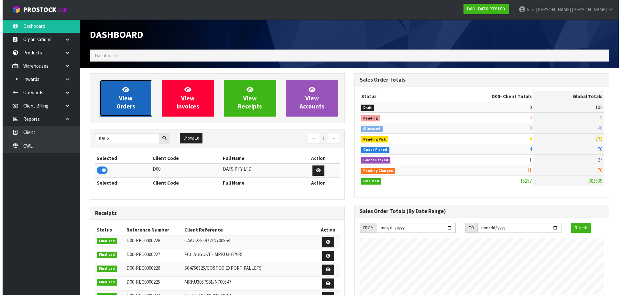
scroll to position [490, 264]
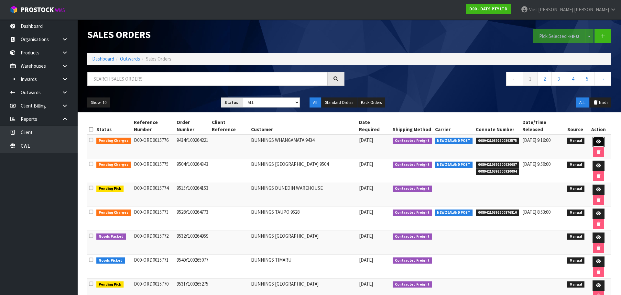
click at [594, 137] on link at bounding box center [598, 141] width 12 height 10
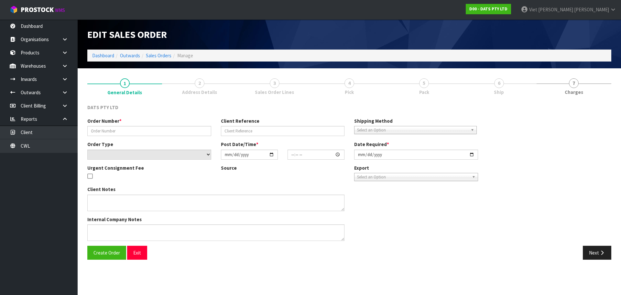
type input "9434Y100264221"
select select "number:0"
type input "[DATE]"
type input "09:06:00.000"
type input "[DATE]"
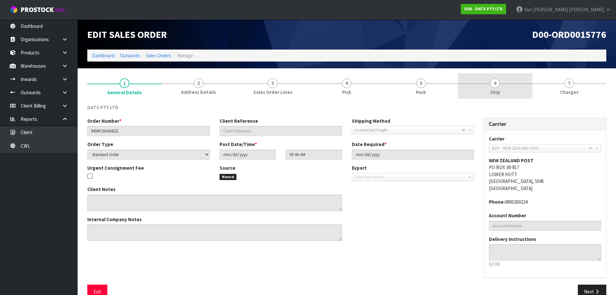
click at [471, 96] on link "6 Ship" at bounding box center [495, 86] width 74 height 26
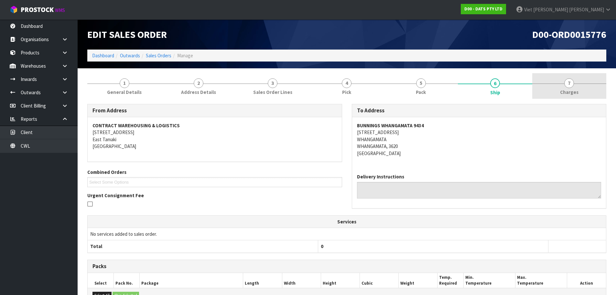
click at [547, 94] on link "7 [GEOGRAPHIC_DATA]" at bounding box center [569, 86] width 74 height 26
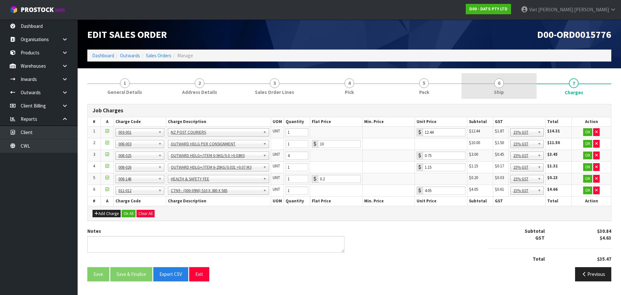
click at [520, 90] on link "6 Ship" at bounding box center [498, 86] width 75 height 26
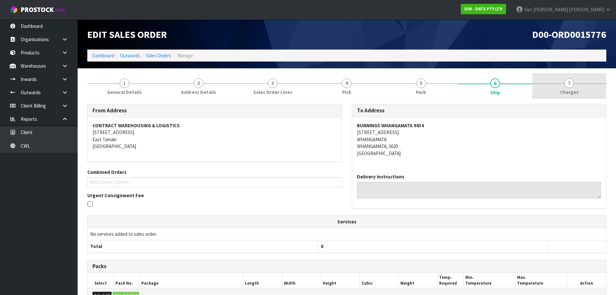
click at [564, 91] on span "Charges" at bounding box center [569, 92] width 18 height 7
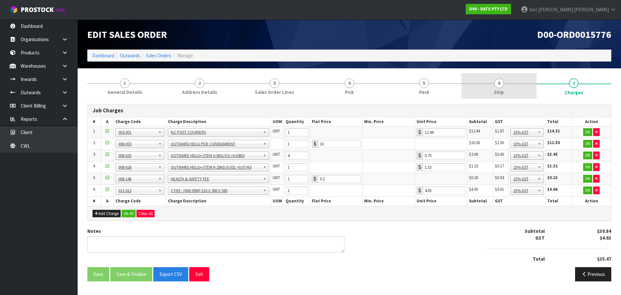
click at [493, 87] on link "6 Ship" at bounding box center [498, 86] width 75 height 26
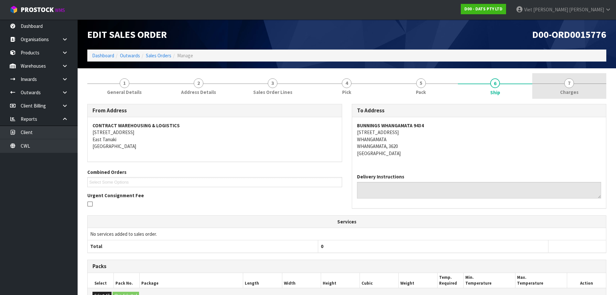
click at [566, 87] on span "7" at bounding box center [569, 83] width 10 height 10
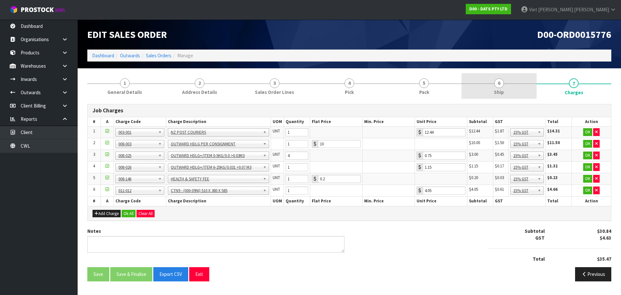
click at [491, 86] on link "6 Ship" at bounding box center [498, 86] width 75 height 26
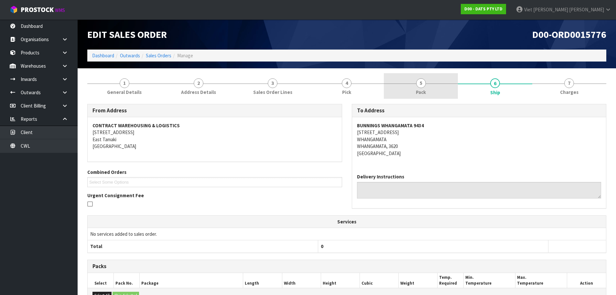
click at [400, 86] on link "5 Pack" at bounding box center [421, 86] width 74 height 26
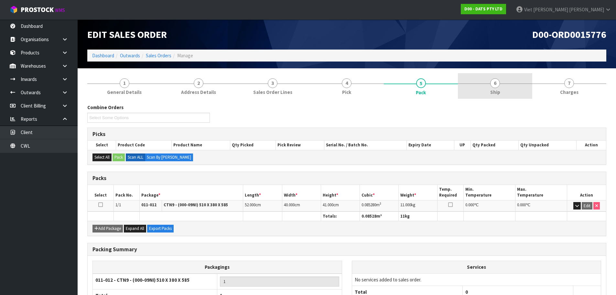
click at [484, 88] on link "6 Ship" at bounding box center [495, 86] width 74 height 26
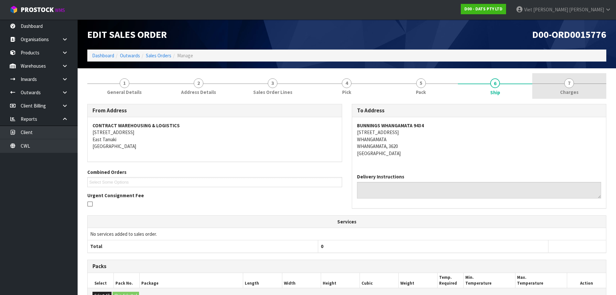
click at [562, 87] on link "7 [GEOGRAPHIC_DATA]" at bounding box center [569, 86] width 74 height 26
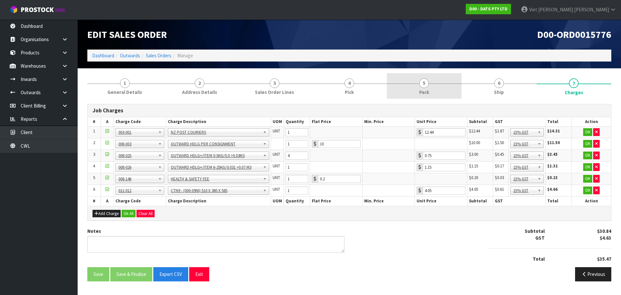
click at [413, 89] on link "5 Pack" at bounding box center [424, 86] width 75 height 26
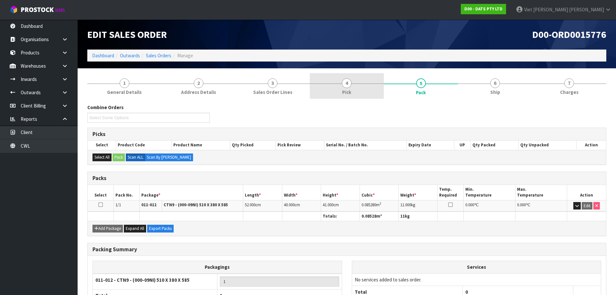
drag, startPoint x: 342, startPoint y: 94, endPoint x: 317, endPoint y: 98, distance: 25.5
click at [341, 94] on link "4 Pick" at bounding box center [347, 86] width 74 height 26
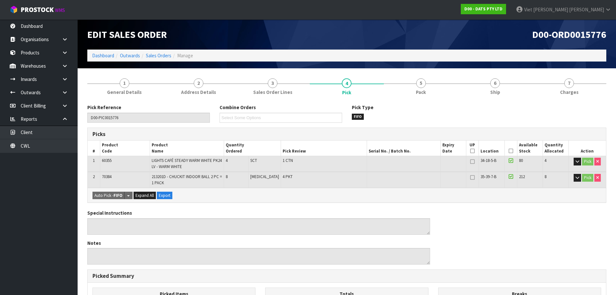
click at [233, 102] on div "Pick Reference D00-PIC0015776 Combine Orders D00-ORD0015764 D00-ORD0015765 D00-…" at bounding box center [346, 270] width 519 height 343
click at [168, 97] on link "2 Address Details" at bounding box center [198, 86] width 74 height 26
click at [140, 89] on span "General Details" at bounding box center [124, 92] width 35 height 7
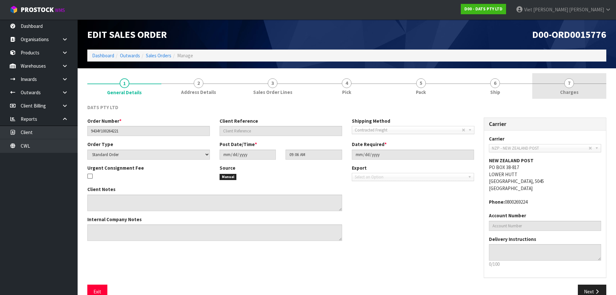
click at [560, 84] on link "7 [GEOGRAPHIC_DATA]" at bounding box center [569, 86] width 74 height 26
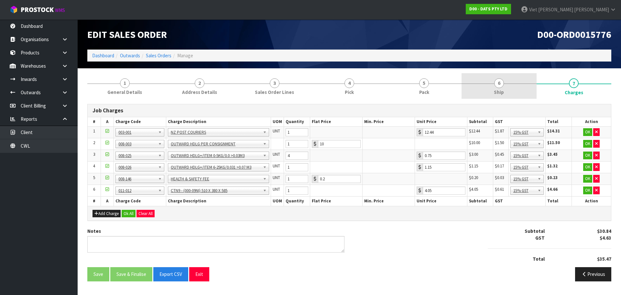
click at [485, 83] on link "6 Ship" at bounding box center [498, 86] width 75 height 26
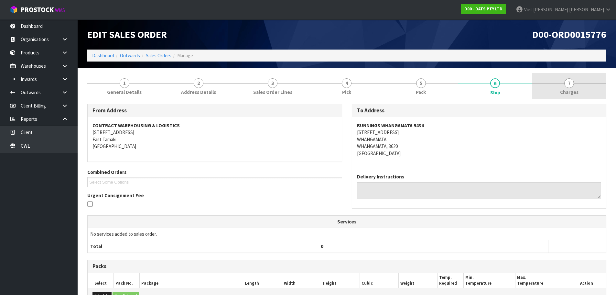
click at [572, 82] on span "7" at bounding box center [569, 83] width 10 height 10
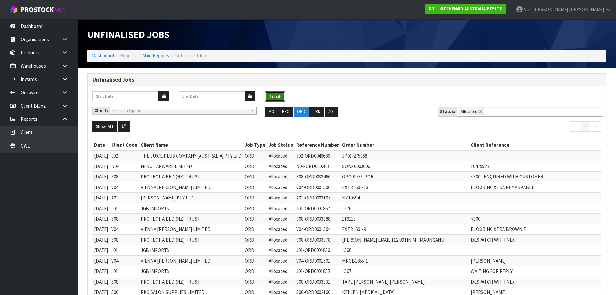
click at [280, 95] on button "Refresh" at bounding box center [275, 96] width 20 height 10
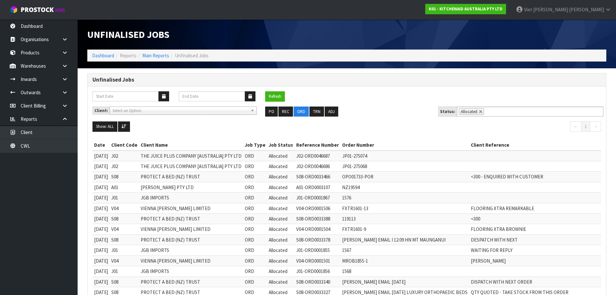
click at [238, 104] on div "Refresh" at bounding box center [347, 98] width 518 height 15
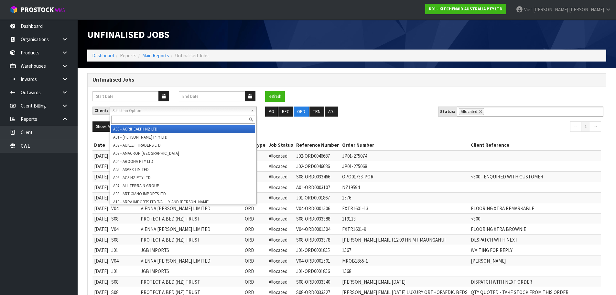
click at [229, 109] on span "Select an Option" at bounding box center [180, 111] width 135 height 8
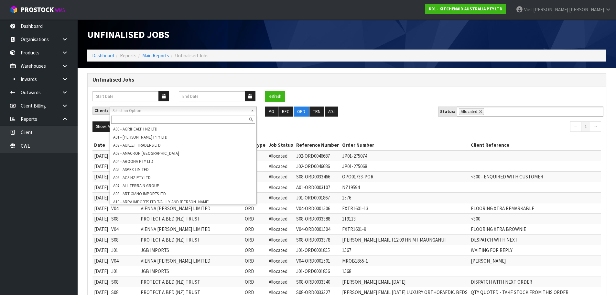
click at [231, 109] on span "Select an Option" at bounding box center [180, 111] width 135 height 8
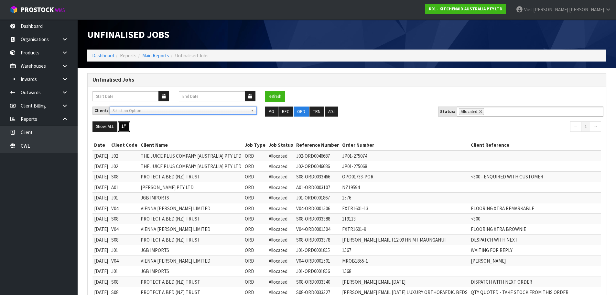
click at [128, 128] on button at bounding box center [124, 126] width 12 height 10
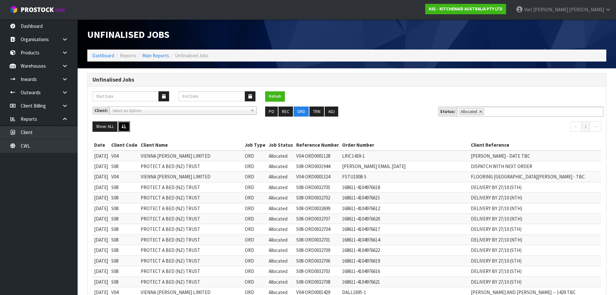
click at [126, 128] on icon at bounding box center [124, 126] width 5 height 4
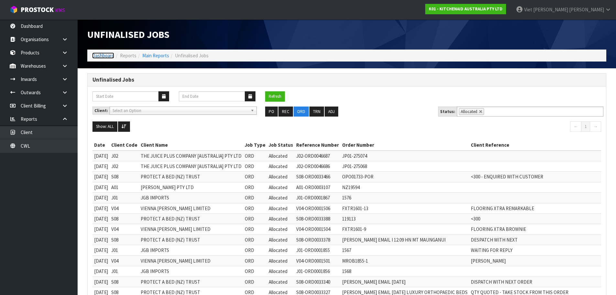
click at [111, 54] on link "Dashboard" at bounding box center [103, 55] width 22 height 6
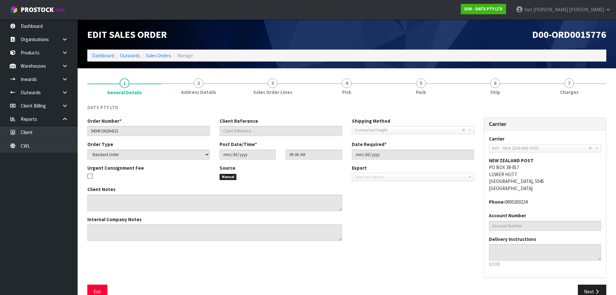
click at [525, 108] on div "DATS PTY LTD" at bounding box center [346, 110] width 529 height 13
click at [578, 92] on link "7 [GEOGRAPHIC_DATA]" at bounding box center [569, 86] width 74 height 26
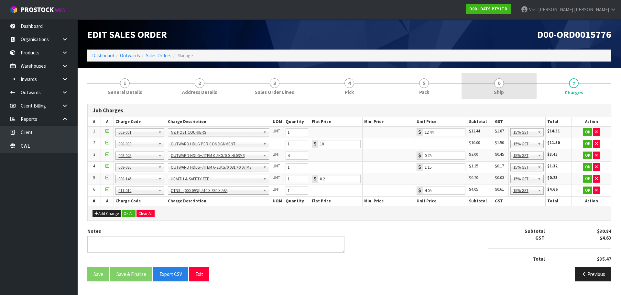
click at [515, 83] on div at bounding box center [498, 83] width 75 height 0
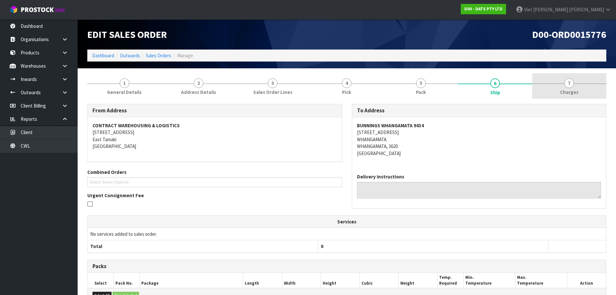
click at [558, 86] on link "7 [GEOGRAPHIC_DATA]" at bounding box center [569, 86] width 74 height 26
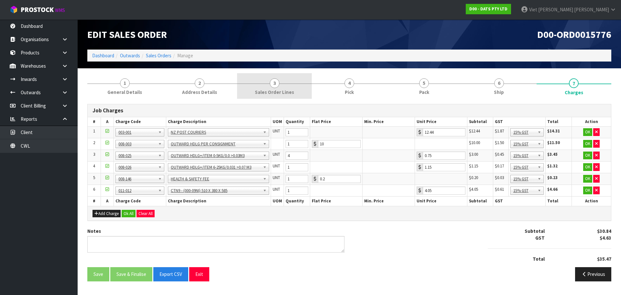
click at [297, 81] on link "3 Sales Order Lines" at bounding box center [274, 86] width 75 height 26
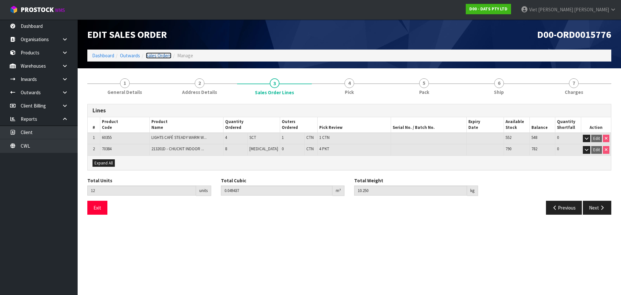
click at [162, 57] on link "Sales Orders" at bounding box center [159, 55] width 26 height 6
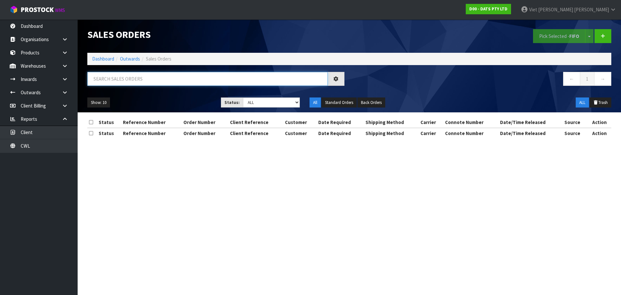
click at [160, 74] on input "text" at bounding box center [207, 79] width 240 height 14
paste input "9528C100262920"
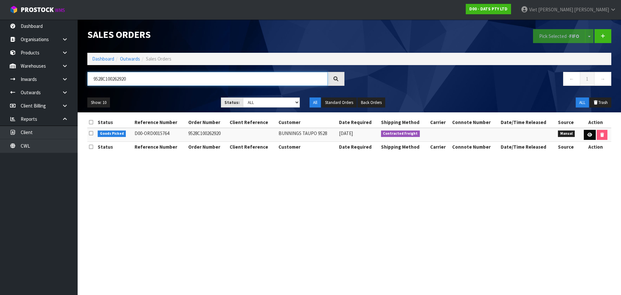
type input "9528C100262920"
click at [584, 134] on link at bounding box center [590, 135] width 12 height 10
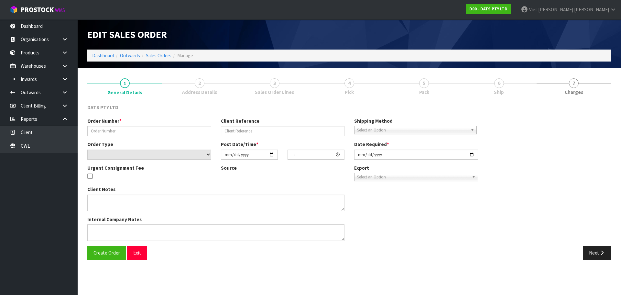
type input "9528C100262920"
select select "number:0"
type input "[DATE]"
type input "08:37:00.000"
type input "[DATE]"
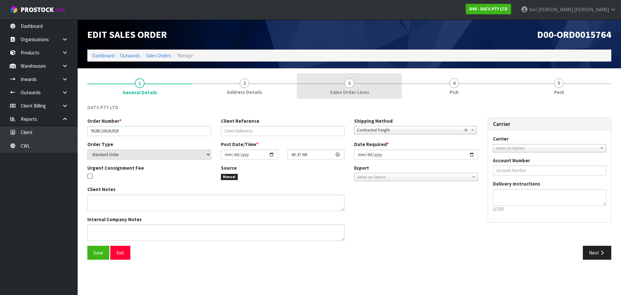
click at [331, 95] on span "Sales Order Lines" at bounding box center [349, 92] width 39 height 7
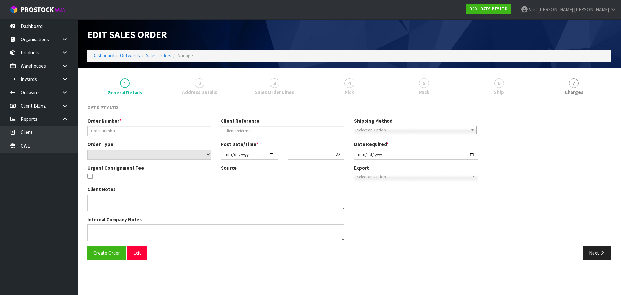
type input "9434Y100264221"
select select "number:0"
type input "[DATE]"
type input "09:06:00.000"
type input "[DATE]"
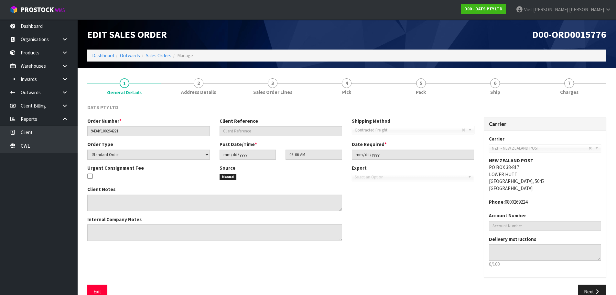
click at [201, 70] on section "1 General Details 2 Address Details 3 Sales Order Lines 4 Pick 5 Pack 6 Ship 7 …" at bounding box center [347, 188] width 538 height 240
drag, startPoint x: 202, startPoint y: 83, endPoint x: 302, endPoint y: 90, distance: 100.8
click at [202, 83] on span "2" at bounding box center [199, 83] width 10 height 10
click at [302, 90] on link "3 Sales Order Lines" at bounding box center [273, 86] width 74 height 26
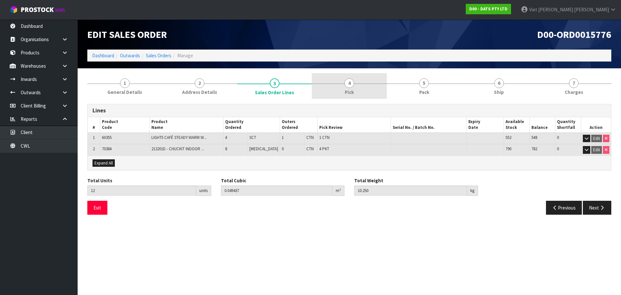
click at [358, 91] on link "4 Pick" at bounding box center [349, 86] width 75 height 26
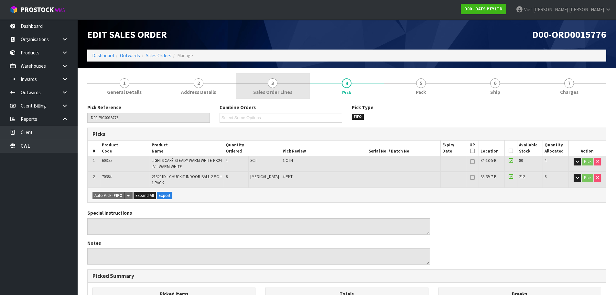
click at [303, 87] on link "3 Sales Order Lines" at bounding box center [273, 86] width 74 height 26
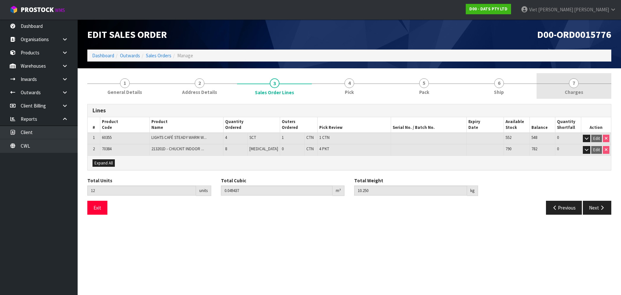
click at [576, 87] on span "7" at bounding box center [574, 83] width 10 height 10
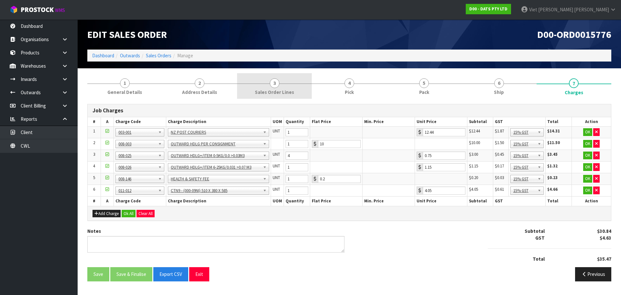
click at [279, 83] on span "3" at bounding box center [275, 83] width 10 height 10
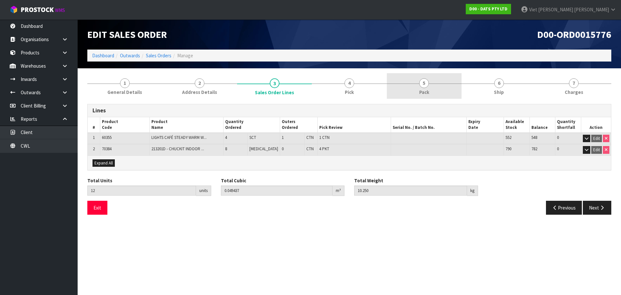
click at [433, 84] on link "5 Pack" at bounding box center [424, 86] width 75 height 26
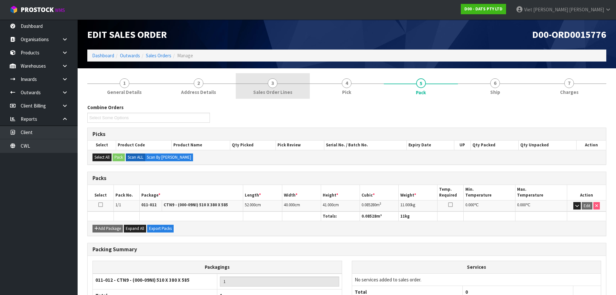
click at [293, 88] on link "3 Sales Order Lines" at bounding box center [273, 86] width 74 height 26
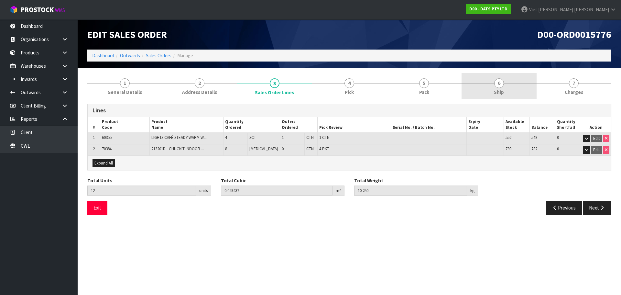
click at [479, 87] on link "6 Ship" at bounding box center [498, 86] width 75 height 26
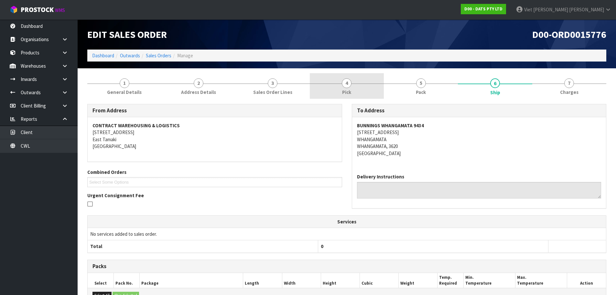
drag, startPoint x: 577, startPoint y: 87, endPoint x: 334, endPoint y: 90, distance: 242.6
click at [576, 87] on link "7 [GEOGRAPHIC_DATA]" at bounding box center [569, 86] width 74 height 26
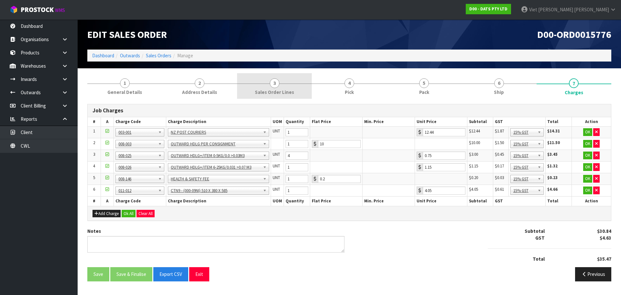
click at [275, 86] on span "3" at bounding box center [275, 83] width 10 height 10
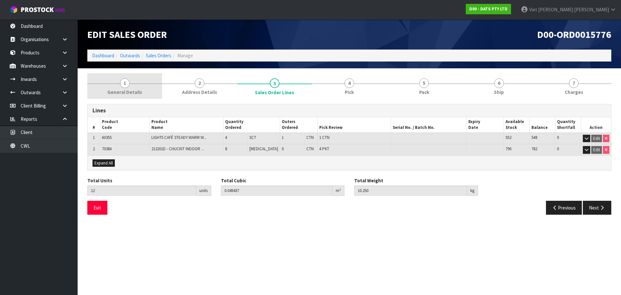
click at [130, 89] on span "General Details" at bounding box center [124, 92] width 35 height 7
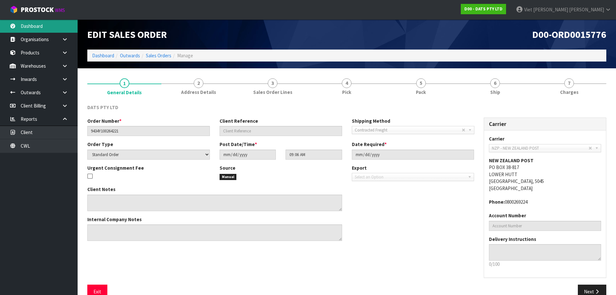
click at [55, 24] on link "Dashboard" at bounding box center [39, 25] width 78 height 13
